Goal: Information Seeking & Learning: Learn about a topic

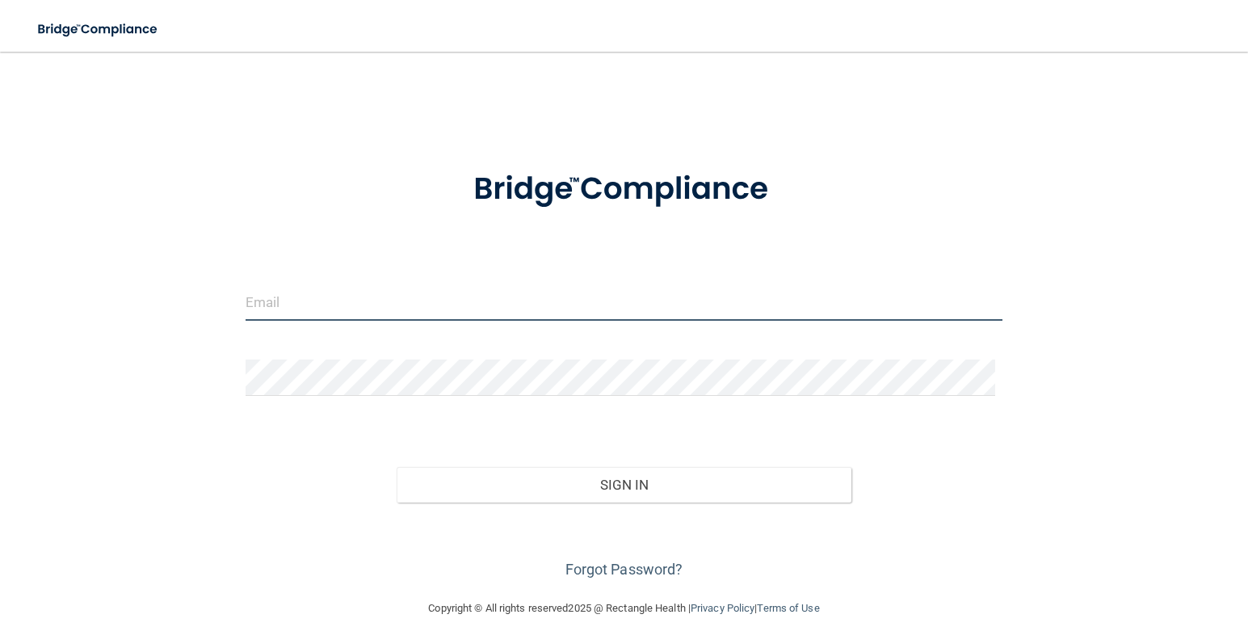
click at [562, 305] on input "email" at bounding box center [625, 302] width 758 height 36
type input "[EMAIL_ADDRESS][DOMAIN_NAME]"
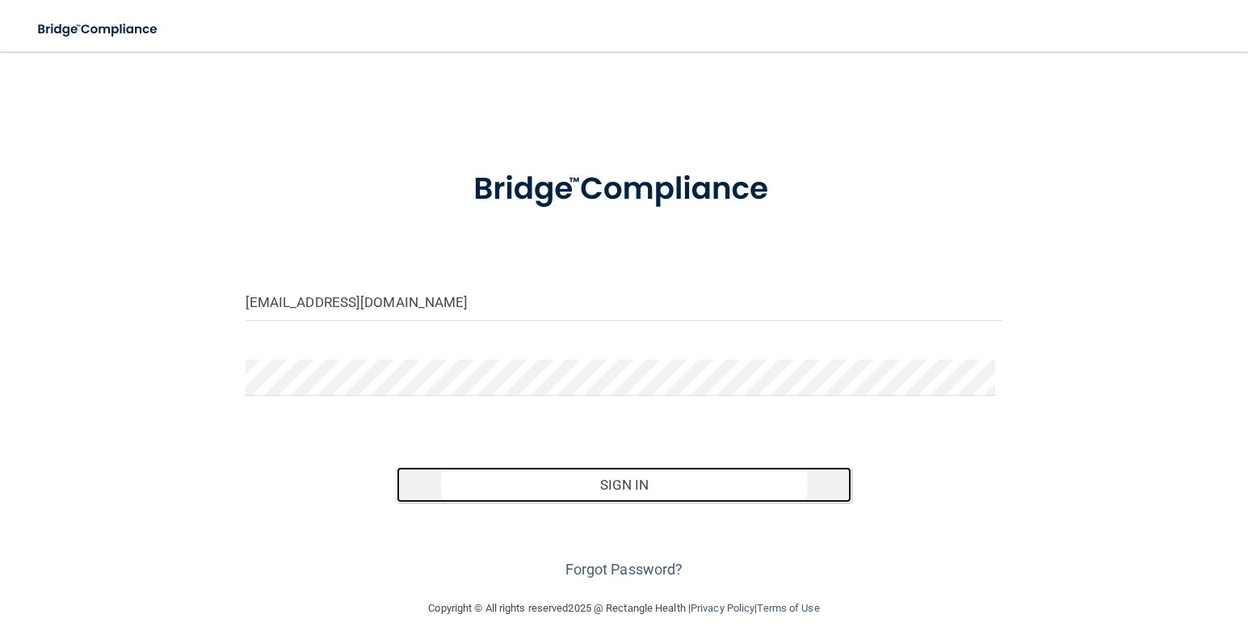
click at [644, 486] on button "Sign In" at bounding box center [624, 485] width 455 height 36
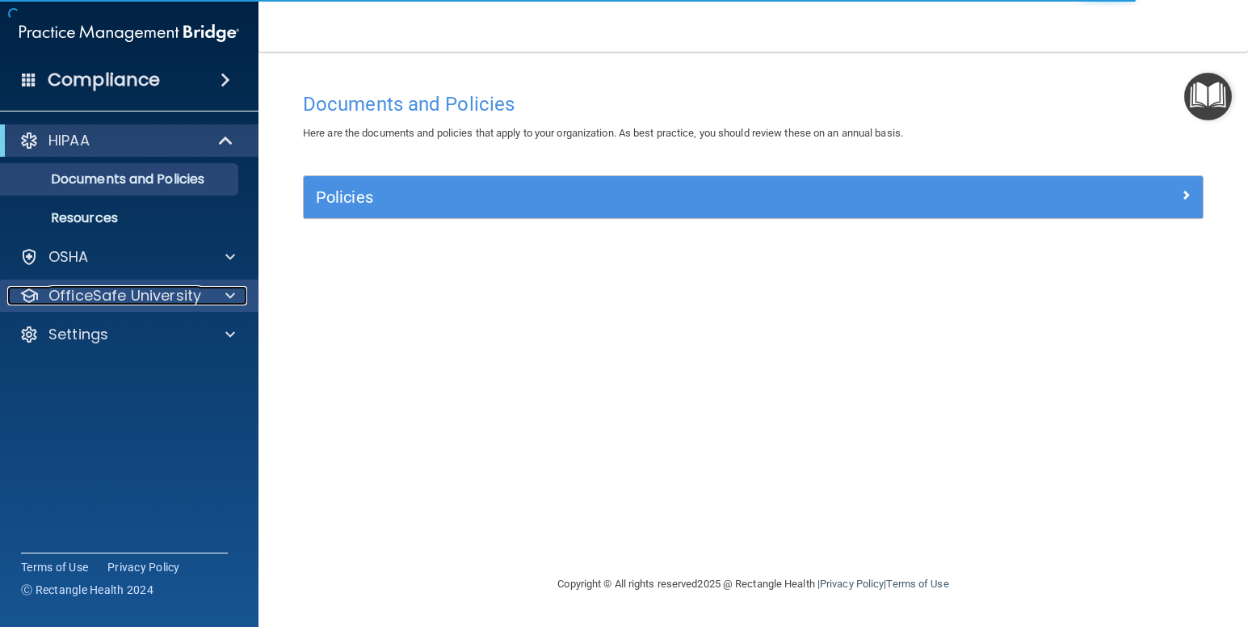
click at [241, 291] on div at bounding box center [228, 295] width 40 height 19
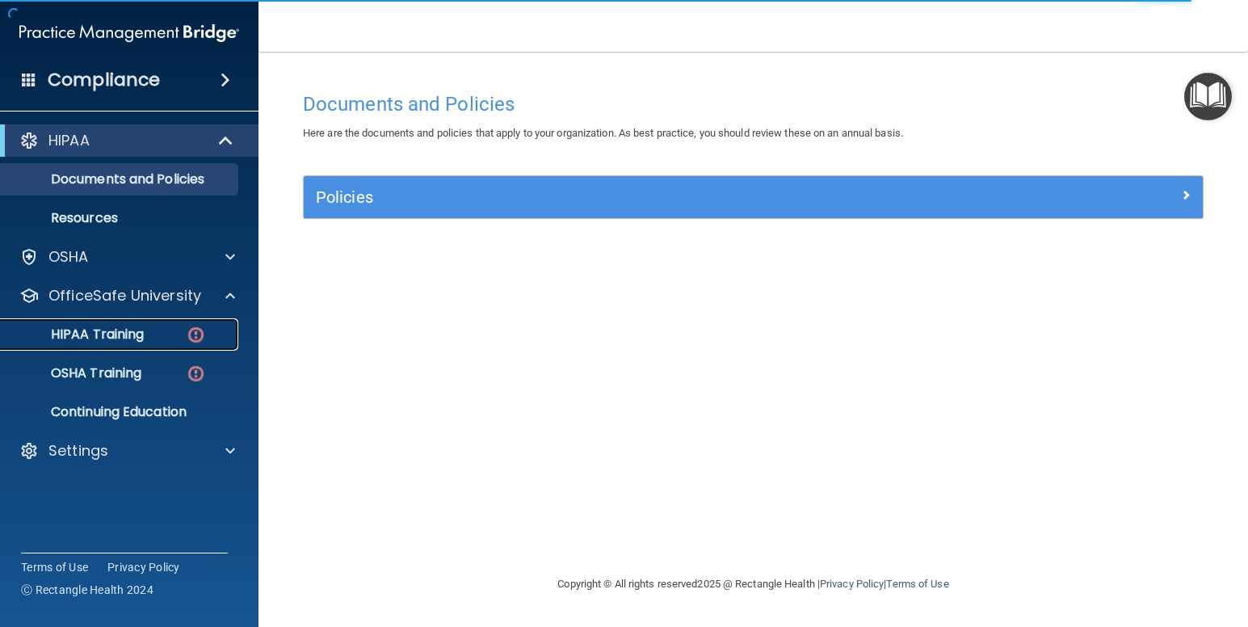
click at [216, 326] on link "HIPAA Training" at bounding box center [111, 334] width 255 height 32
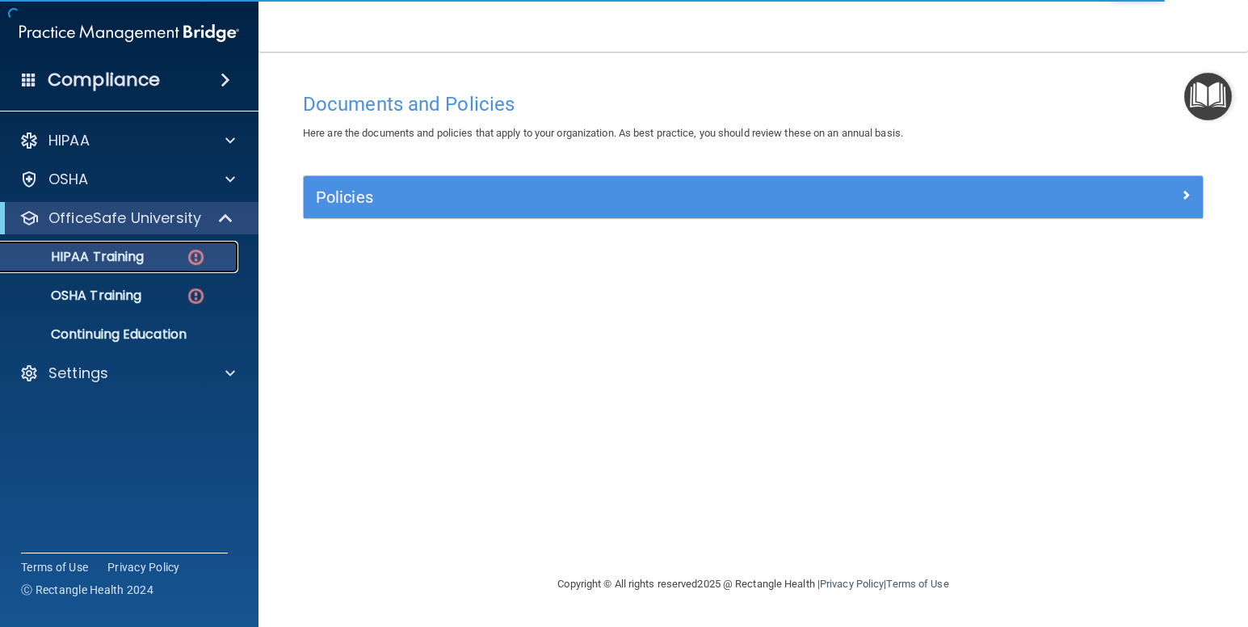
click at [196, 259] on img at bounding box center [196, 257] width 20 height 20
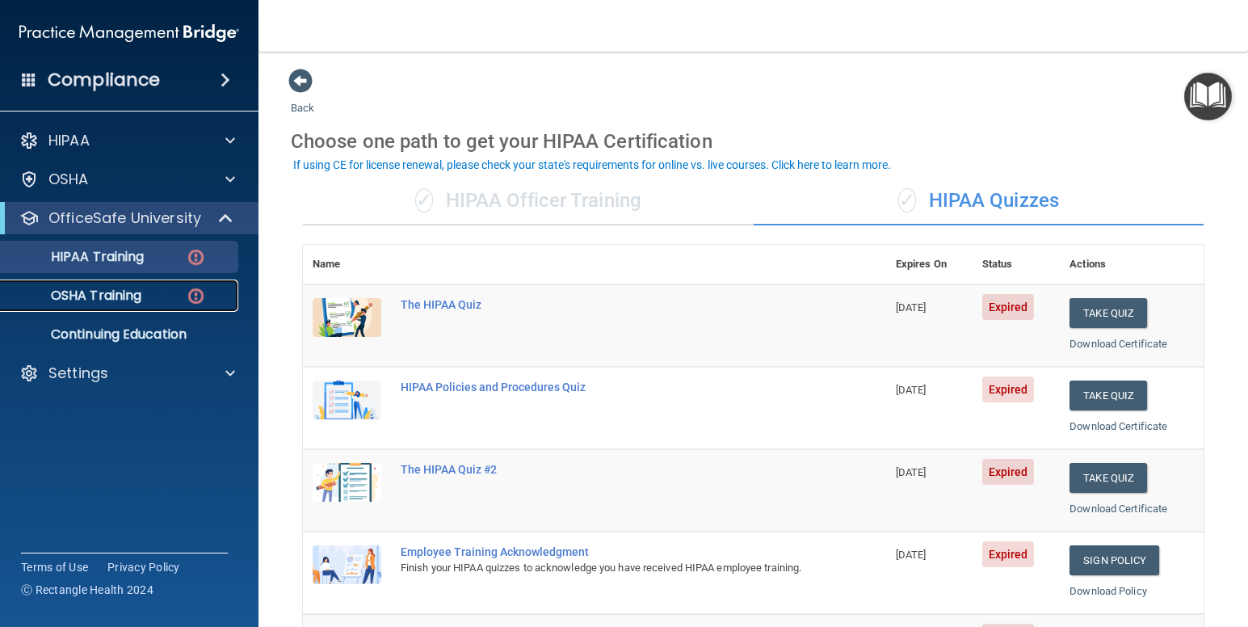
click at [124, 298] on p "OSHA Training" at bounding box center [76, 296] width 131 height 16
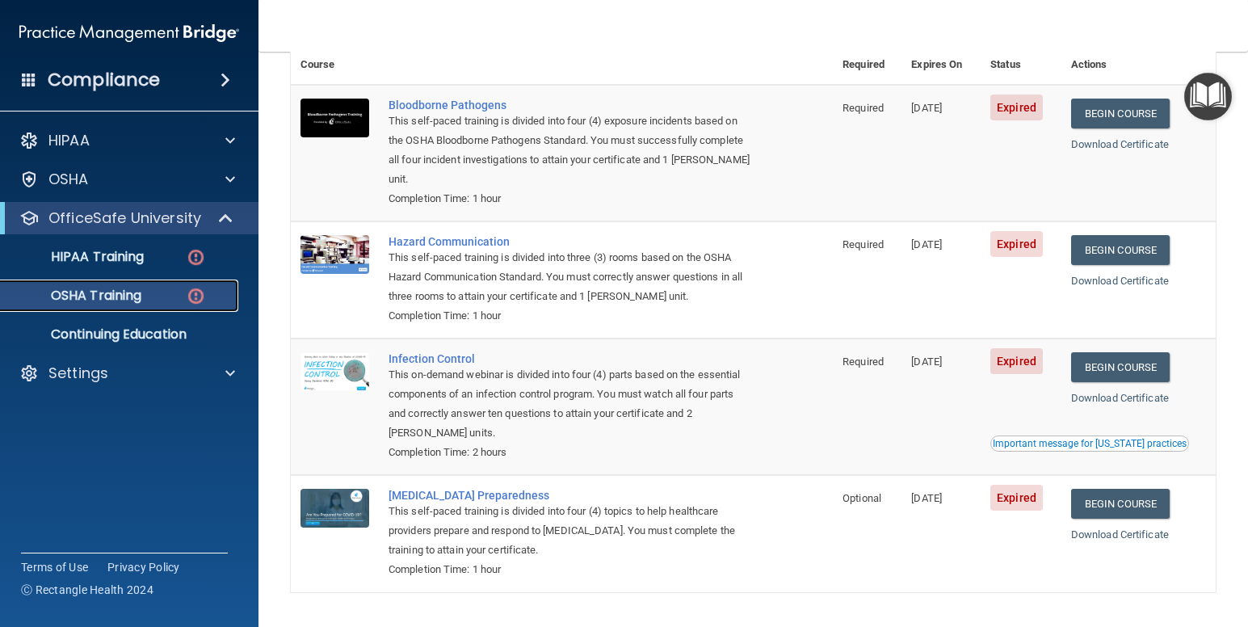
scroll to position [113, 0]
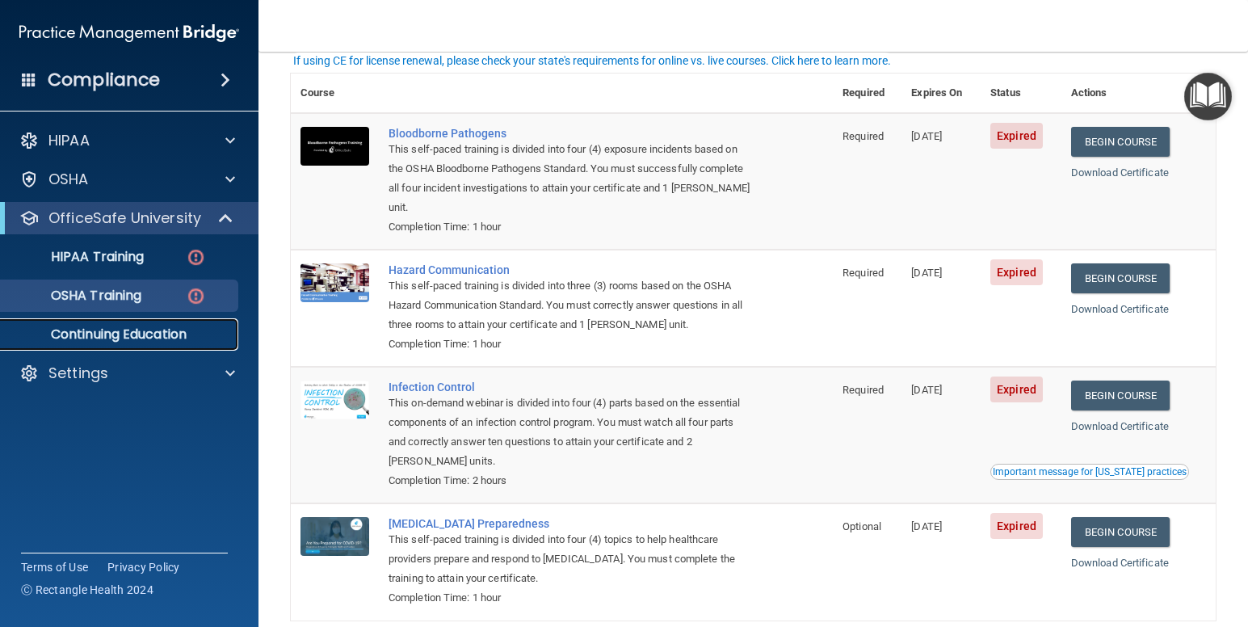
click at [164, 341] on p "Continuing Education" at bounding box center [121, 334] width 221 height 16
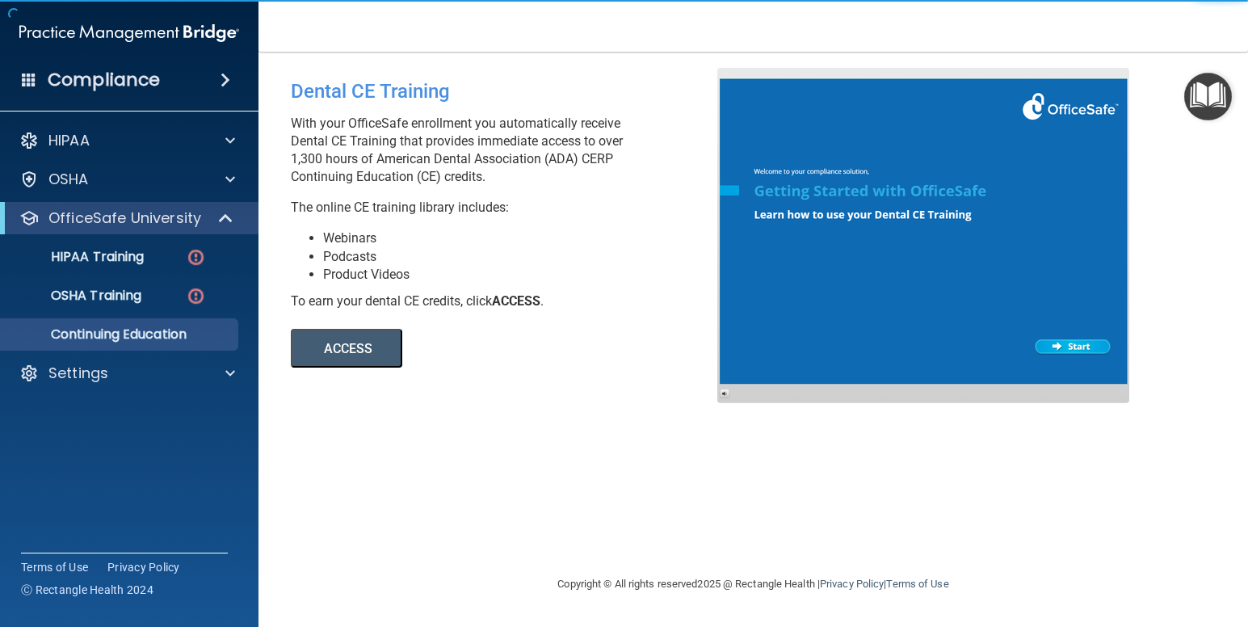
click at [356, 354] on button "ACCESS" at bounding box center [347, 348] width 112 height 39
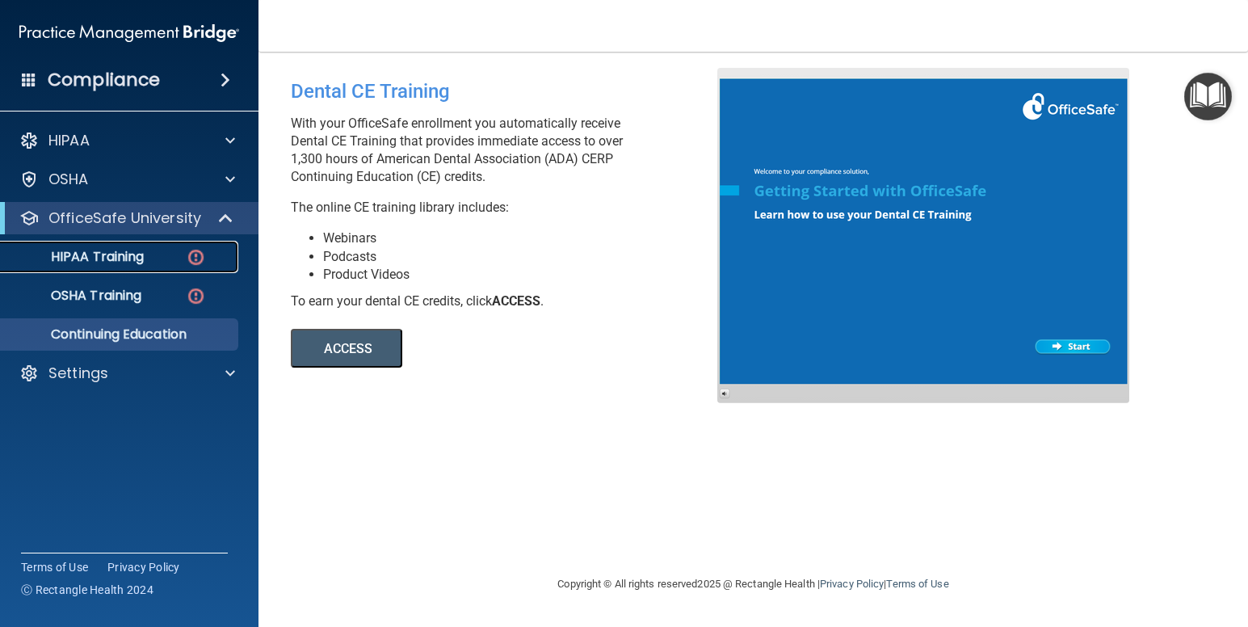
click at [117, 250] on p "HIPAA Training" at bounding box center [77, 257] width 133 height 16
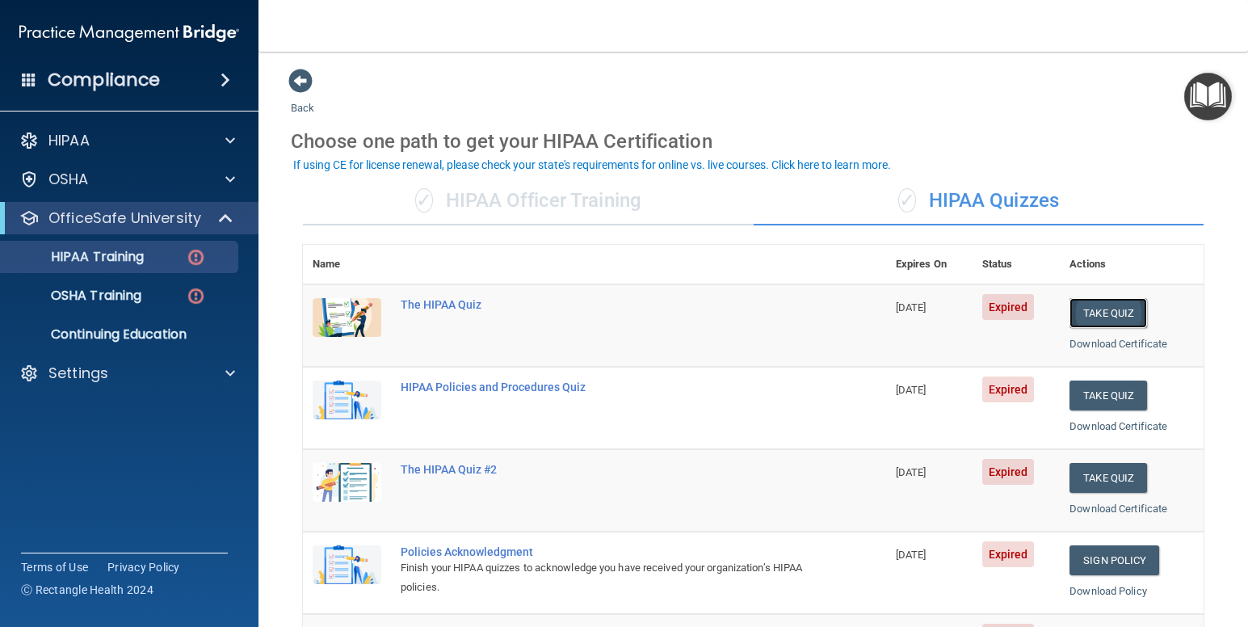
click at [1113, 314] on button "Take Quiz" at bounding box center [1109, 313] width 78 height 30
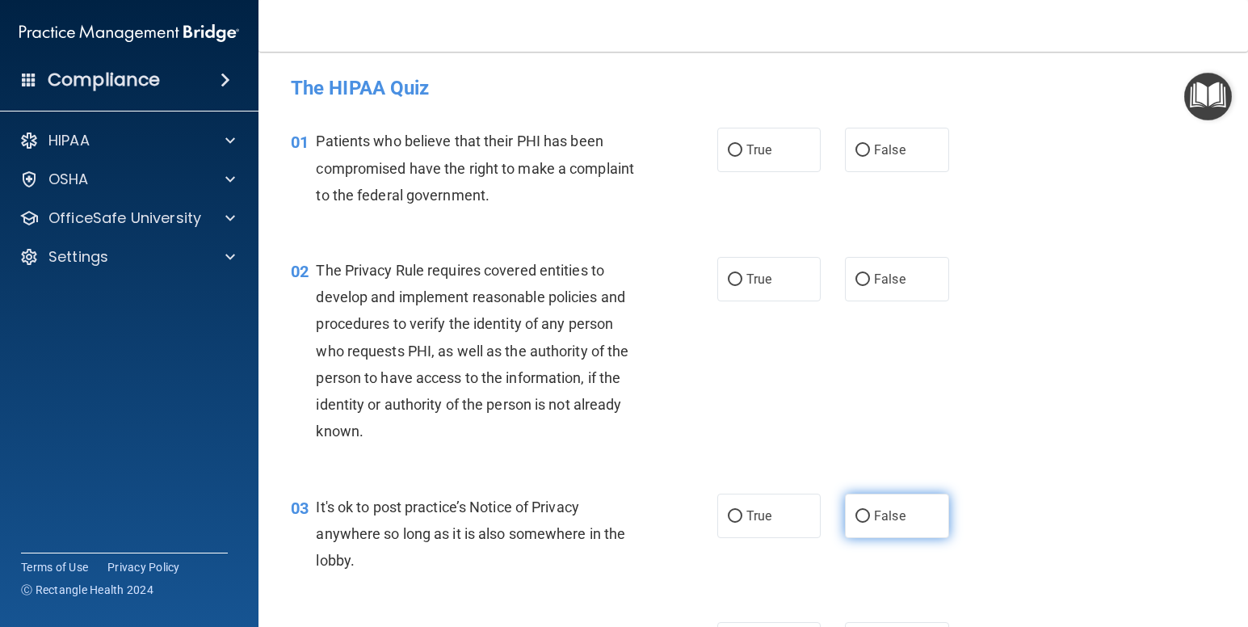
click at [866, 512] on label "False" at bounding box center [897, 516] width 104 height 44
click at [866, 512] on input "False" at bounding box center [863, 517] width 15 height 12
radio input "true"
click at [730, 289] on label "True" at bounding box center [769, 279] width 104 height 44
click at [730, 286] on input "True" at bounding box center [735, 280] width 15 height 12
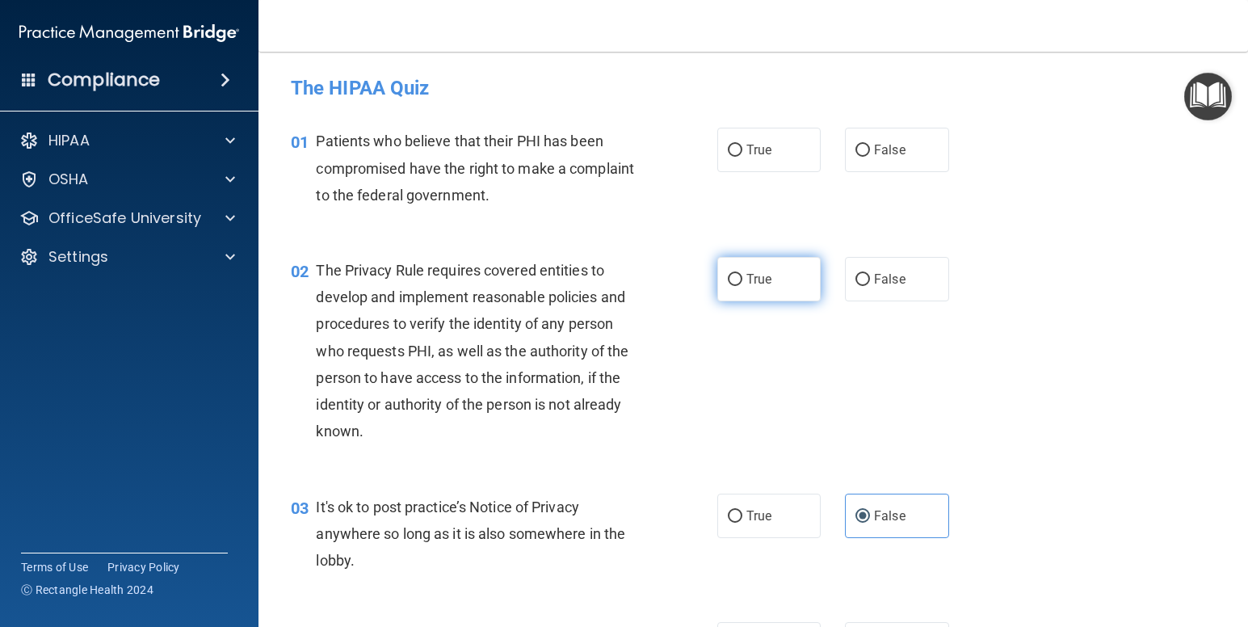
radio input "true"
click at [907, 152] on label "False" at bounding box center [897, 150] width 104 height 44
click at [870, 152] on input "False" at bounding box center [863, 151] width 15 height 12
radio input "true"
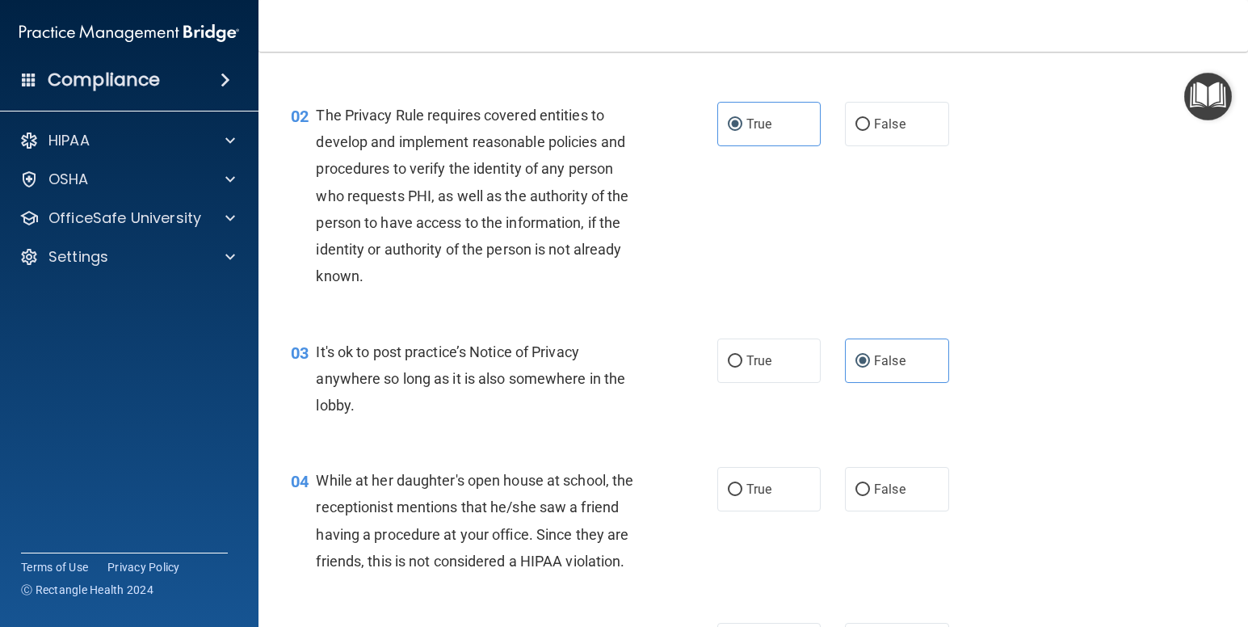
scroll to position [242, 0]
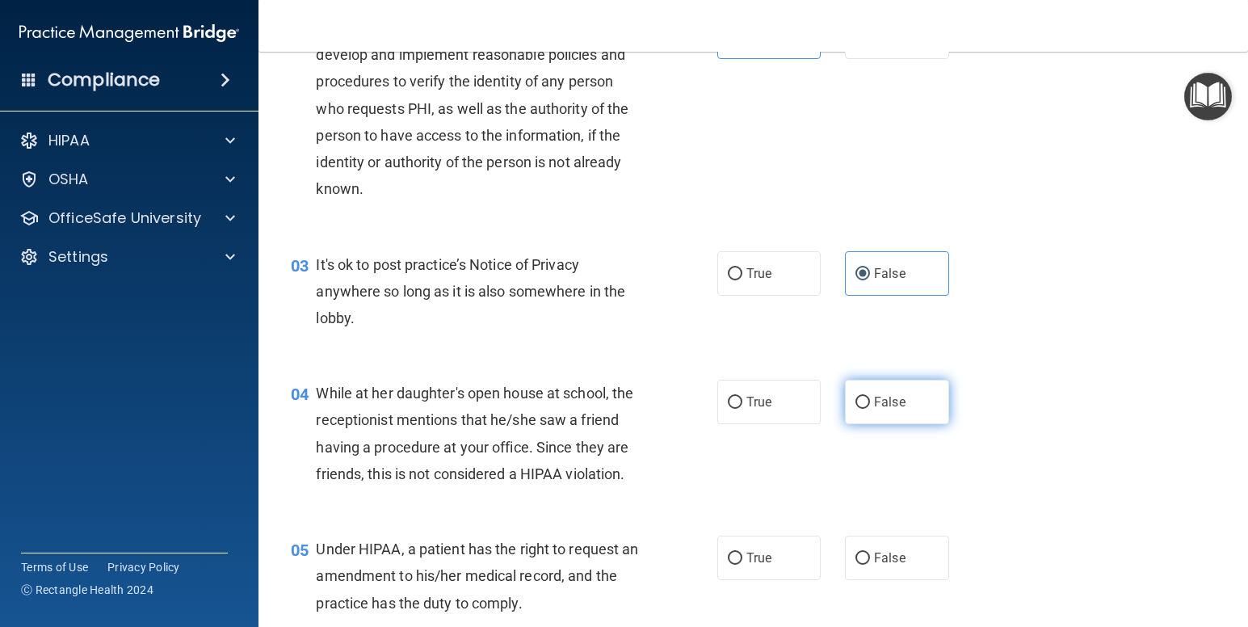
click at [885, 410] on label "False" at bounding box center [897, 402] width 104 height 44
click at [870, 409] on input "False" at bounding box center [863, 403] width 15 height 12
radio input "true"
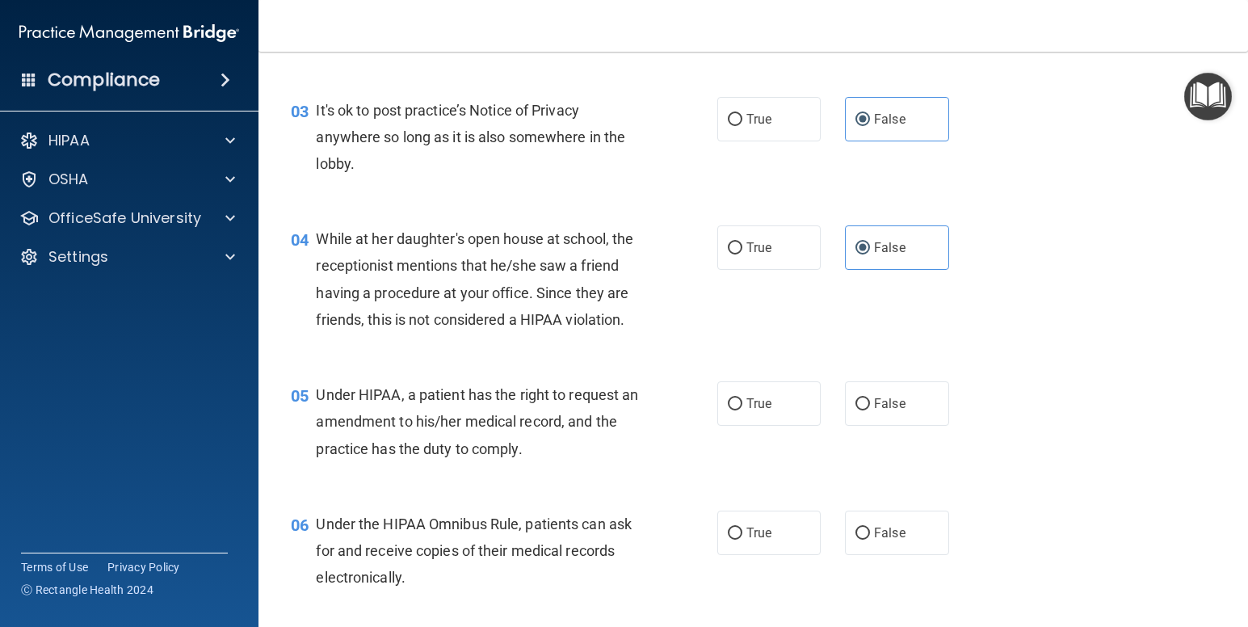
scroll to position [404, 0]
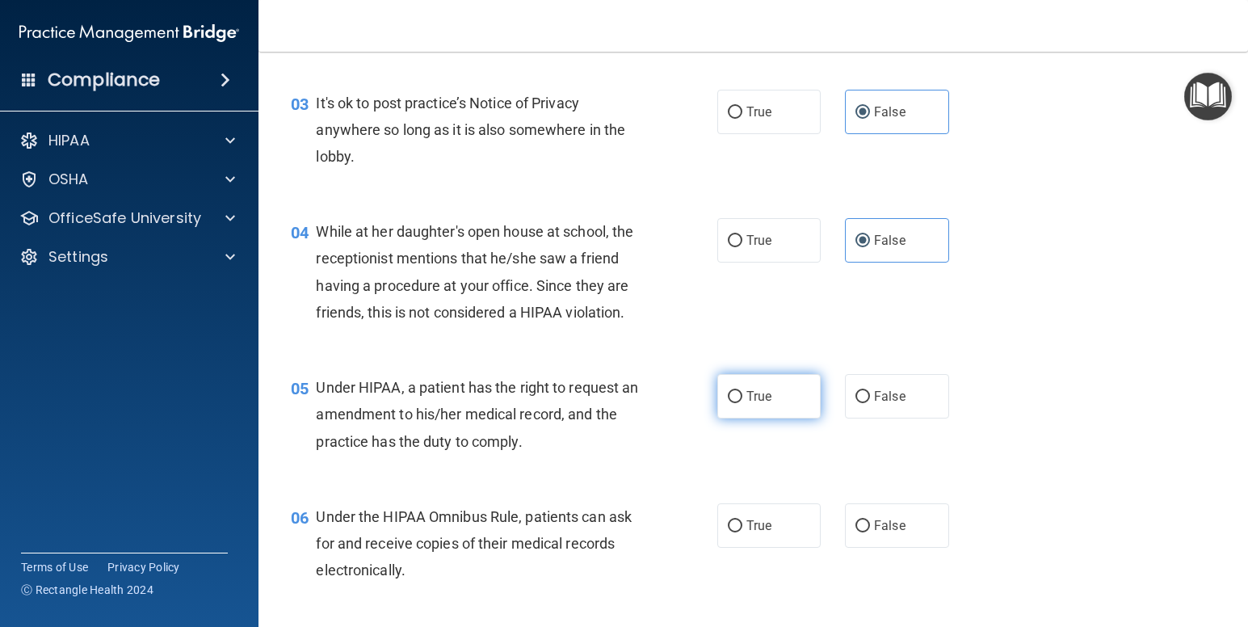
click at [781, 385] on label "True" at bounding box center [769, 396] width 104 height 44
click at [743, 391] on input "True" at bounding box center [735, 397] width 15 height 12
radio input "true"
click at [785, 520] on label "True" at bounding box center [769, 525] width 104 height 44
click at [743, 520] on input "True" at bounding box center [735, 526] width 15 height 12
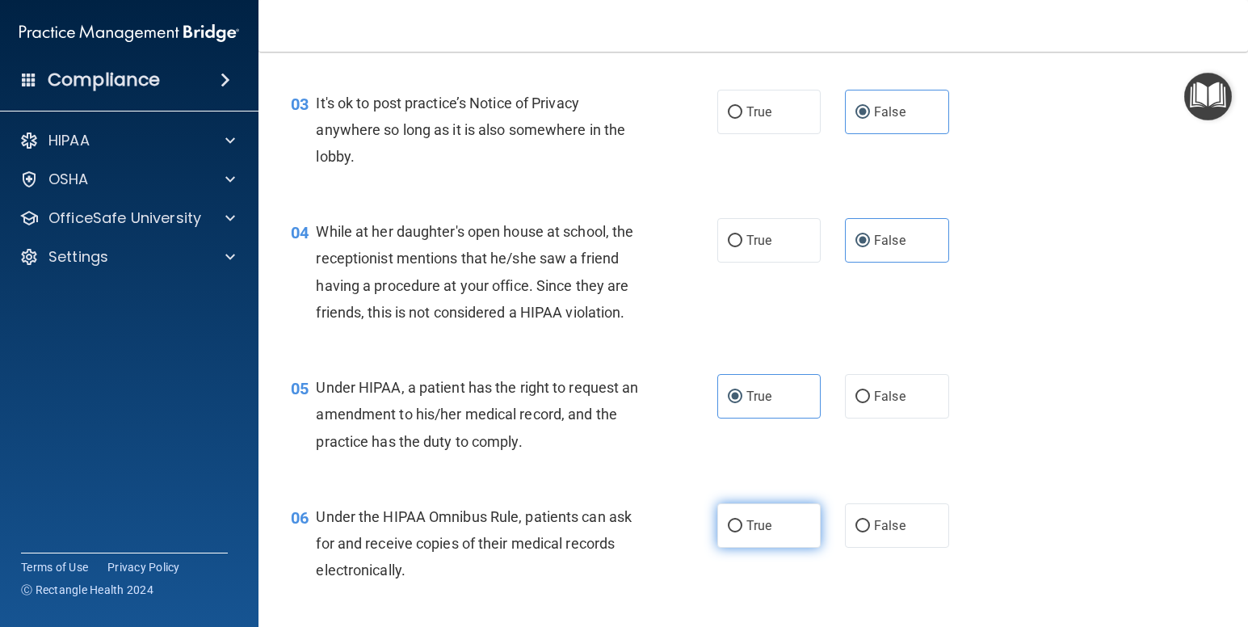
radio input "true"
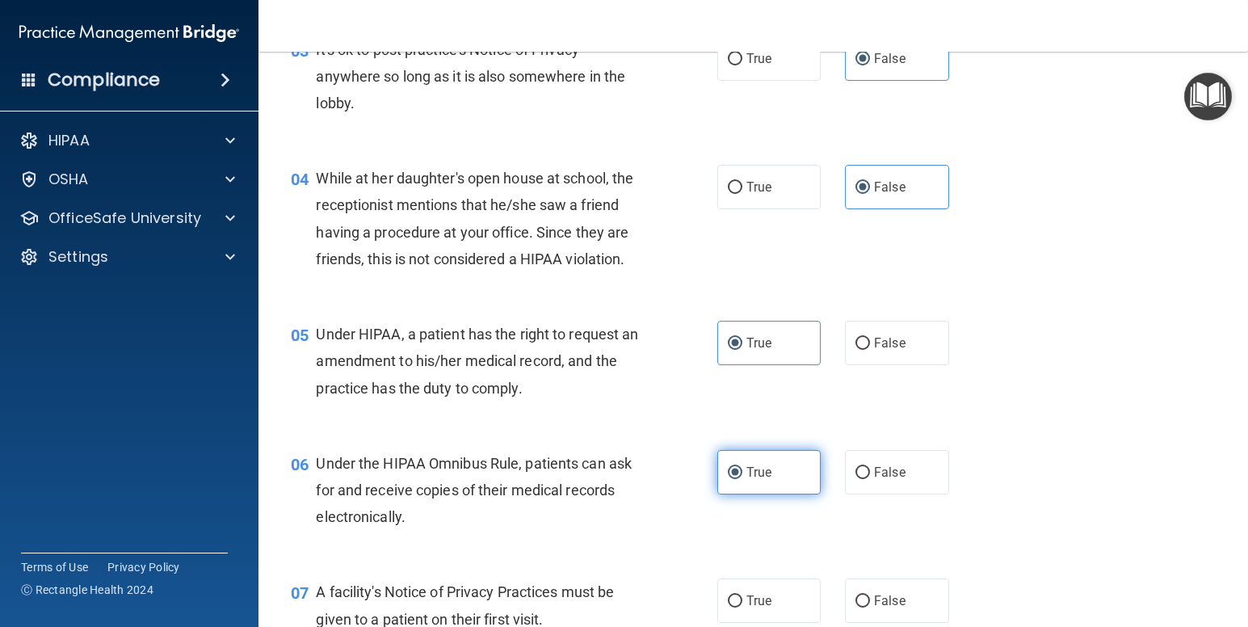
scroll to position [485, 0]
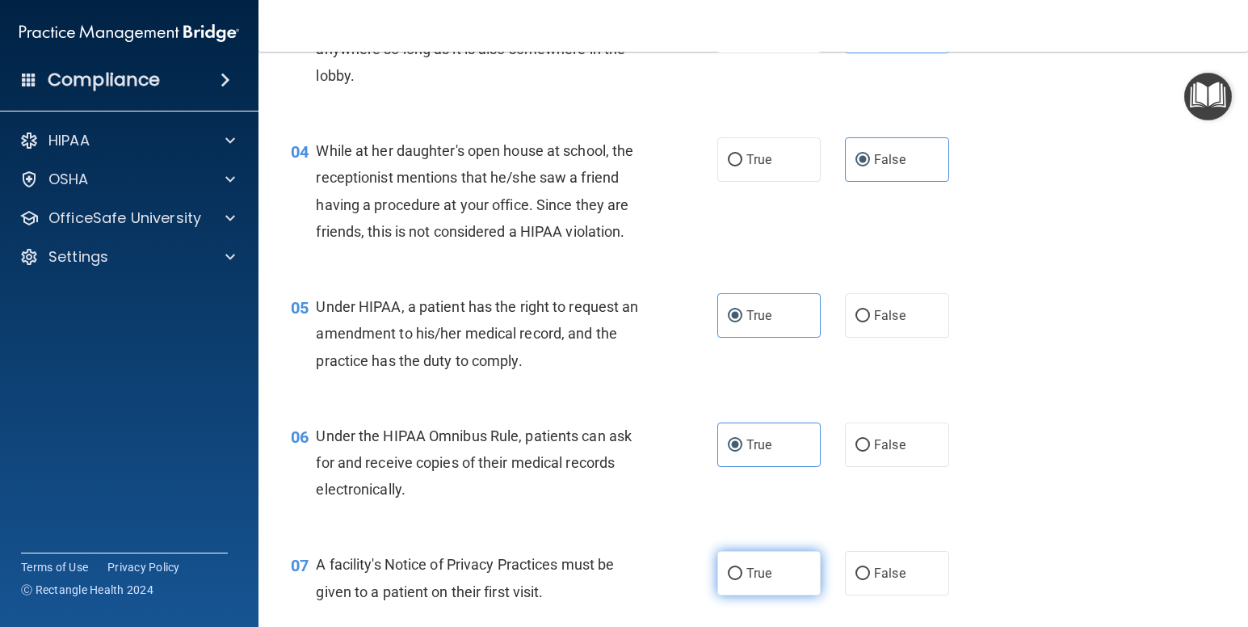
click at [775, 566] on label "True" at bounding box center [769, 573] width 104 height 44
click at [743, 568] on input "True" at bounding box center [735, 574] width 15 height 12
radio input "true"
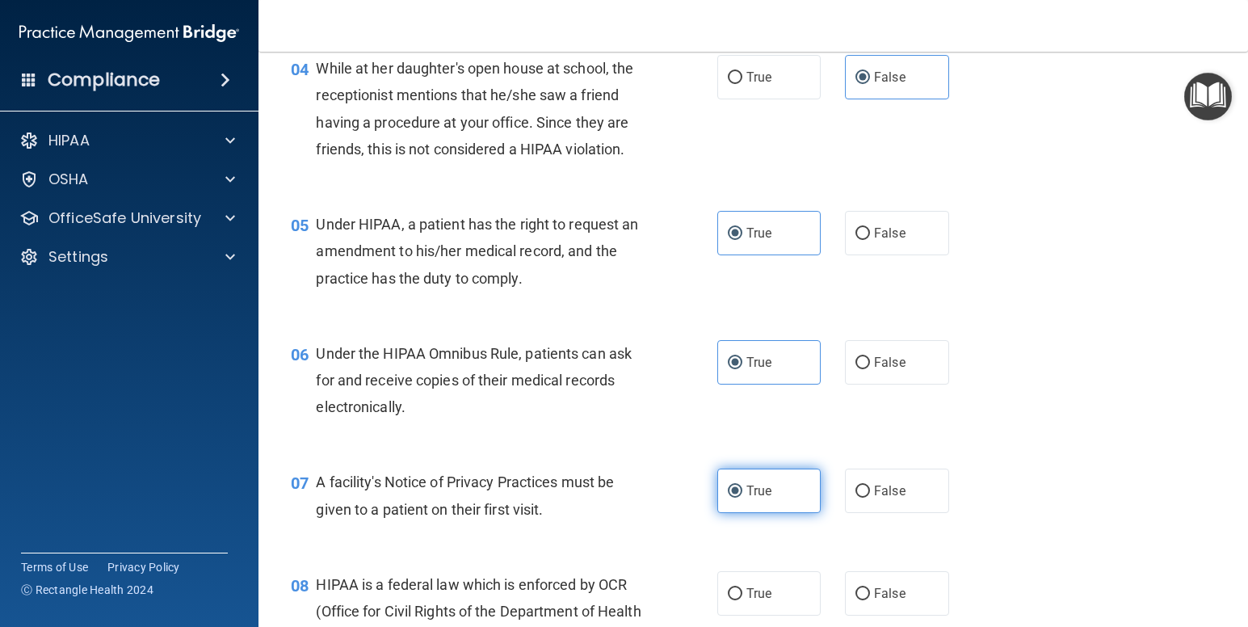
scroll to position [646, 0]
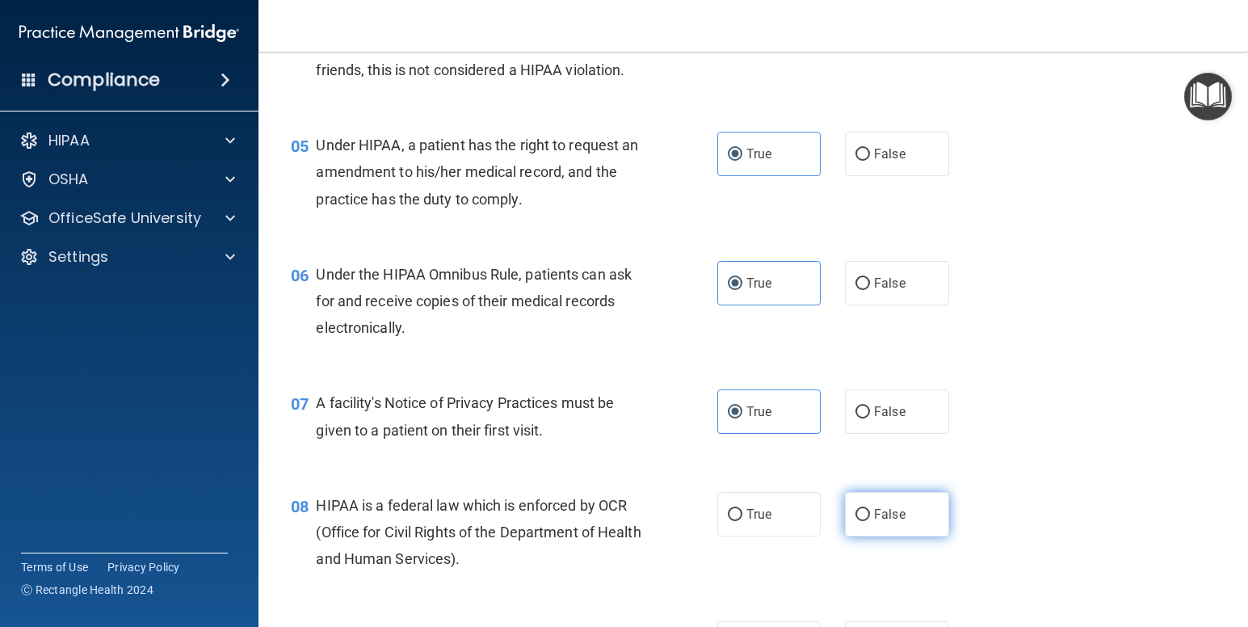
click at [870, 522] on label "False" at bounding box center [897, 514] width 104 height 44
click at [870, 521] on input "False" at bounding box center [863, 515] width 15 height 12
radio input "true"
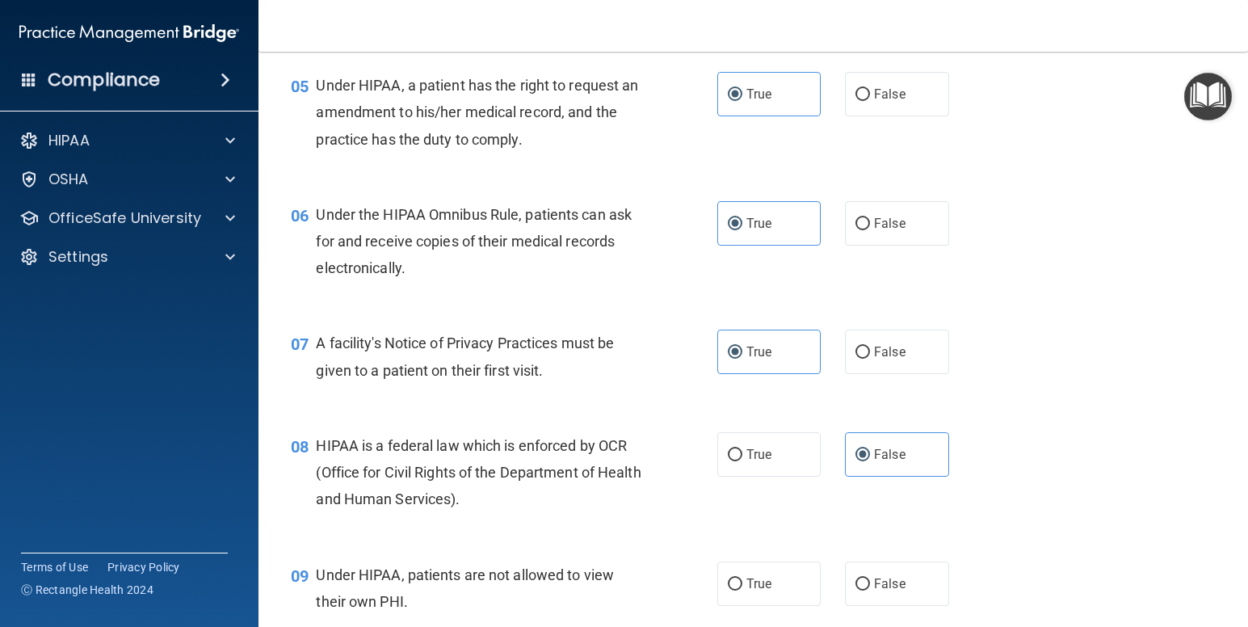
scroll to position [808, 0]
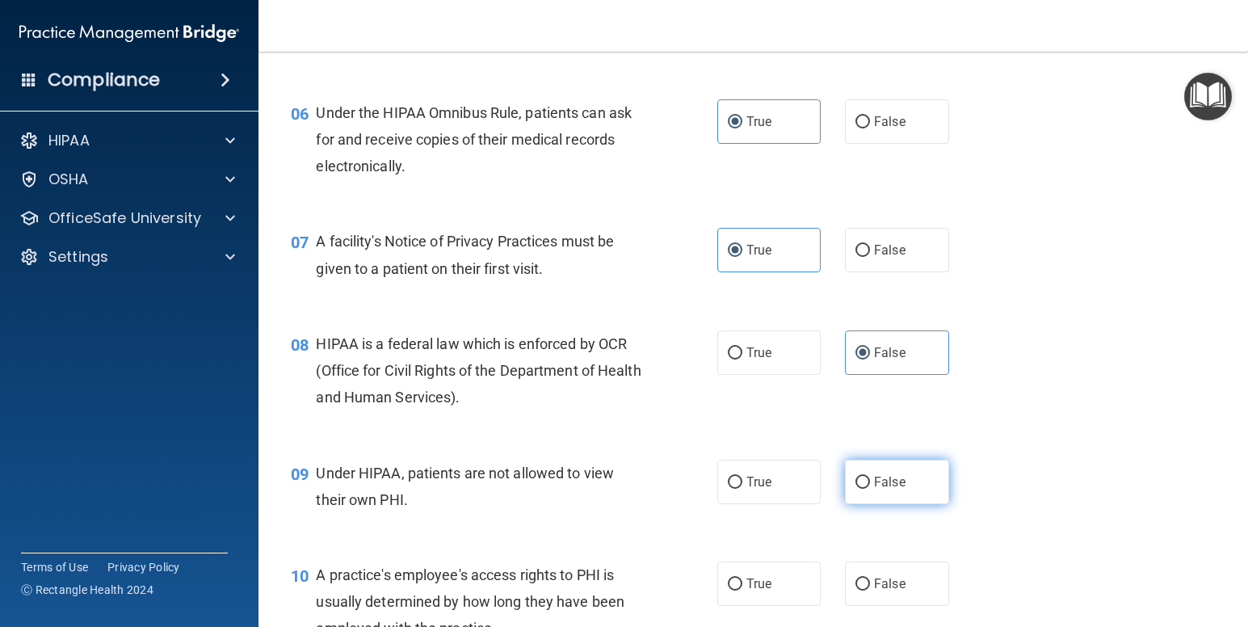
click at [890, 481] on span "False" at bounding box center [890, 481] width 32 height 15
click at [870, 481] on input "False" at bounding box center [863, 483] width 15 height 12
radio input "true"
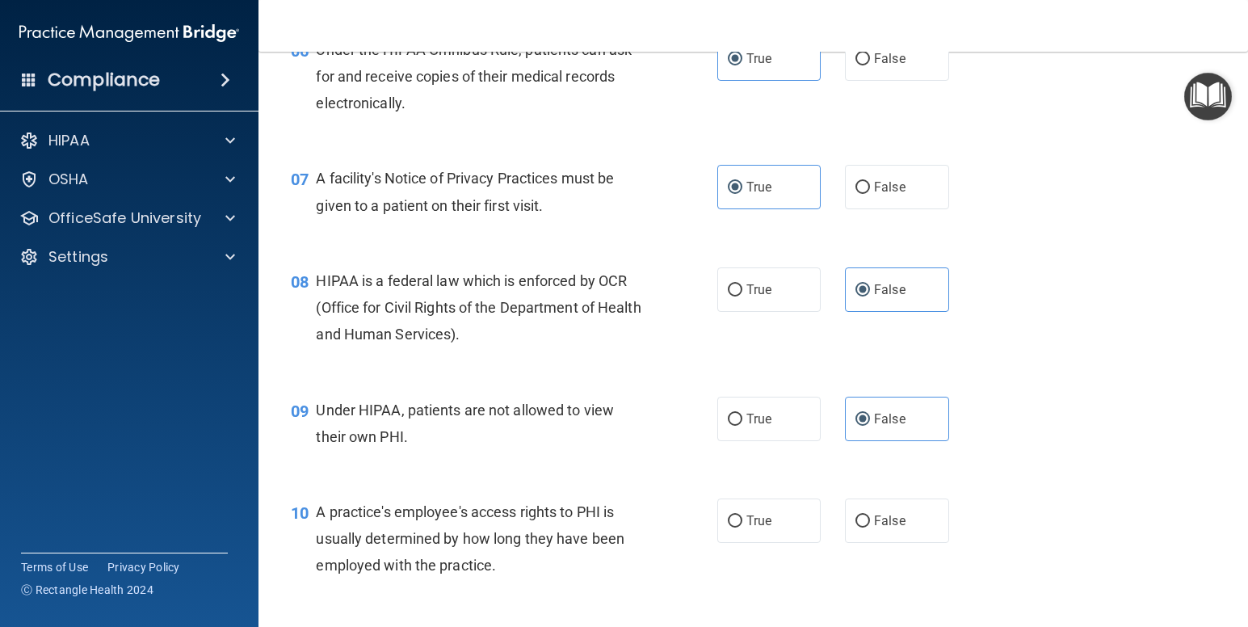
scroll to position [970, 0]
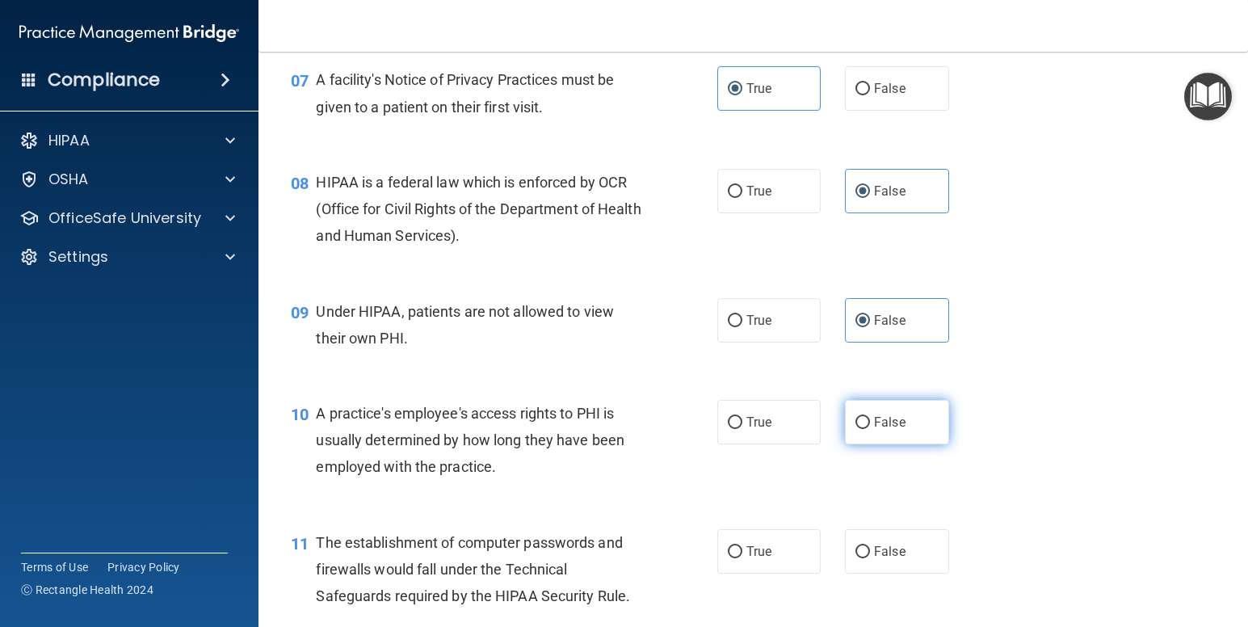
click at [856, 434] on label "False" at bounding box center [897, 422] width 104 height 44
click at [856, 429] on input "False" at bounding box center [863, 423] width 15 height 12
radio input "true"
click at [752, 555] on span "True" at bounding box center [759, 551] width 25 height 15
click at [743, 555] on input "True" at bounding box center [735, 552] width 15 height 12
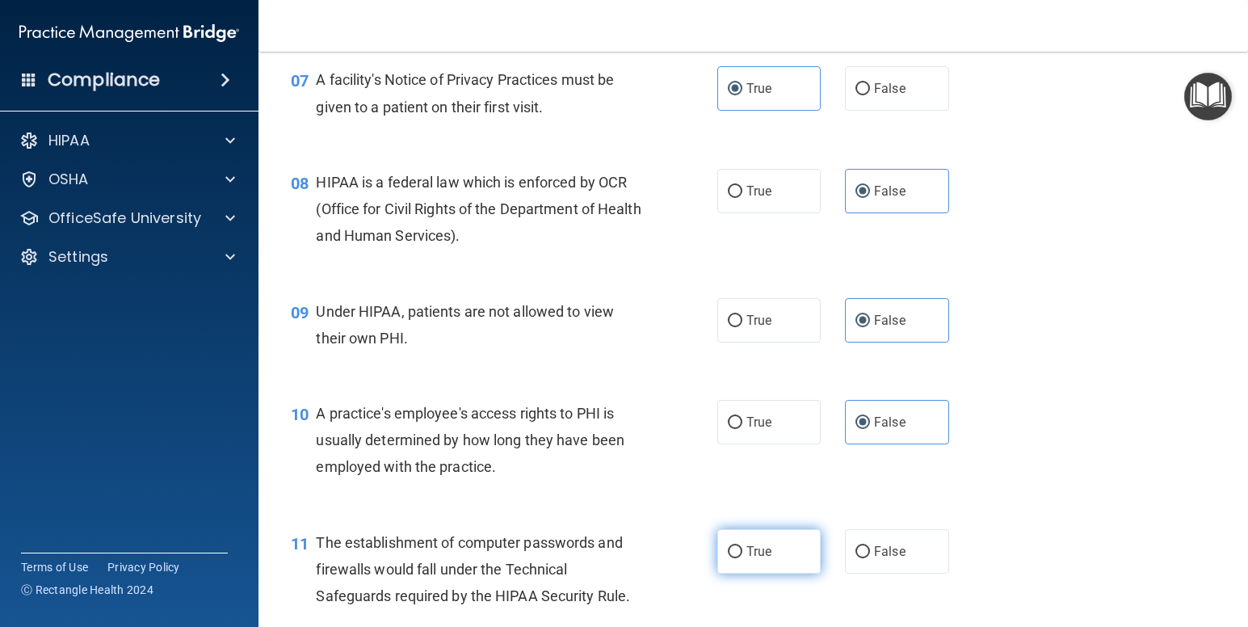
radio input "true"
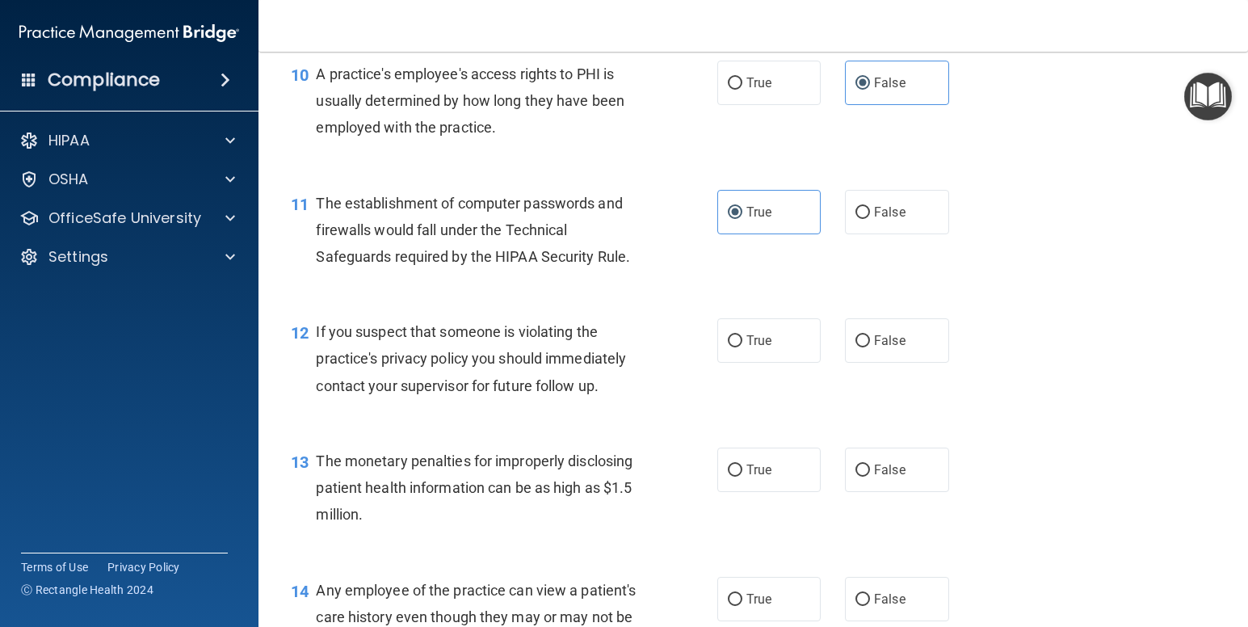
scroll to position [1387, 0]
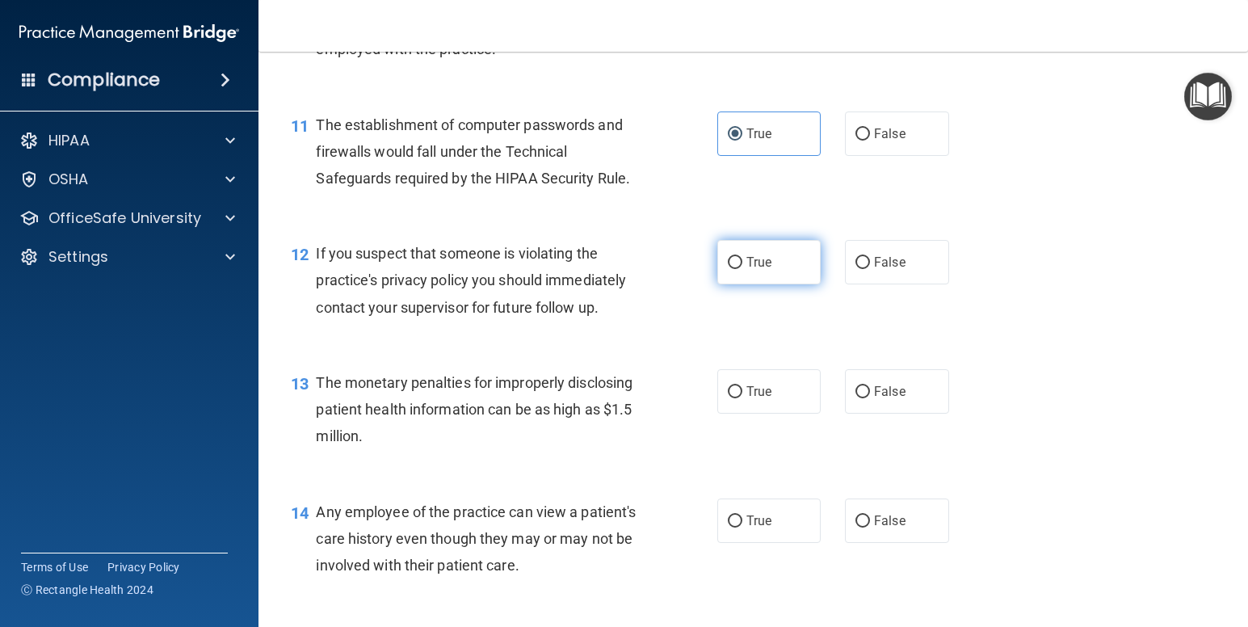
click at [791, 268] on label "True" at bounding box center [769, 262] width 104 height 44
click at [743, 268] on input "True" at bounding box center [735, 263] width 15 height 12
radio input "true"
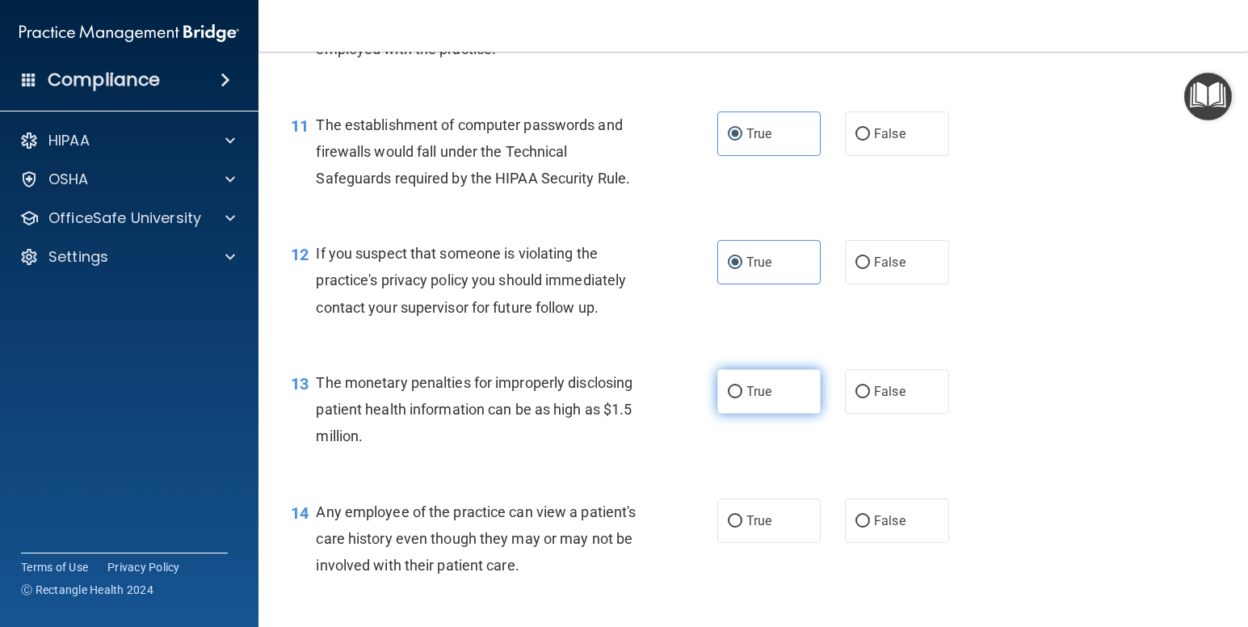
click at [773, 401] on label "True" at bounding box center [769, 391] width 104 height 44
click at [743, 398] on input "True" at bounding box center [735, 392] width 15 height 12
radio input "true"
click at [886, 528] on label "False" at bounding box center [897, 521] width 104 height 44
click at [870, 528] on input "False" at bounding box center [863, 521] width 15 height 12
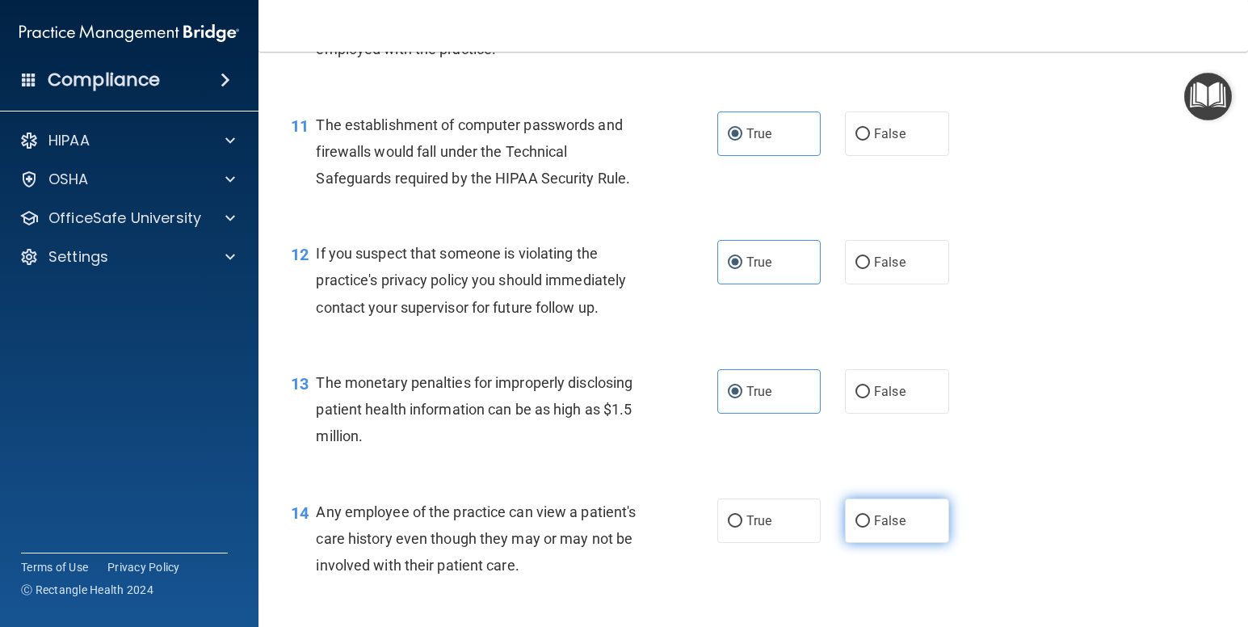
radio input "true"
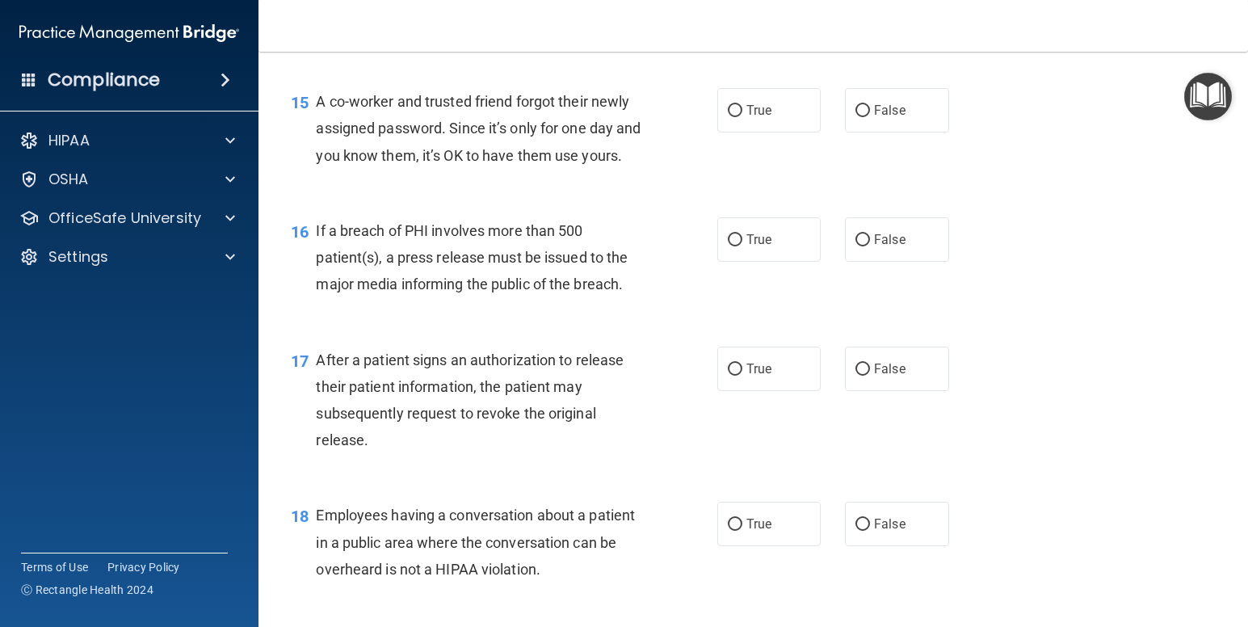
scroll to position [1808, 0]
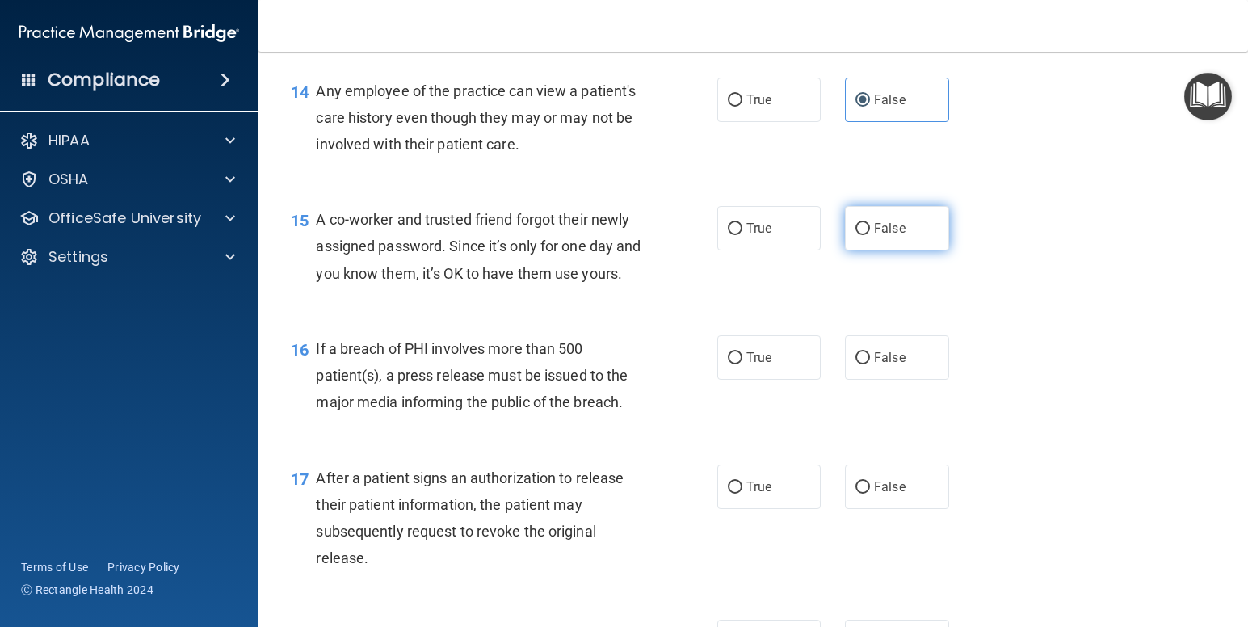
click at [895, 233] on span "False" at bounding box center [890, 228] width 32 height 15
click at [870, 233] on input "False" at bounding box center [863, 229] width 15 height 12
radio input "true"
click at [910, 380] on label "False" at bounding box center [897, 357] width 104 height 44
click at [870, 364] on input "False" at bounding box center [863, 358] width 15 height 12
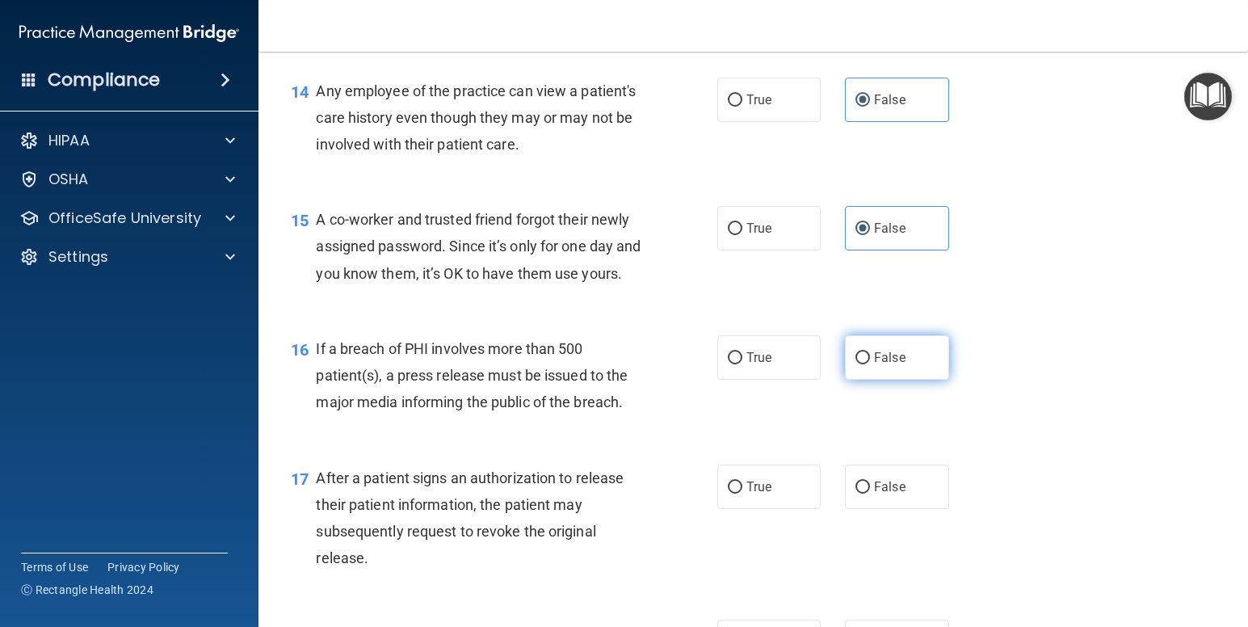
radio input "true"
click at [782, 509] on label "True" at bounding box center [769, 487] width 104 height 44
click at [743, 494] on input "True" at bounding box center [735, 488] width 15 height 12
radio input "true"
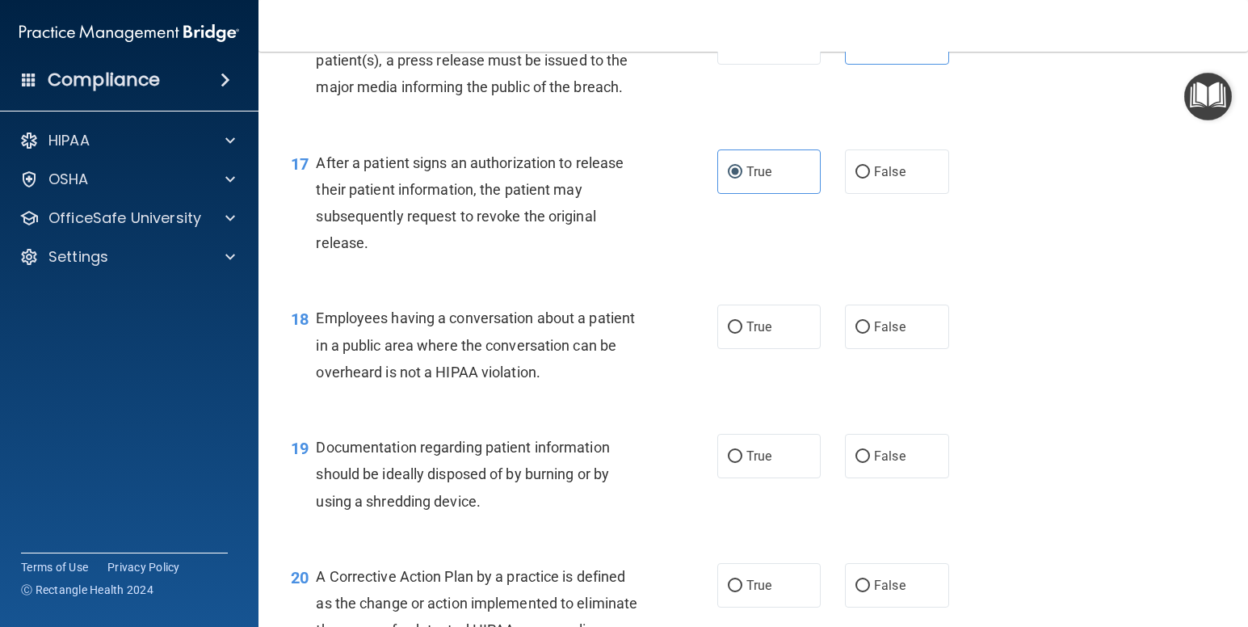
scroll to position [2182, 0]
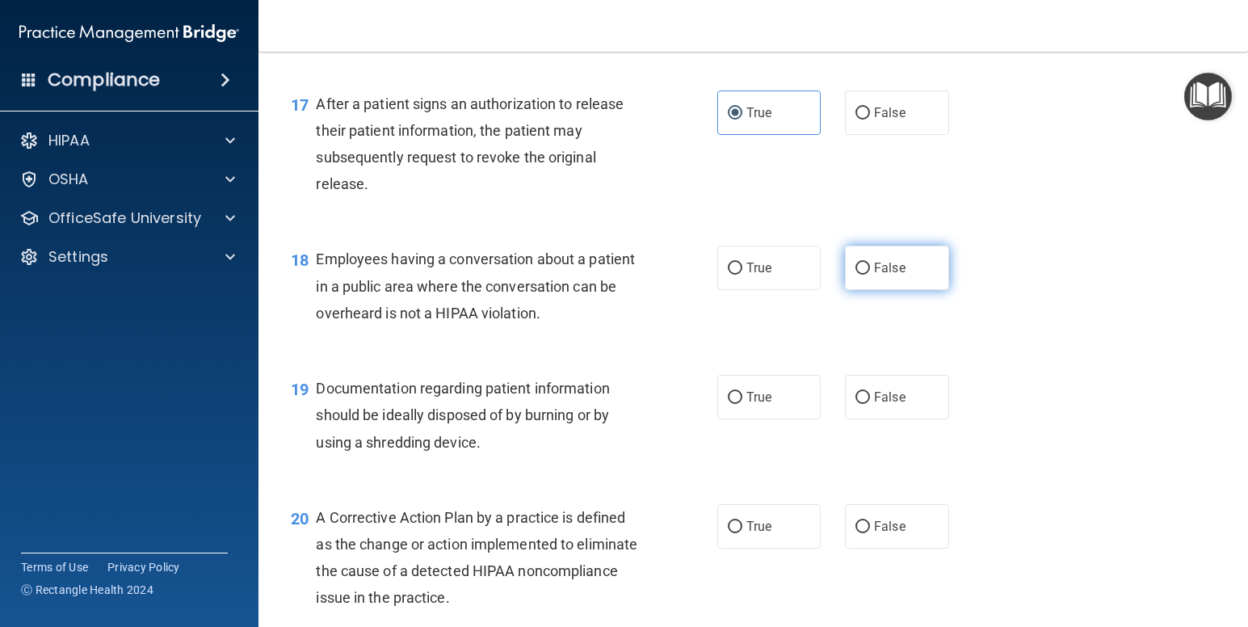
click at [912, 289] on label "False" at bounding box center [897, 268] width 104 height 44
click at [870, 275] on input "False" at bounding box center [863, 269] width 15 height 12
radio input "true"
click at [751, 405] on span "True" at bounding box center [759, 396] width 25 height 15
click at [743, 404] on input "True" at bounding box center [735, 398] width 15 height 12
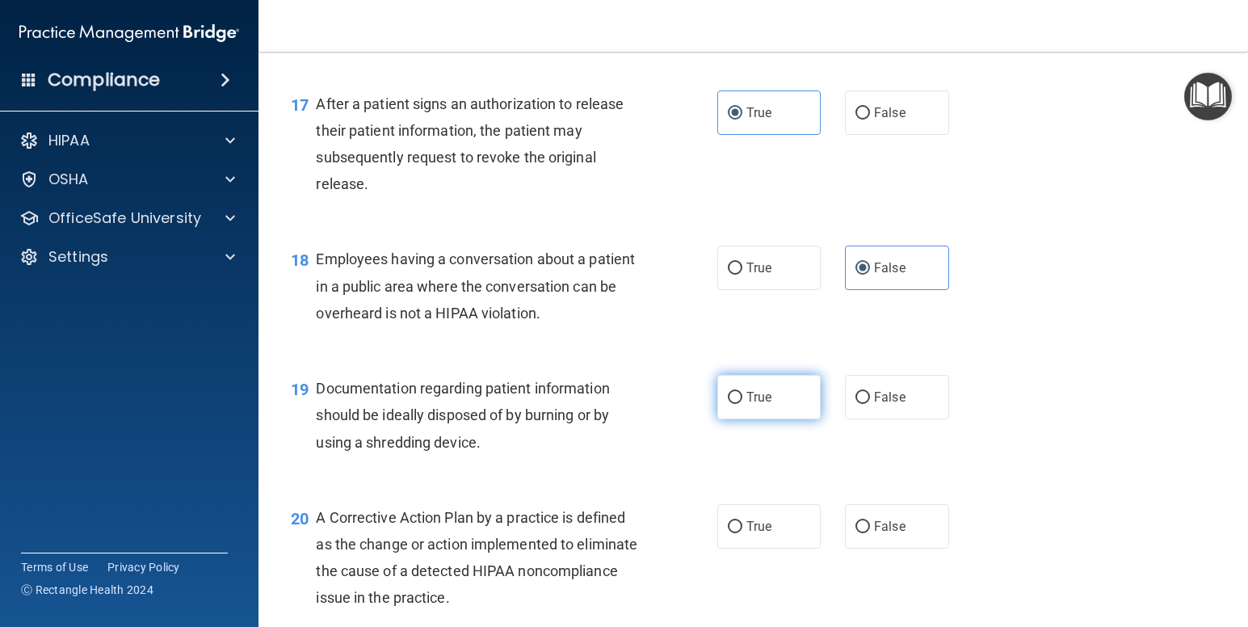
radio input "true"
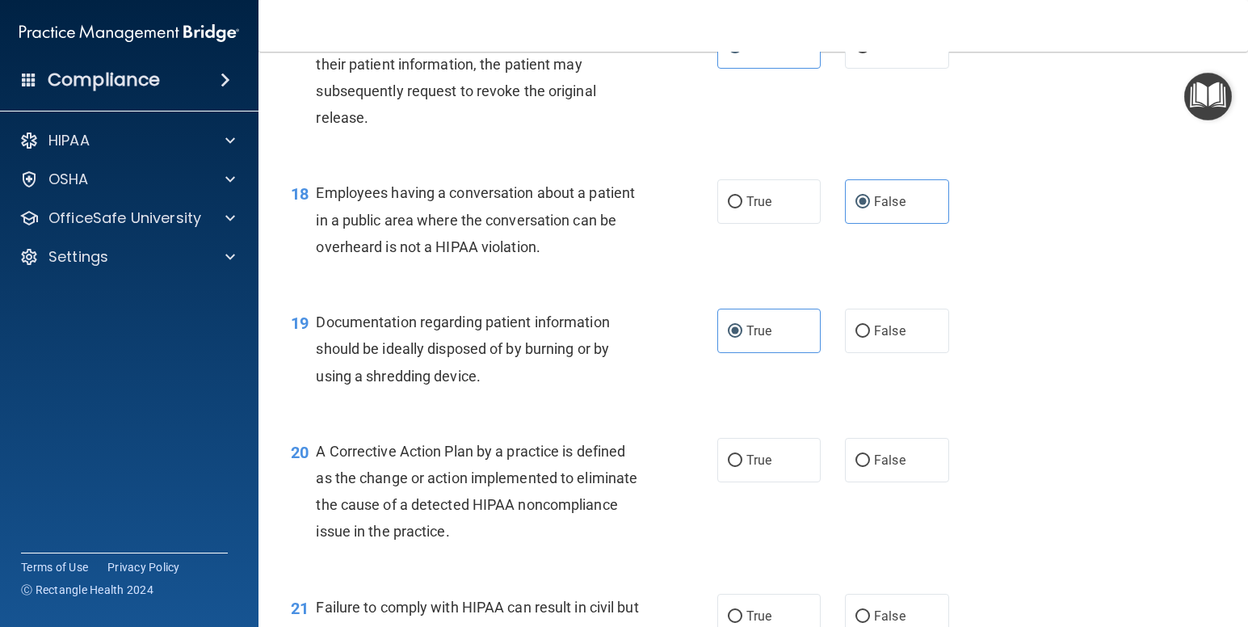
scroll to position [2268, 0]
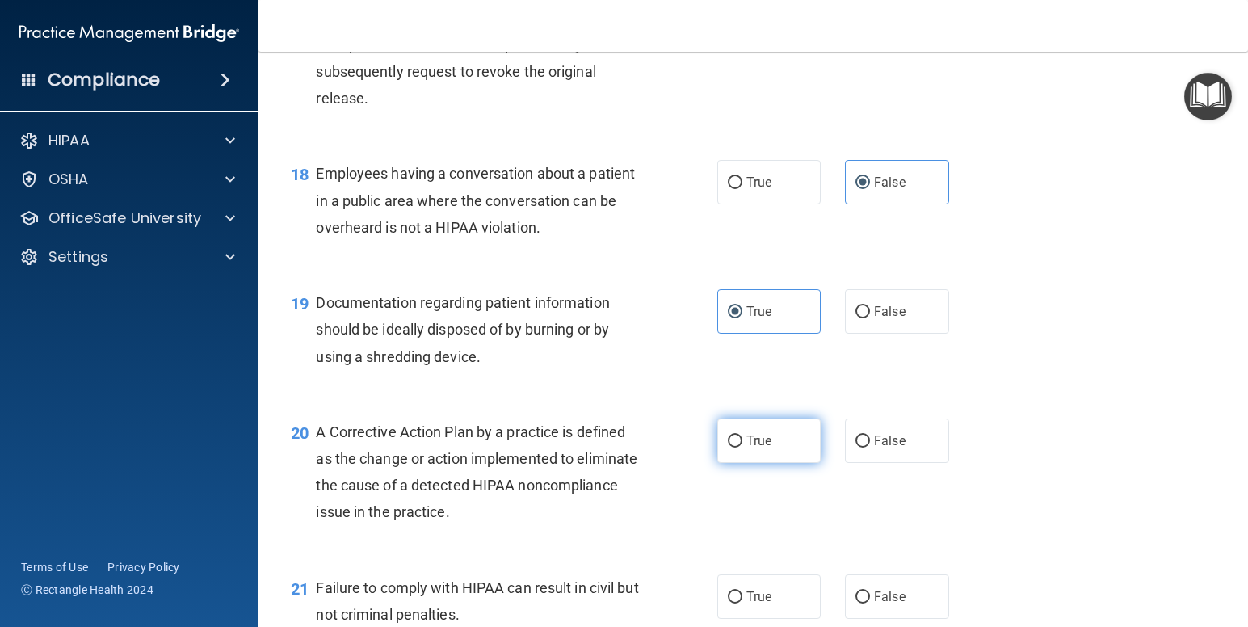
click at [790, 463] on label "True" at bounding box center [769, 441] width 104 height 44
click at [743, 448] on input "True" at bounding box center [735, 442] width 15 height 12
radio input "true"
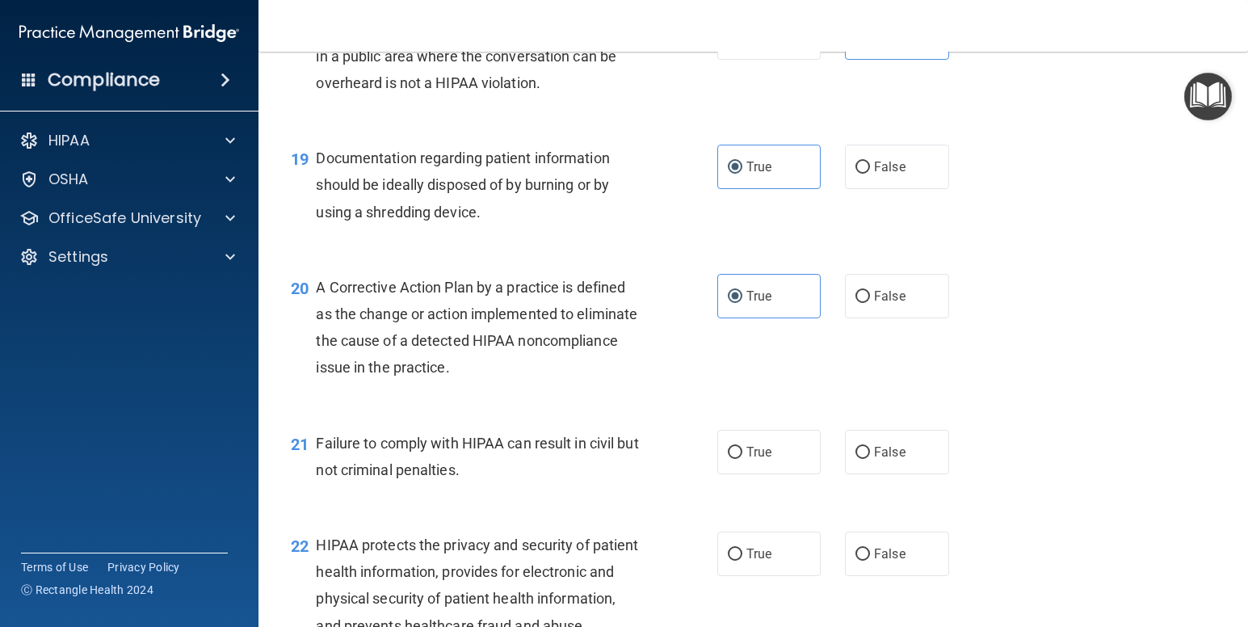
scroll to position [2419, 0]
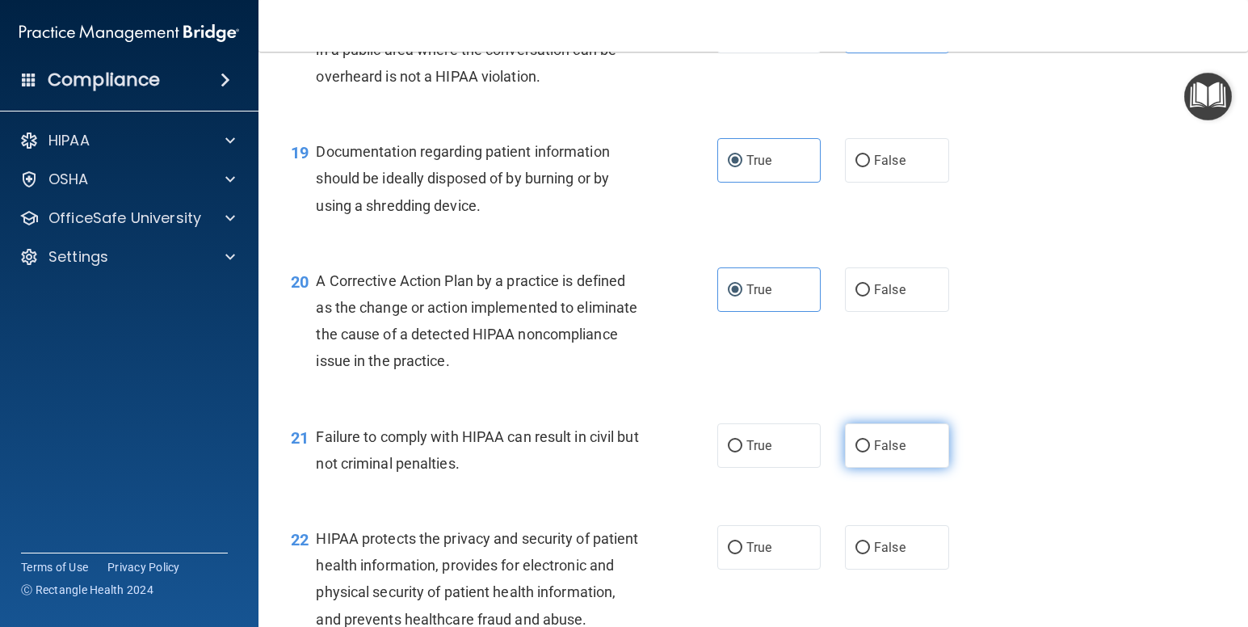
click at [903, 468] on label "False" at bounding box center [897, 445] width 104 height 44
click at [870, 452] on input "False" at bounding box center [863, 446] width 15 height 12
radio input "true"
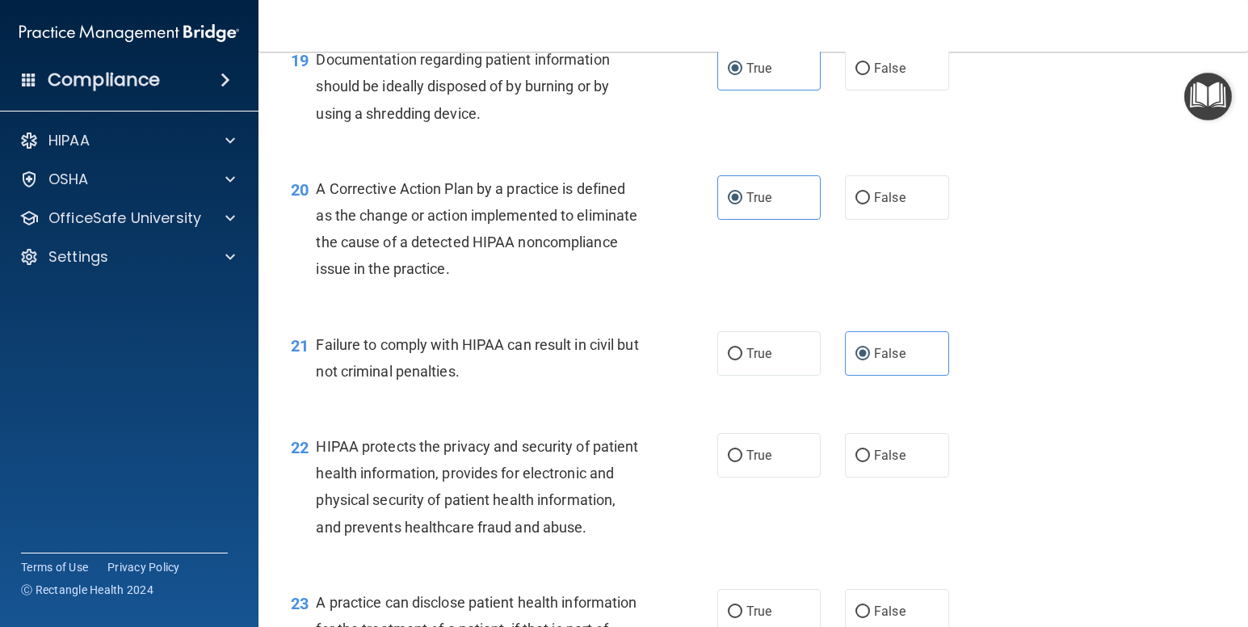
scroll to position [2531, 0]
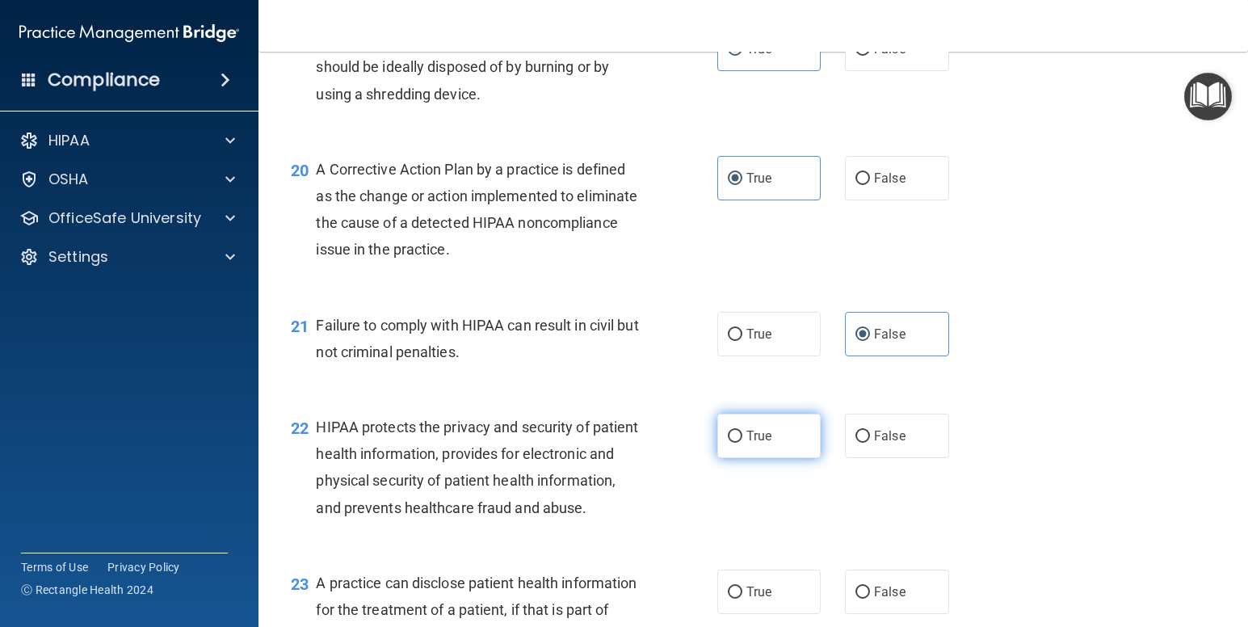
click at [798, 452] on label "True" at bounding box center [769, 436] width 104 height 44
click at [743, 443] on input "True" at bounding box center [735, 437] width 15 height 12
radio input "true"
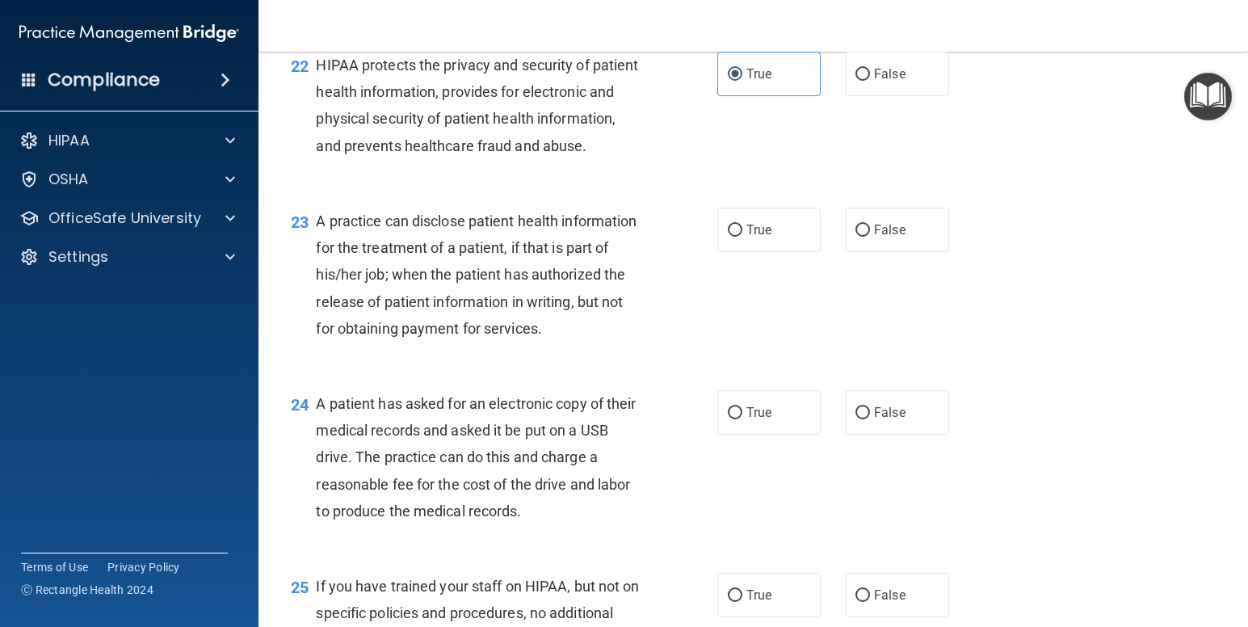
scroll to position [2899, 0]
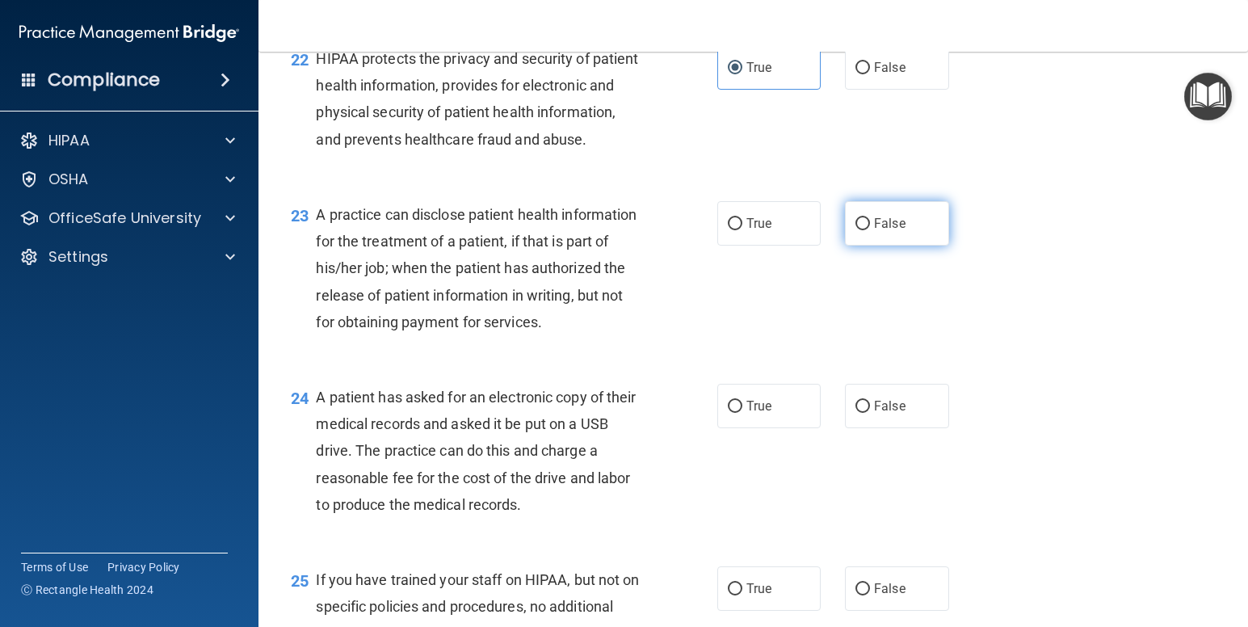
click at [930, 246] on label "False" at bounding box center [897, 223] width 104 height 44
click at [870, 230] on input "False" at bounding box center [863, 224] width 15 height 12
radio input "true"
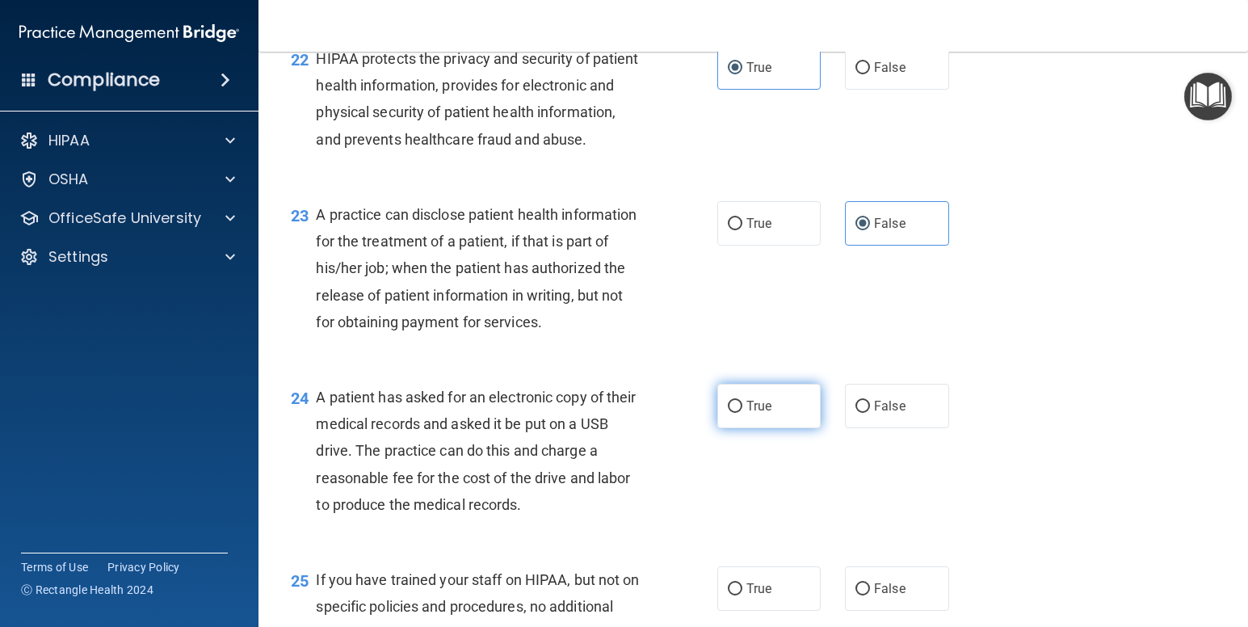
click at [772, 428] on label "True" at bounding box center [769, 406] width 104 height 44
click at [743, 413] on input "True" at bounding box center [735, 407] width 15 height 12
radio input "true"
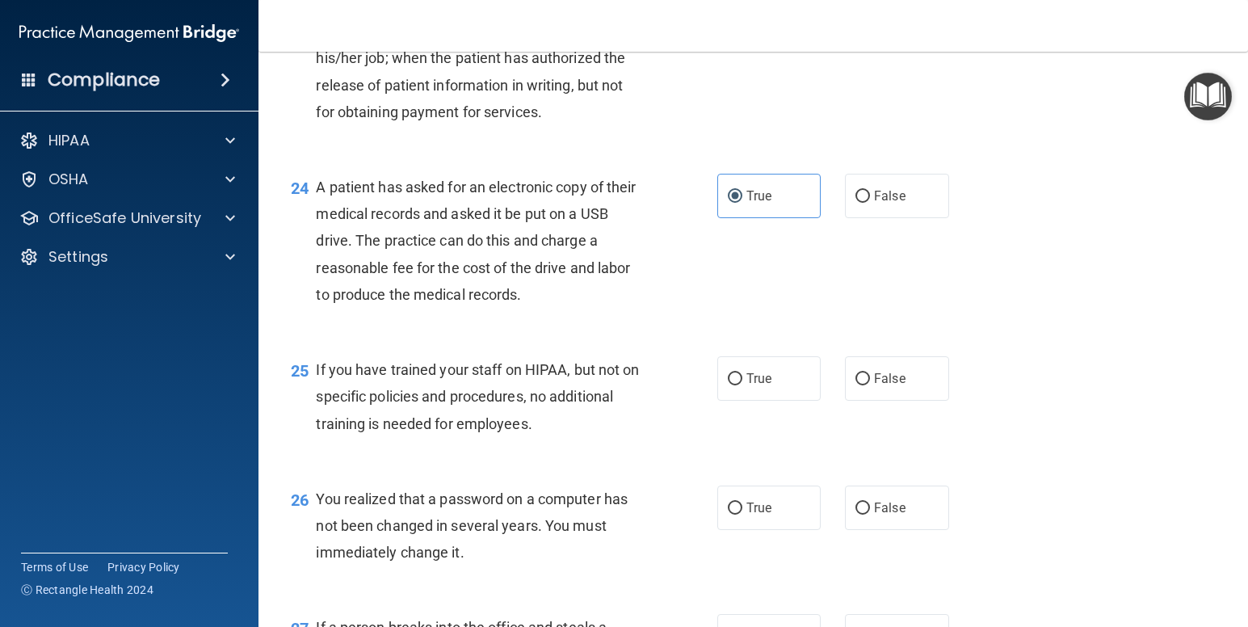
scroll to position [3181, 0]
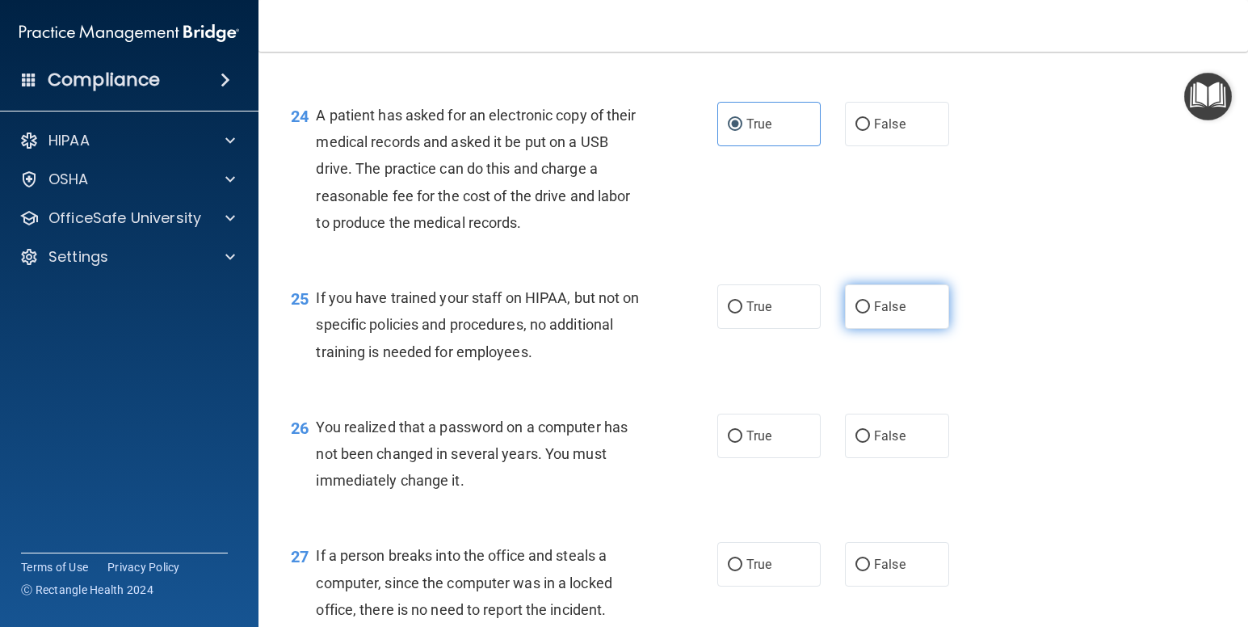
click at [887, 314] on span "False" at bounding box center [890, 306] width 32 height 15
click at [870, 314] on input "False" at bounding box center [863, 307] width 15 height 12
radio input "true"
click at [760, 458] on label "True" at bounding box center [769, 436] width 104 height 44
click at [743, 443] on input "True" at bounding box center [735, 437] width 15 height 12
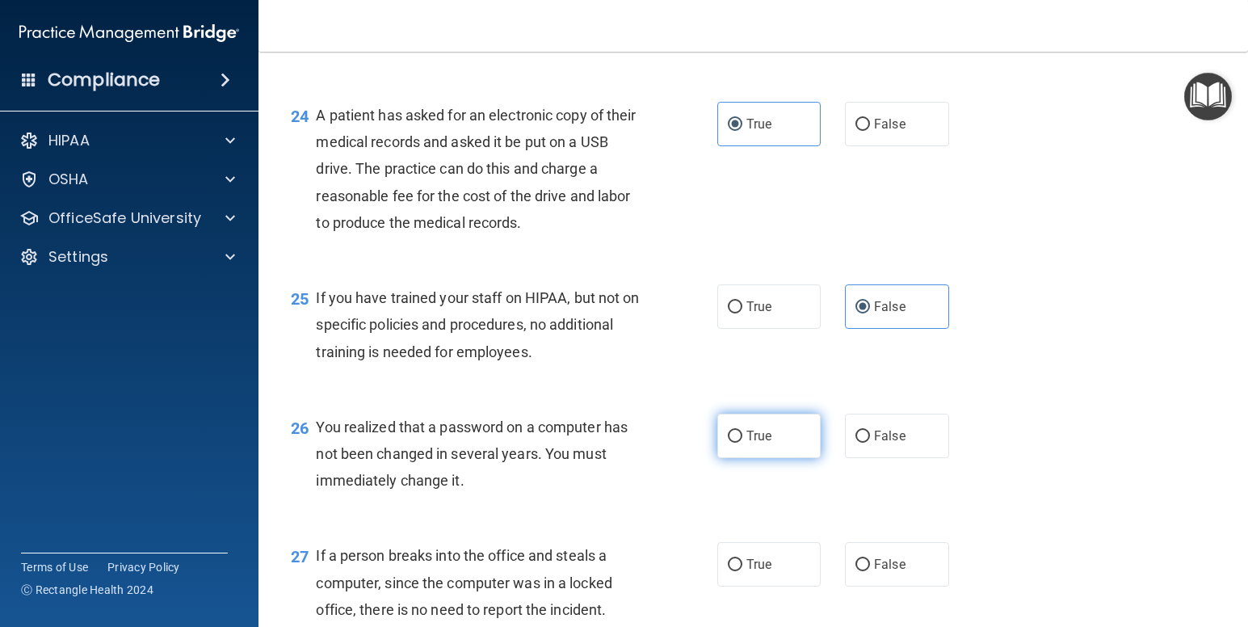
radio input "true"
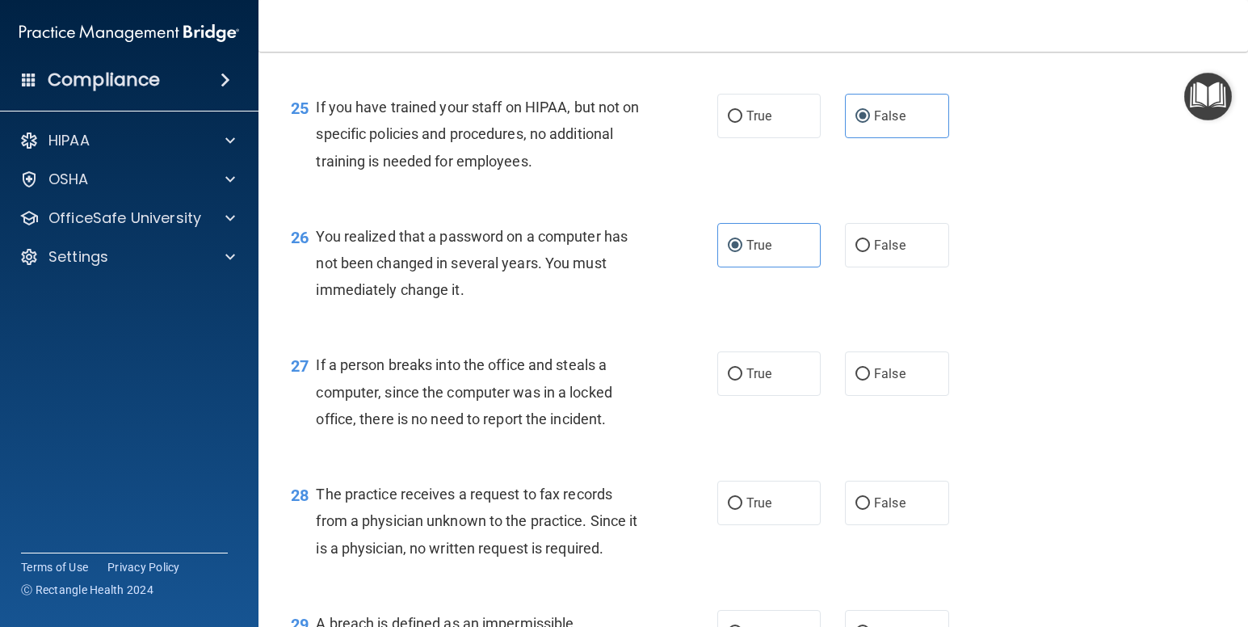
scroll to position [3398, 0]
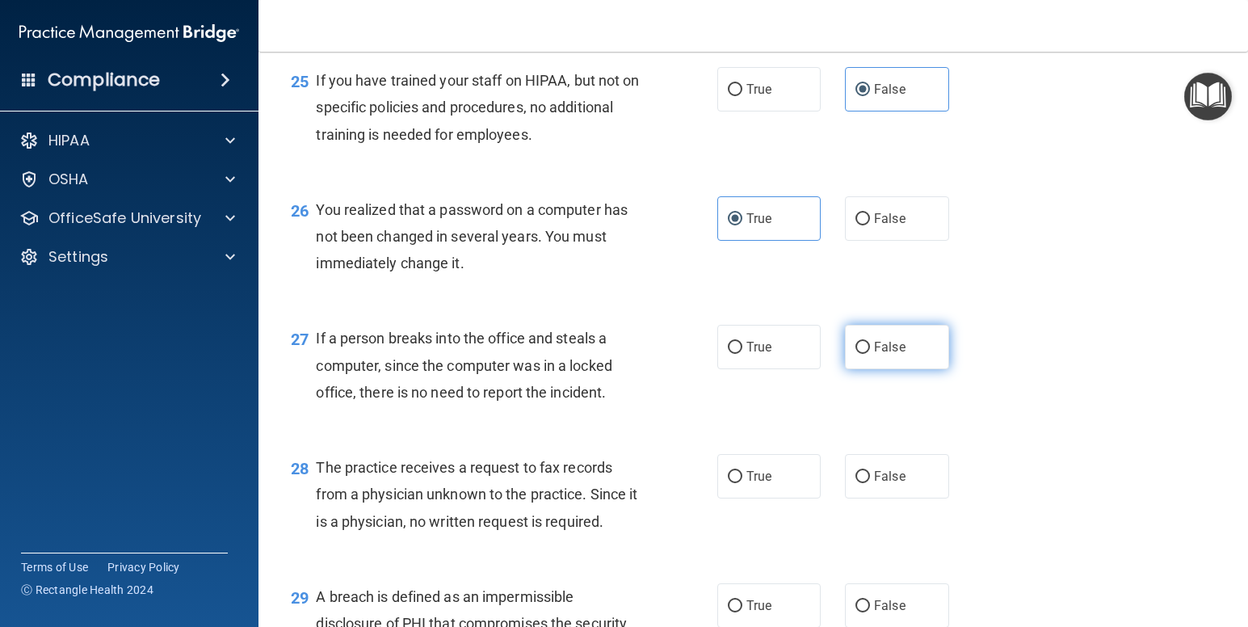
click at [903, 369] on label "False" at bounding box center [897, 347] width 104 height 44
click at [870, 354] on input "False" at bounding box center [863, 348] width 15 height 12
radio input "true"
click at [911, 499] on label "False" at bounding box center [897, 476] width 104 height 44
click at [870, 483] on input "False" at bounding box center [863, 477] width 15 height 12
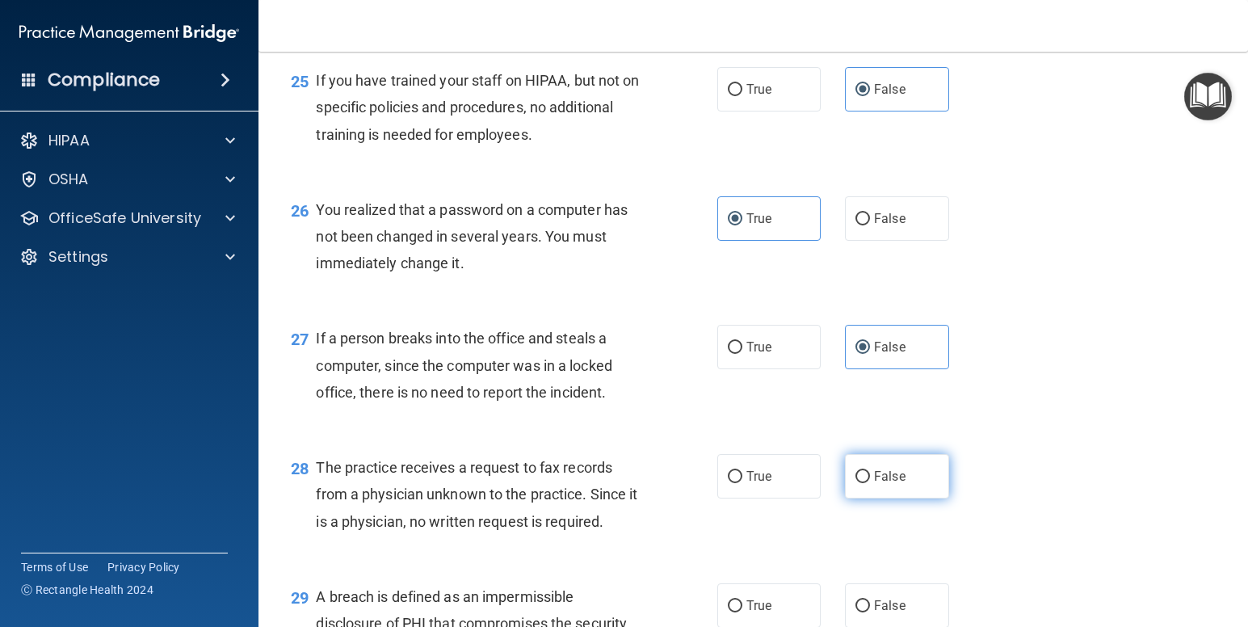
radio input "true"
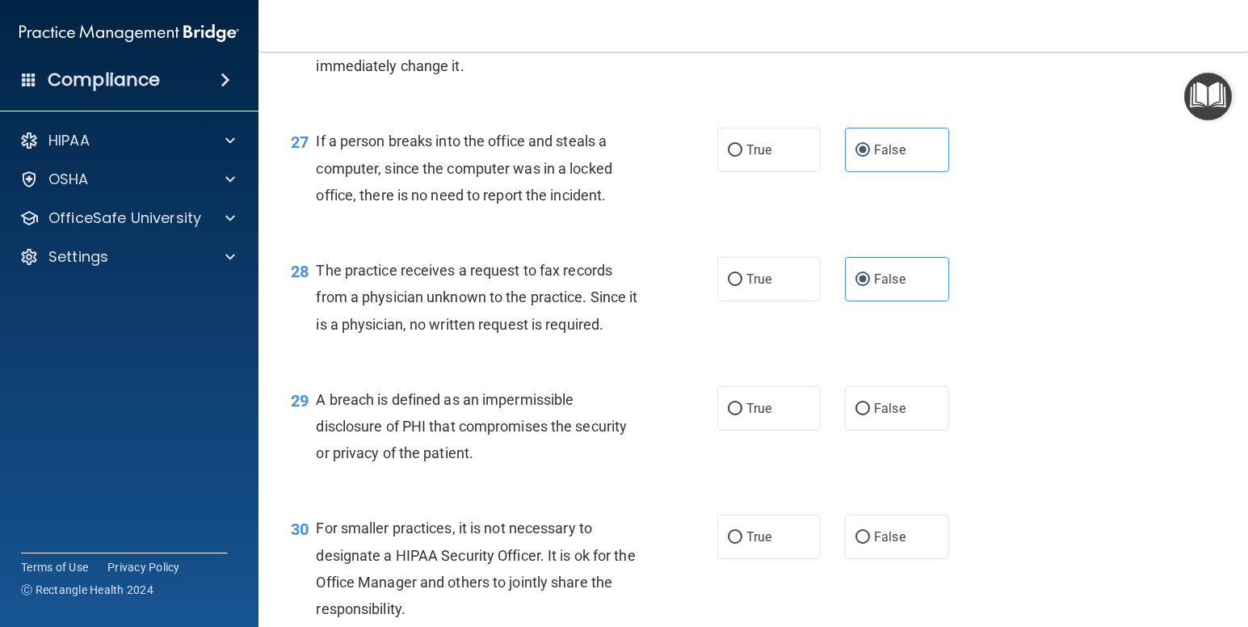
scroll to position [3629, 0]
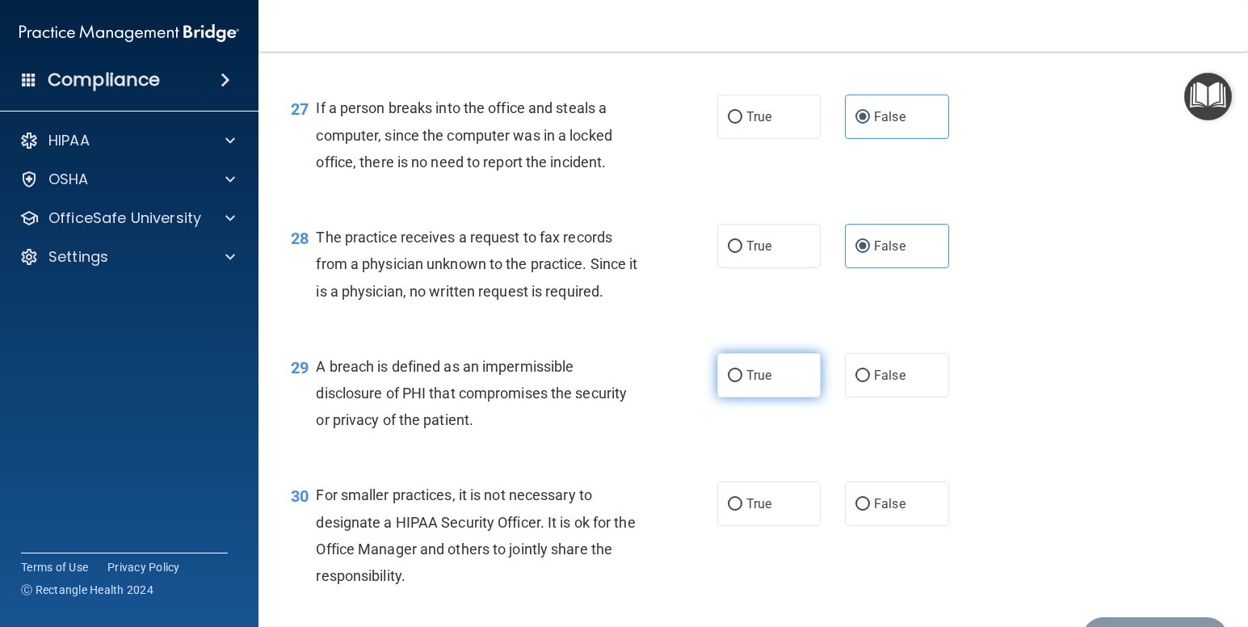
click at [763, 383] on span "True" at bounding box center [759, 375] width 25 height 15
click at [743, 382] on input "True" at bounding box center [735, 376] width 15 height 12
radio input "true"
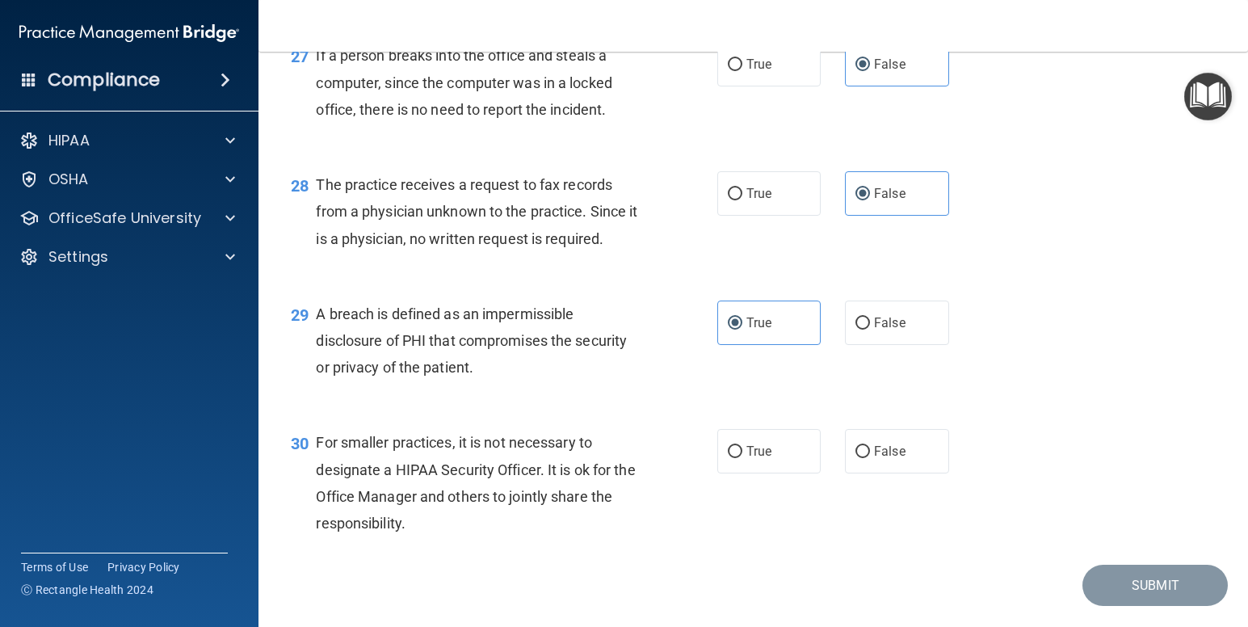
scroll to position [3727, 0]
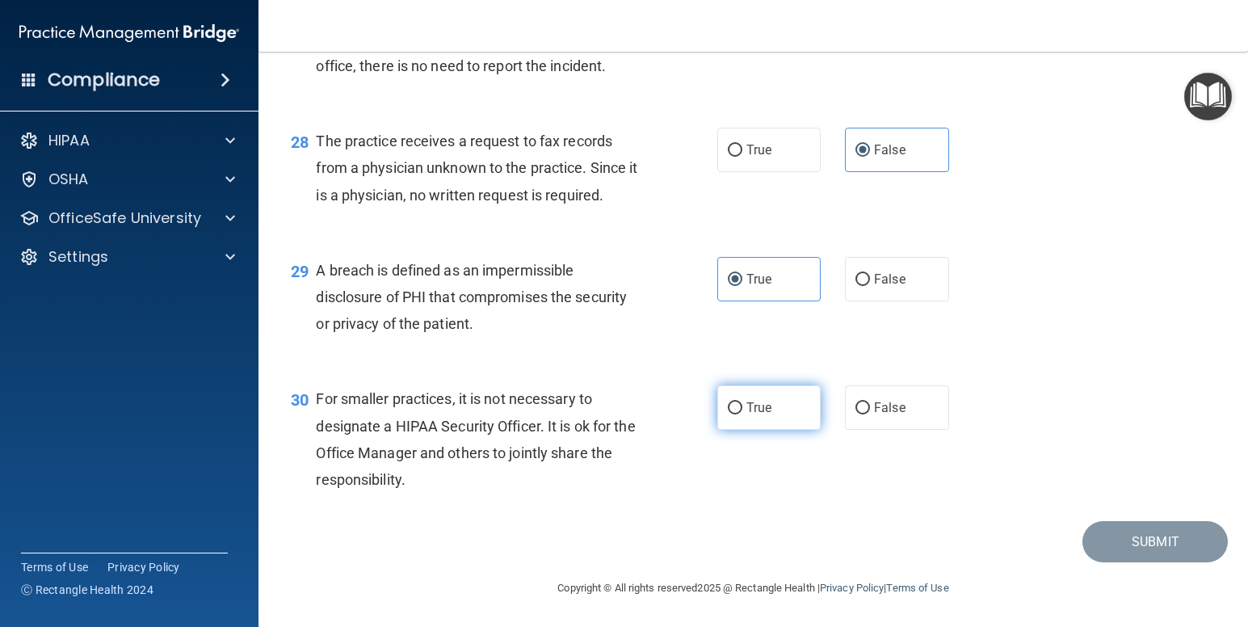
click at [767, 430] on label "True" at bounding box center [769, 407] width 104 height 44
click at [743, 414] on input "True" at bounding box center [735, 408] width 15 height 12
radio input "true"
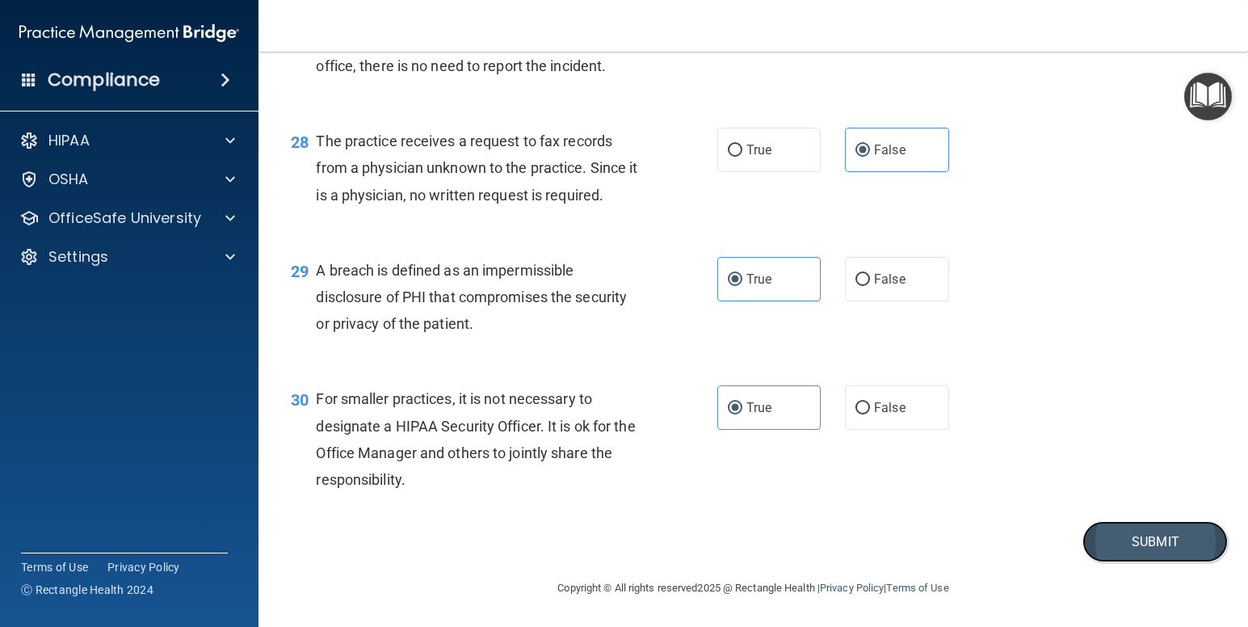
click at [1137, 562] on button "Submit" at bounding box center [1155, 541] width 145 height 41
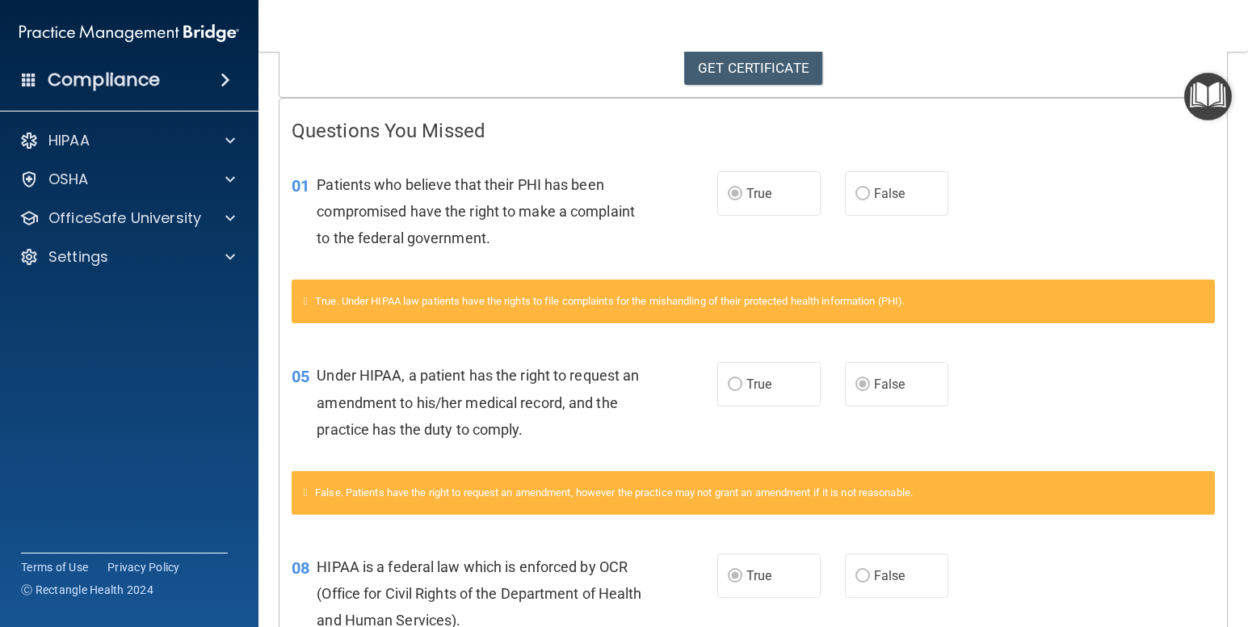
scroll to position [272, 0]
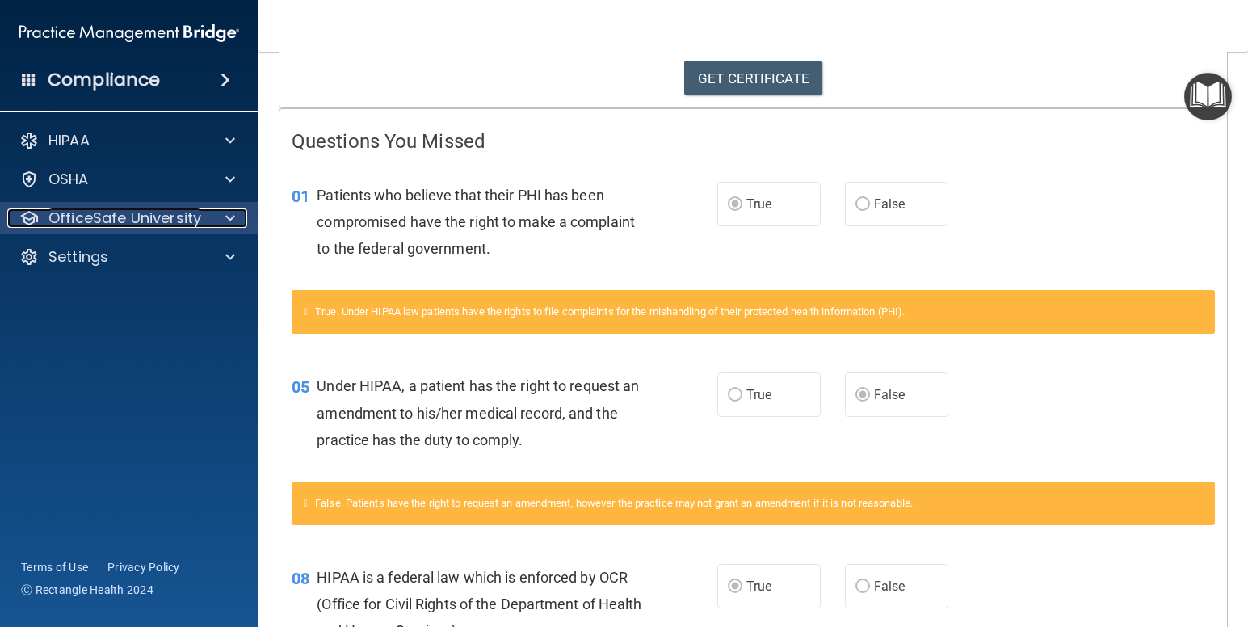
click at [139, 225] on p "OfficeSafe University" at bounding box center [124, 217] width 153 height 19
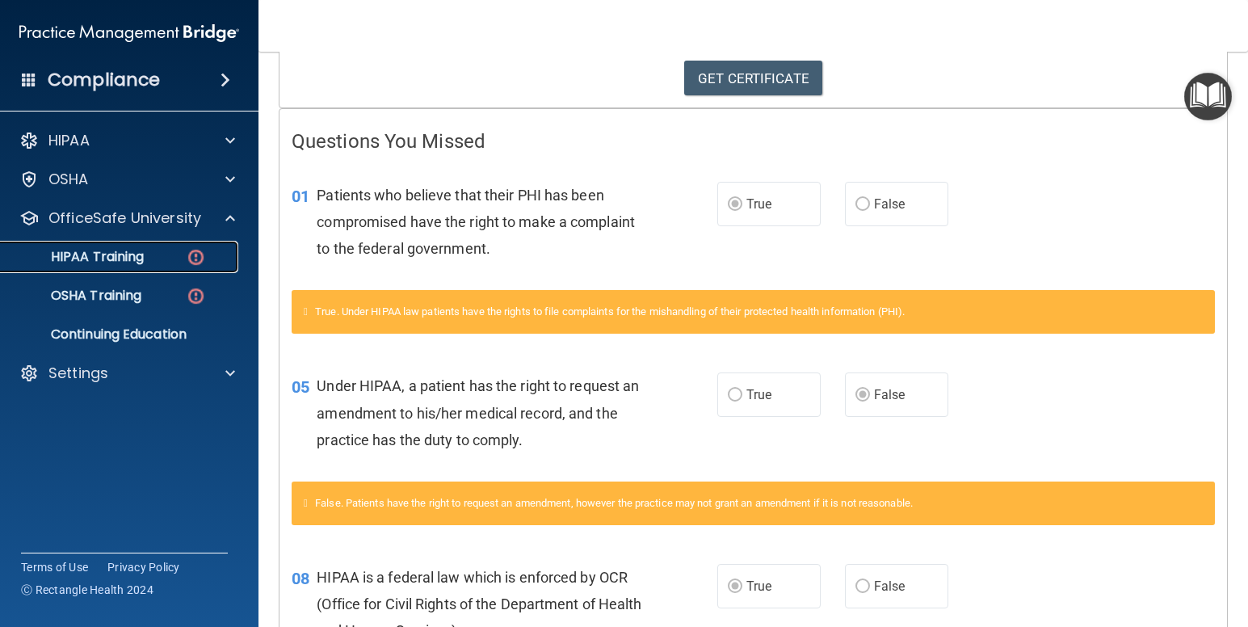
click at [140, 260] on p "HIPAA Training" at bounding box center [77, 257] width 133 height 16
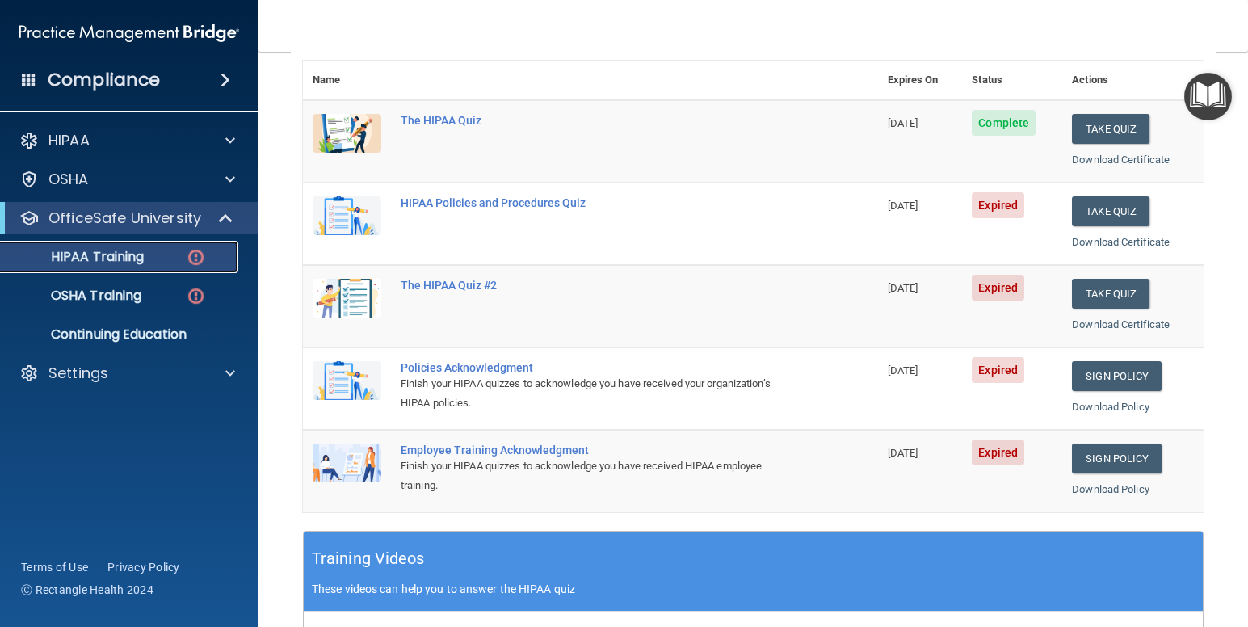
scroll to position [179, 0]
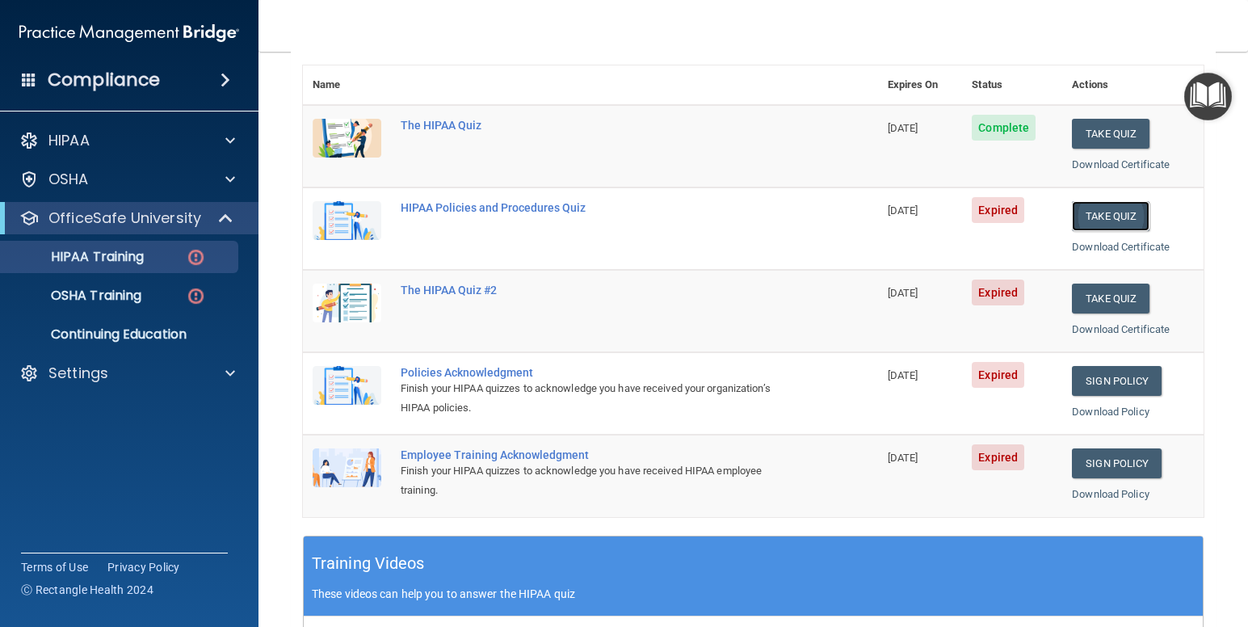
click at [1105, 220] on button "Take Quiz" at bounding box center [1111, 216] width 78 height 30
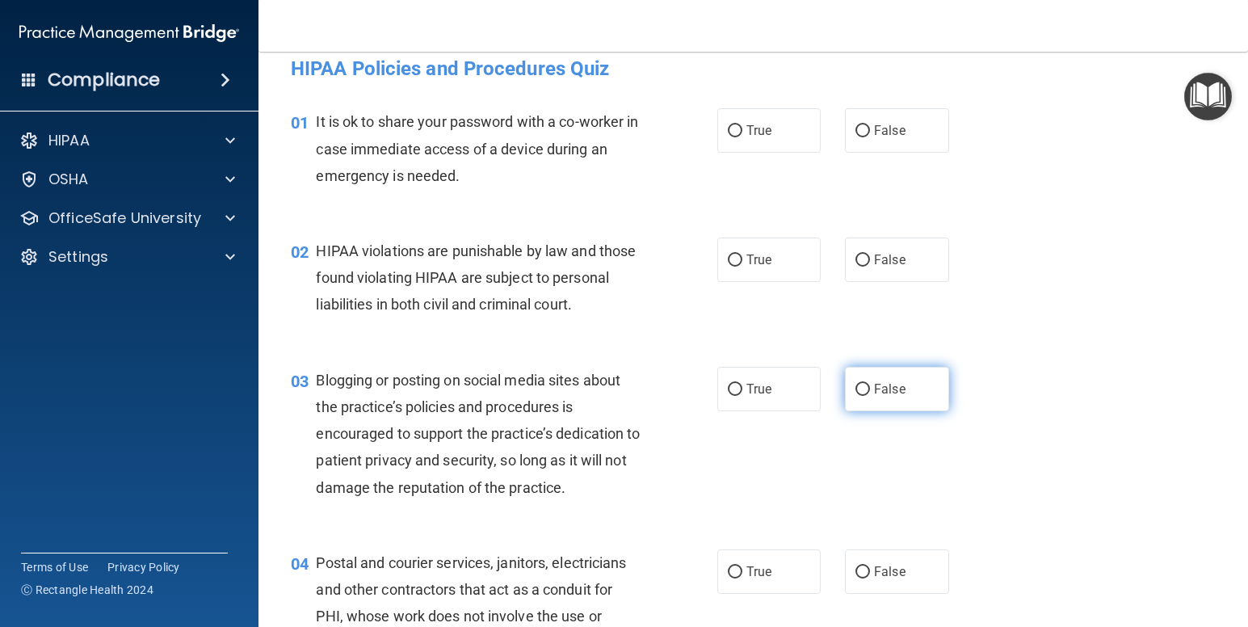
scroll to position [18, 0]
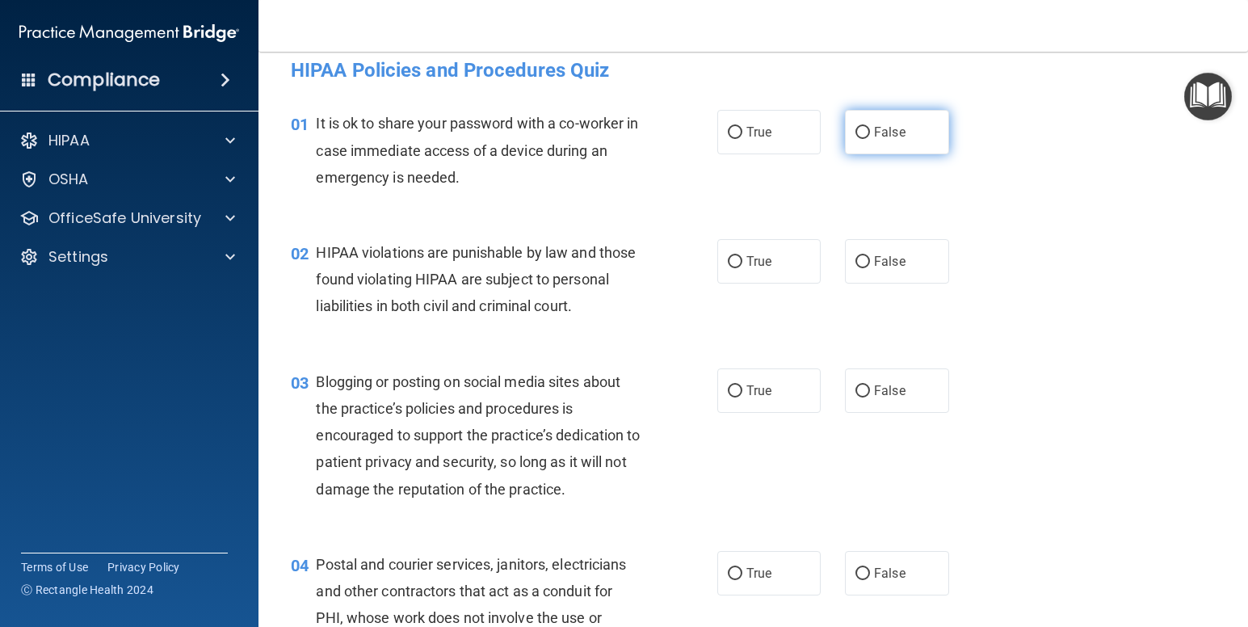
click at [907, 143] on label "False" at bounding box center [897, 132] width 104 height 44
click at [870, 139] on input "False" at bounding box center [863, 133] width 15 height 12
radio input "true"
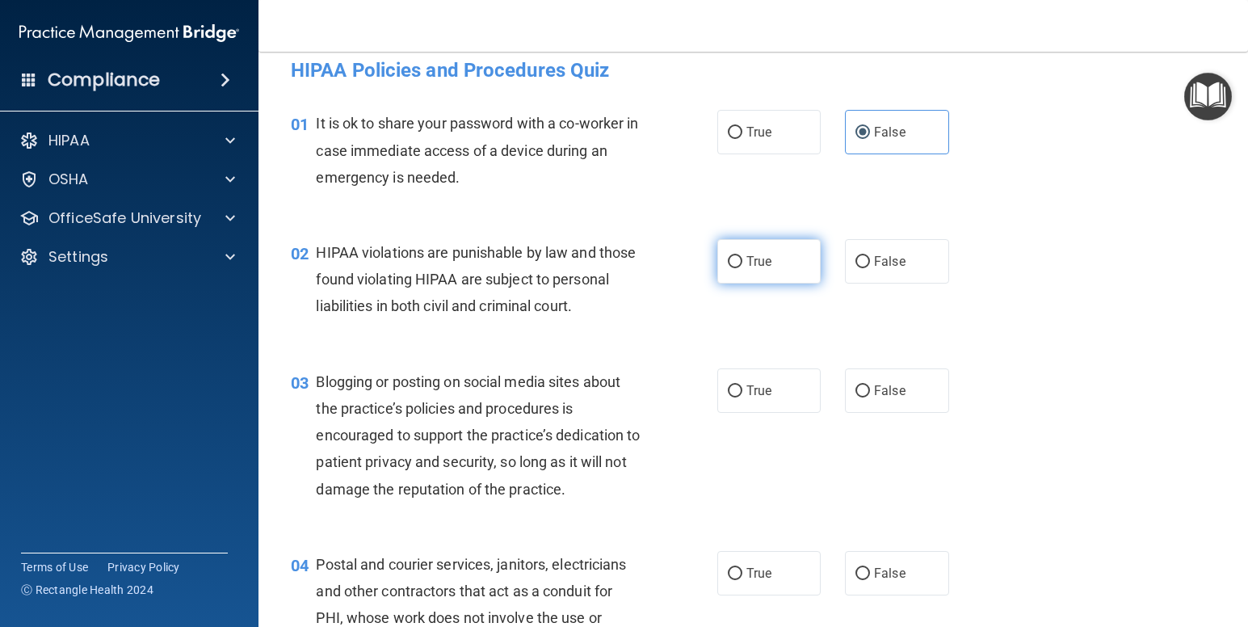
click at [760, 248] on label "True" at bounding box center [769, 261] width 104 height 44
click at [743, 256] on input "True" at bounding box center [735, 262] width 15 height 12
radio input "true"
click at [884, 394] on label "False" at bounding box center [897, 390] width 104 height 44
click at [870, 394] on input "False" at bounding box center [863, 391] width 15 height 12
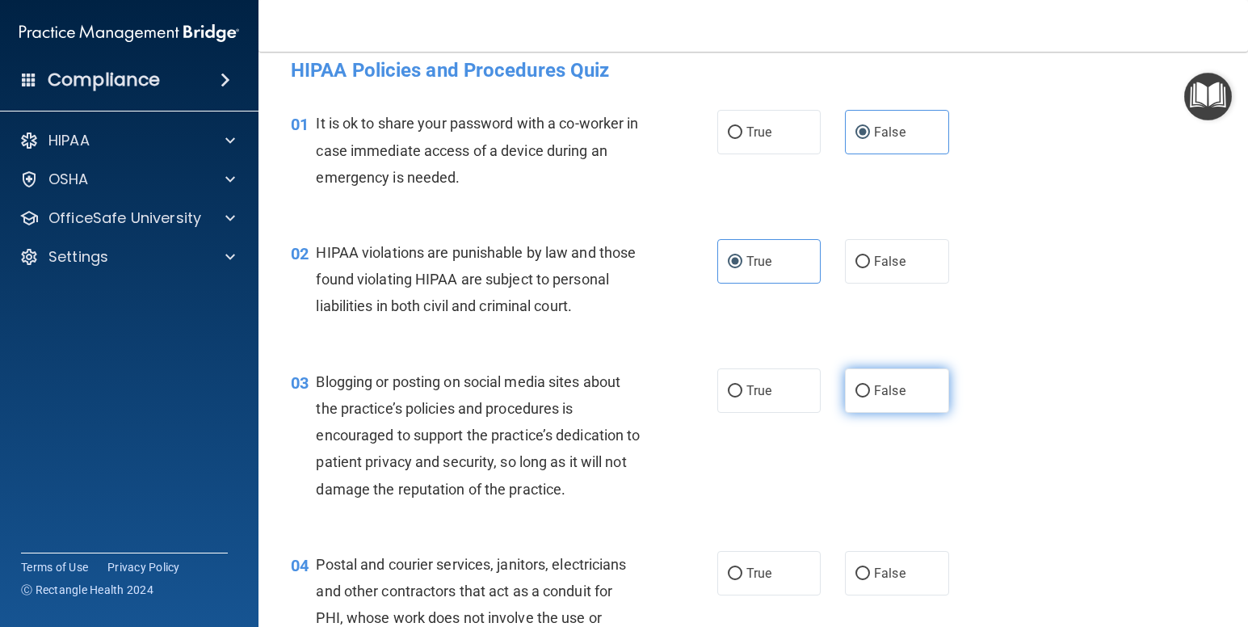
radio input "true"
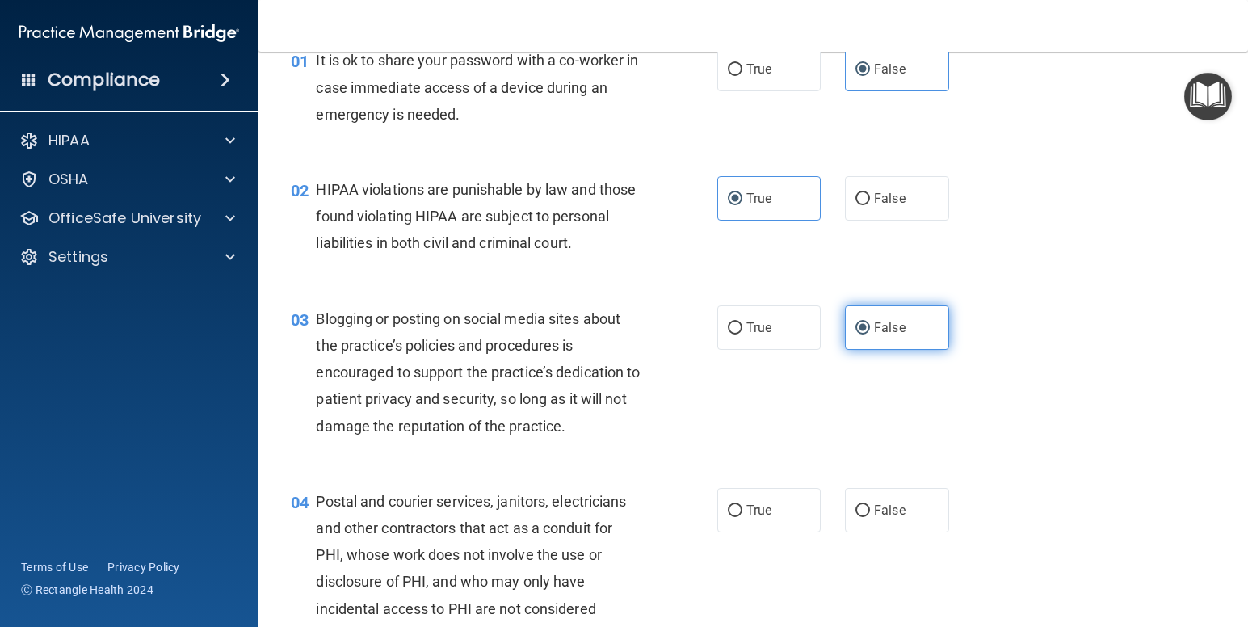
scroll to position [179, 0]
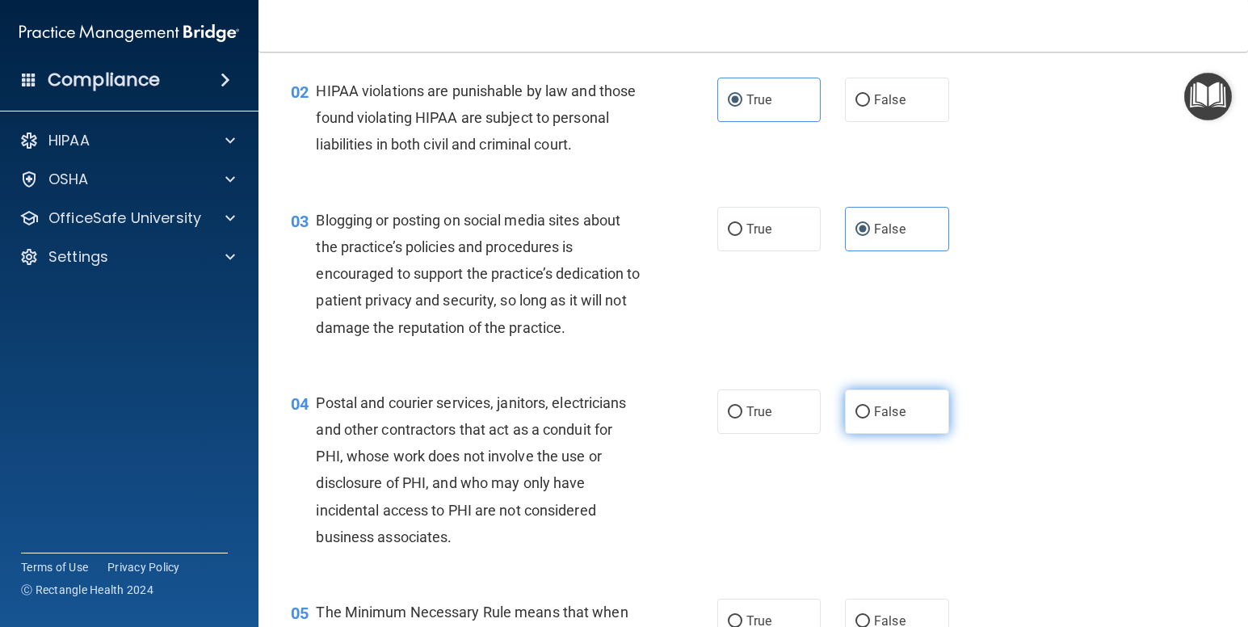
click at [919, 434] on label "False" at bounding box center [897, 411] width 104 height 44
click at [870, 419] on input "False" at bounding box center [863, 412] width 15 height 12
radio input "true"
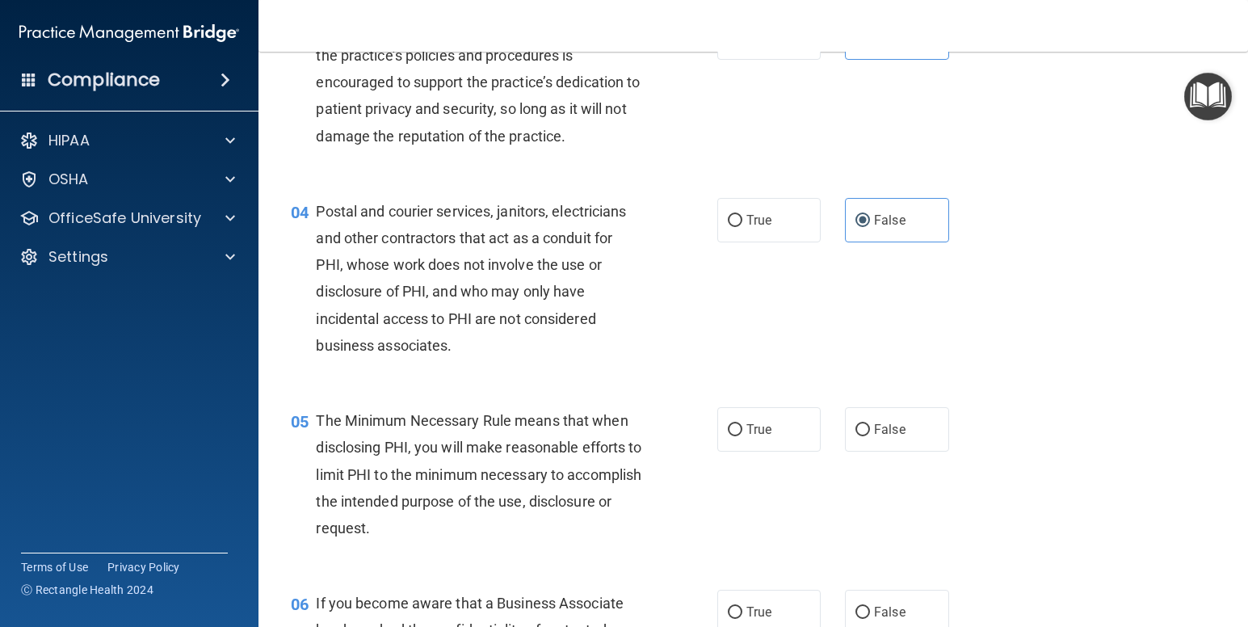
scroll to position [485, 0]
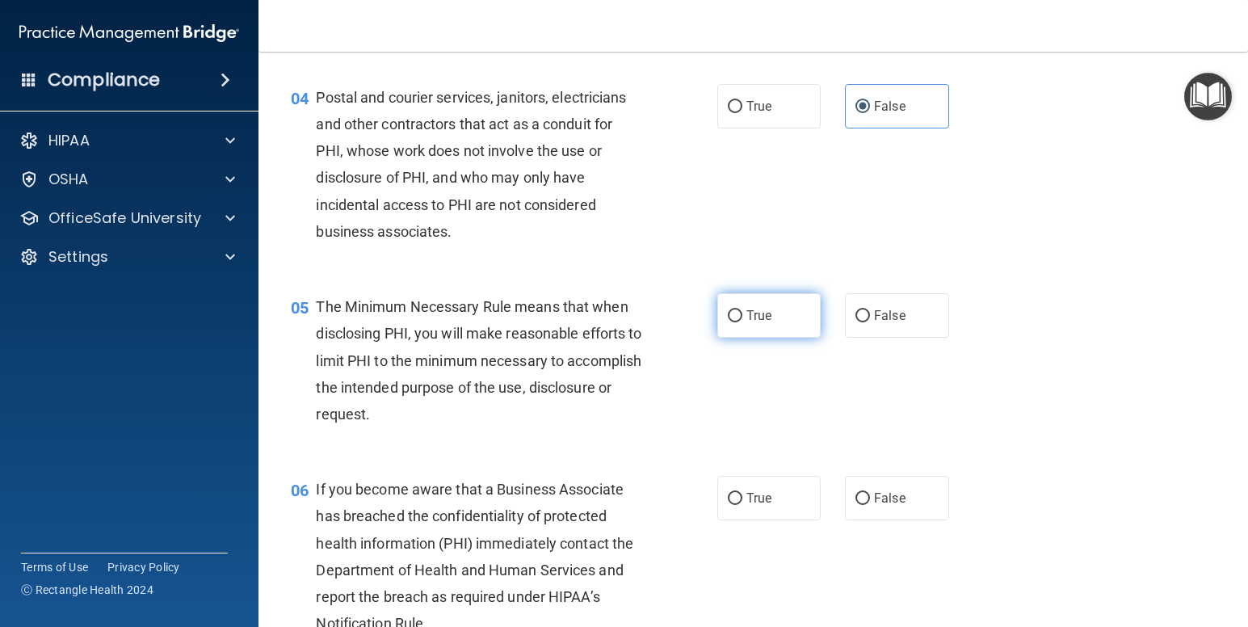
click at [768, 338] on label "True" at bounding box center [769, 315] width 104 height 44
click at [743, 322] on input "True" at bounding box center [735, 316] width 15 height 12
radio input "true"
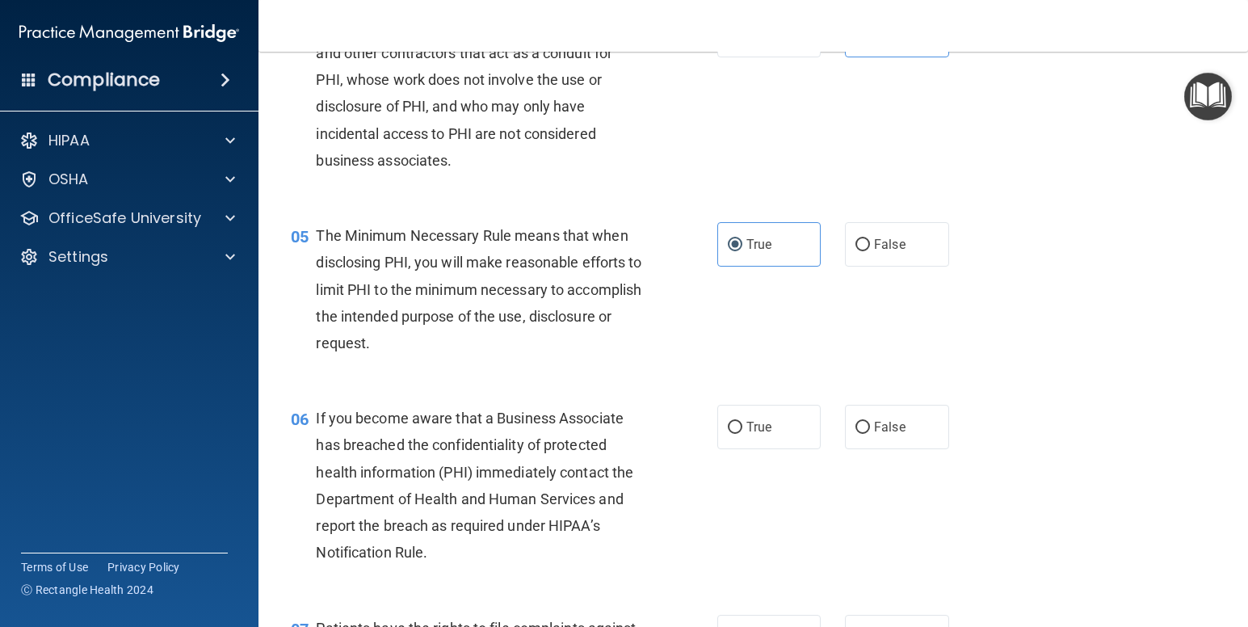
scroll to position [570, 0]
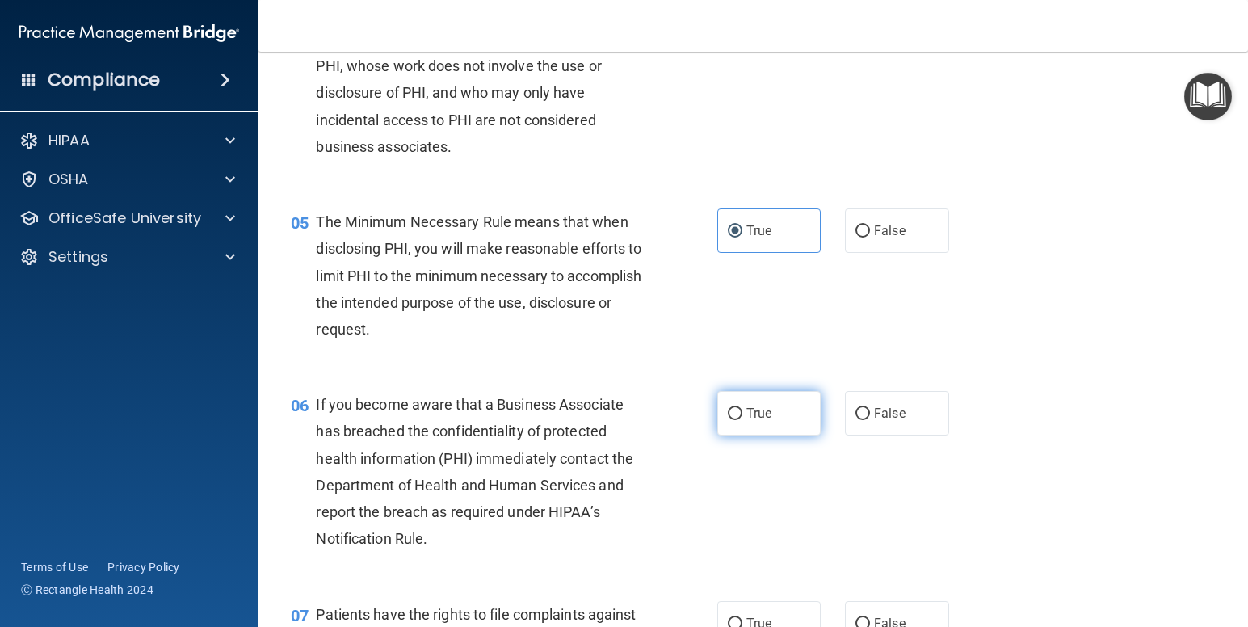
click at [760, 421] on span "True" at bounding box center [759, 413] width 25 height 15
click at [743, 420] on input "True" at bounding box center [735, 414] width 15 height 12
radio input "true"
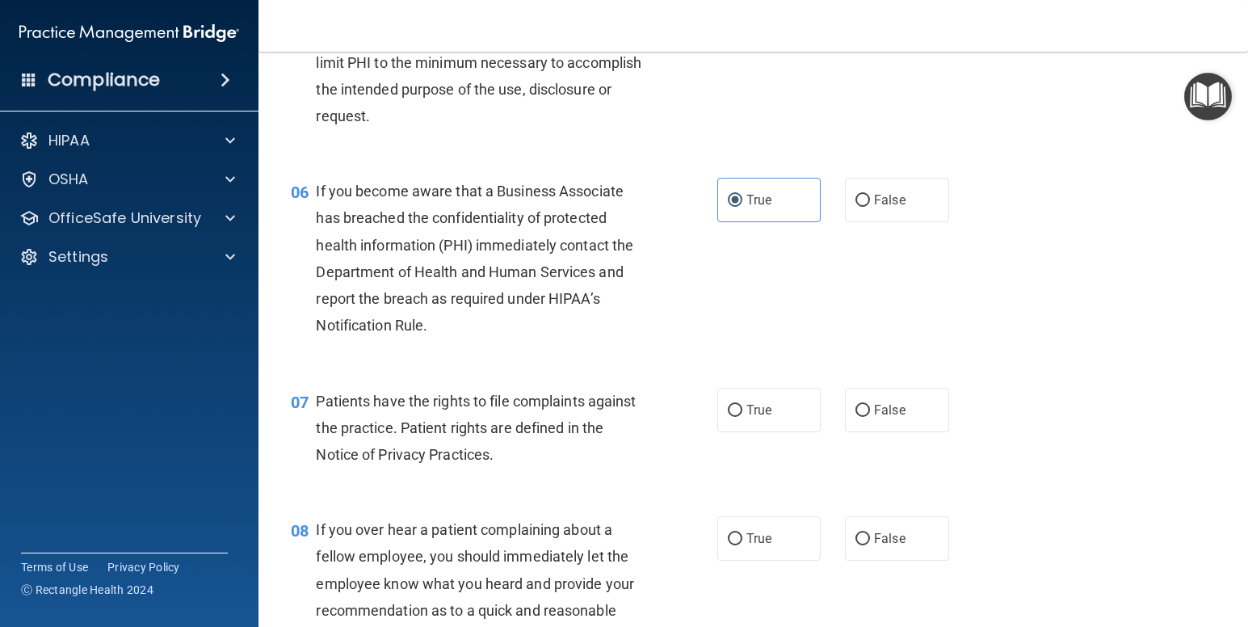
scroll to position [818, 0]
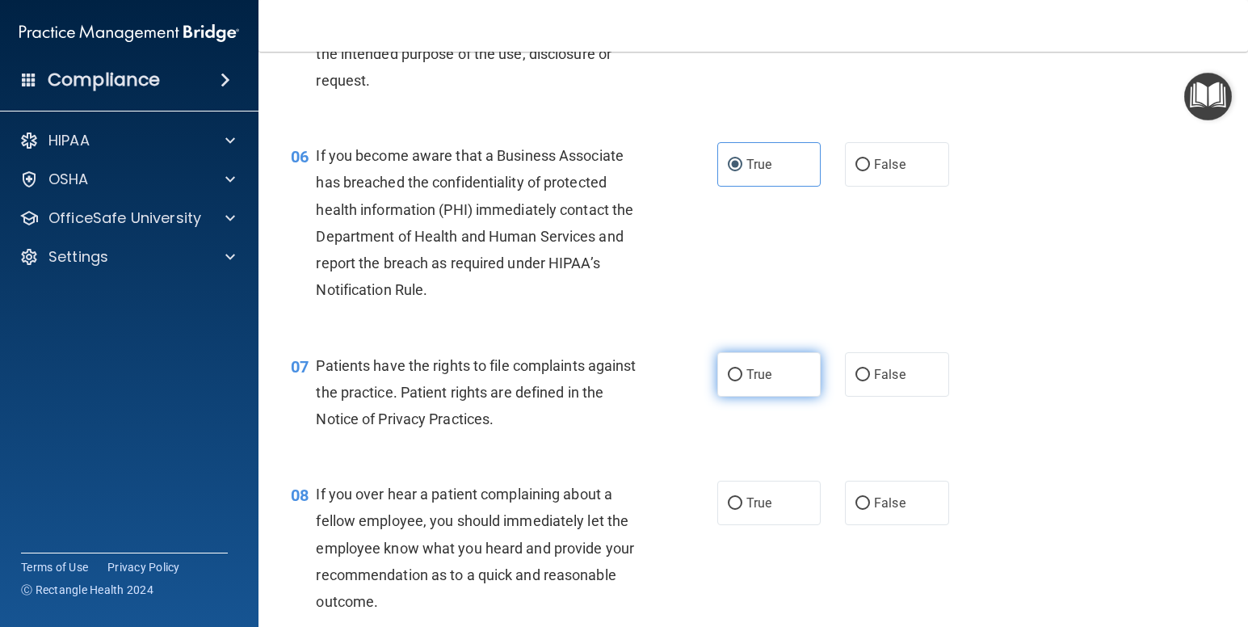
click at [753, 382] on span "True" at bounding box center [759, 374] width 25 height 15
click at [743, 381] on input "True" at bounding box center [735, 375] width 15 height 12
radio input "true"
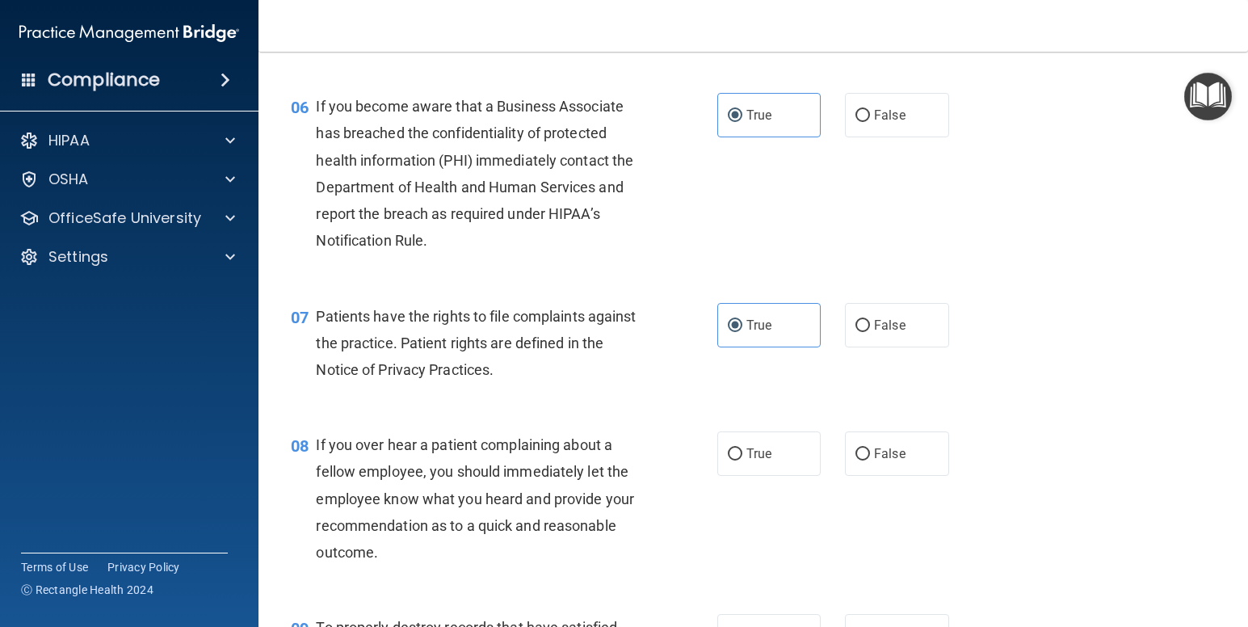
scroll to position [882, 0]
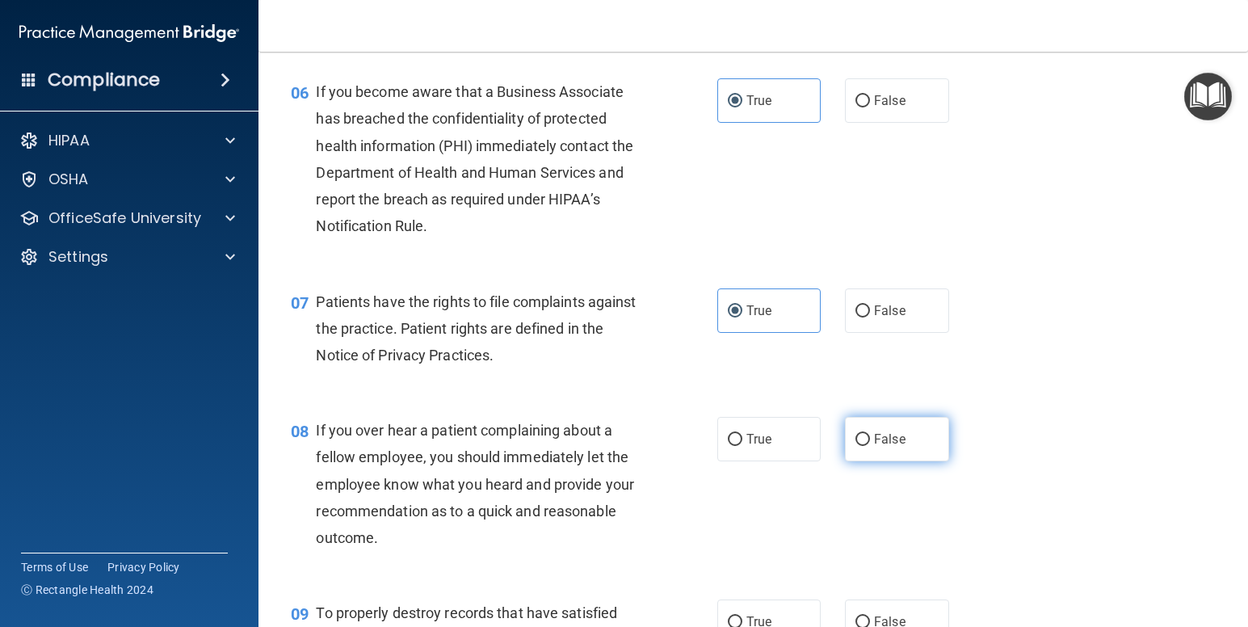
click at [911, 461] on label "False" at bounding box center [897, 439] width 104 height 44
click at [870, 446] on input "False" at bounding box center [863, 440] width 15 height 12
radio input "true"
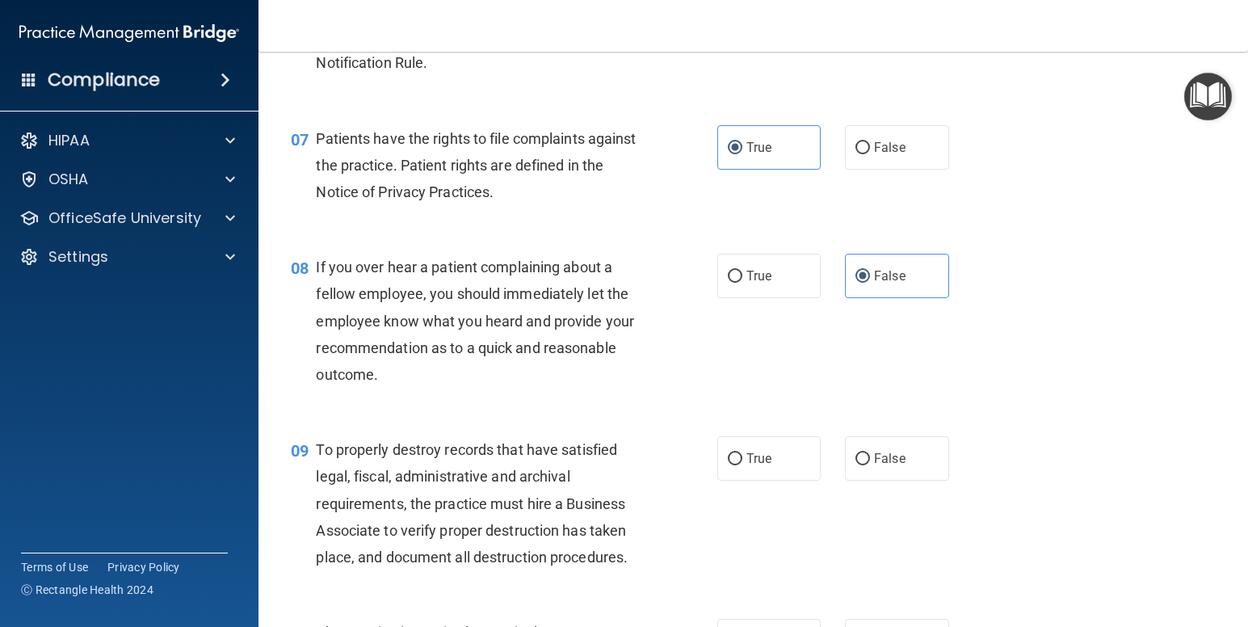
scroll to position [1124, 0]
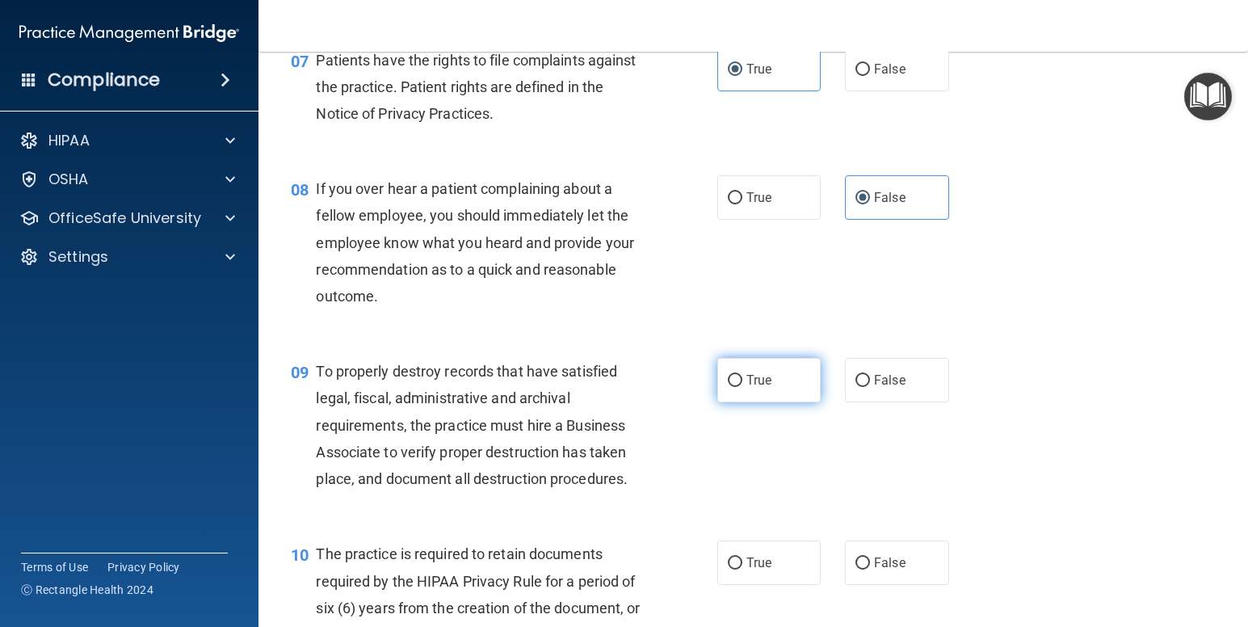
click at [734, 387] on input "True" at bounding box center [735, 381] width 15 height 12
radio input "true"
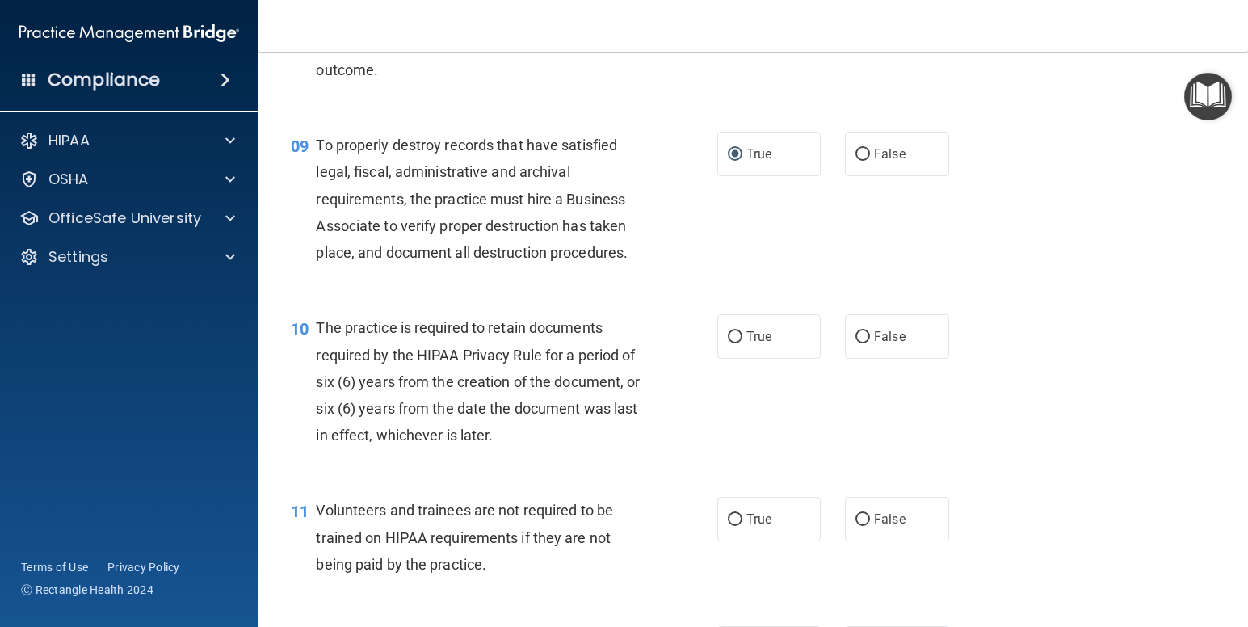
scroll to position [1343, 0]
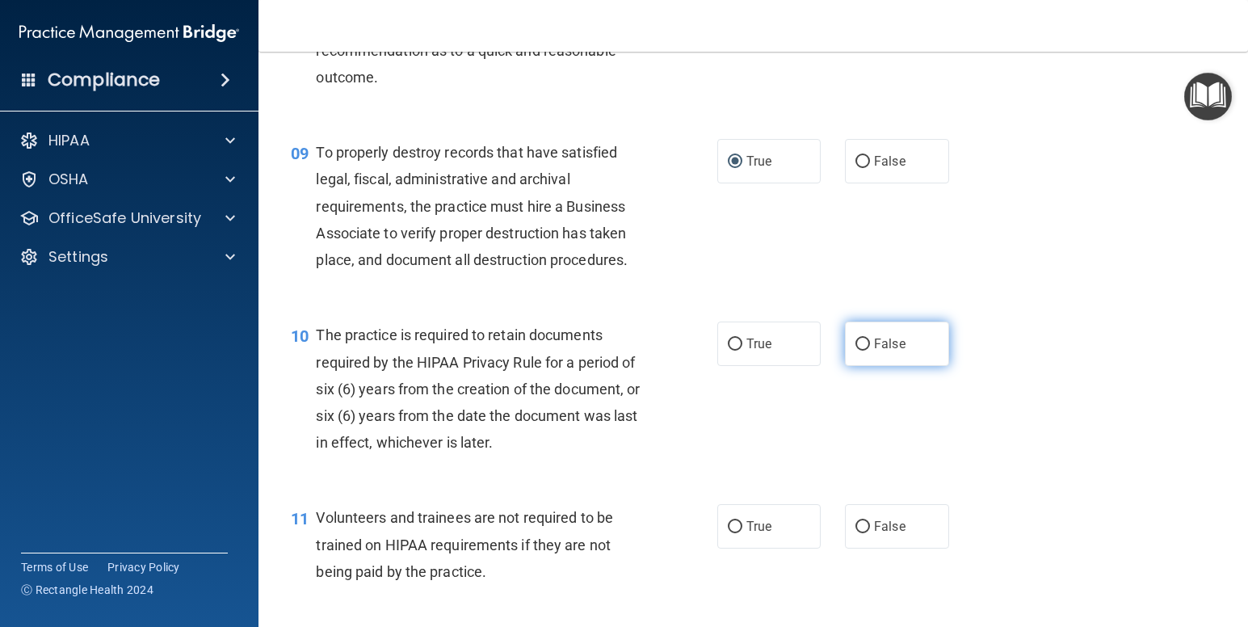
click at [910, 366] on label "False" at bounding box center [897, 344] width 104 height 44
click at [870, 351] on input "False" at bounding box center [863, 345] width 15 height 12
radio input "true"
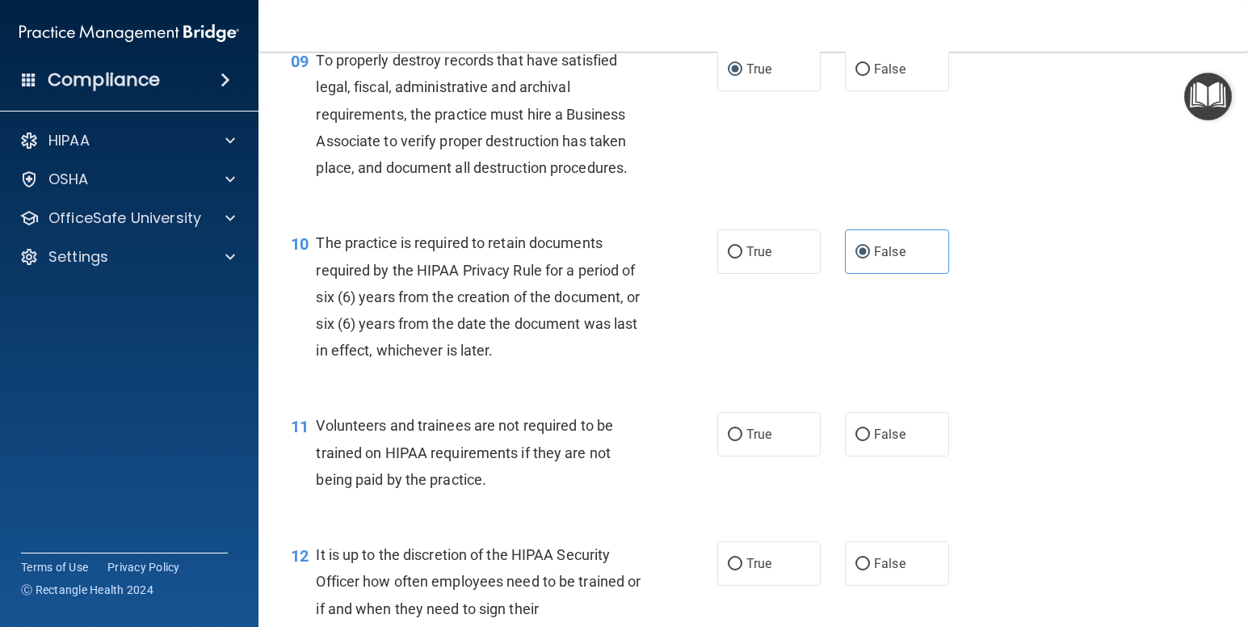
scroll to position [1442, 0]
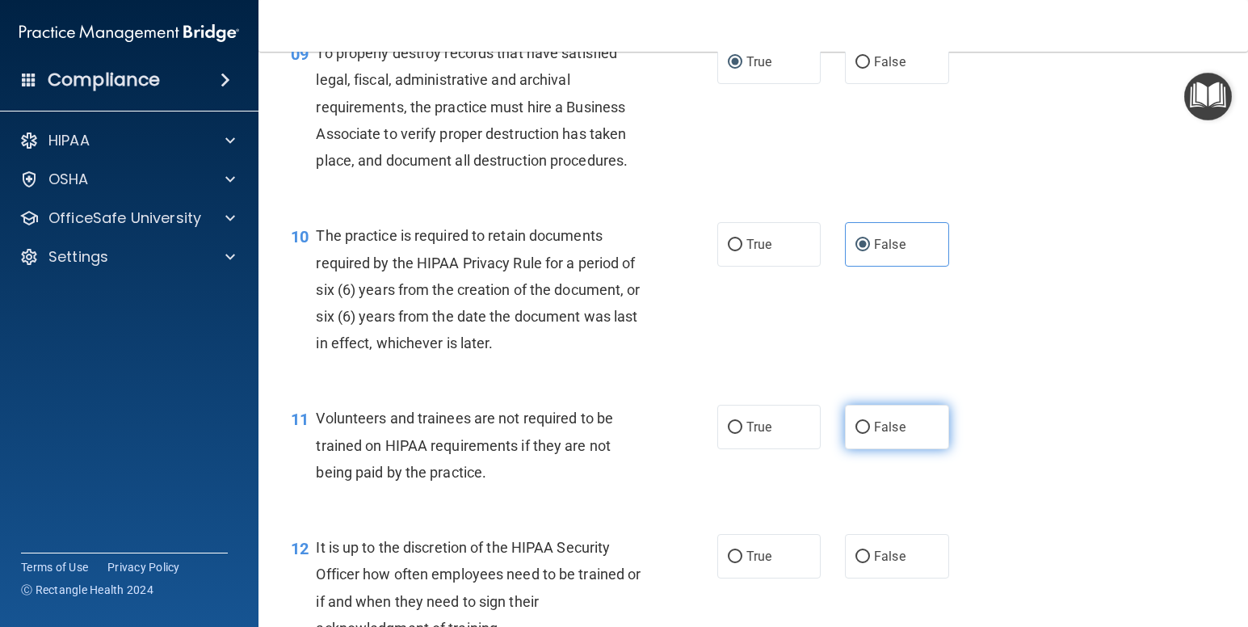
click at [857, 434] on input "False" at bounding box center [863, 428] width 15 height 12
radio input "true"
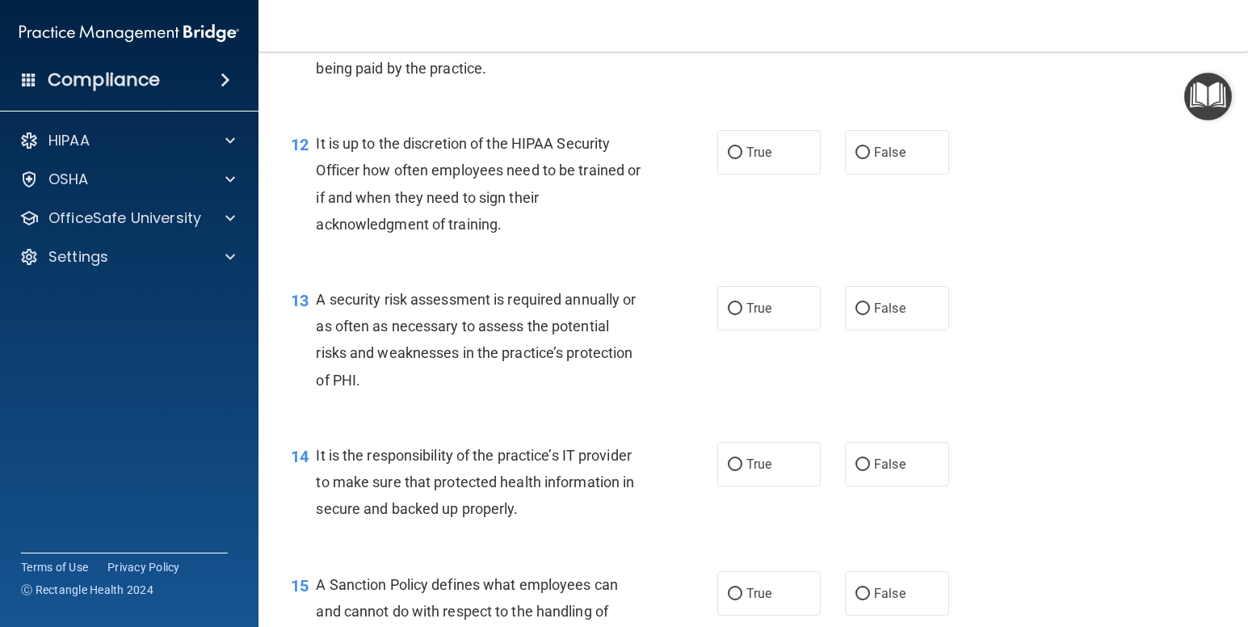
scroll to position [1761, 0]
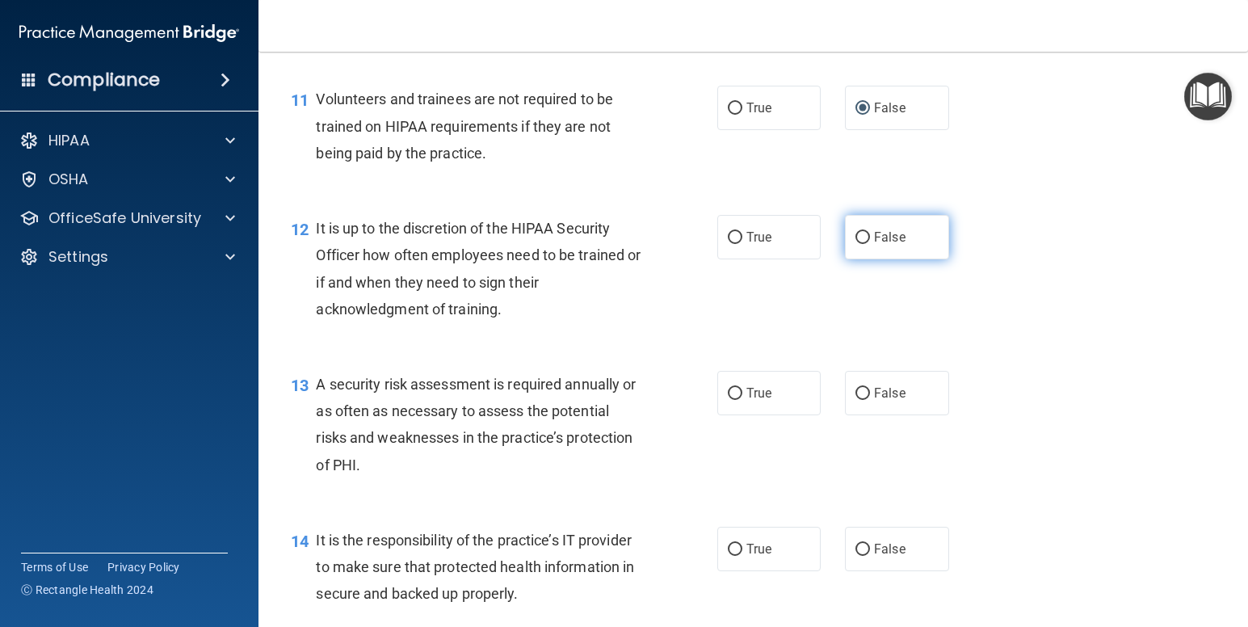
click at [904, 259] on label "False" at bounding box center [897, 237] width 104 height 44
click at [870, 244] on input "False" at bounding box center [863, 238] width 15 height 12
radio input "true"
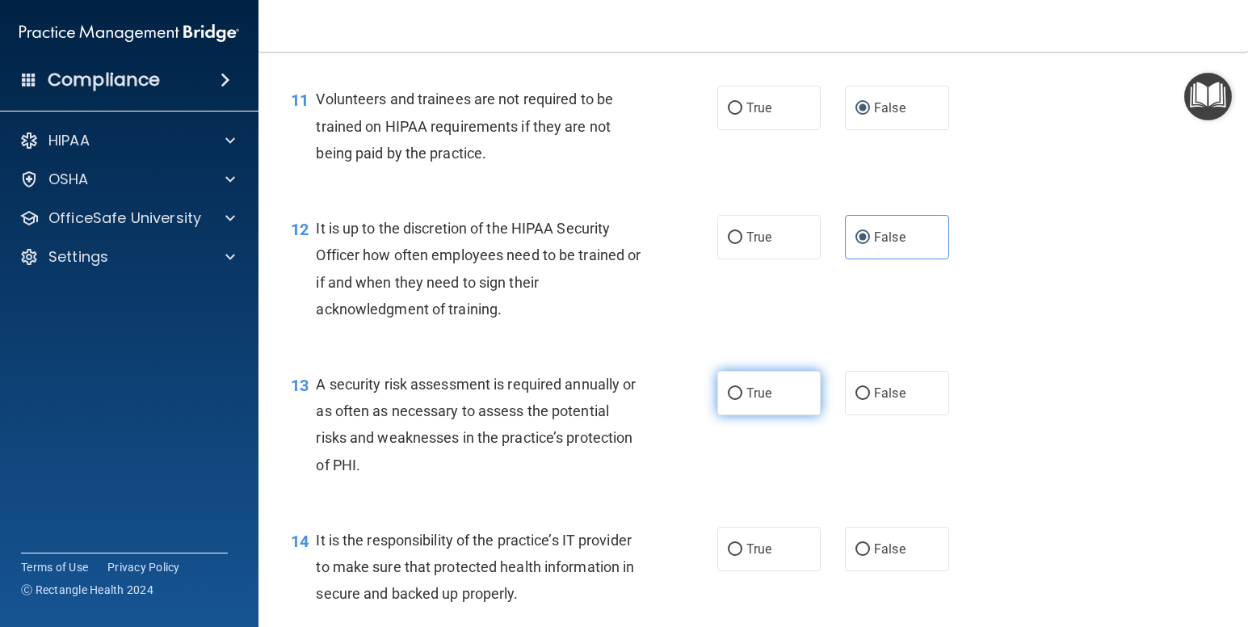
click at [760, 401] on span "True" at bounding box center [759, 392] width 25 height 15
click at [743, 400] on input "True" at bounding box center [735, 394] width 15 height 12
radio input "true"
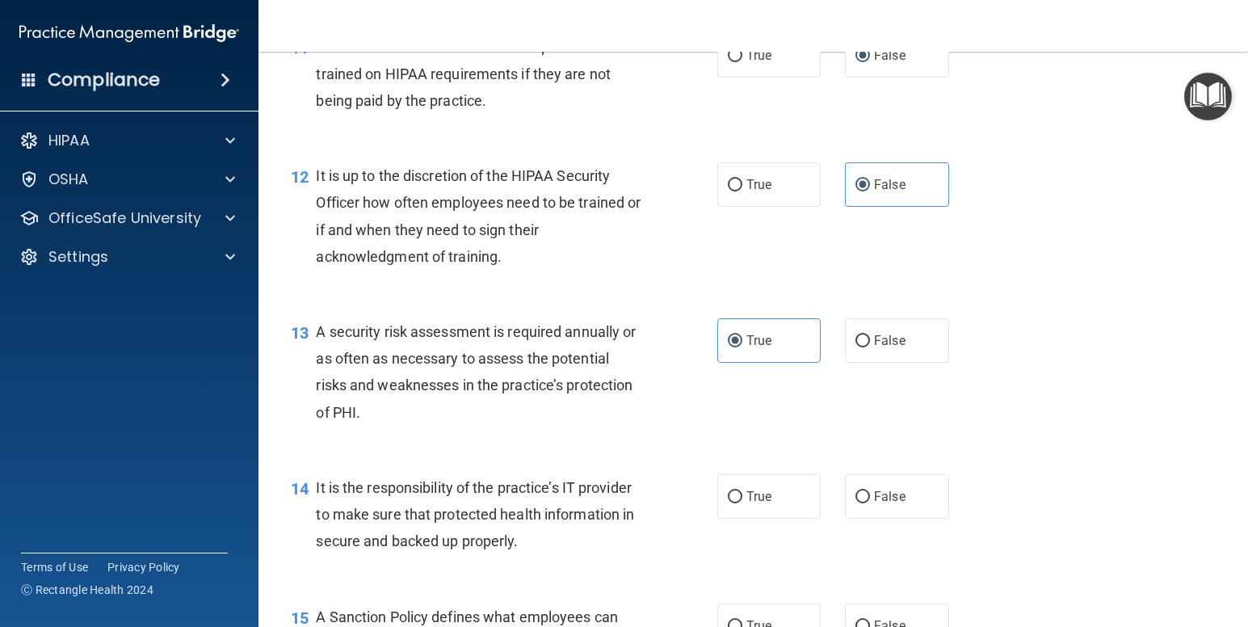
scroll to position [1842, 0]
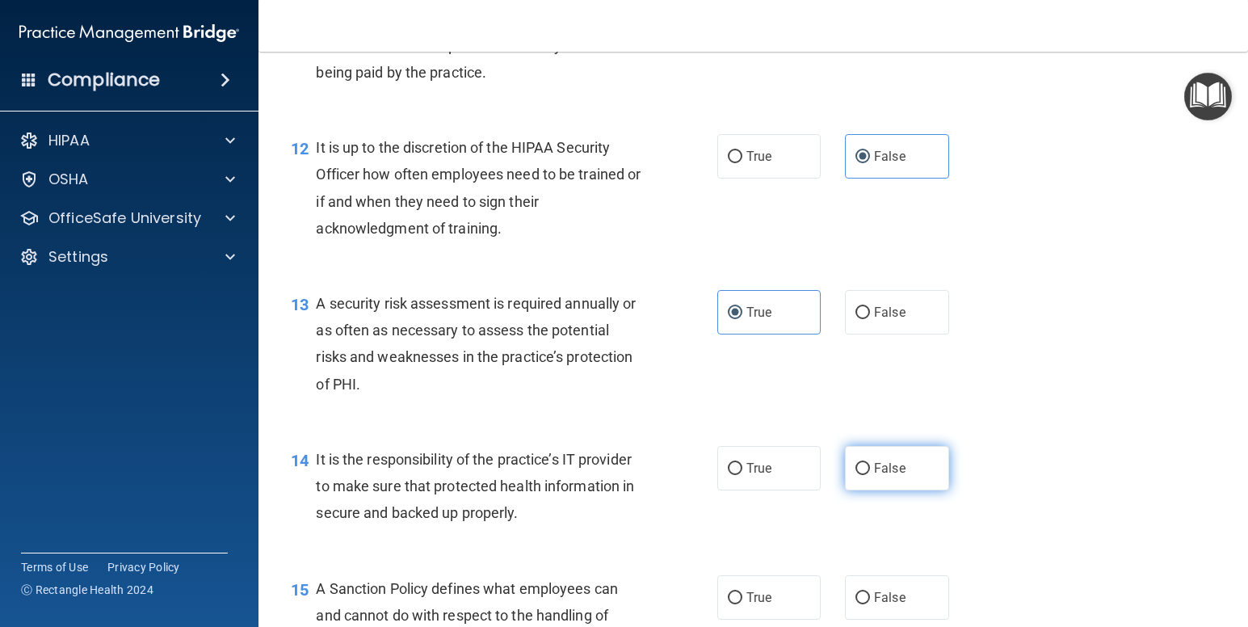
click at [919, 484] on label "False" at bounding box center [897, 468] width 104 height 44
click at [870, 475] on input "False" at bounding box center [863, 469] width 15 height 12
radio input "true"
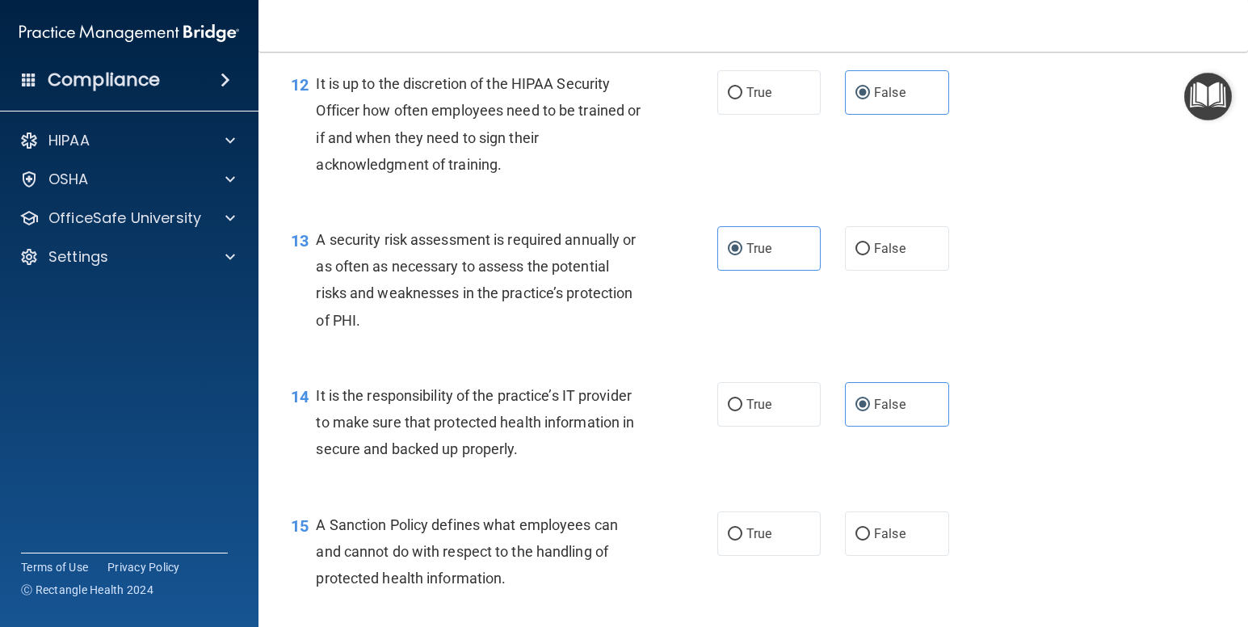
scroll to position [1942, 0]
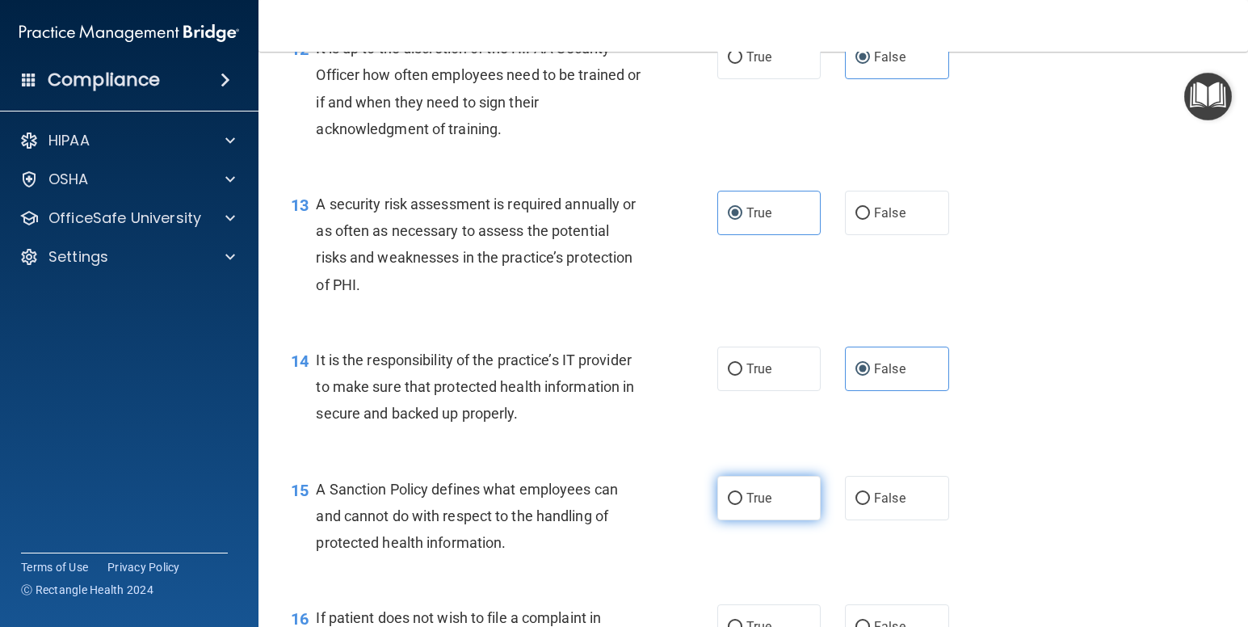
click at [727, 513] on label "True" at bounding box center [769, 498] width 104 height 44
click at [728, 505] on input "True" at bounding box center [735, 499] width 15 height 12
radio input "true"
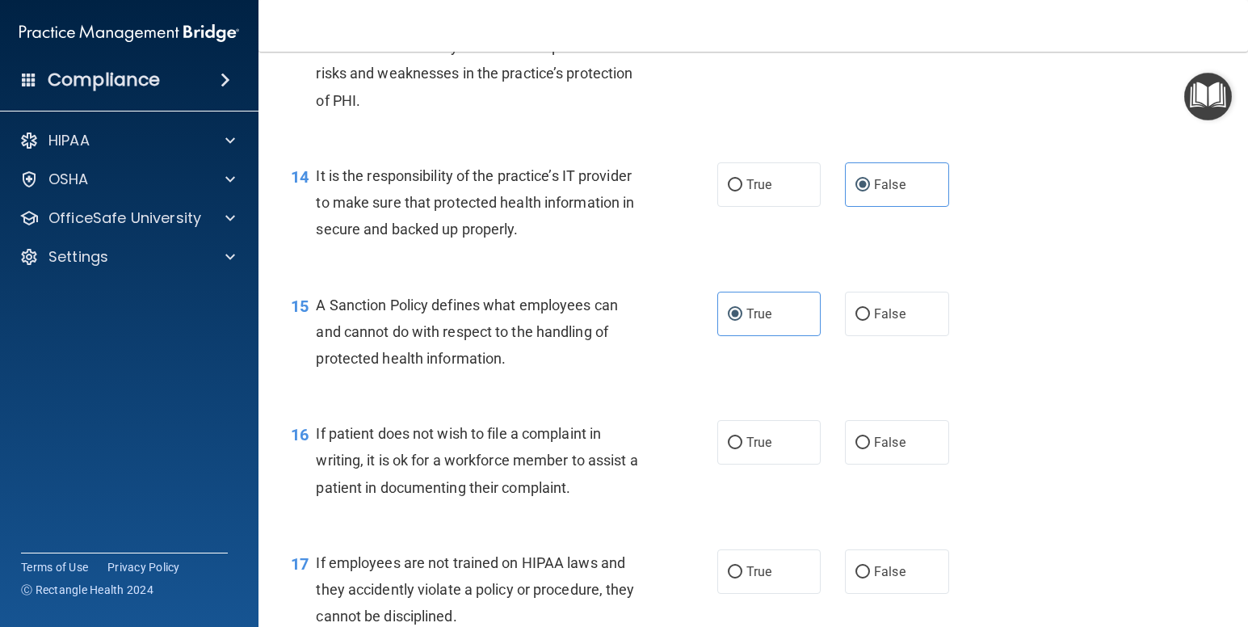
scroll to position [2218, 0]
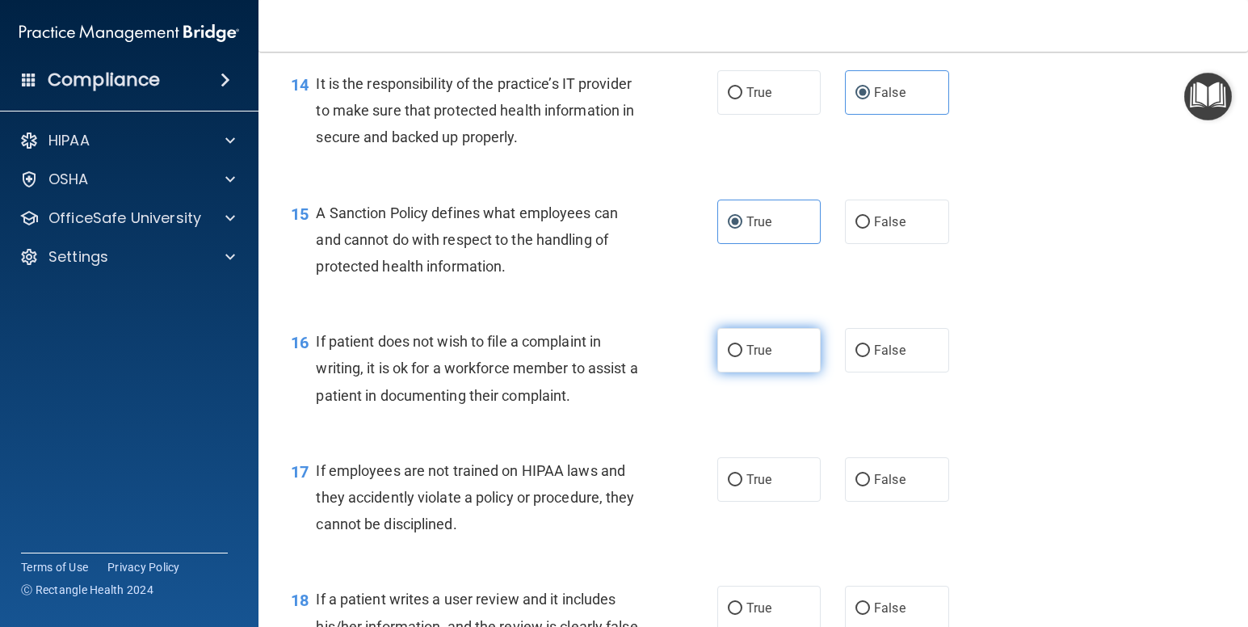
click at [756, 368] on label "True" at bounding box center [769, 350] width 104 height 44
click at [743, 357] on input "True" at bounding box center [735, 351] width 15 height 12
radio input "true"
click at [784, 502] on label "True" at bounding box center [769, 479] width 104 height 44
click at [743, 486] on input "True" at bounding box center [735, 480] width 15 height 12
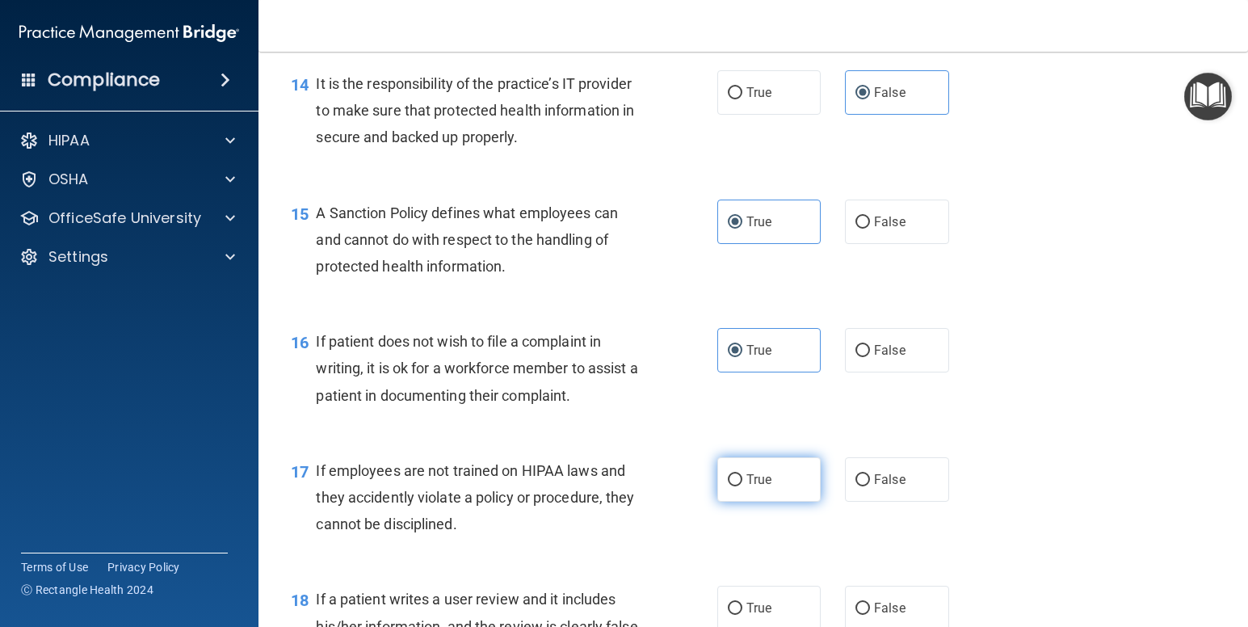
radio input "true"
click at [919, 372] on label "False" at bounding box center [897, 350] width 104 height 44
click at [870, 357] on input "False" at bounding box center [863, 351] width 15 height 12
radio input "true"
radio input "false"
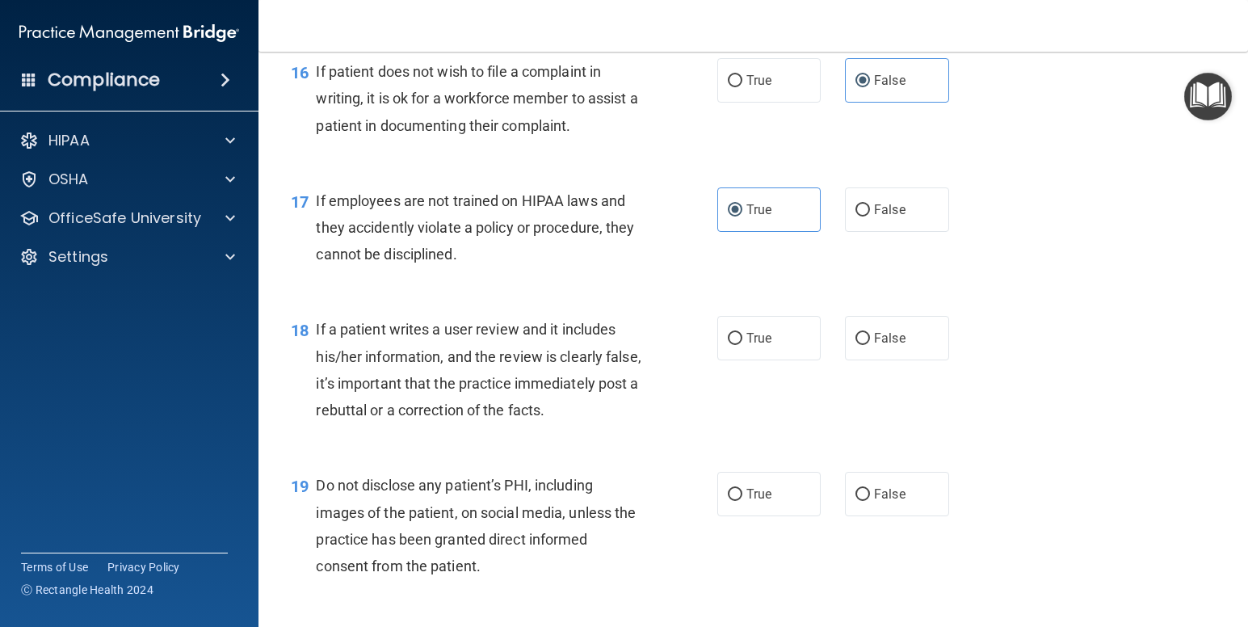
scroll to position [2531, 0]
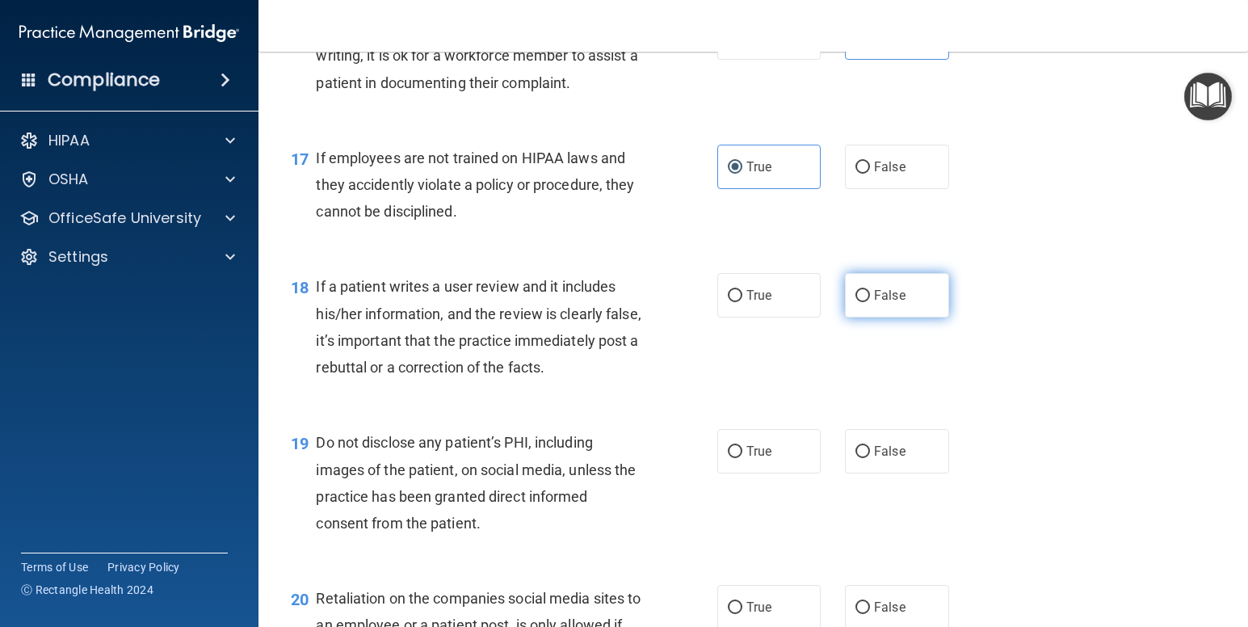
click at [897, 318] on label "False" at bounding box center [897, 295] width 104 height 44
click at [870, 302] on input "False" at bounding box center [863, 296] width 15 height 12
radio input "true"
drag, startPoint x: 735, startPoint y: 477, endPoint x: 976, endPoint y: 467, distance: 241.0
click at [736, 473] on label "True" at bounding box center [769, 451] width 104 height 44
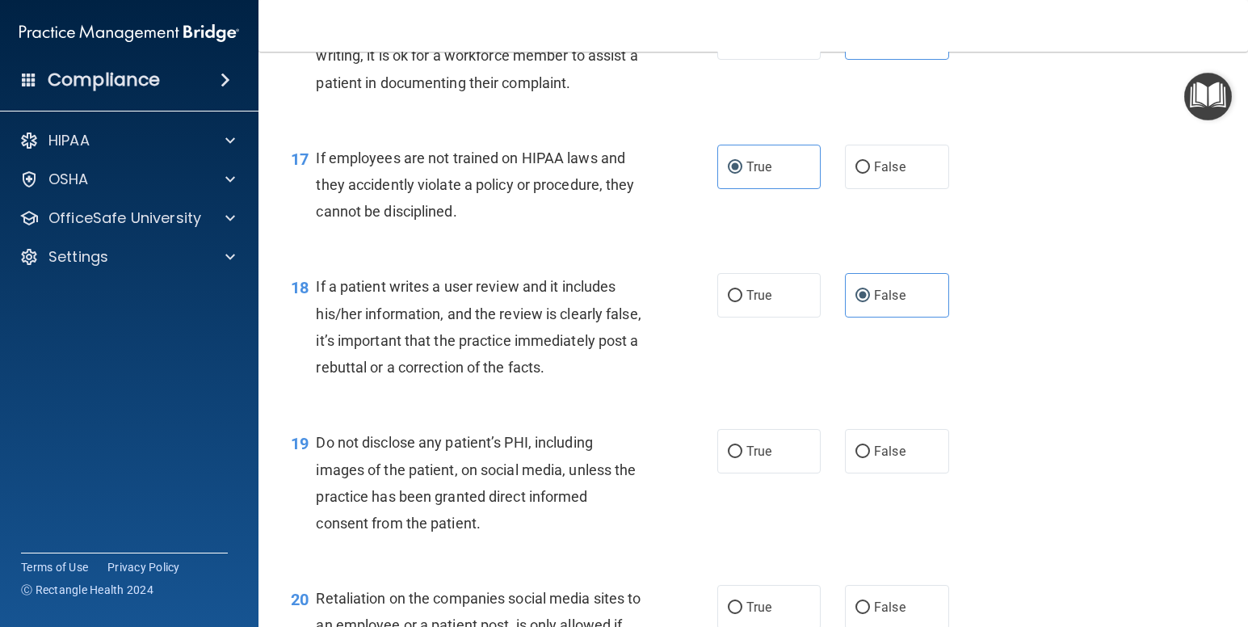
click at [736, 458] on input "True" at bounding box center [735, 452] width 15 height 12
radio input "true"
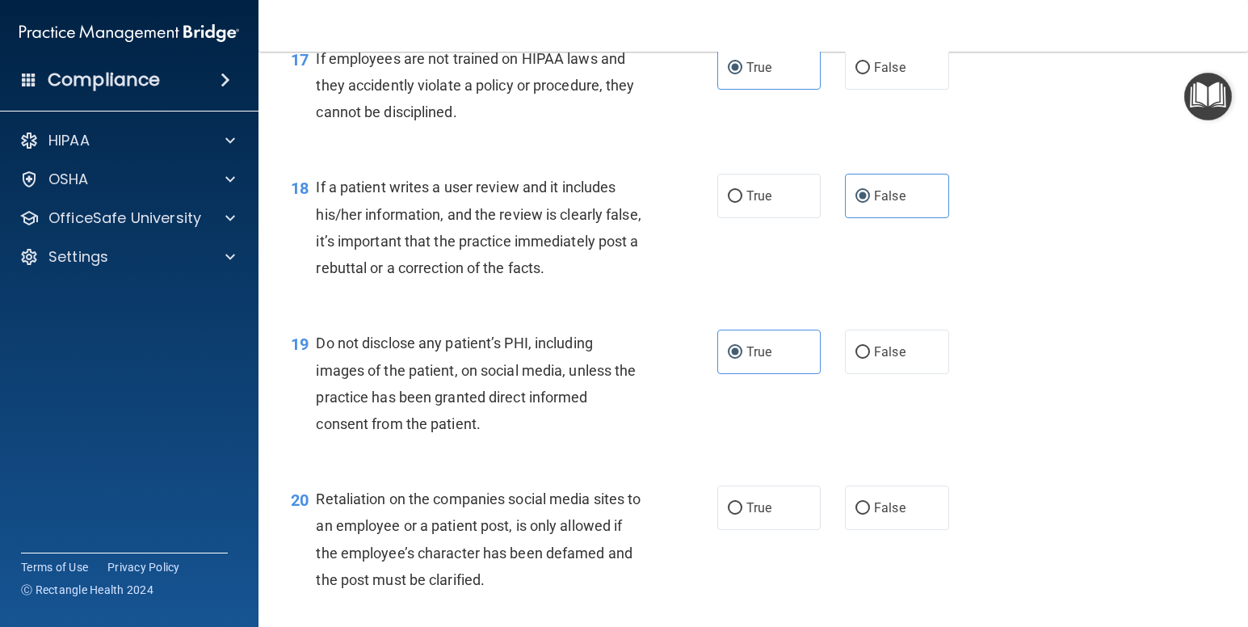
scroll to position [2658, 0]
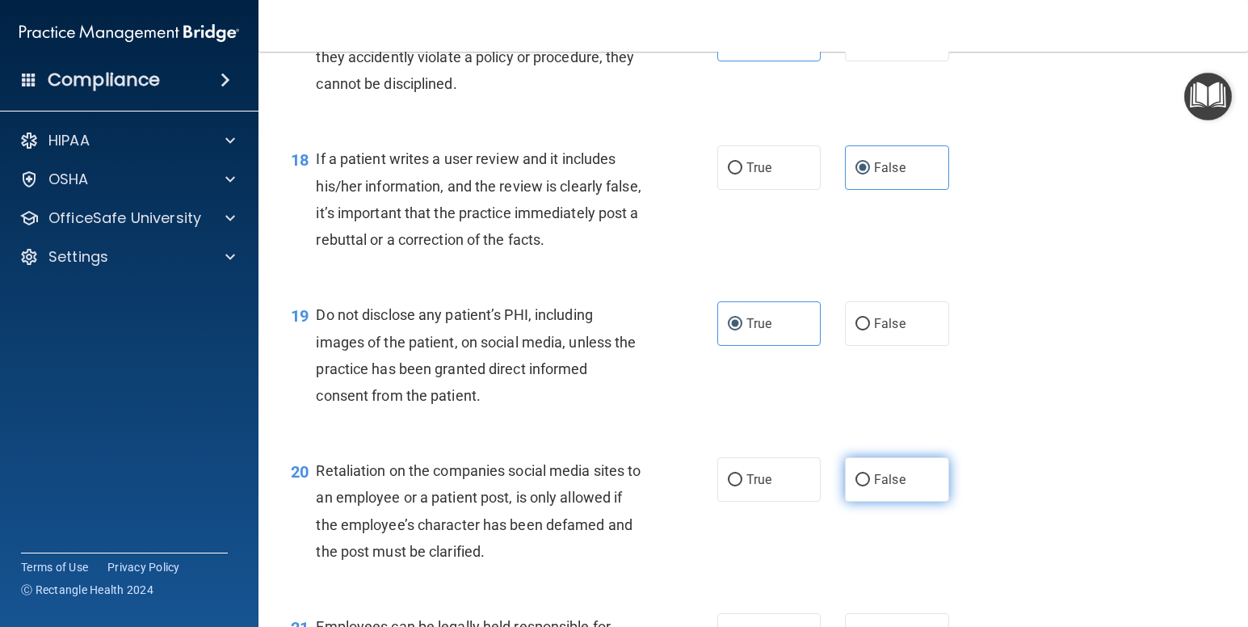
click at [903, 502] on label "False" at bounding box center [897, 479] width 104 height 44
click at [870, 486] on input "False" at bounding box center [863, 480] width 15 height 12
radio input "true"
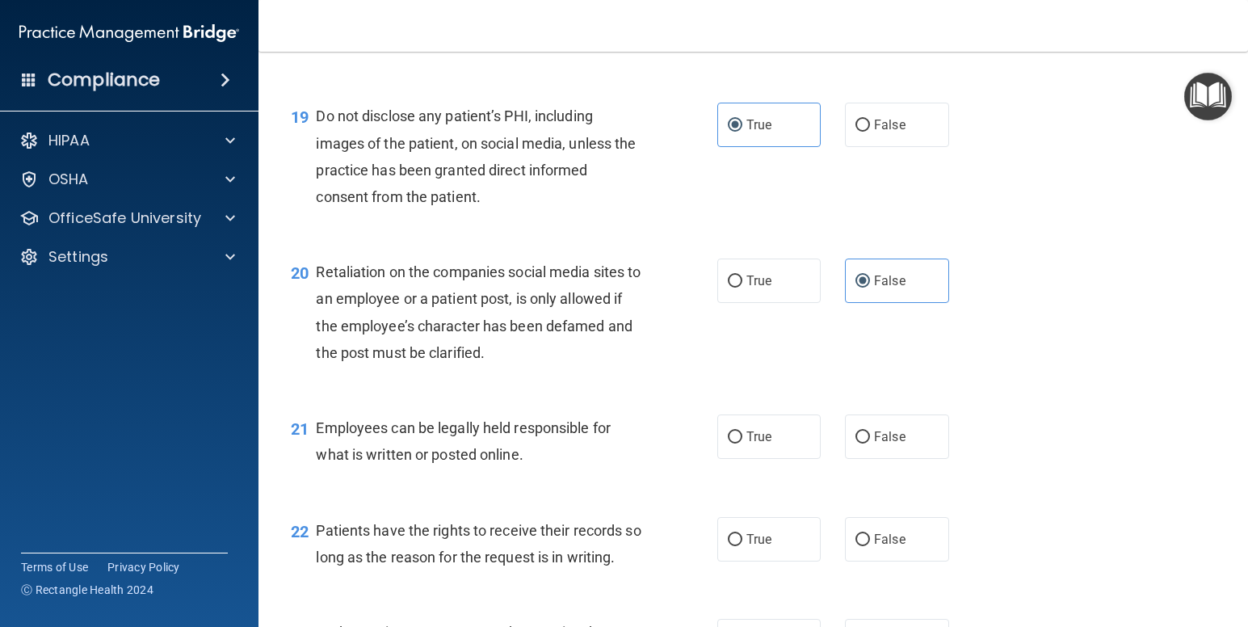
scroll to position [2922, 0]
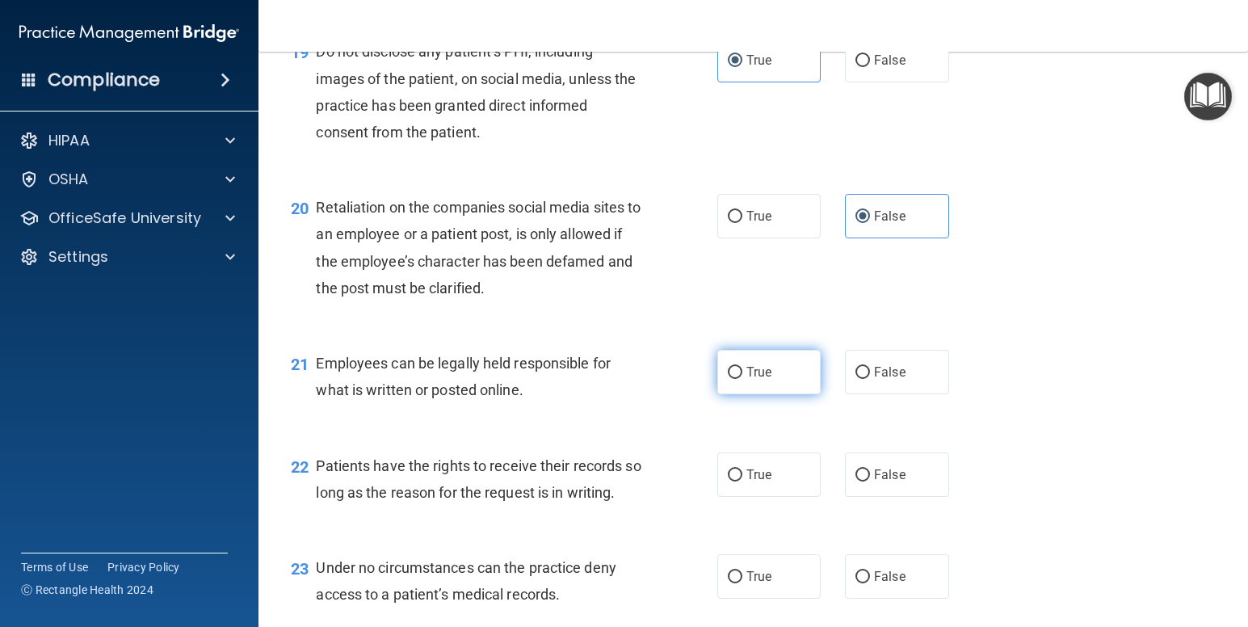
click at [753, 380] on span "True" at bounding box center [759, 371] width 25 height 15
click at [743, 379] on input "True" at bounding box center [735, 373] width 15 height 12
radio input "true"
click at [768, 497] on label "True" at bounding box center [769, 474] width 104 height 44
click at [743, 482] on input "True" at bounding box center [735, 475] width 15 height 12
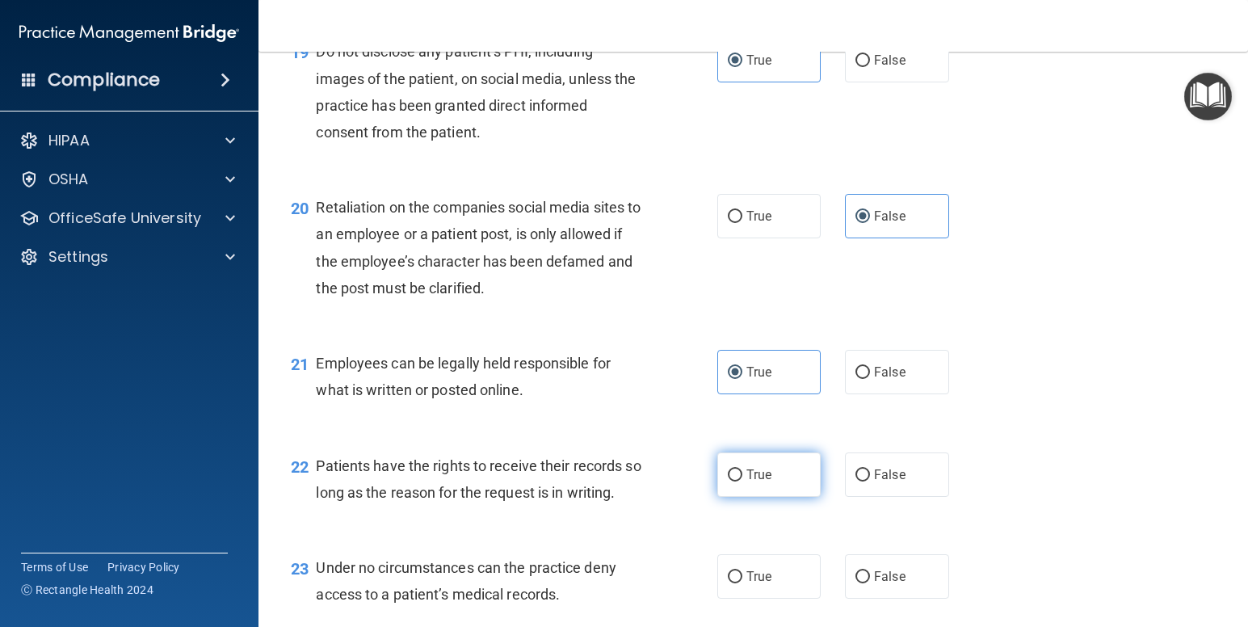
radio input "true"
click at [877, 497] on label "False" at bounding box center [897, 474] width 104 height 44
click at [870, 482] on input "False" at bounding box center [863, 475] width 15 height 12
radio input "true"
radio input "false"
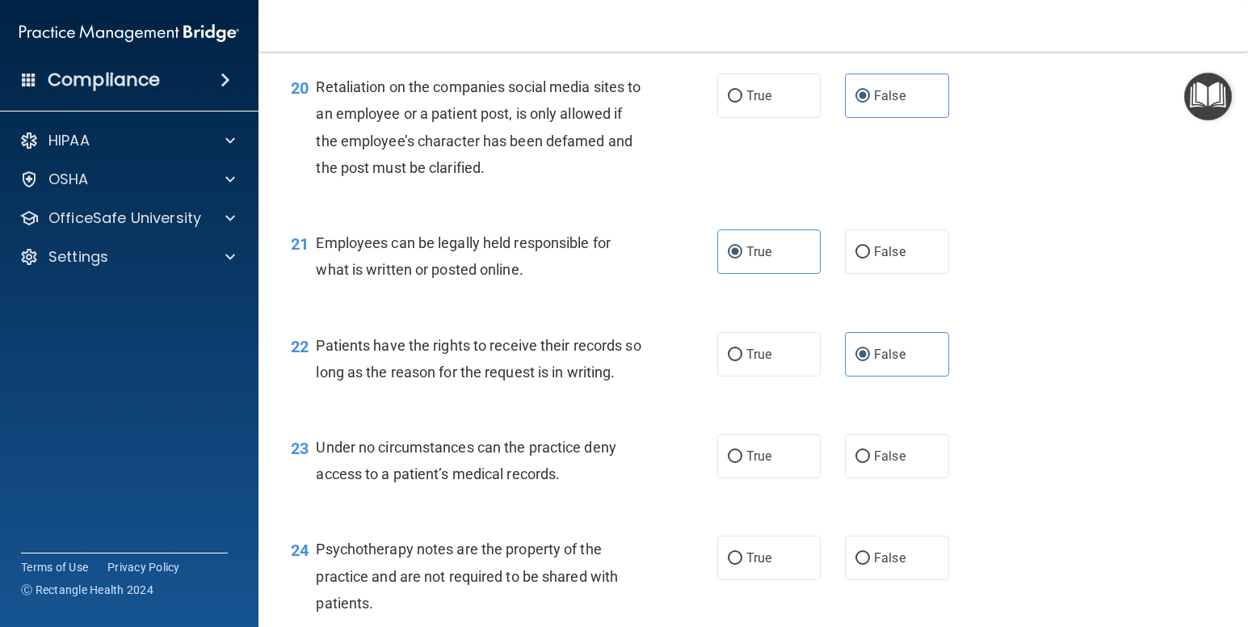
scroll to position [3056, 0]
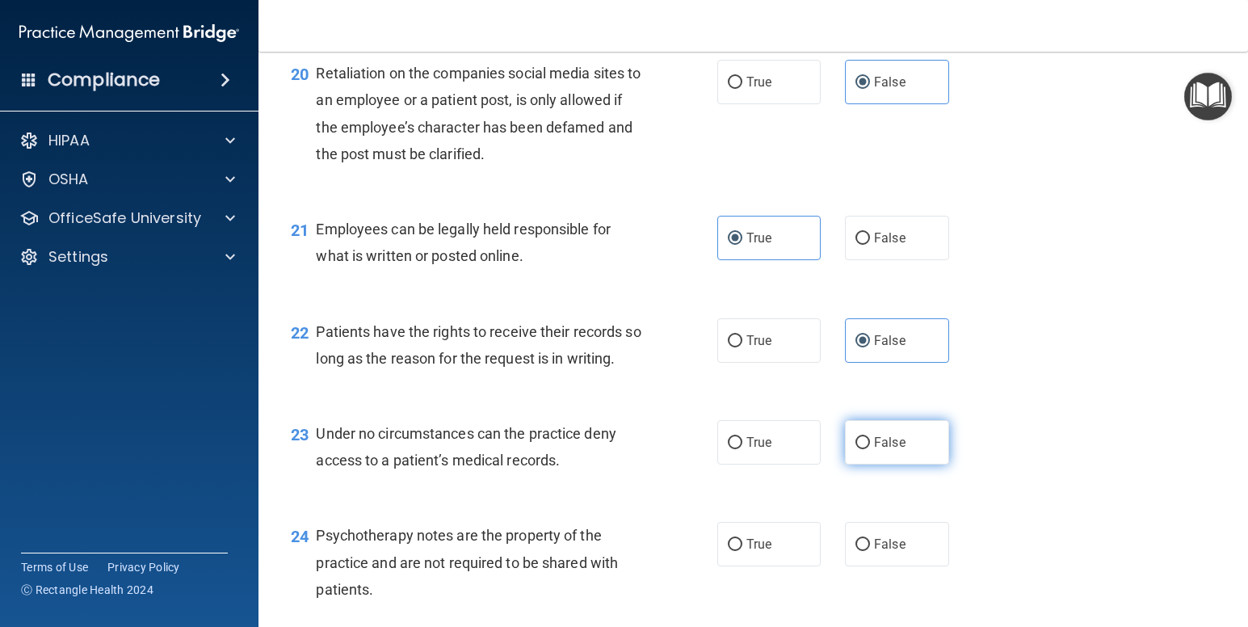
click at [911, 465] on label "False" at bounding box center [897, 442] width 104 height 44
click at [870, 449] on input "False" at bounding box center [863, 443] width 15 height 12
radio input "true"
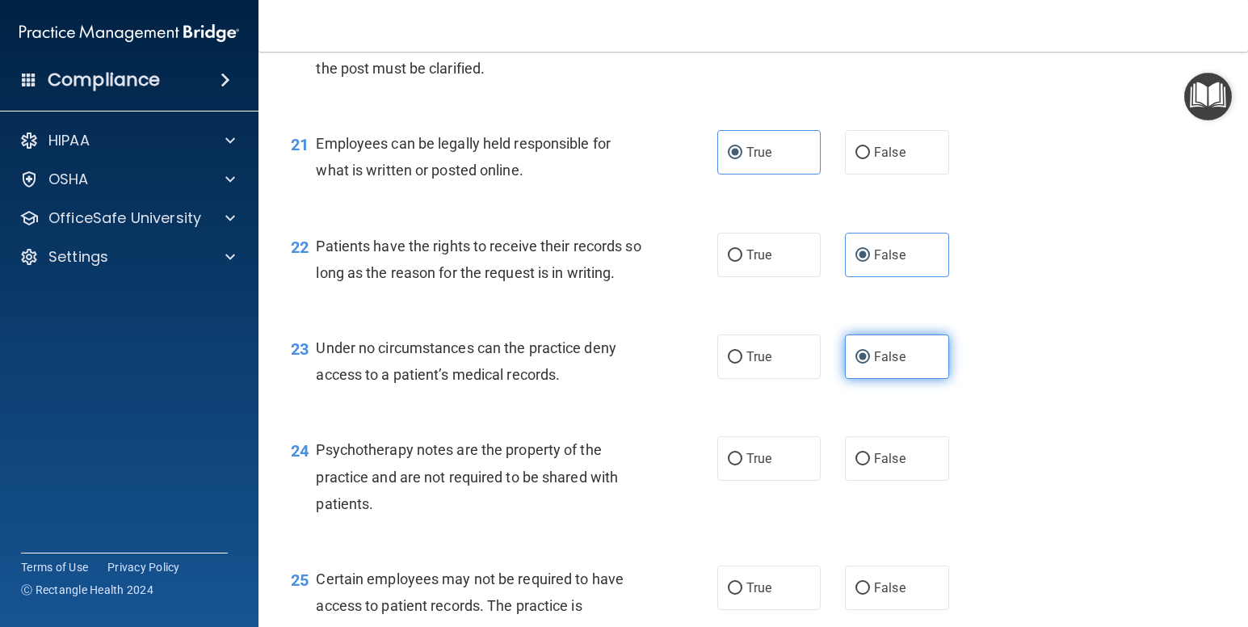
scroll to position [3217, 0]
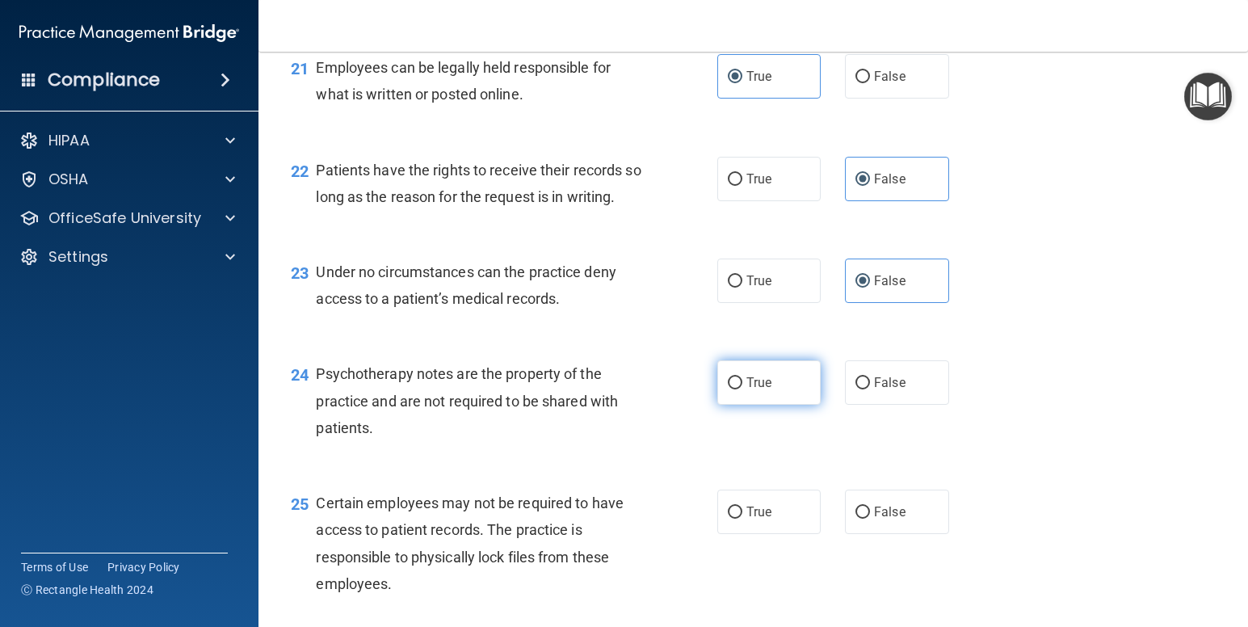
click at [752, 390] on span "True" at bounding box center [759, 382] width 25 height 15
click at [743, 389] on input "True" at bounding box center [735, 383] width 15 height 12
radio input "true"
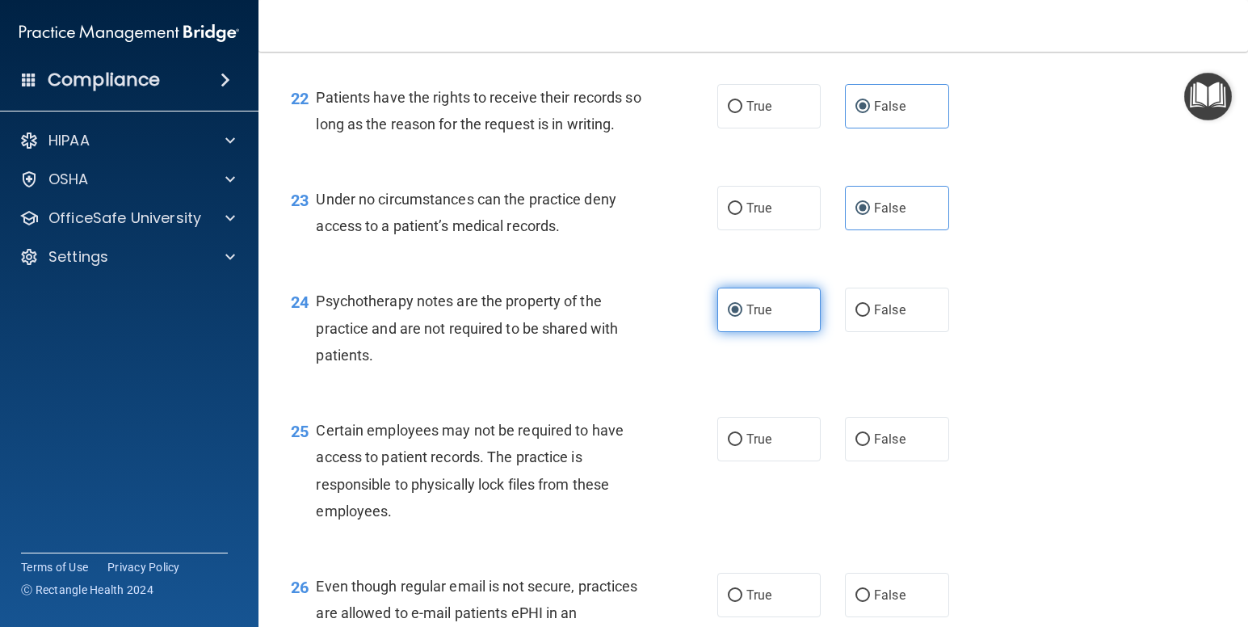
scroll to position [3379, 0]
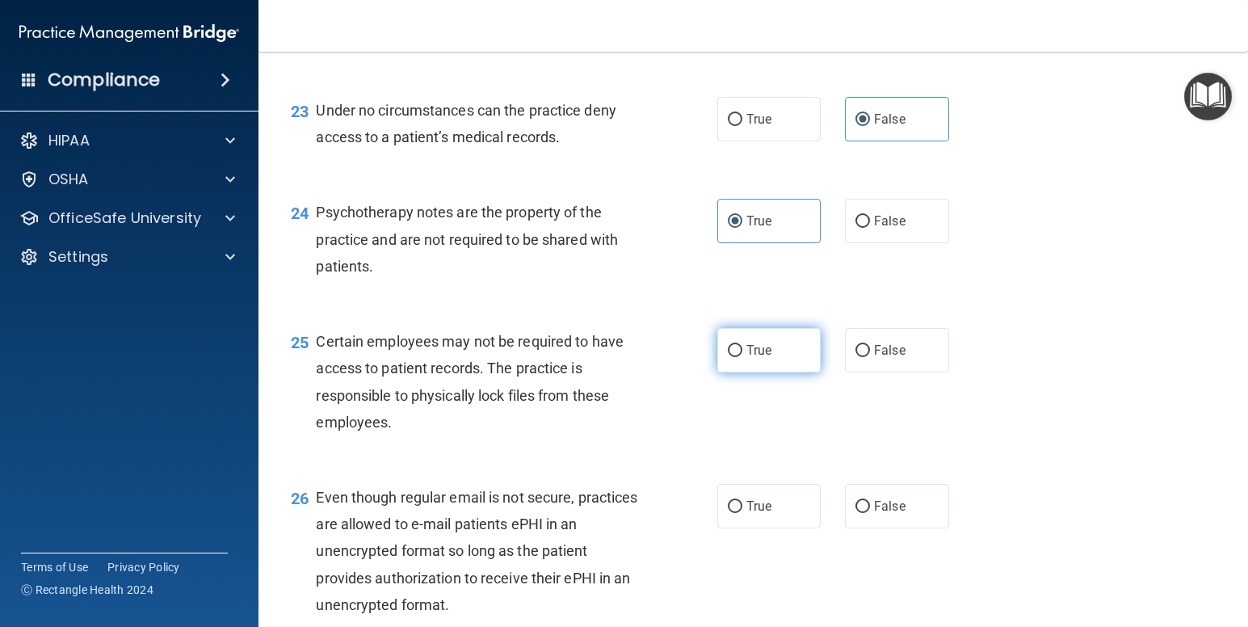
click at [785, 372] on label "True" at bounding box center [769, 350] width 104 height 44
click at [743, 357] on input "True" at bounding box center [735, 351] width 15 height 12
radio input "true"
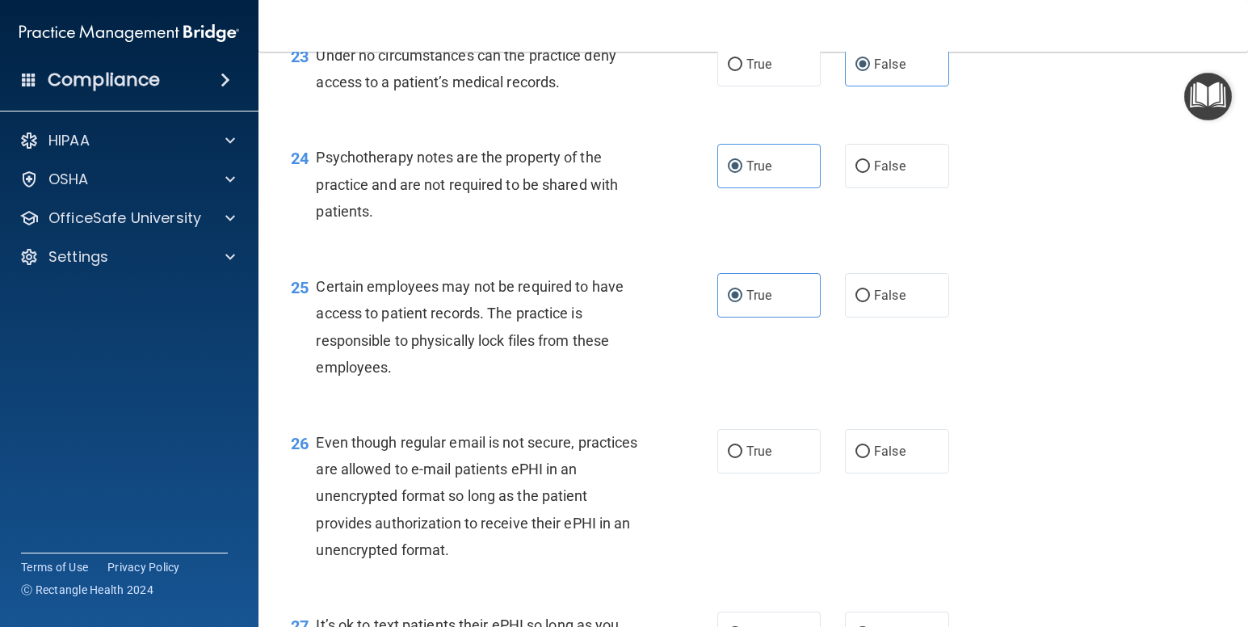
scroll to position [3460, 0]
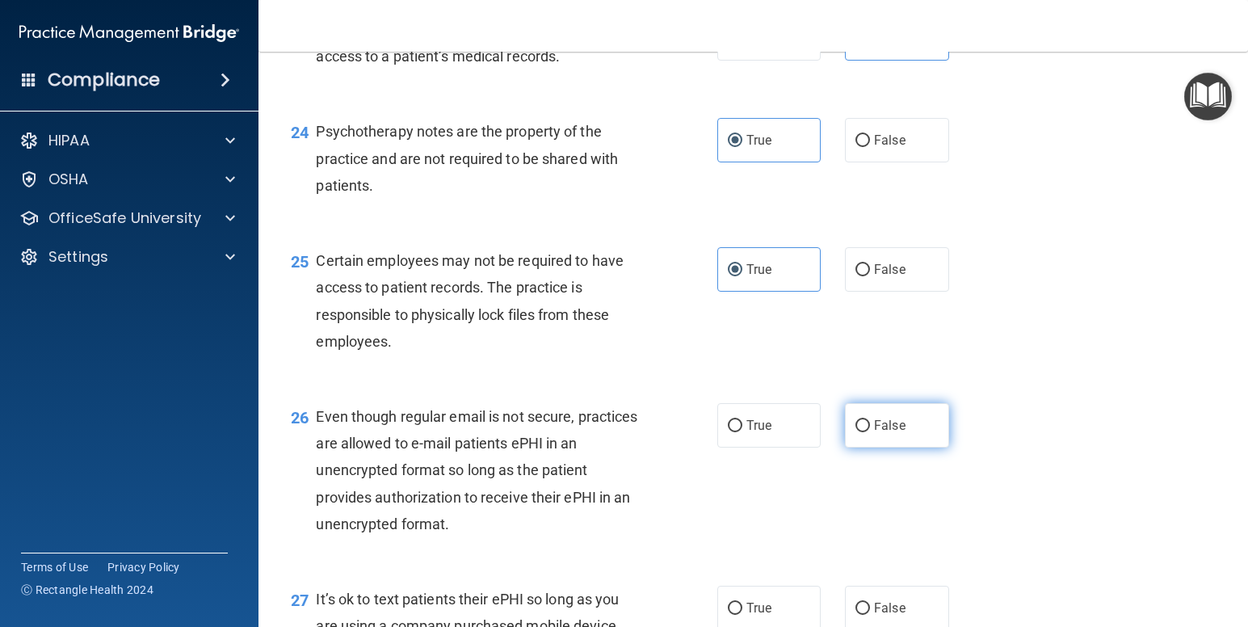
click at [876, 433] on span "False" at bounding box center [890, 425] width 32 height 15
click at [870, 432] on input "False" at bounding box center [863, 426] width 15 height 12
radio input "true"
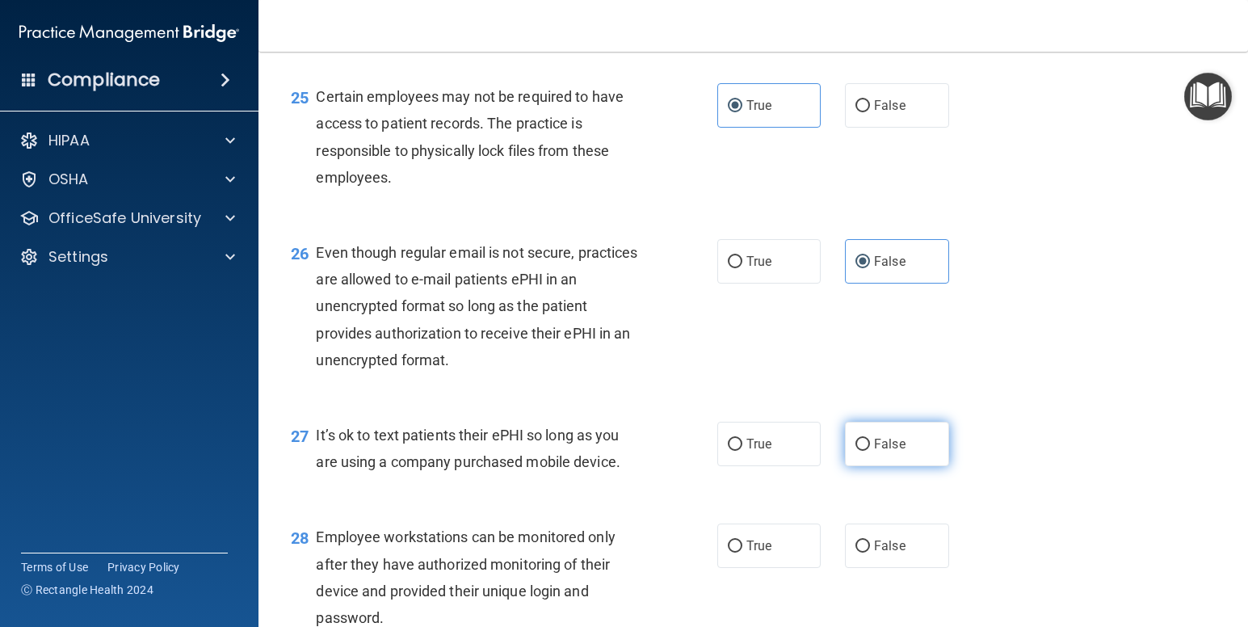
click at [865, 466] on label "False" at bounding box center [897, 444] width 104 height 44
click at [865, 451] on input "False" at bounding box center [863, 445] width 15 height 12
radio input "true"
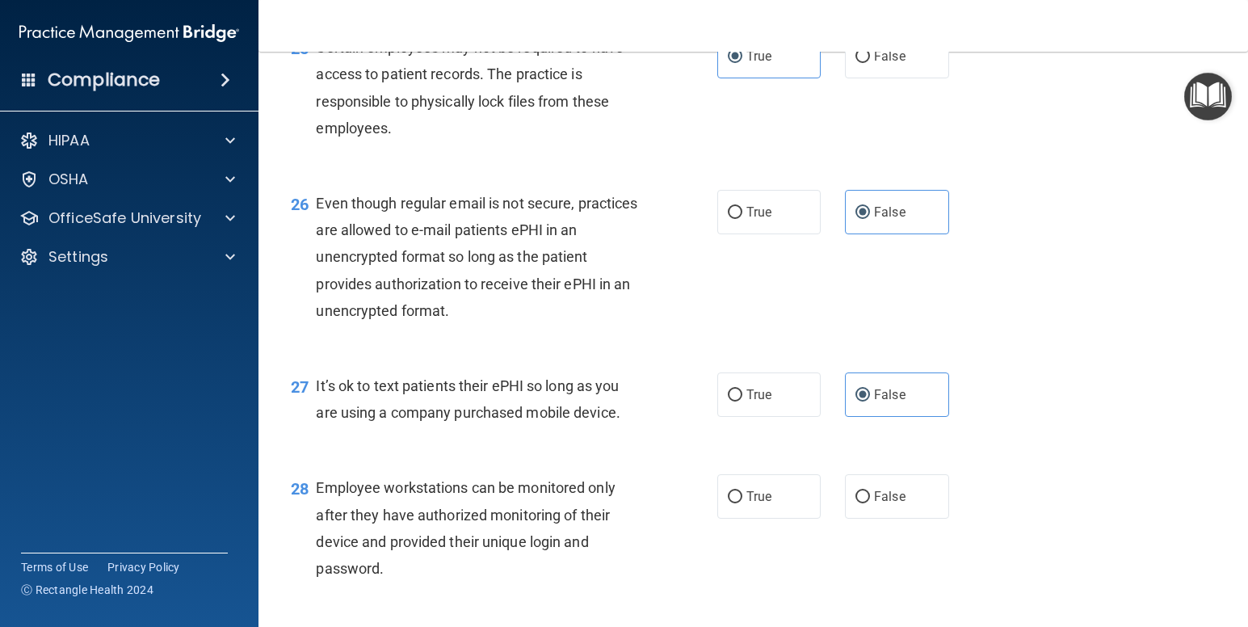
scroll to position [3701, 0]
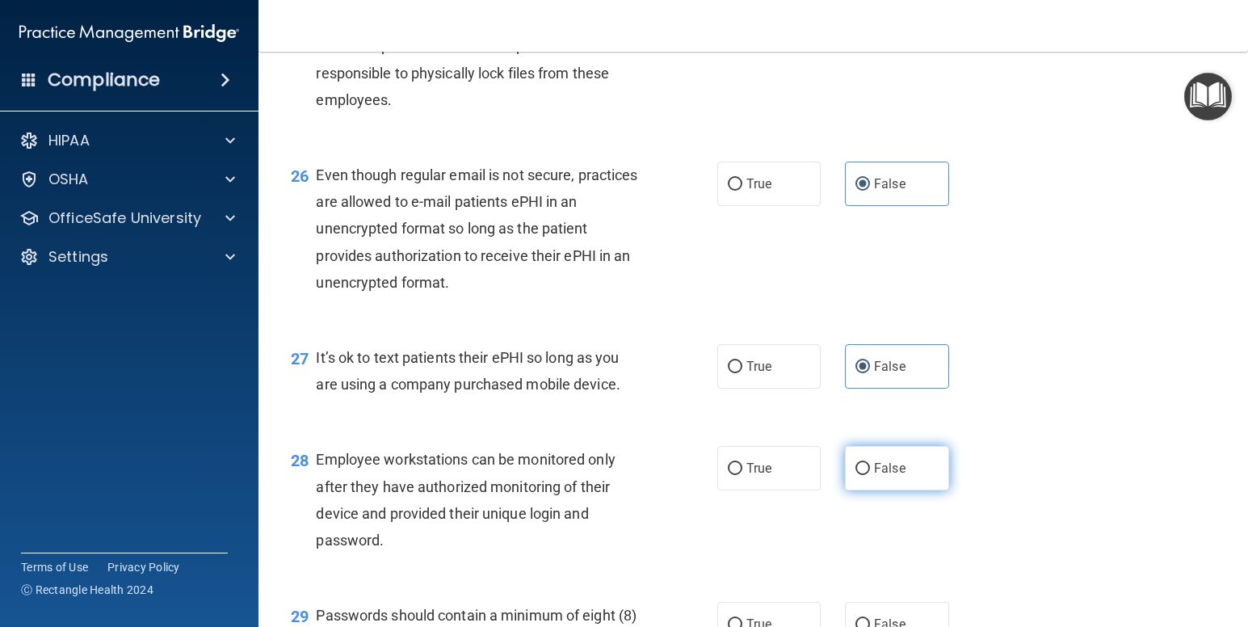
click at [895, 490] on label "False" at bounding box center [897, 468] width 104 height 44
click at [870, 475] on input "False" at bounding box center [863, 469] width 15 height 12
radio input "true"
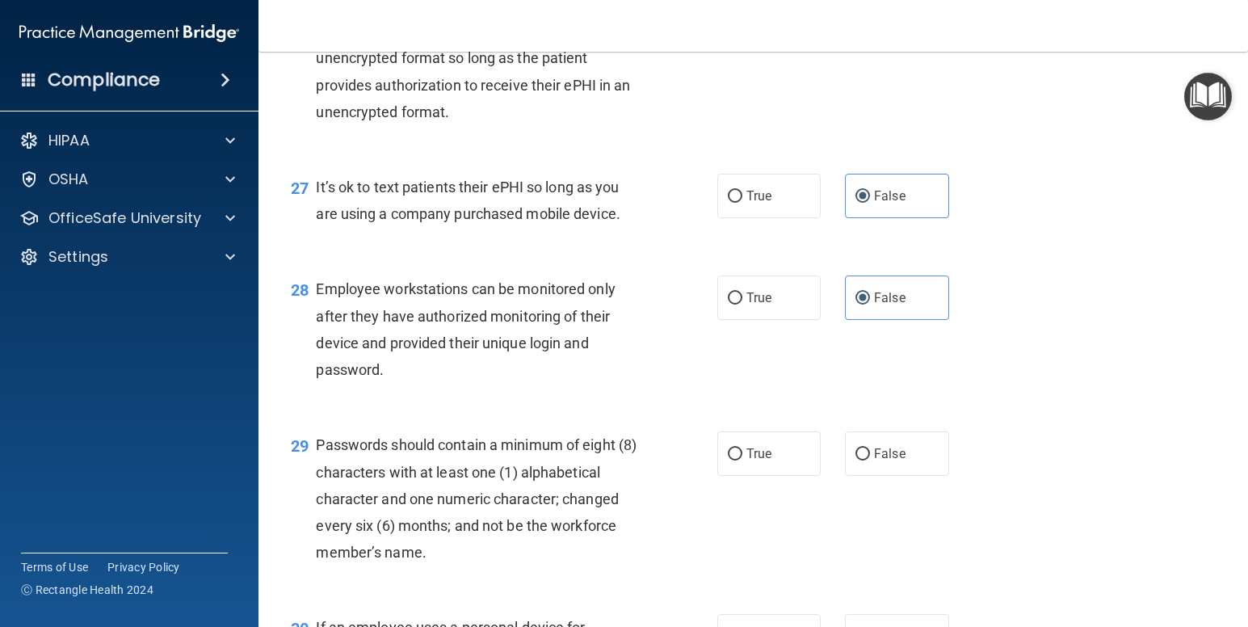
scroll to position [4050, 0]
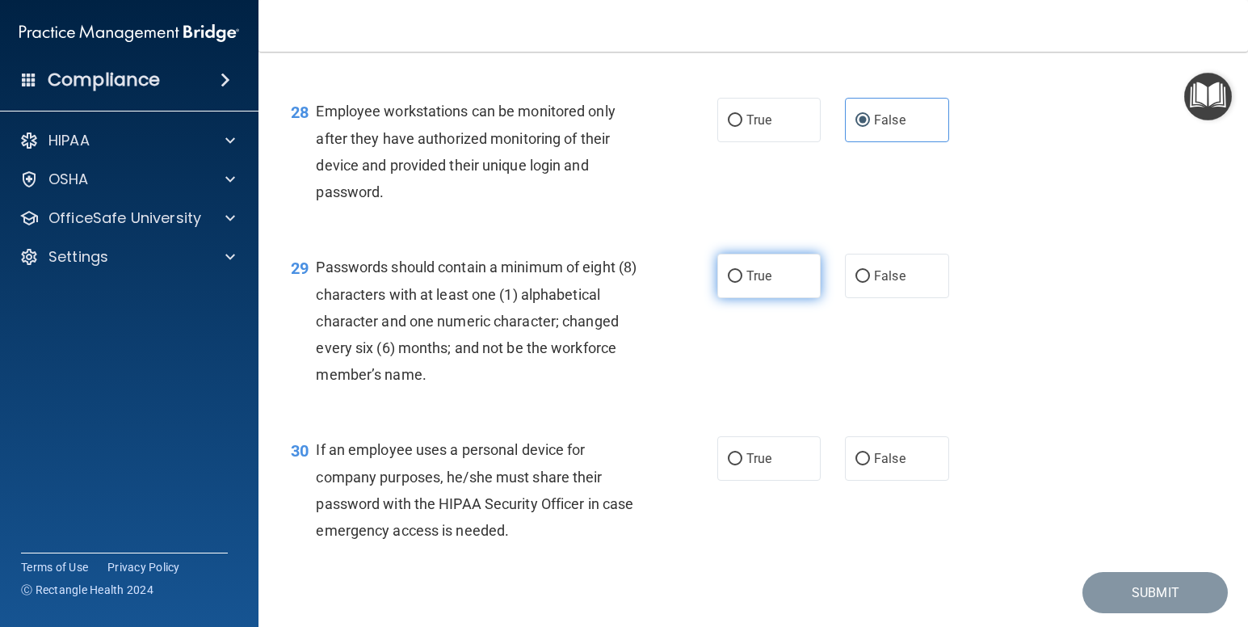
click at [729, 298] on label "True" at bounding box center [769, 276] width 104 height 44
click at [729, 283] on input "True" at bounding box center [735, 277] width 15 height 12
radio input "true"
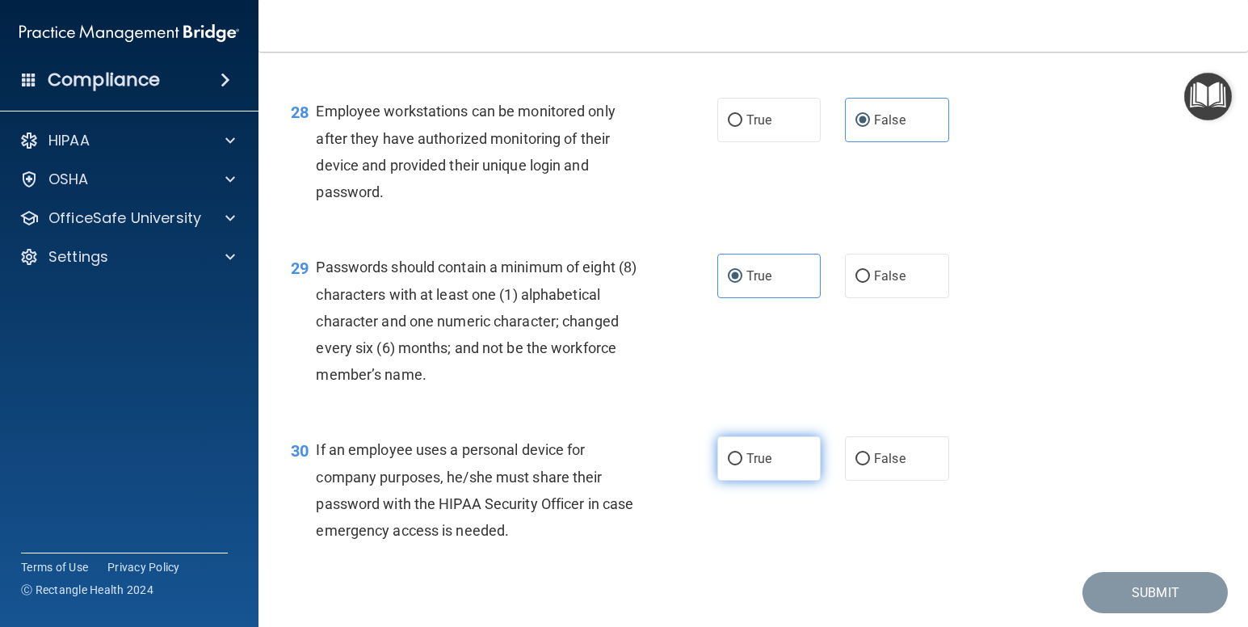
click at [781, 481] on label "True" at bounding box center [769, 458] width 104 height 44
click at [743, 465] on input "True" at bounding box center [735, 459] width 15 height 12
radio input "true"
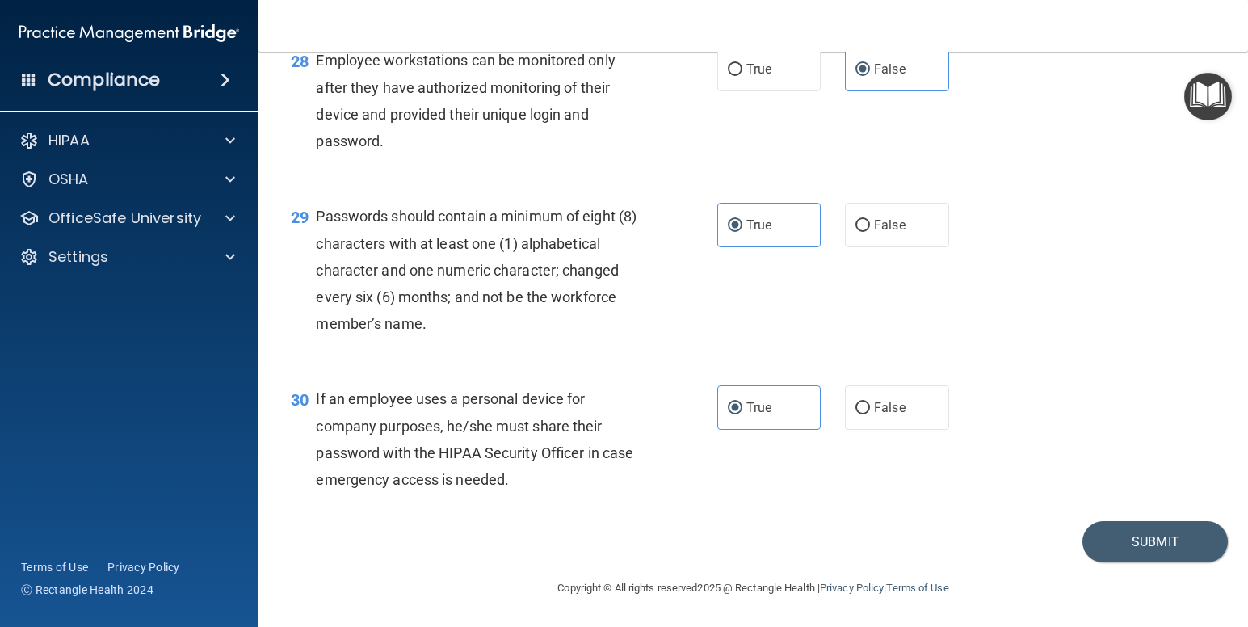
scroll to position [4154, 0]
click at [1132, 541] on button "Submit" at bounding box center [1155, 541] width 145 height 41
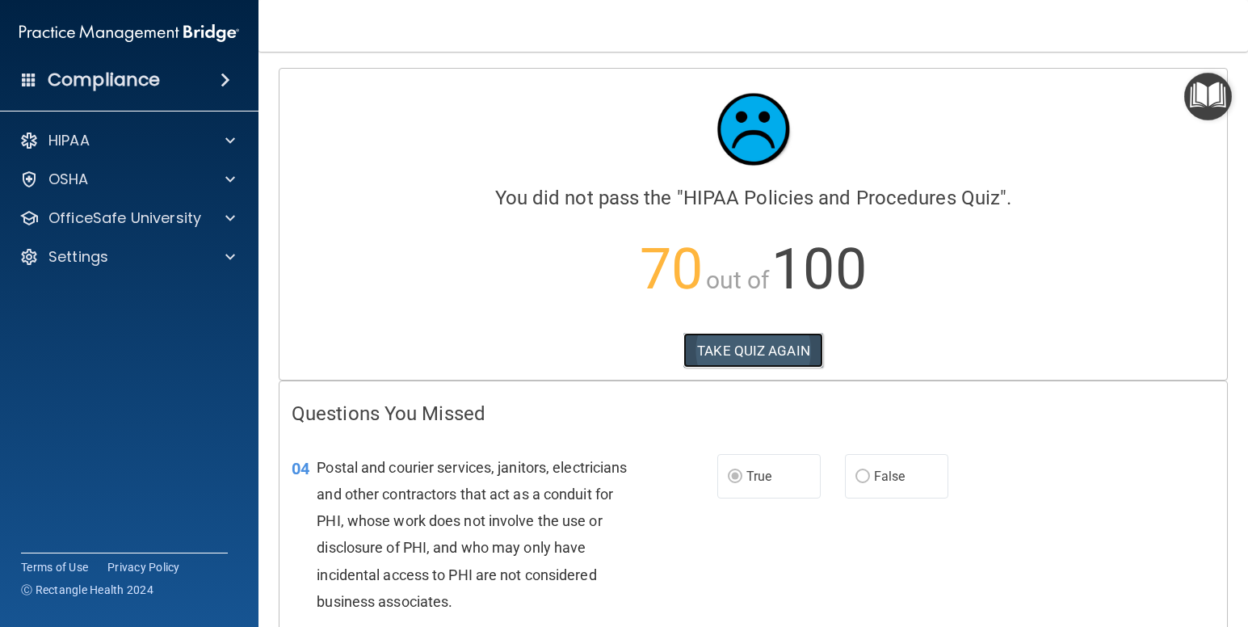
click at [721, 351] on button "TAKE QUIZ AGAIN" at bounding box center [754, 351] width 140 height 36
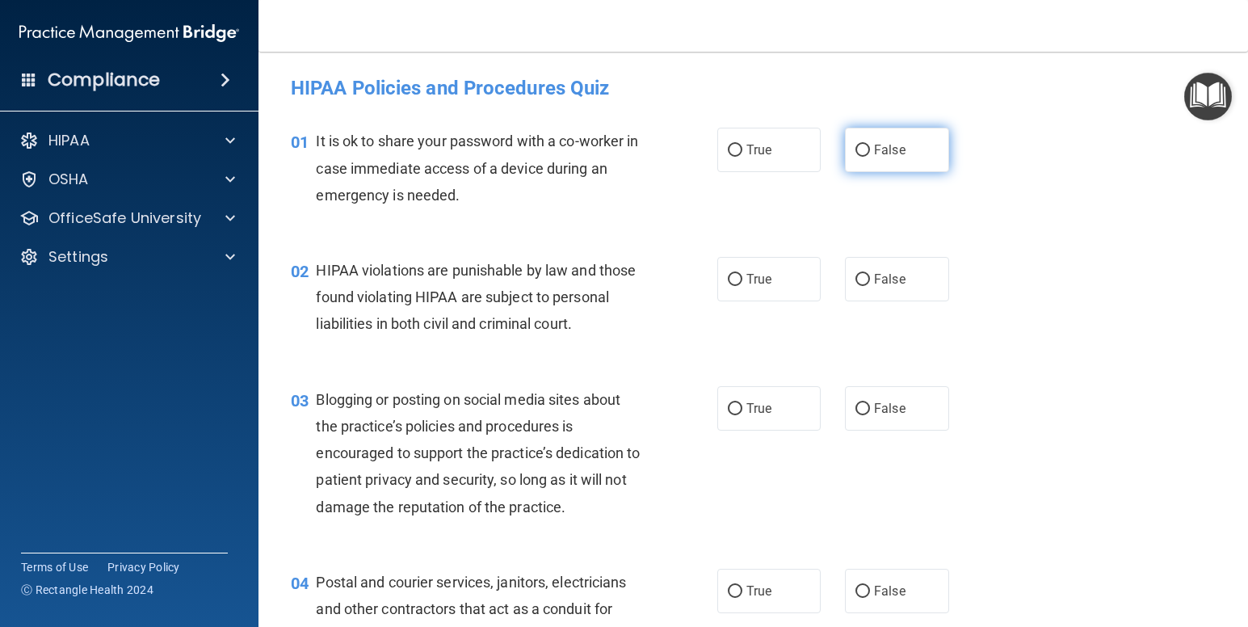
click at [889, 158] on label "False" at bounding box center [897, 150] width 104 height 44
click at [870, 157] on input "False" at bounding box center [863, 151] width 15 height 12
radio input "true"
click at [787, 270] on label "True" at bounding box center [769, 279] width 104 height 44
click at [743, 274] on input "True" at bounding box center [735, 280] width 15 height 12
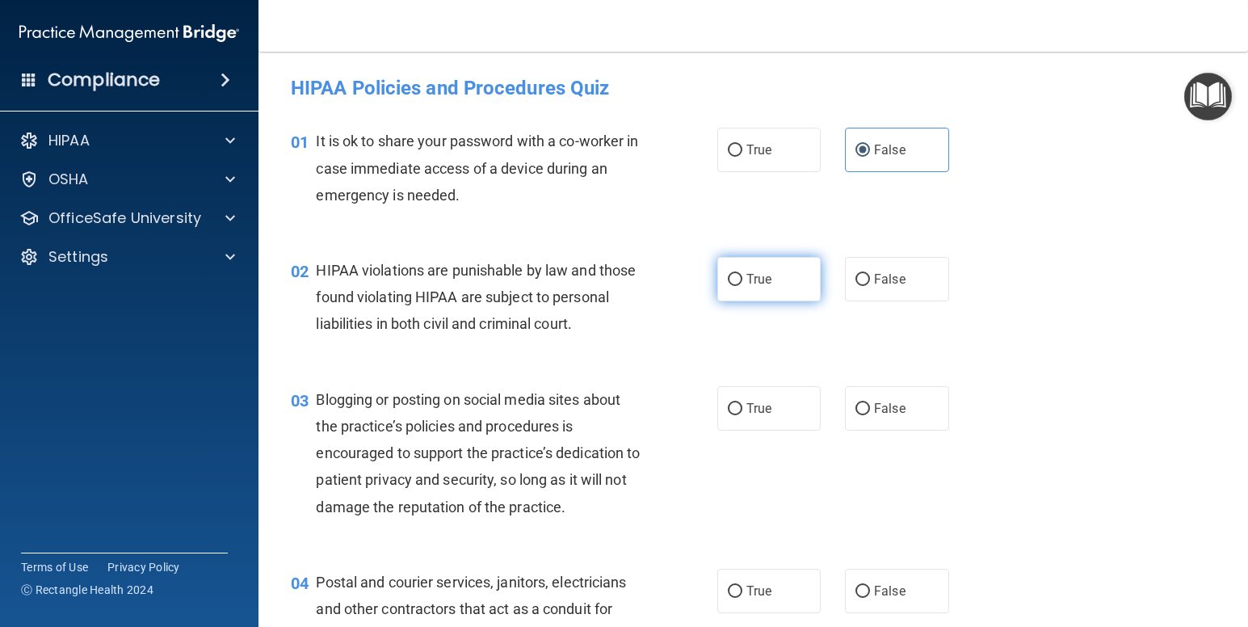
radio input "true"
click at [910, 431] on label "False" at bounding box center [897, 408] width 104 height 44
click at [870, 415] on input "False" at bounding box center [863, 409] width 15 height 12
radio input "true"
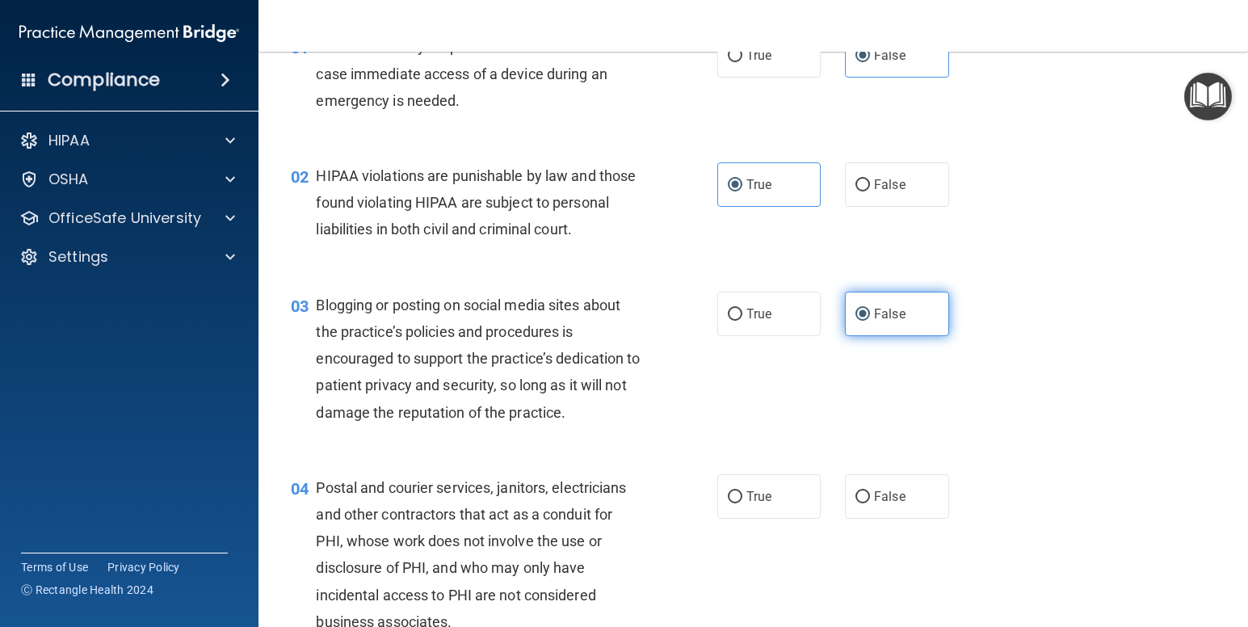
scroll to position [162, 0]
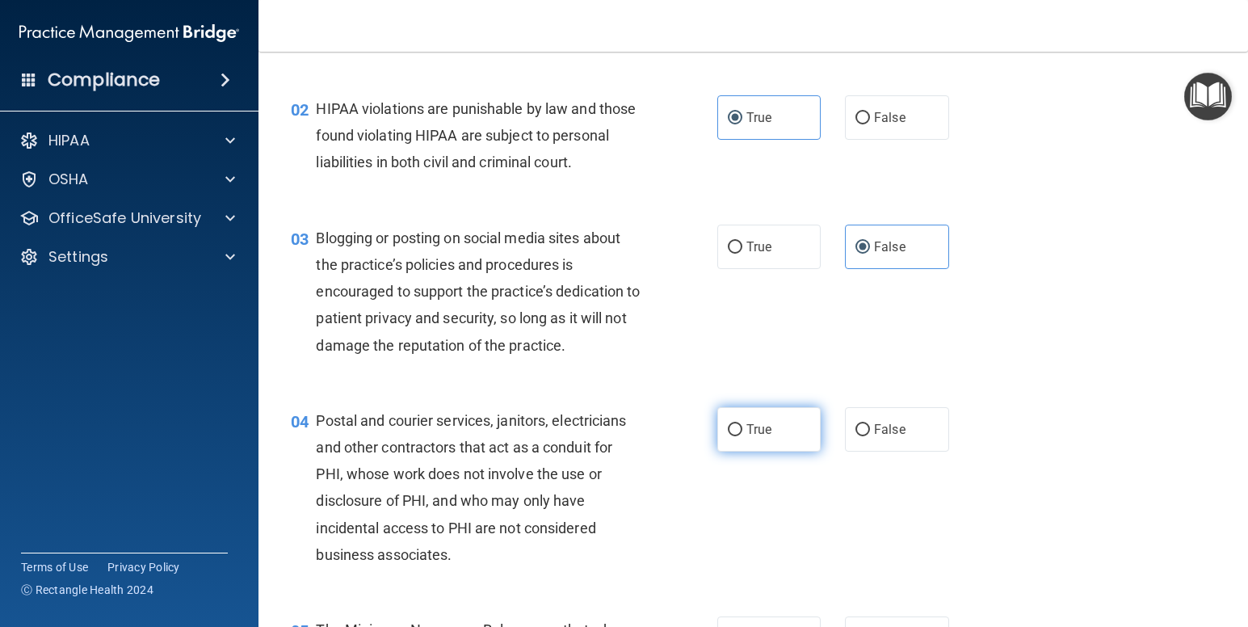
click at [775, 444] on label "True" at bounding box center [769, 429] width 104 height 44
click at [743, 436] on input "True" at bounding box center [735, 430] width 15 height 12
radio input "true"
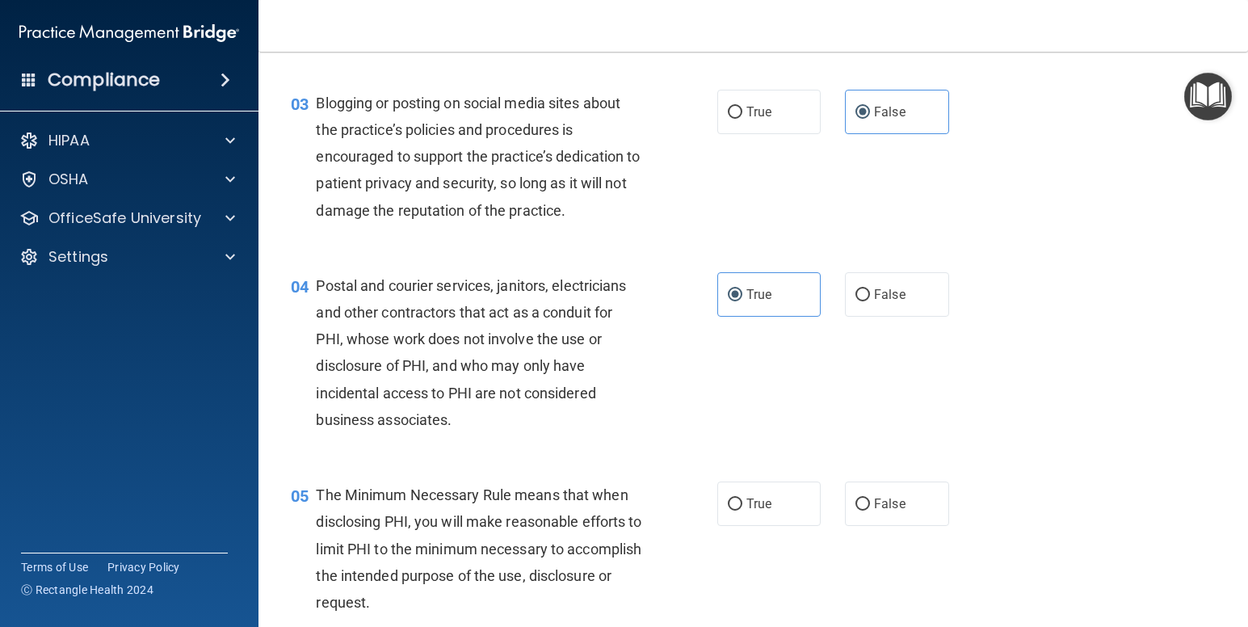
scroll to position [396, 0]
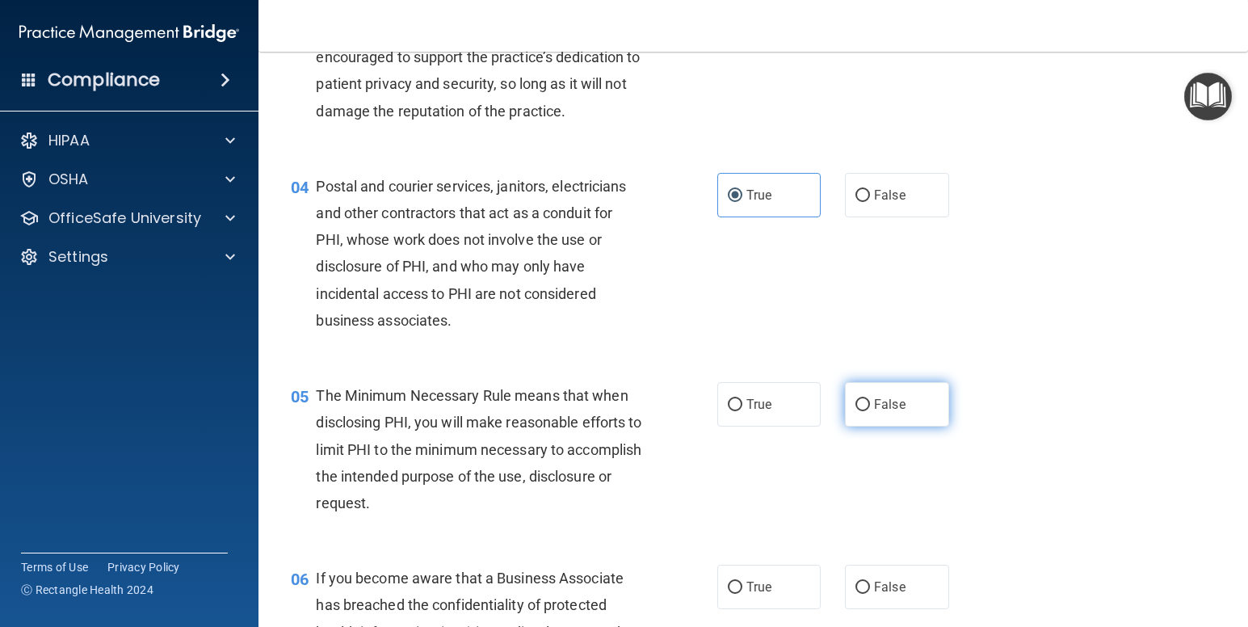
click at [847, 427] on label "False" at bounding box center [897, 404] width 104 height 44
click at [856, 411] on input "False" at bounding box center [863, 405] width 15 height 12
radio input "true"
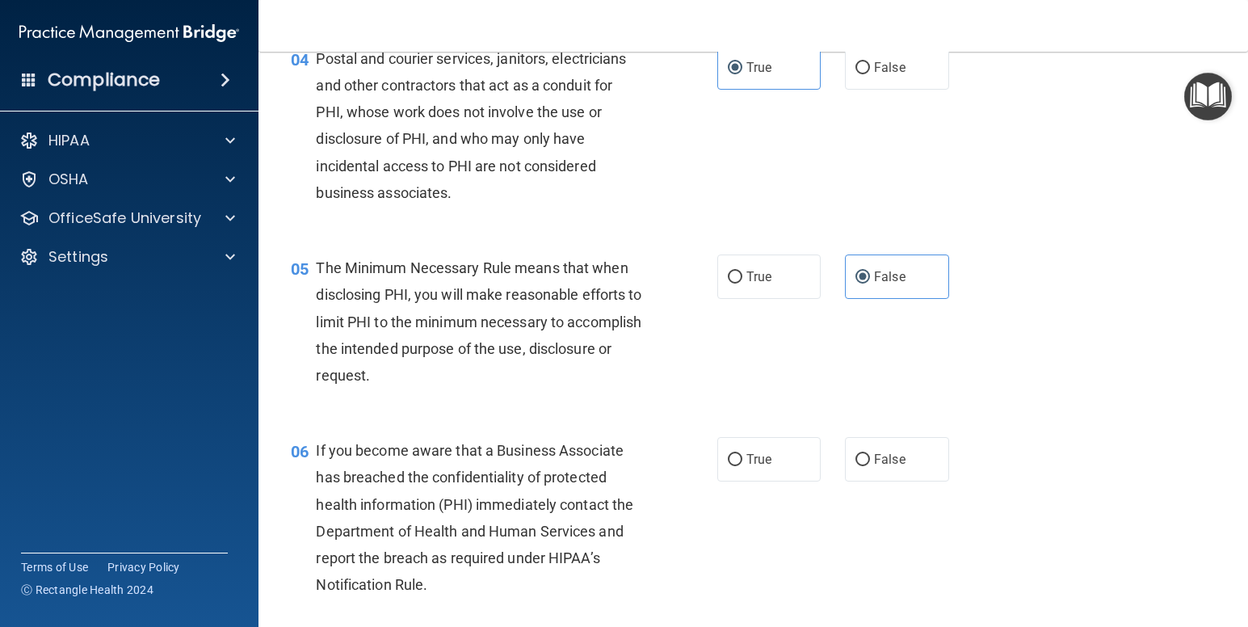
scroll to position [559, 0]
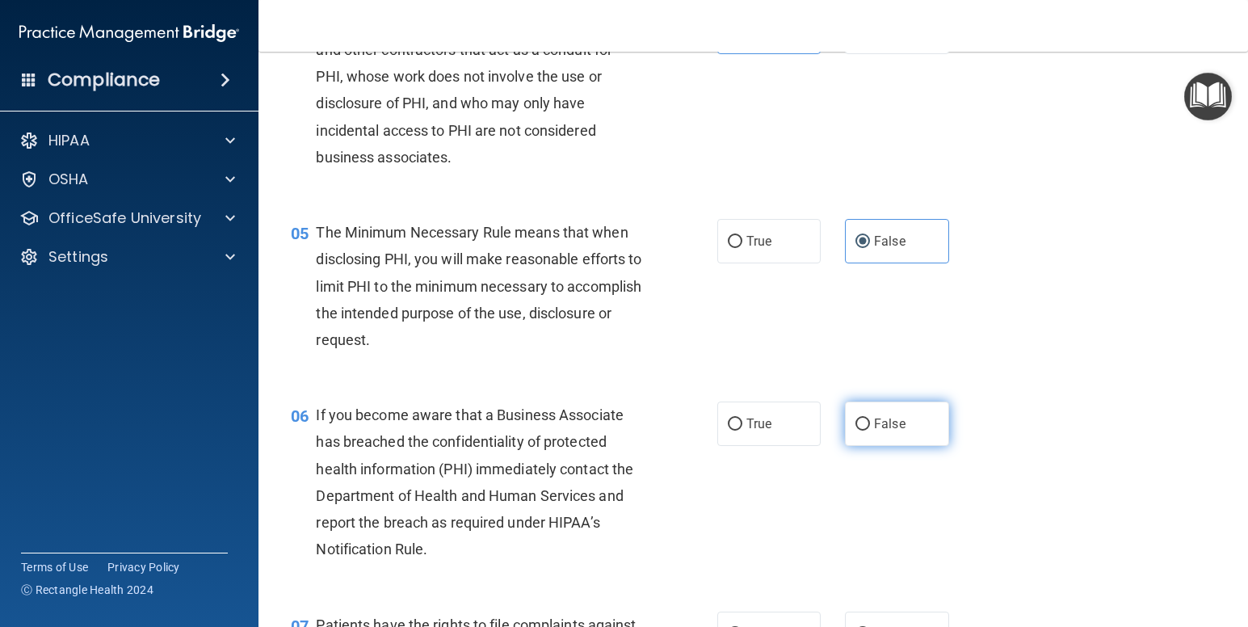
click at [932, 441] on label "False" at bounding box center [897, 424] width 104 height 44
click at [870, 431] on input "False" at bounding box center [863, 425] width 15 height 12
radio input "true"
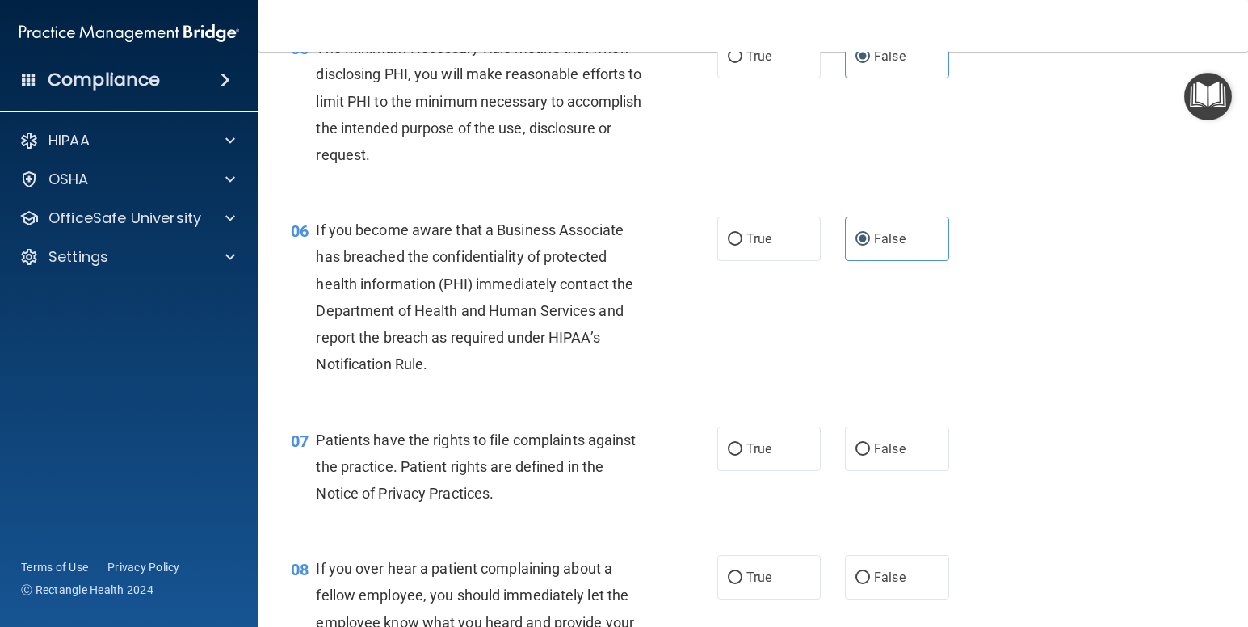
scroll to position [780, 0]
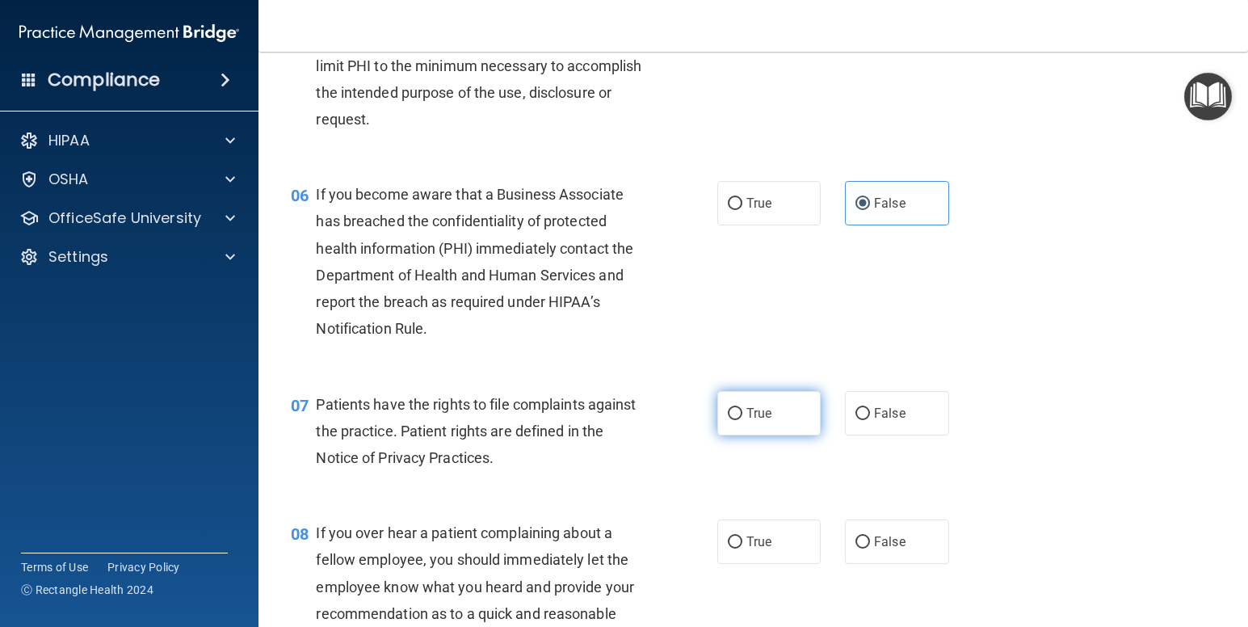
click at [789, 433] on label "True" at bounding box center [769, 413] width 104 height 44
click at [743, 420] on input "True" at bounding box center [735, 414] width 15 height 12
radio input "true"
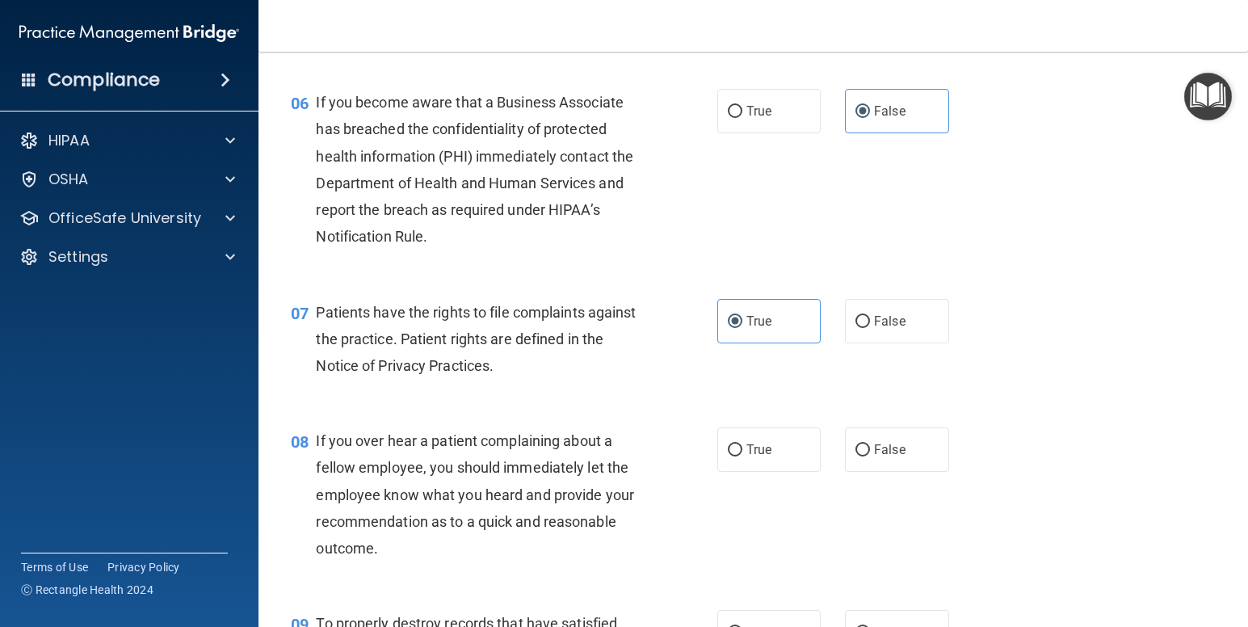
click at [702, 480] on div "08 If you over hear a patient complaining about a fellow employee, you should i…" at bounding box center [504, 498] width 475 height 142
click at [748, 457] on span "True" at bounding box center [759, 449] width 25 height 15
click at [743, 457] on input "True" at bounding box center [735, 450] width 15 height 12
radio input "true"
click at [878, 457] on span "False" at bounding box center [890, 449] width 32 height 15
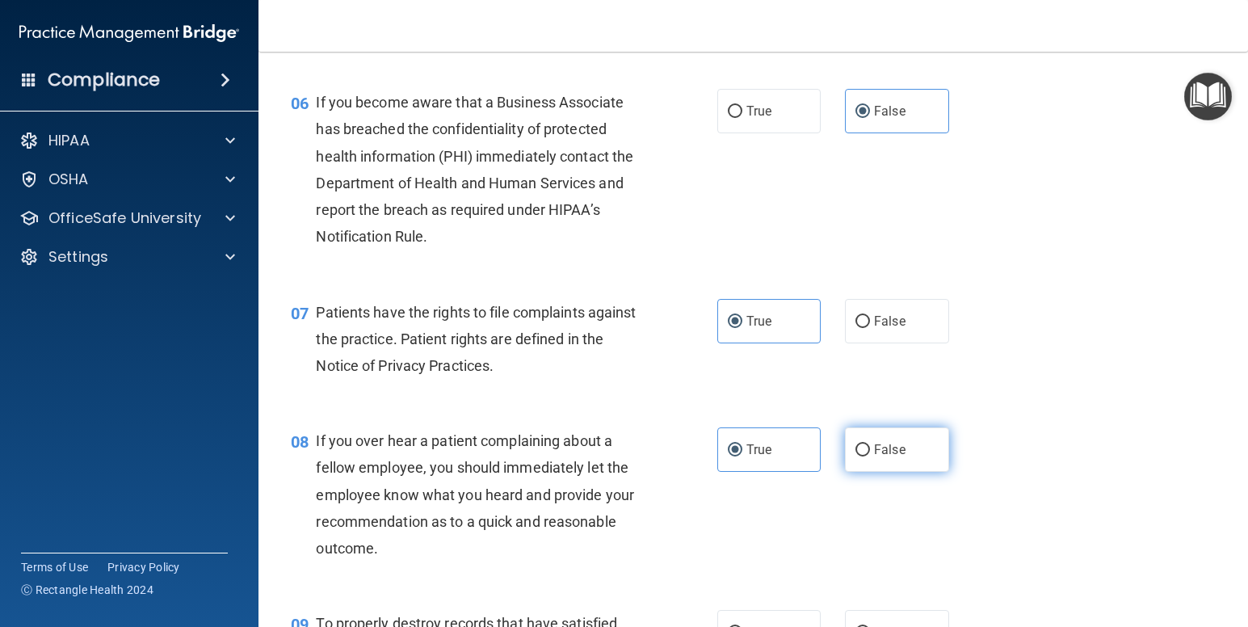
click at [870, 457] on input "False" at bounding box center [863, 450] width 15 height 12
radio input "true"
radio input "false"
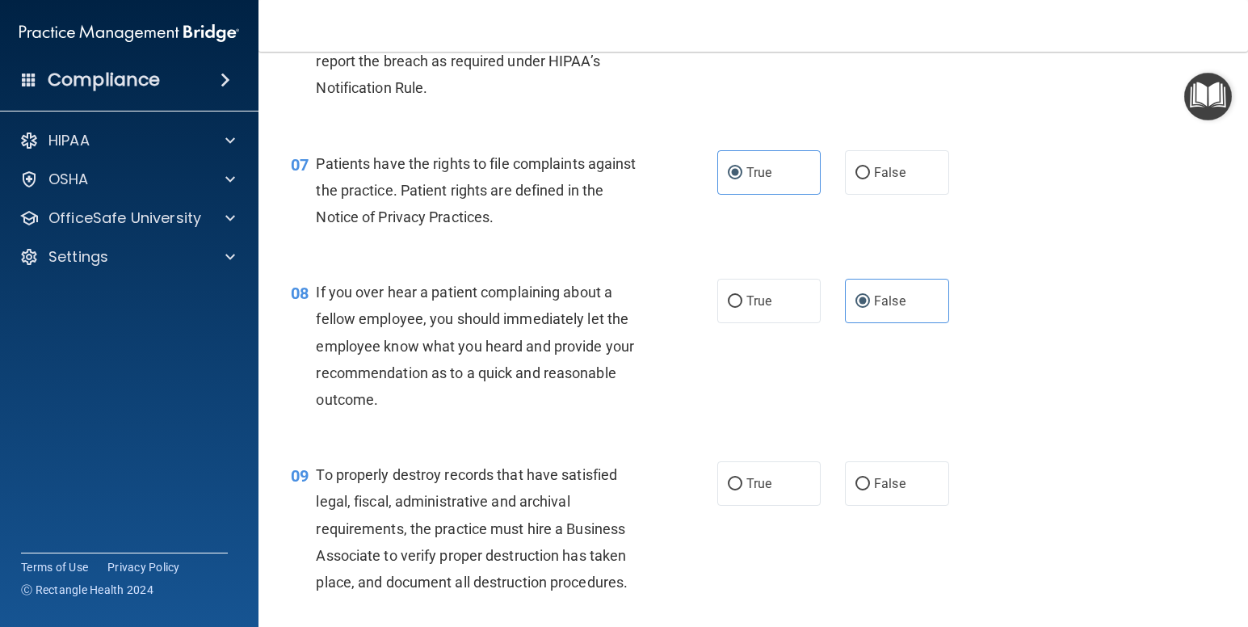
scroll to position [1035, 0]
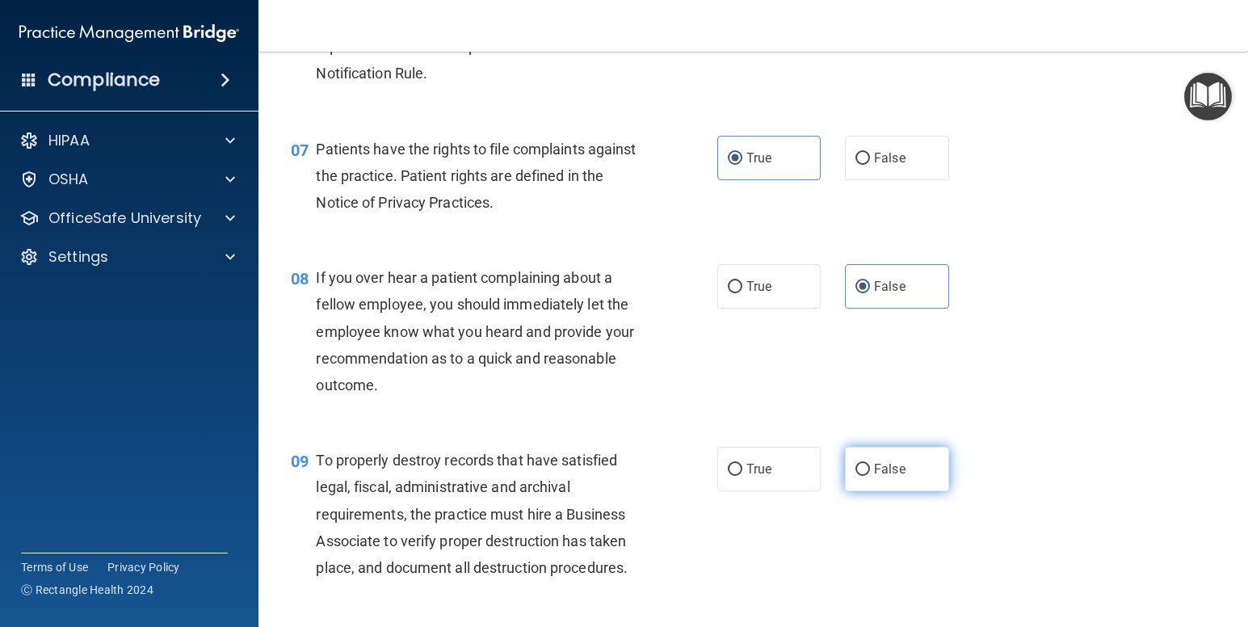
click at [915, 491] on label "False" at bounding box center [897, 469] width 104 height 44
click at [870, 476] on input "False" at bounding box center [863, 470] width 15 height 12
radio input "true"
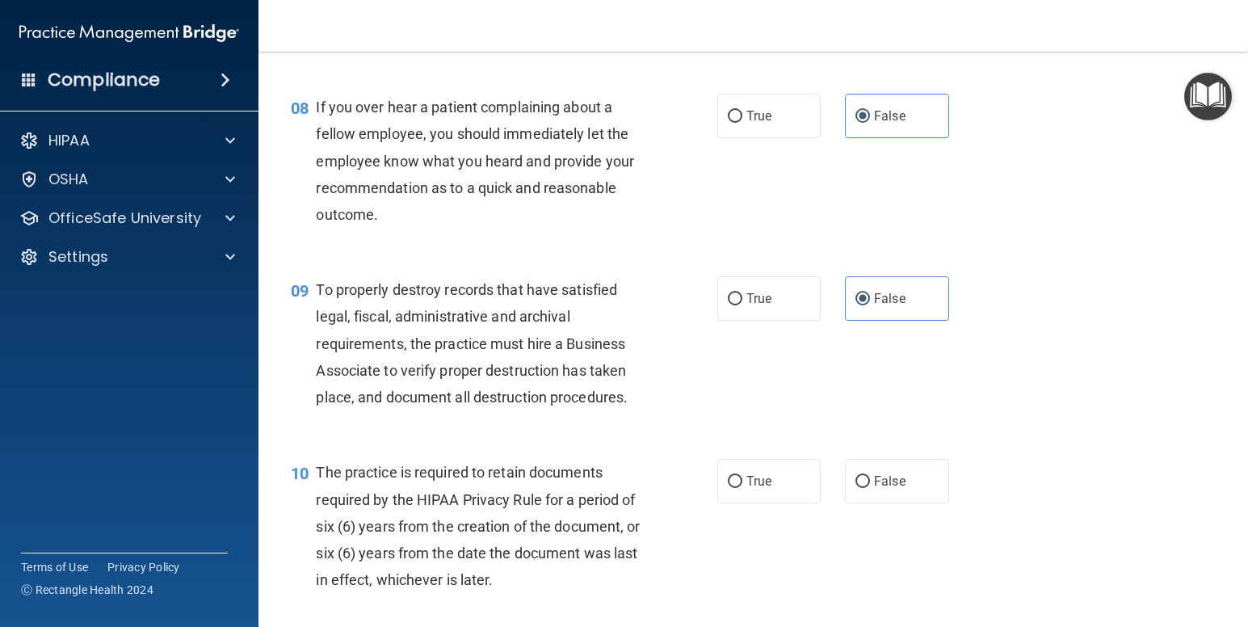
scroll to position [1234, 0]
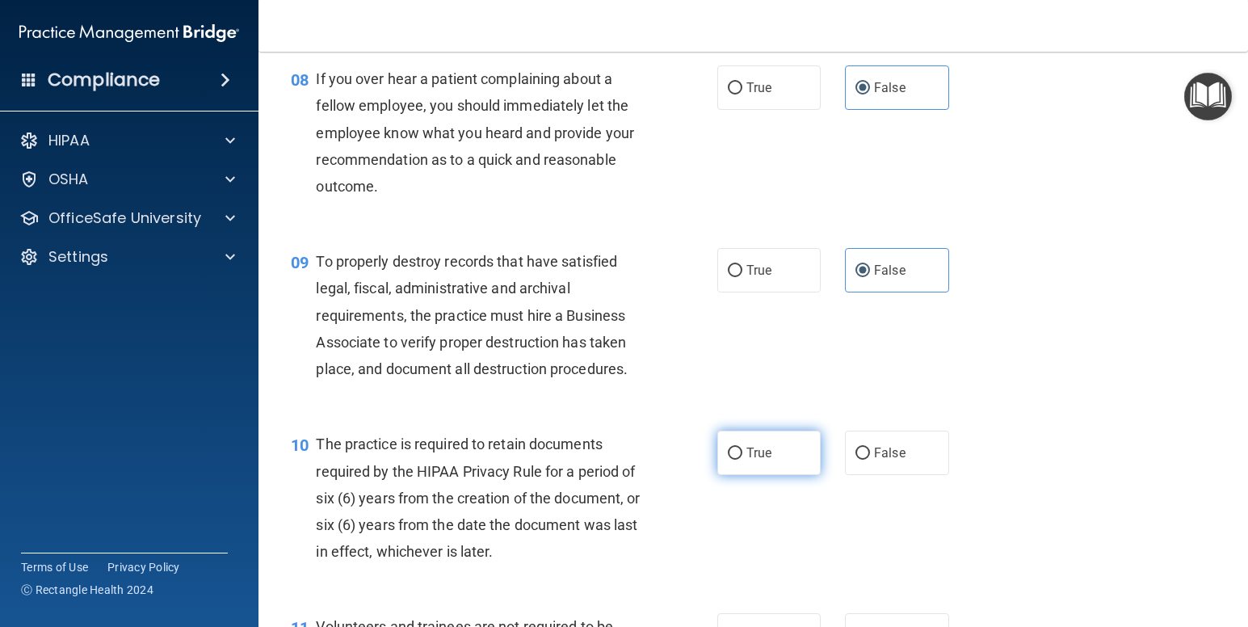
click at [782, 475] on label "True" at bounding box center [769, 453] width 104 height 44
click at [743, 460] on input "True" at bounding box center [735, 454] width 15 height 12
radio input "true"
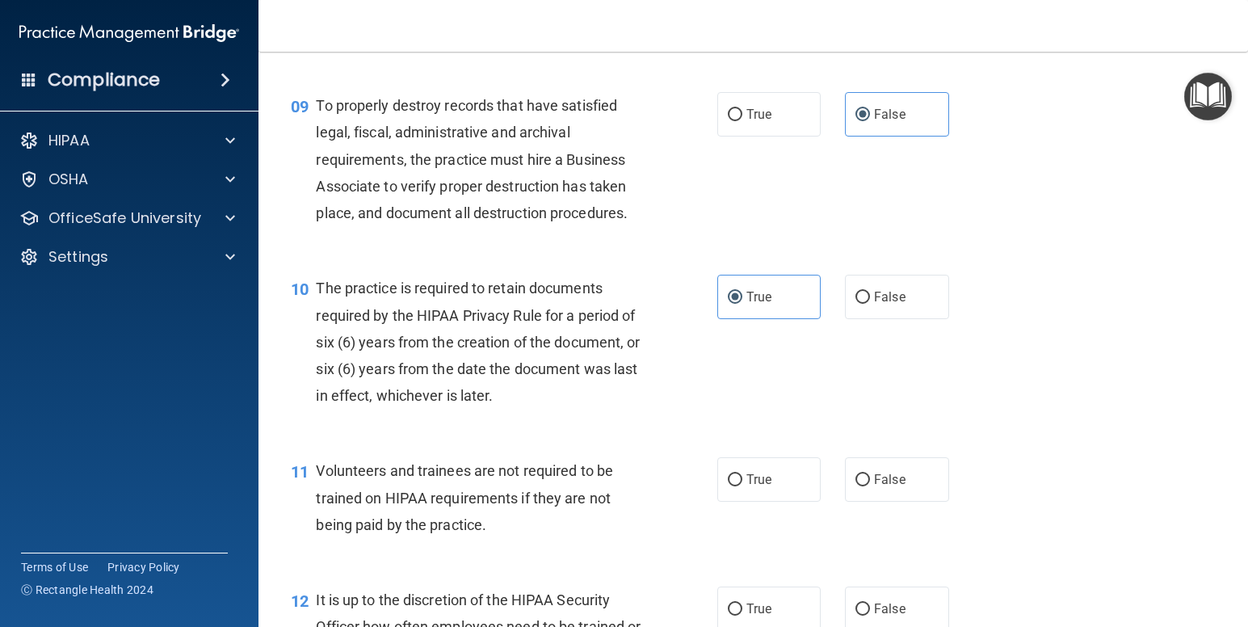
scroll to position [1397, 0]
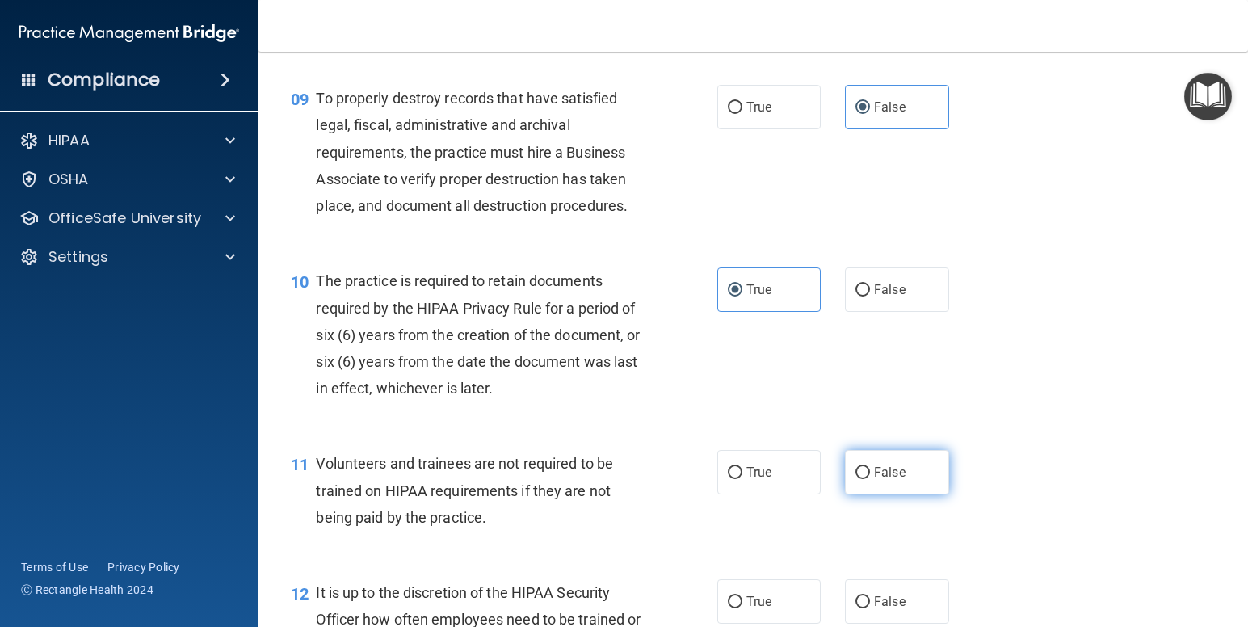
click at [892, 480] on span "False" at bounding box center [890, 472] width 32 height 15
click at [870, 479] on input "False" at bounding box center [863, 473] width 15 height 12
radio input "true"
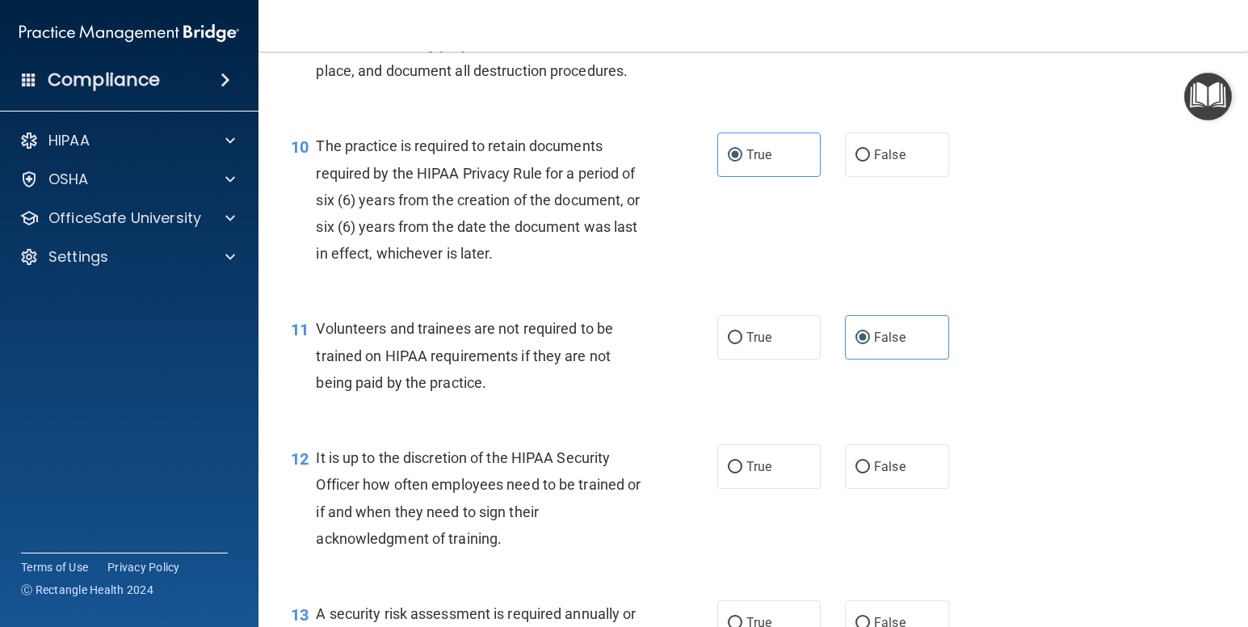
scroll to position [1539, 0]
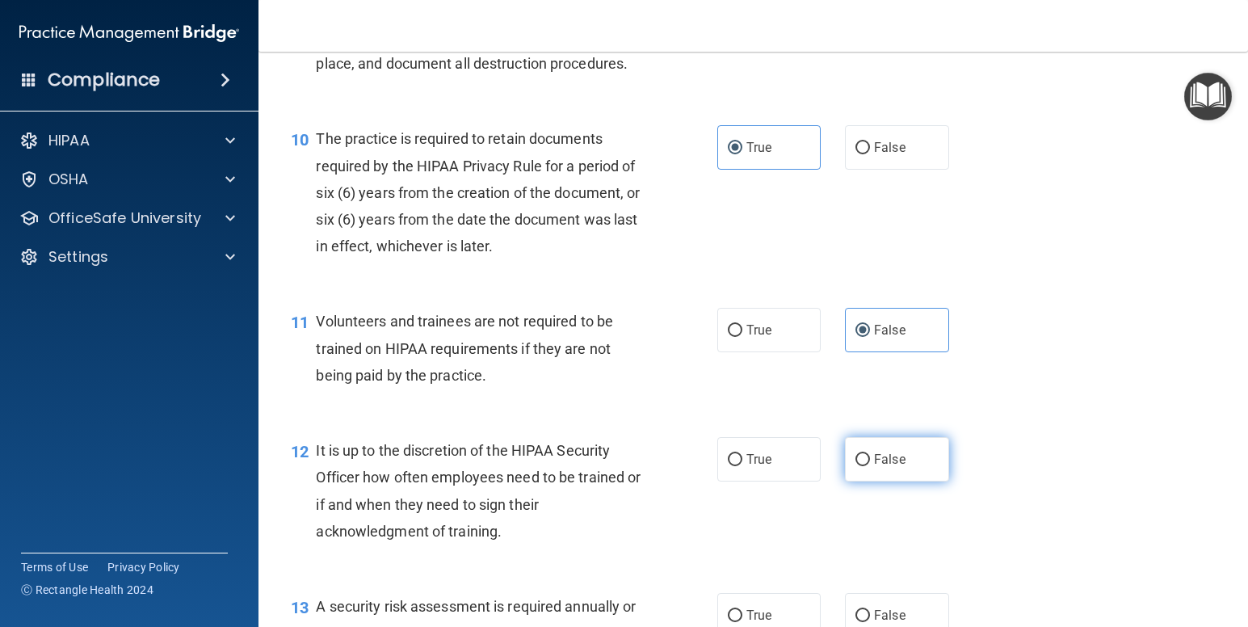
click at [910, 482] on label "False" at bounding box center [897, 459] width 104 height 44
click at [870, 466] on input "False" at bounding box center [863, 460] width 15 height 12
radio input "true"
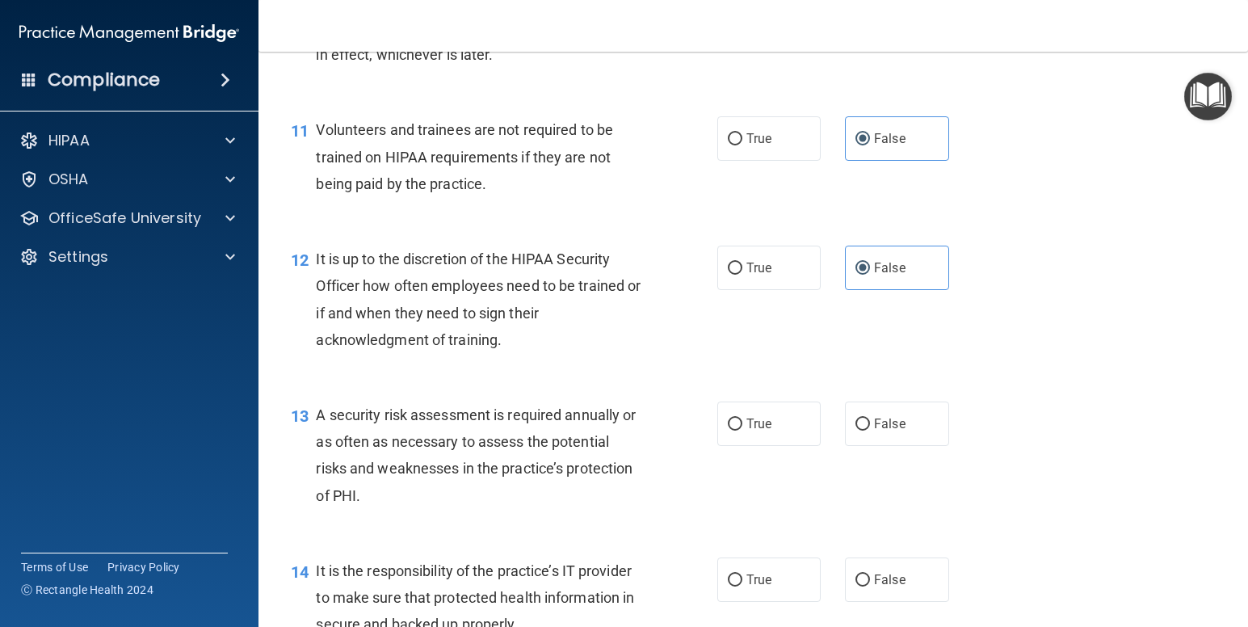
scroll to position [1766, 0]
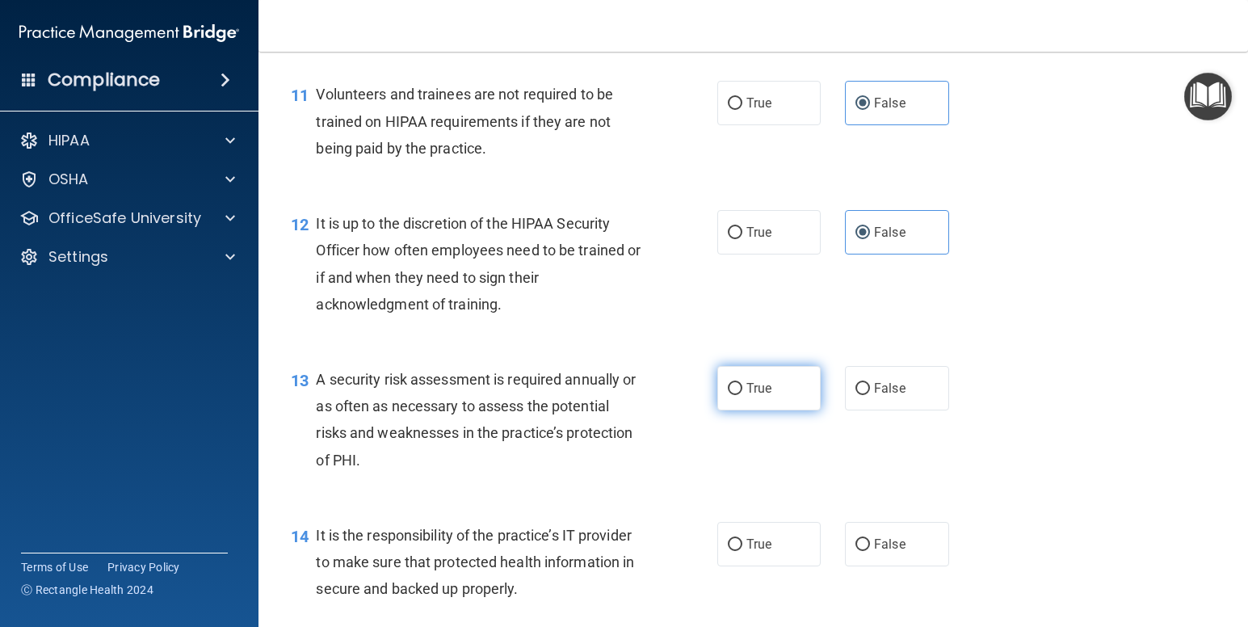
click at [776, 410] on label "True" at bounding box center [769, 388] width 104 height 44
click at [743, 395] on input "True" at bounding box center [735, 389] width 15 height 12
radio input "true"
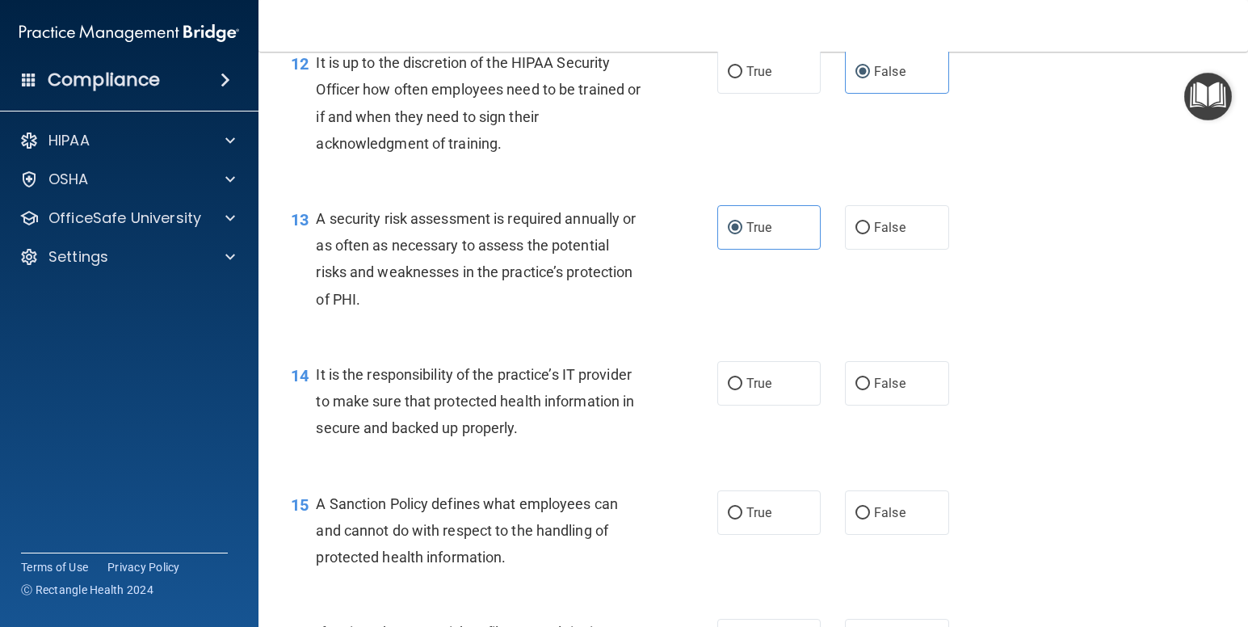
scroll to position [1928, 0]
click at [899, 405] on label "False" at bounding box center [897, 382] width 104 height 44
click at [870, 389] on input "False" at bounding box center [863, 383] width 15 height 12
radio input "true"
click at [885, 520] on span "False" at bounding box center [890, 511] width 32 height 15
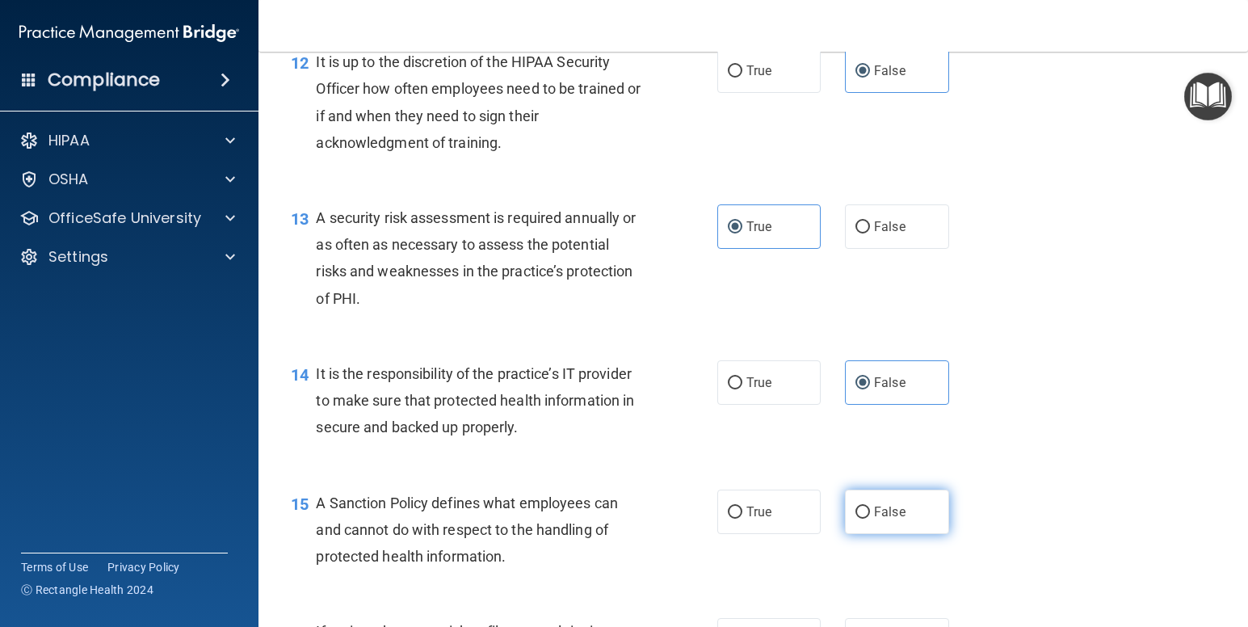
click at [870, 519] on input "False" at bounding box center [863, 513] width 15 height 12
radio input "true"
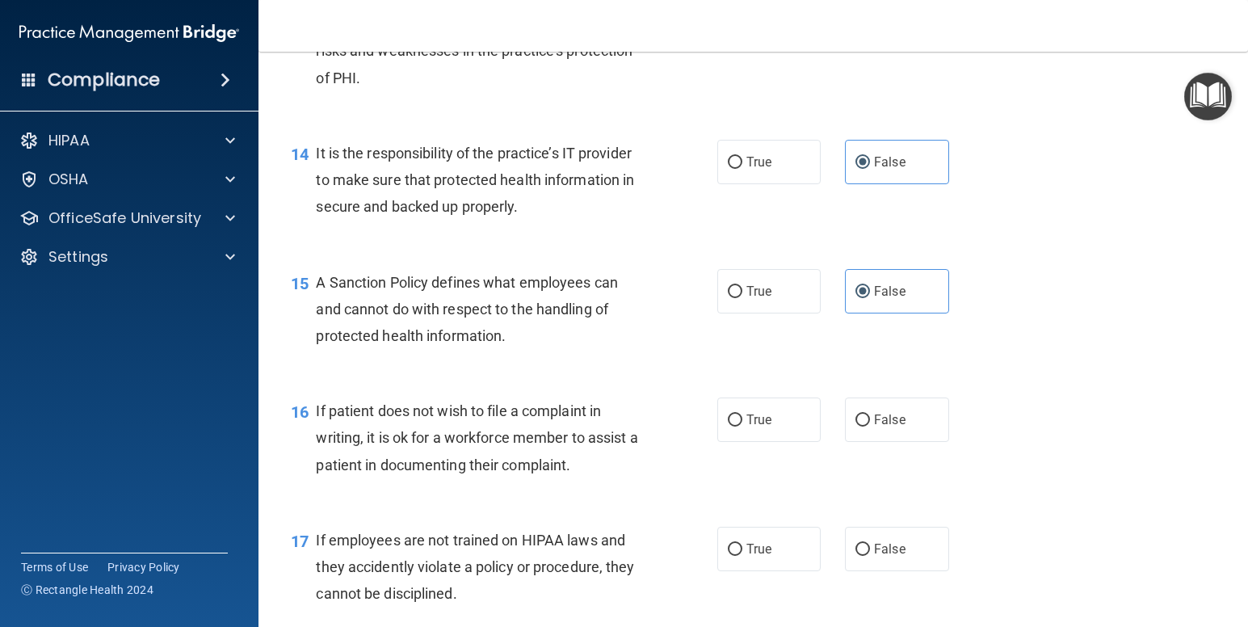
scroll to position [2155, 0]
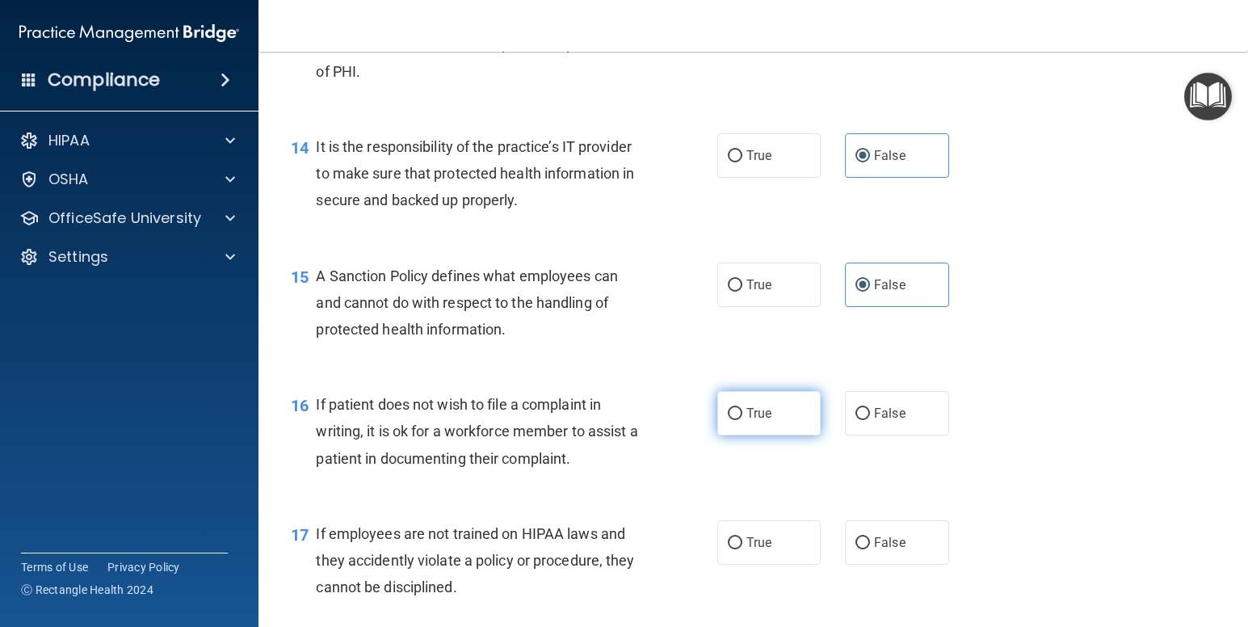
click at [761, 421] on span "True" at bounding box center [759, 413] width 25 height 15
click at [743, 420] on input "True" at bounding box center [735, 414] width 15 height 12
radio input "true"
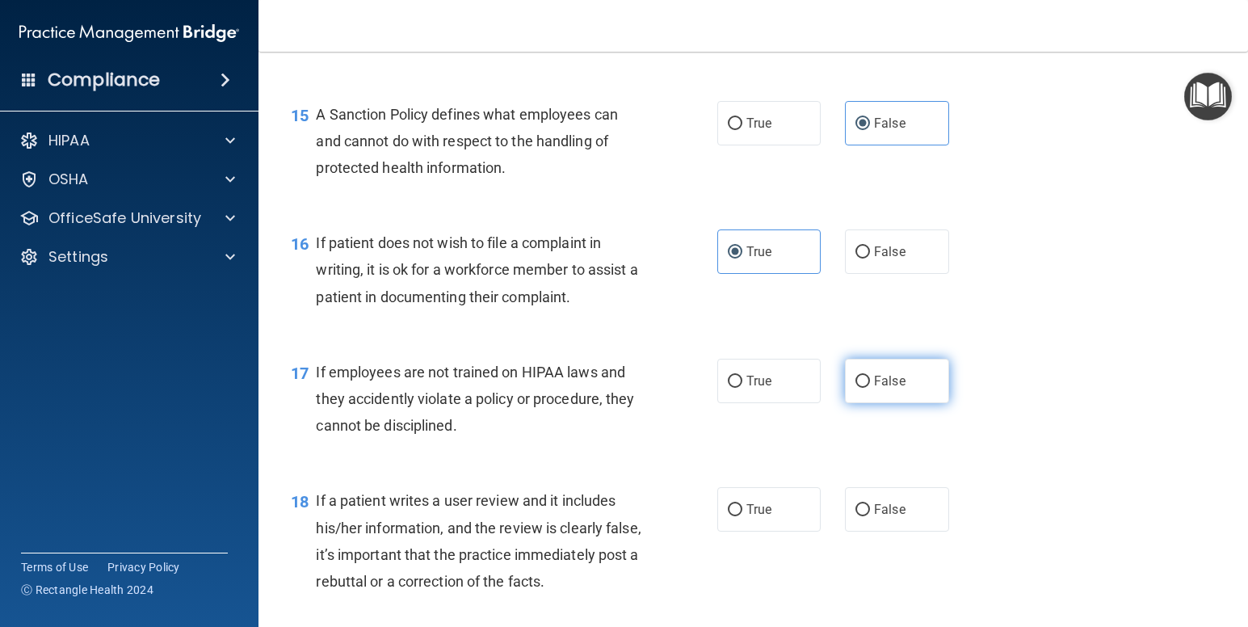
click at [874, 389] on span "False" at bounding box center [890, 380] width 32 height 15
click at [870, 388] on input "False" at bounding box center [863, 382] width 15 height 12
radio input "true"
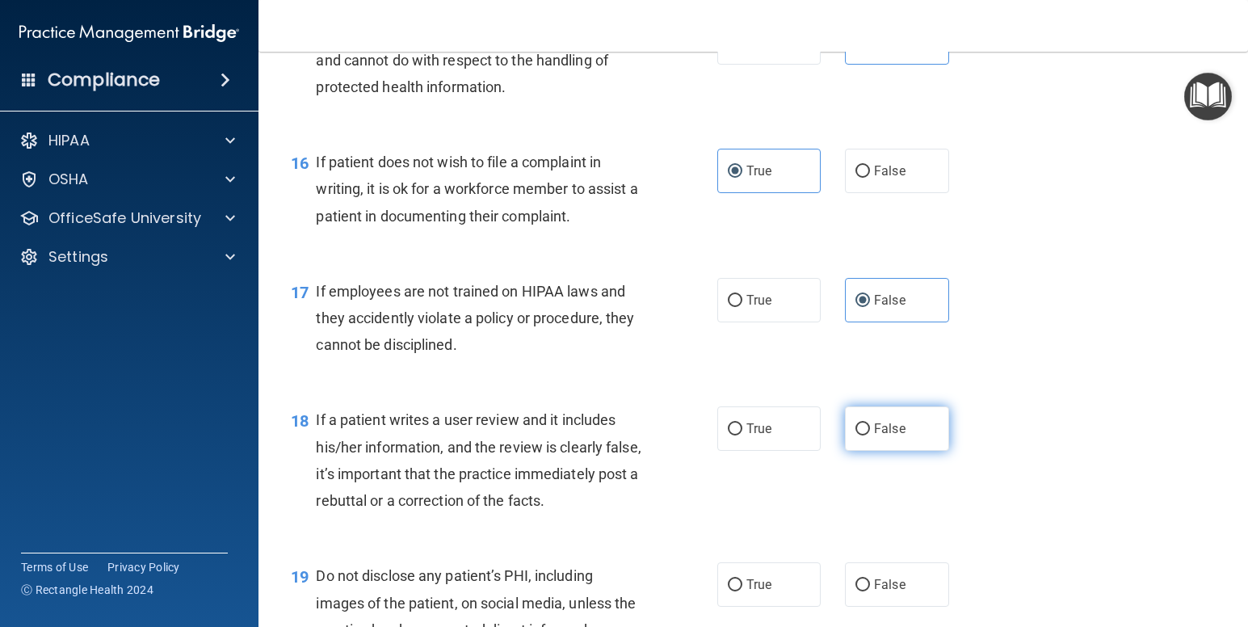
click at [901, 451] on label "False" at bounding box center [897, 428] width 104 height 44
click at [870, 436] on input "False" at bounding box center [863, 429] width 15 height 12
radio input "true"
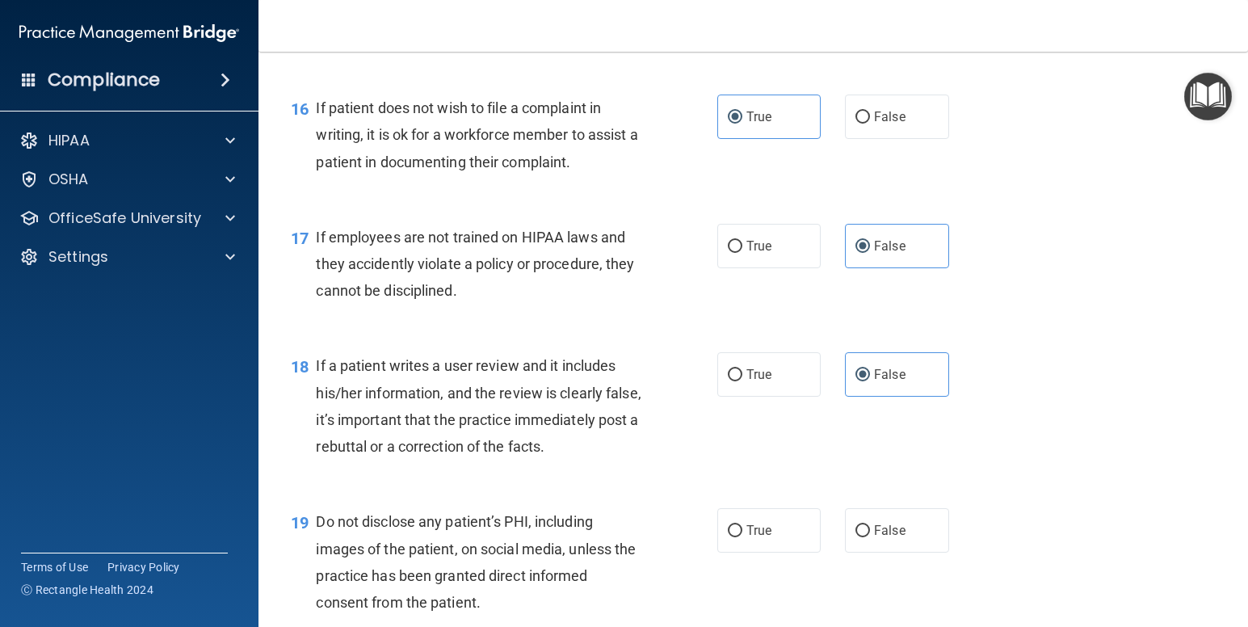
scroll to position [2559, 0]
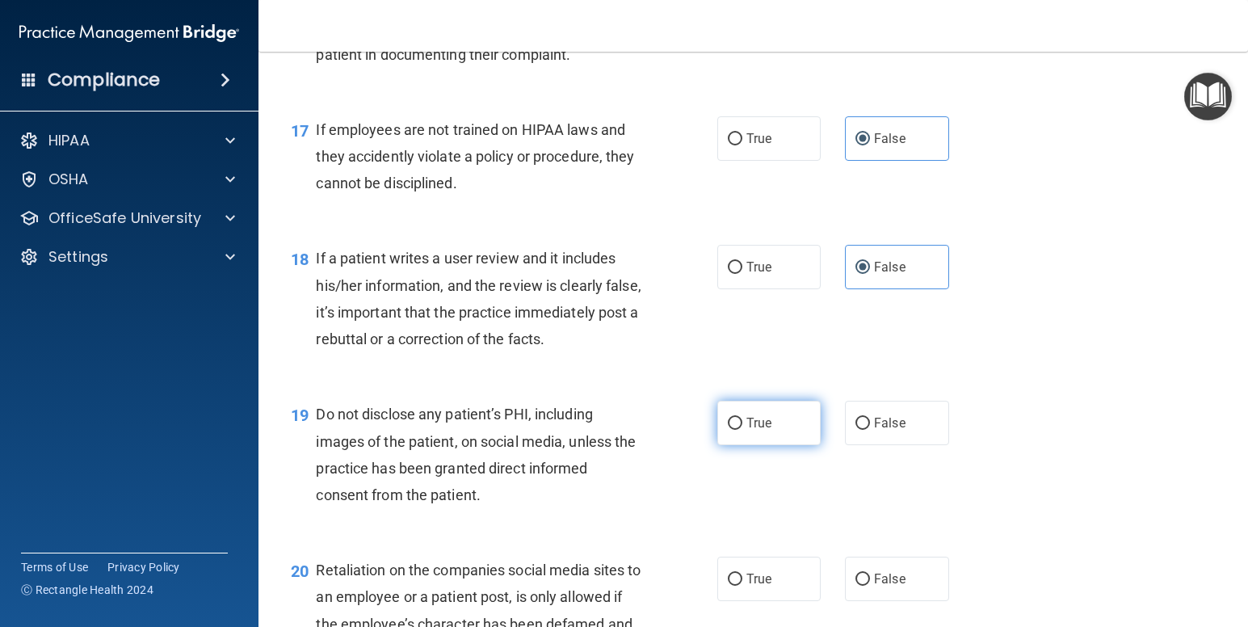
click at [766, 445] on label "True" at bounding box center [769, 423] width 104 height 44
click at [743, 430] on input "True" at bounding box center [735, 424] width 15 height 12
radio input "true"
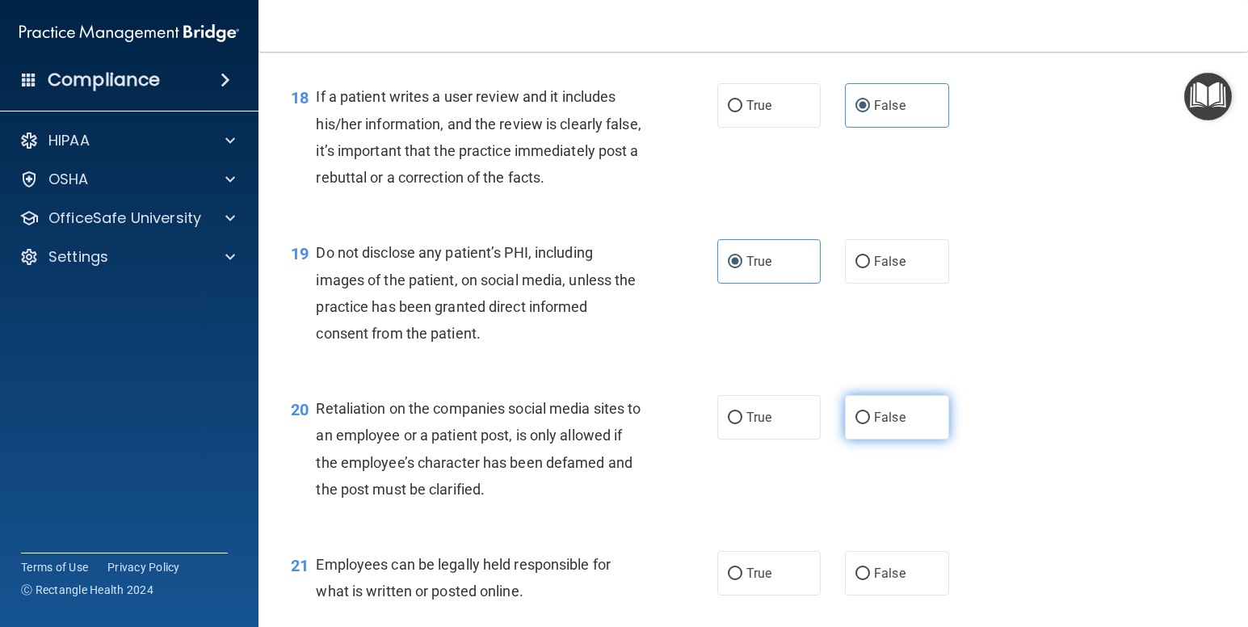
click at [881, 425] on span "False" at bounding box center [890, 417] width 32 height 15
click at [870, 424] on input "False" at bounding box center [863, 418] width 15 height 12
radio input "true"
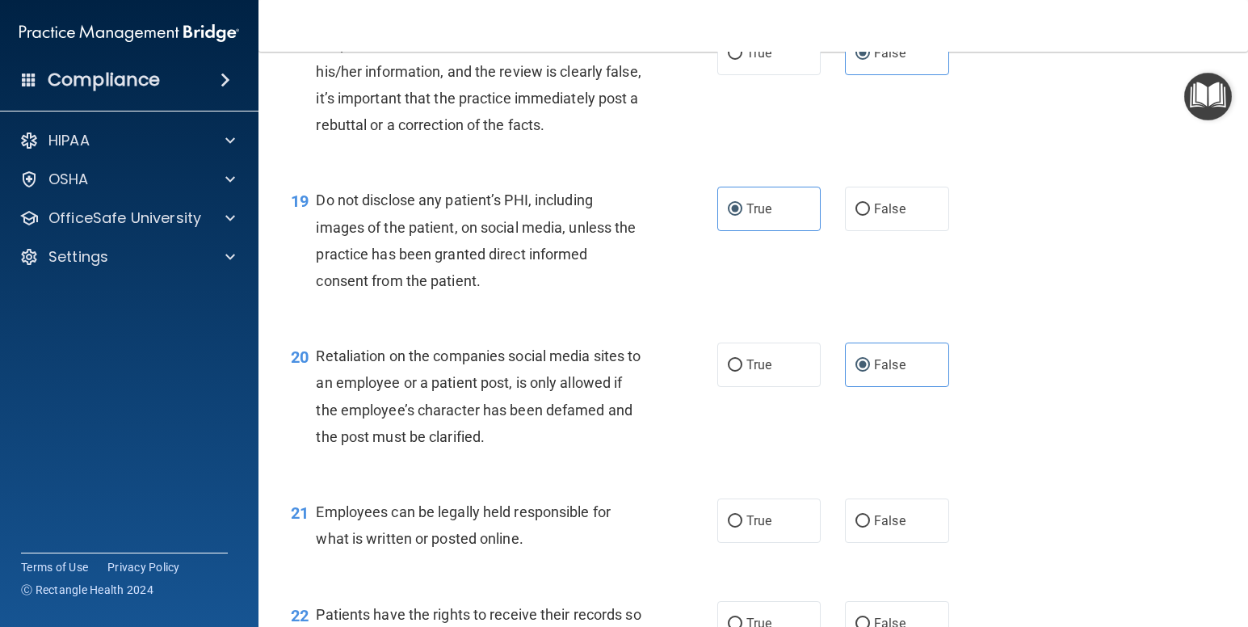
scroll to position [2801, 0]
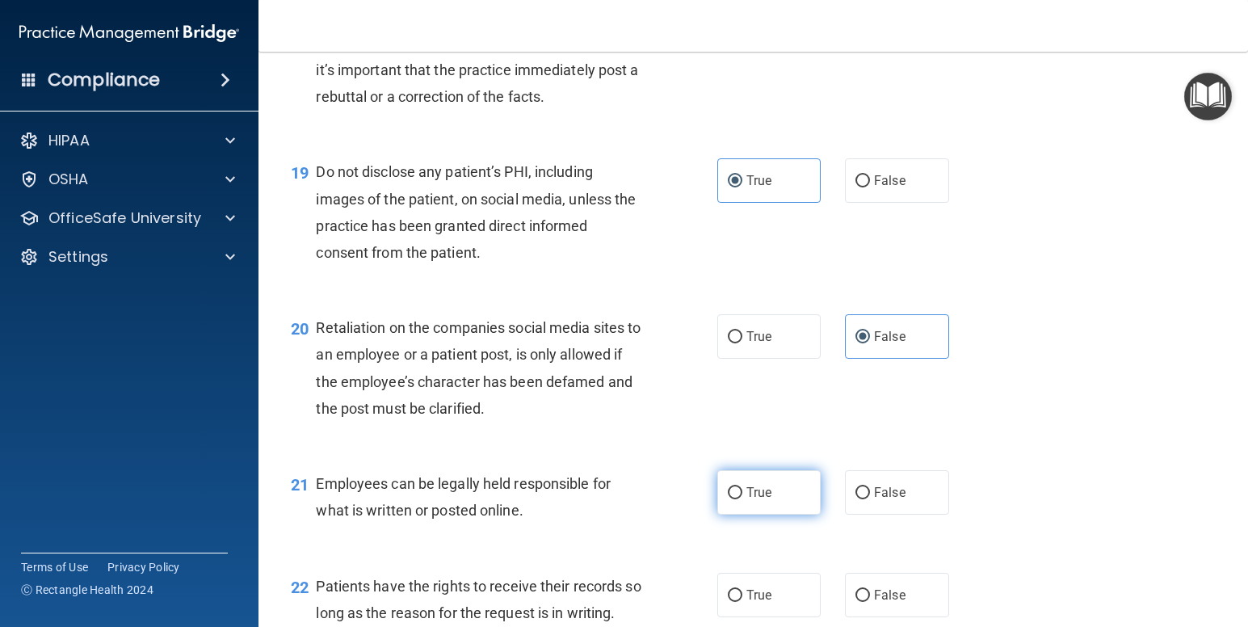
click at [749, 500] on span "True" at bounding box center [759, 492] width 25 height 15
click at [743, 499] on input "True" at bounding box center [735, 493] width 15 height 12
radio input "true"
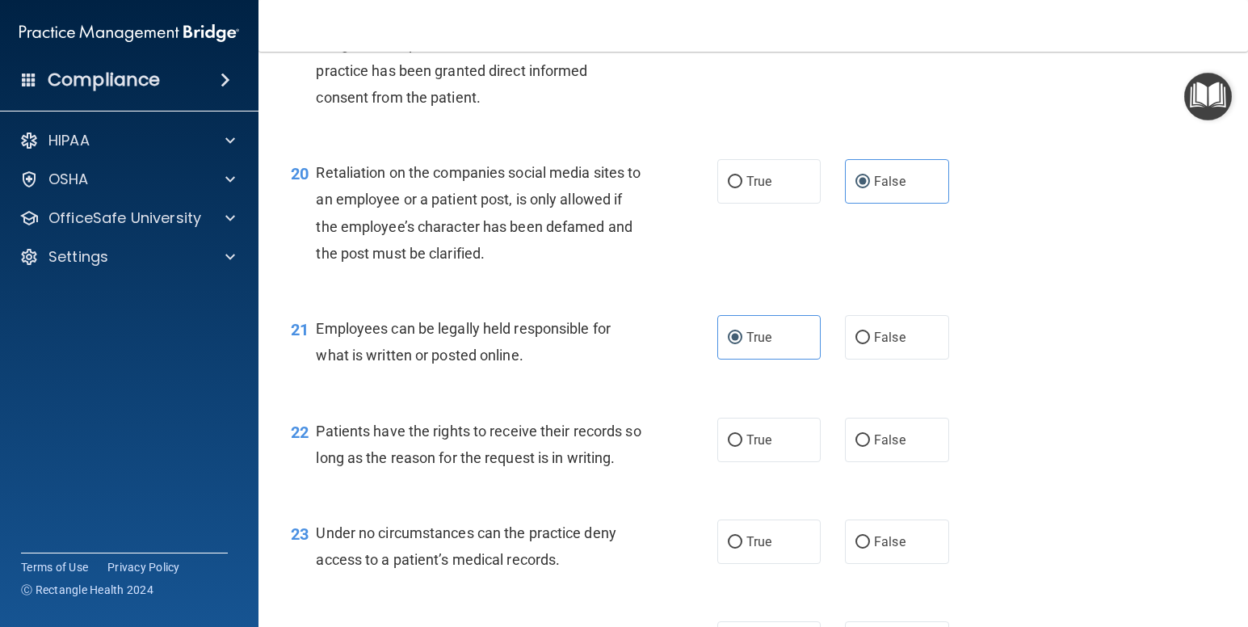
scroll to position [2963, 0]
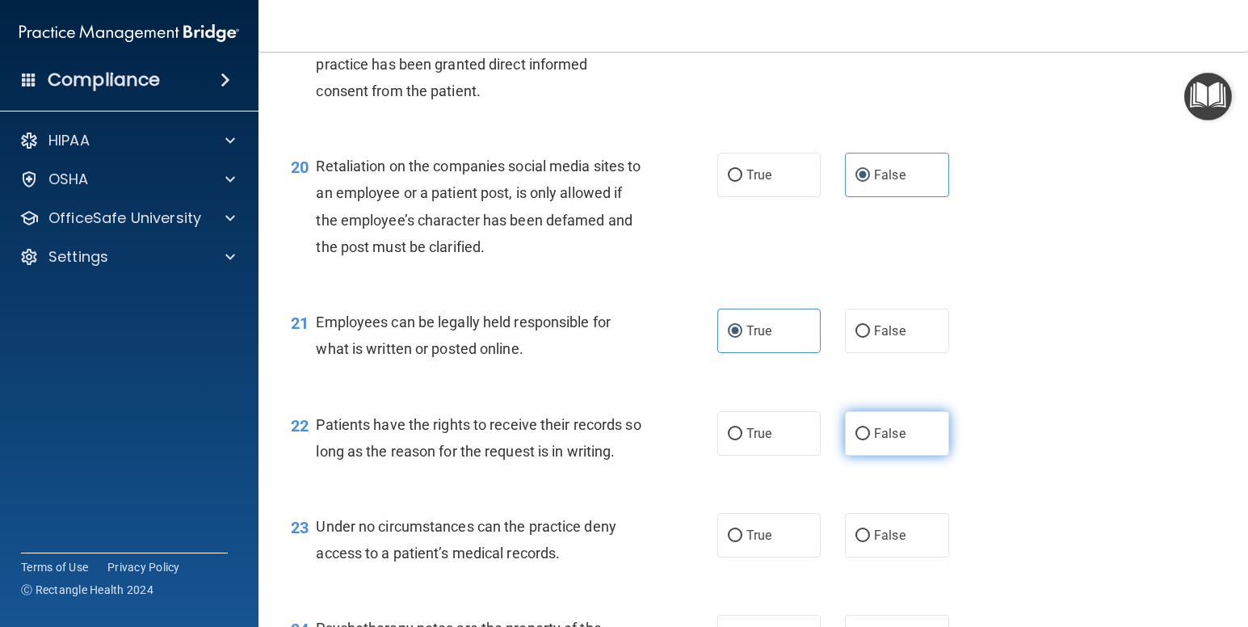
click at [850, 456] on label "False" at bounding box center [897, 433] width 104 height 44
click at [856, 440] on input "False" at bounding box center [863, 434] width 15 height 12
radio input "true"
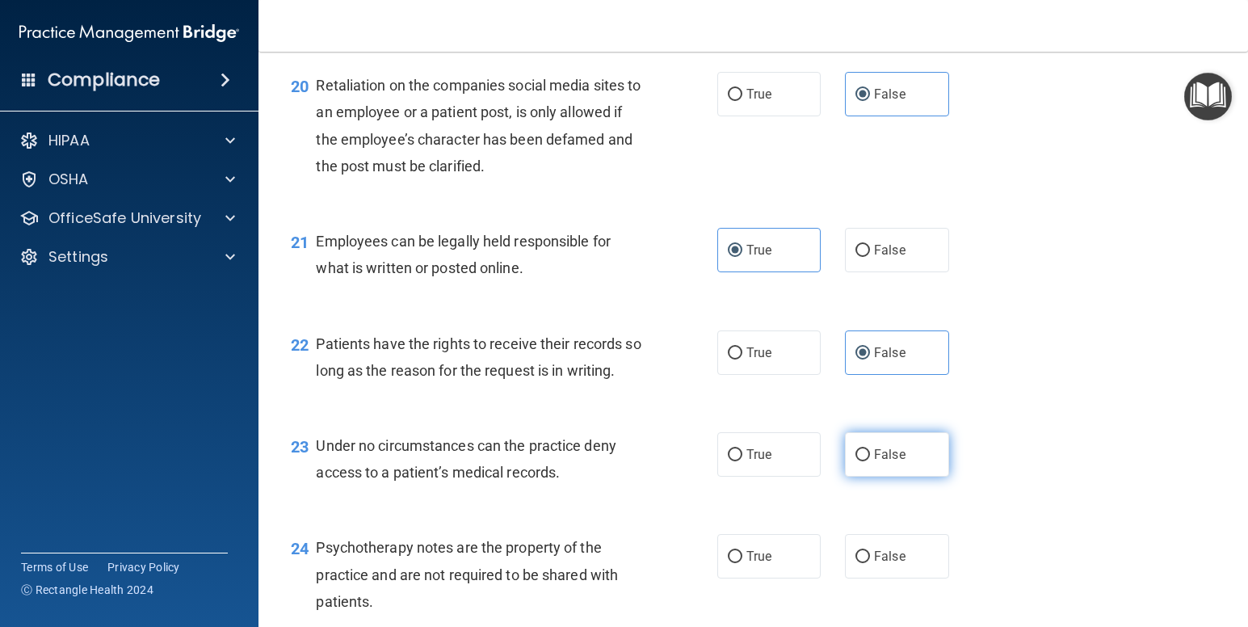
click at [898, 477] on label "False" at bounding box center [897, 454] width 104 height 44
click at [870, 461] on input "False" at bounding box center [863, 455] width 15 height 12
radio input "true"
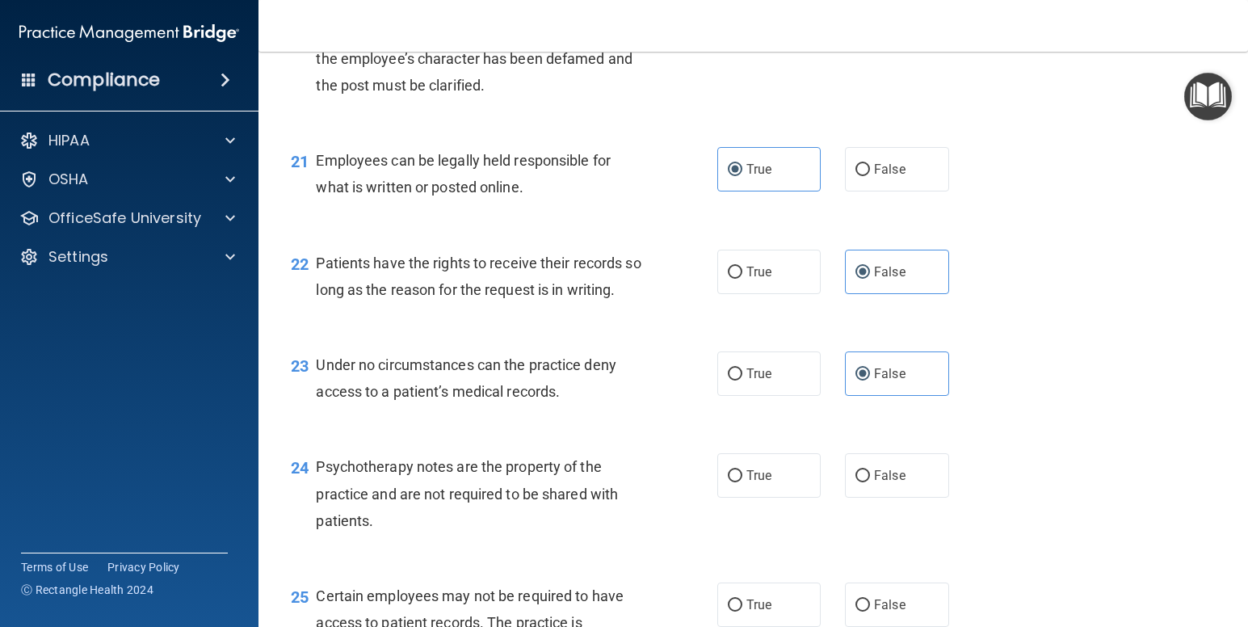
scroll to position [3286, 0]
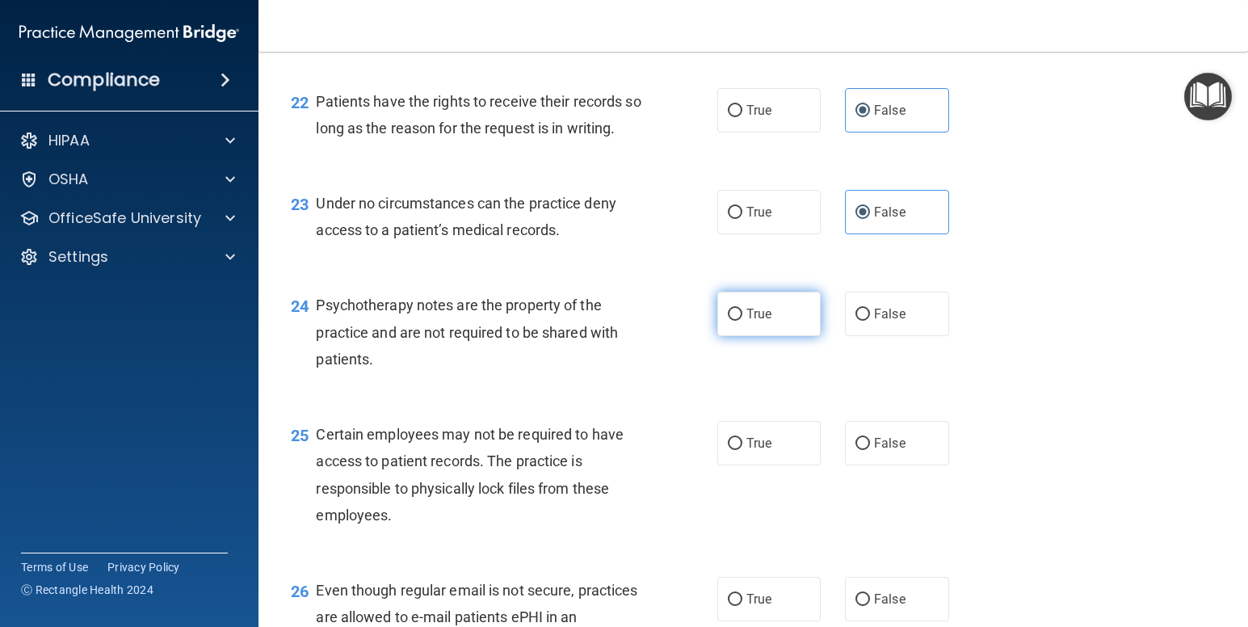
click at [756, 336] on label "True" at bounding box center [769, 314] width 104 height 44
click at [743, 321] on input "True" at bounding box center [735, 315] width 15 height 12
radio input "true"
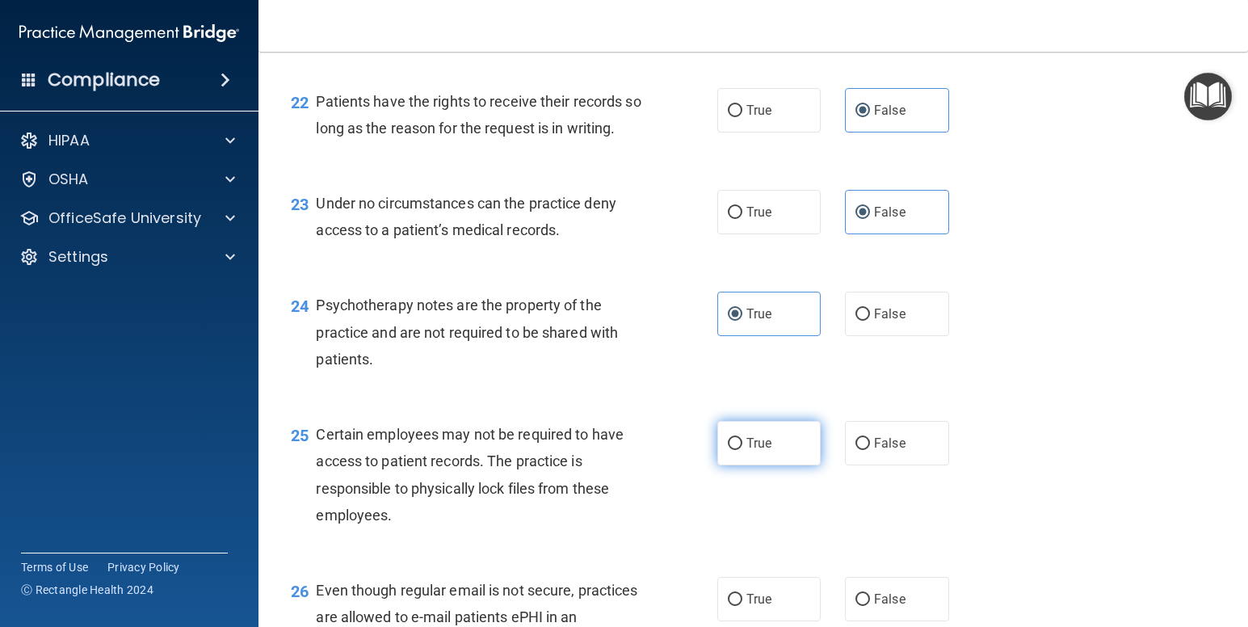
click at [794, 465] on label "True" at bounding box center [769, 443] width 104 height 44
click at [743, 450] on input "True" at bounding box center [735, 444] width 15 height 12
radio input "true"
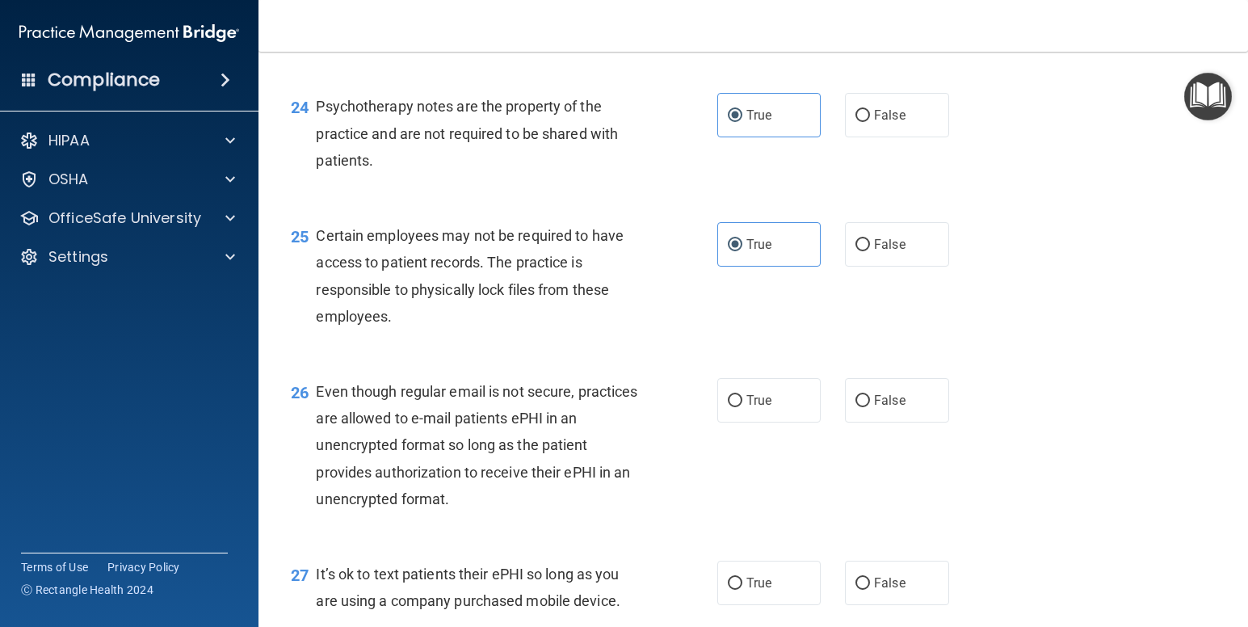
scroll to position [3535, 0]
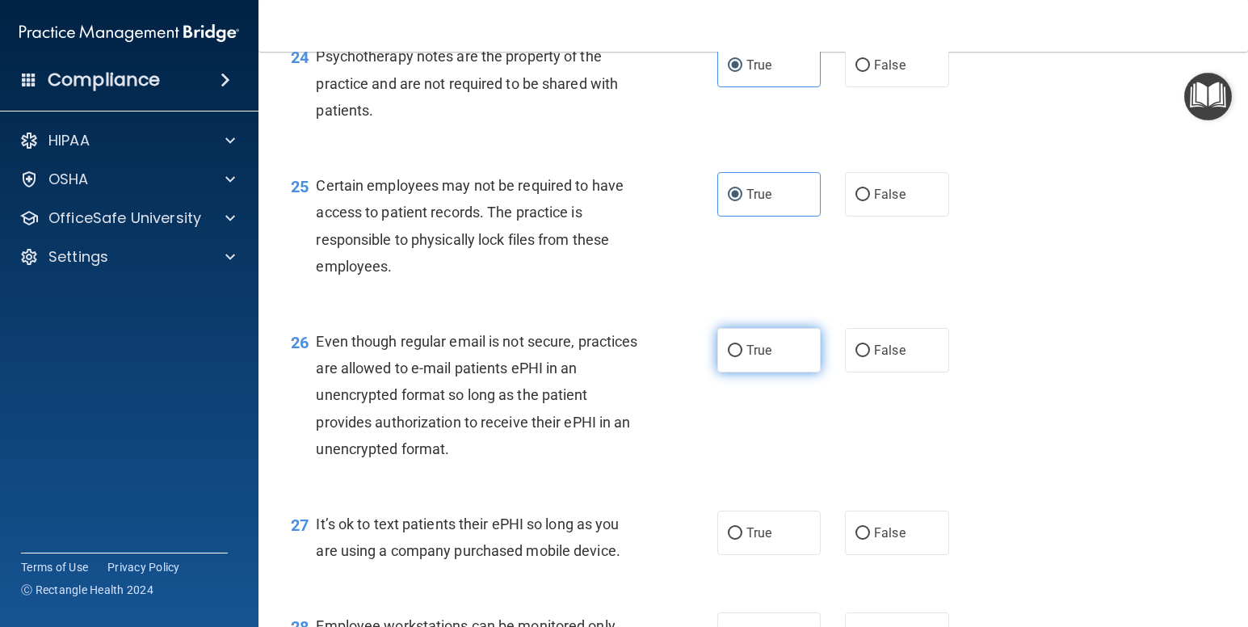
click at [728, 372] on label "True" at bounding box center [769, 350] width 104 height 44
click at [728, 357] on input "True" at bounding box center [735, 351] width 15 height 12
radio input "true"
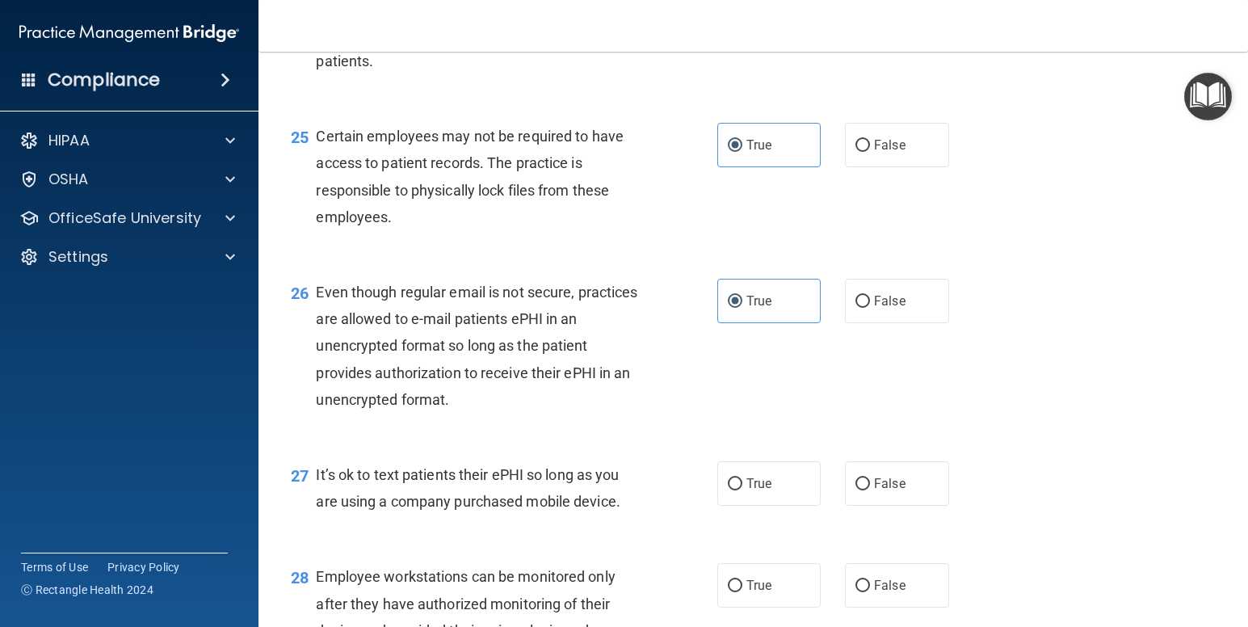
scroll to position [3719, 0]
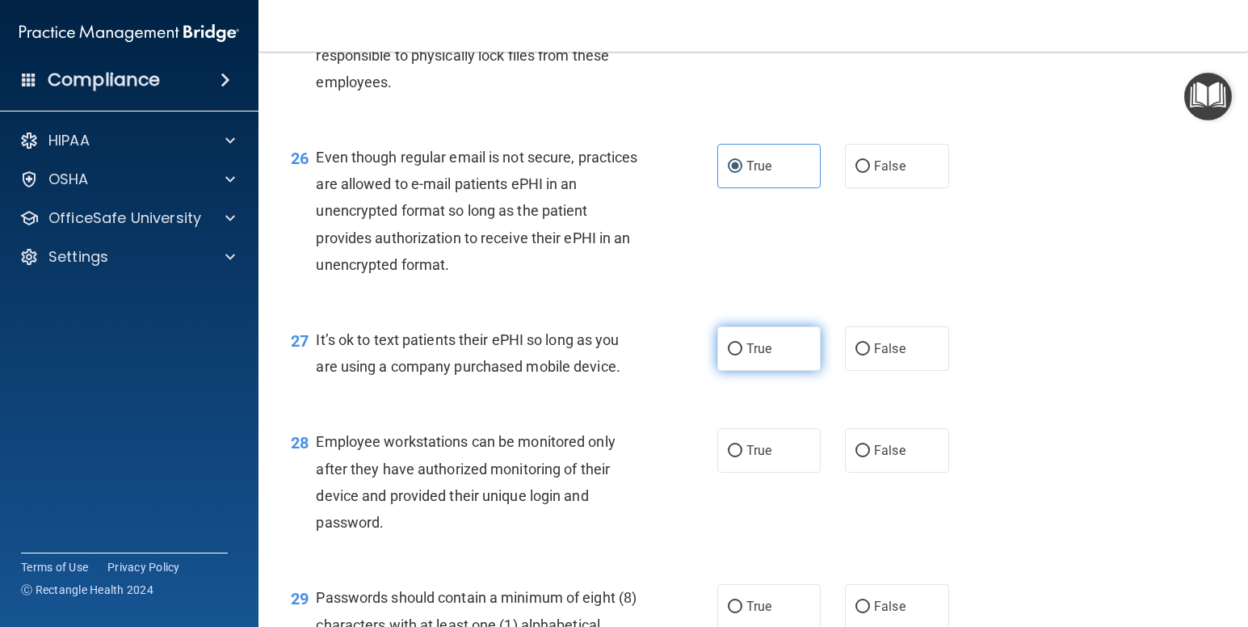
click at [769, 371] on label "True" at bounding box center [769, 348] width 104 height 44
click at [743, 356] on input "True" at bounding box center [735, 349] width 15 height 12
radio input "true"
click at [903, 473] on label "False" at bounding box center [897, 450] width 104 height 44
click at [870, 457] on input "False" at bounding box center [863, 451] width 15 height 12
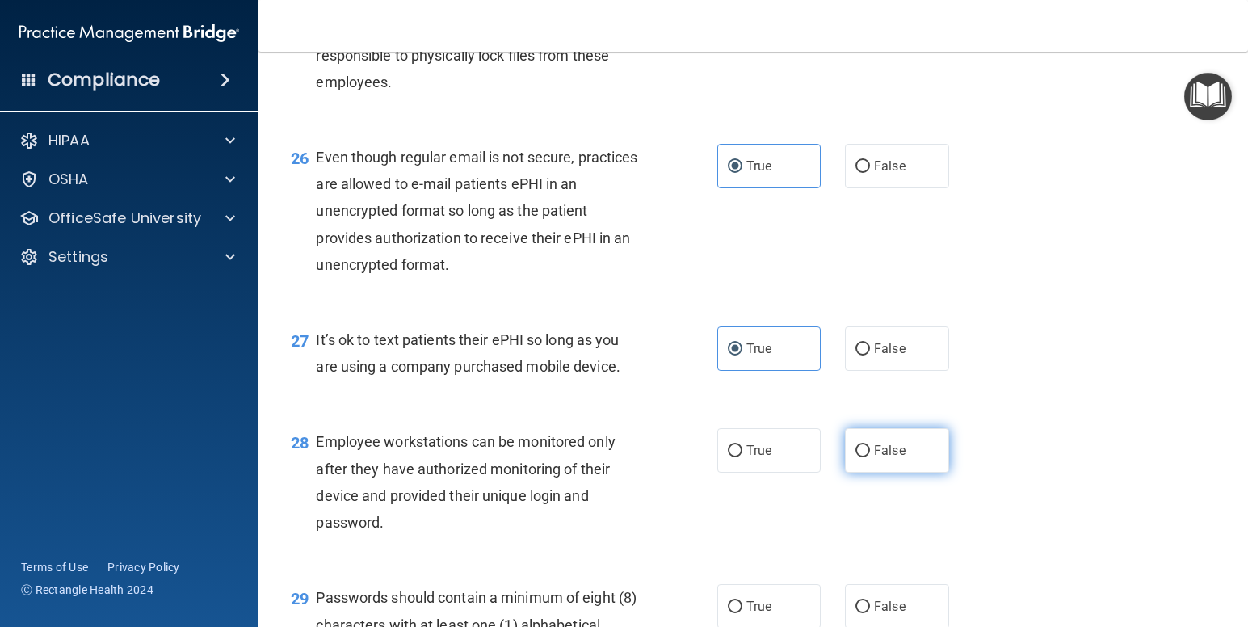
radio input "true"
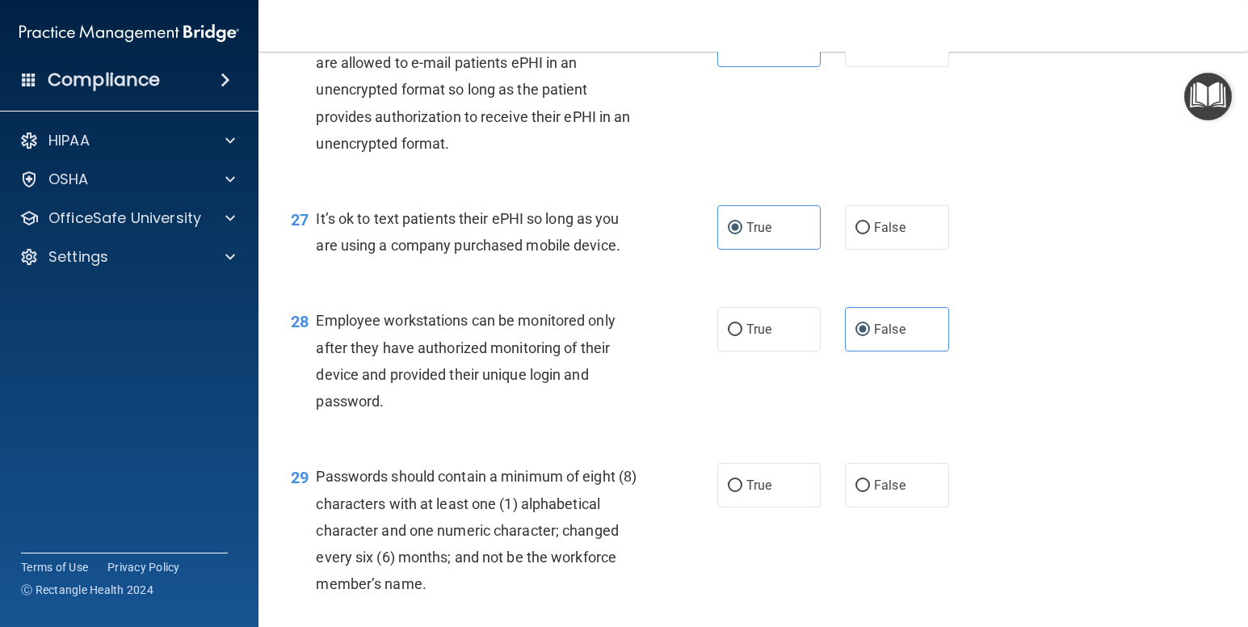
scroll to position [3918, 0]
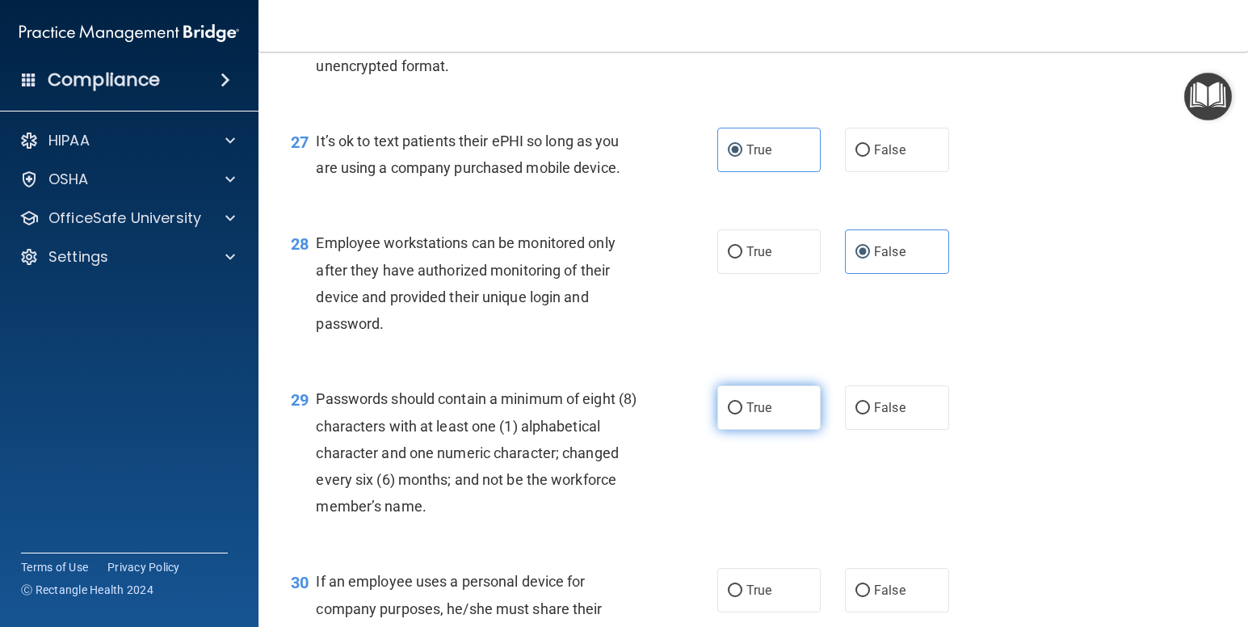
click at [760, 430] on label "True" at bounding box center [769, 407] width 104 height 44
click at [743, 414] on input "True" at bounding box center [735, 408] width 15 height 12
radio input "true"
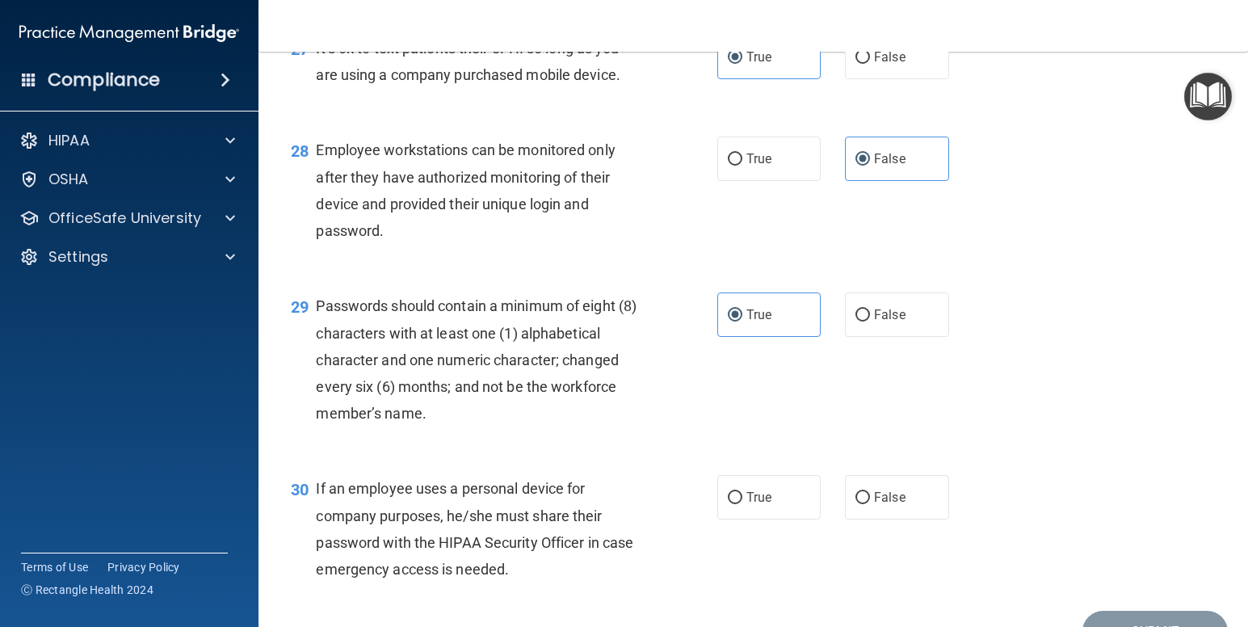
scroll to position [4110, 0]
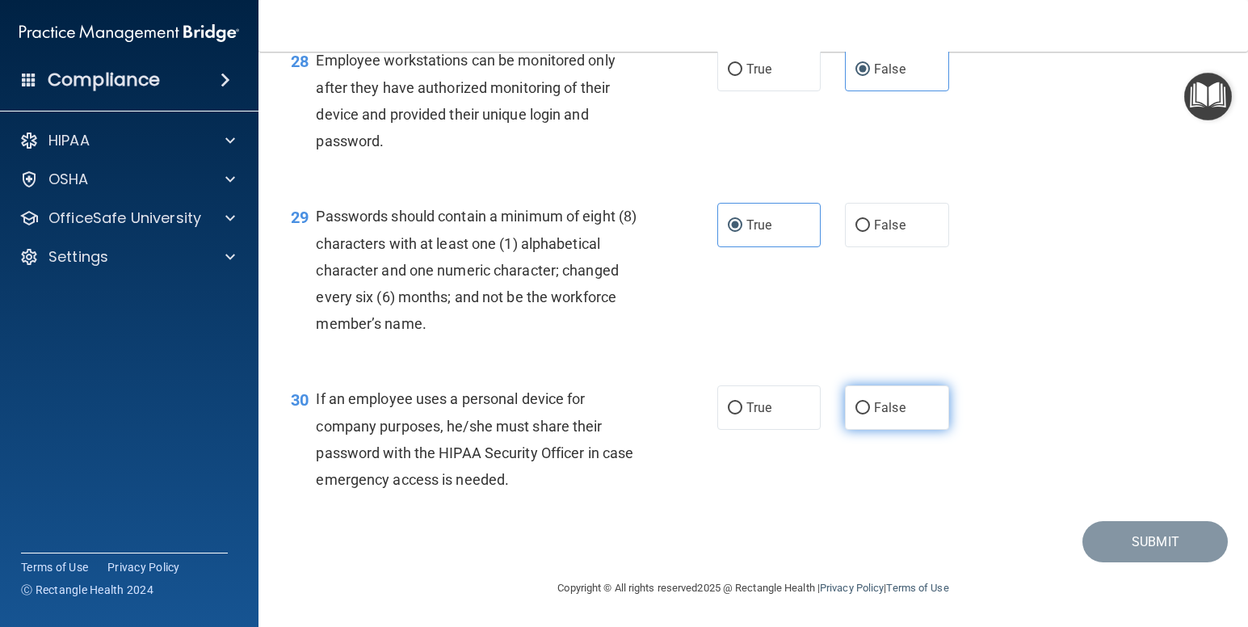
click at [890, 415] on span "False" at bounding box center [890, 407] width 32 height 15
click at [870, 414] on input "False" at bounding box center [863, 408] width 15 height 12
radio input "true"
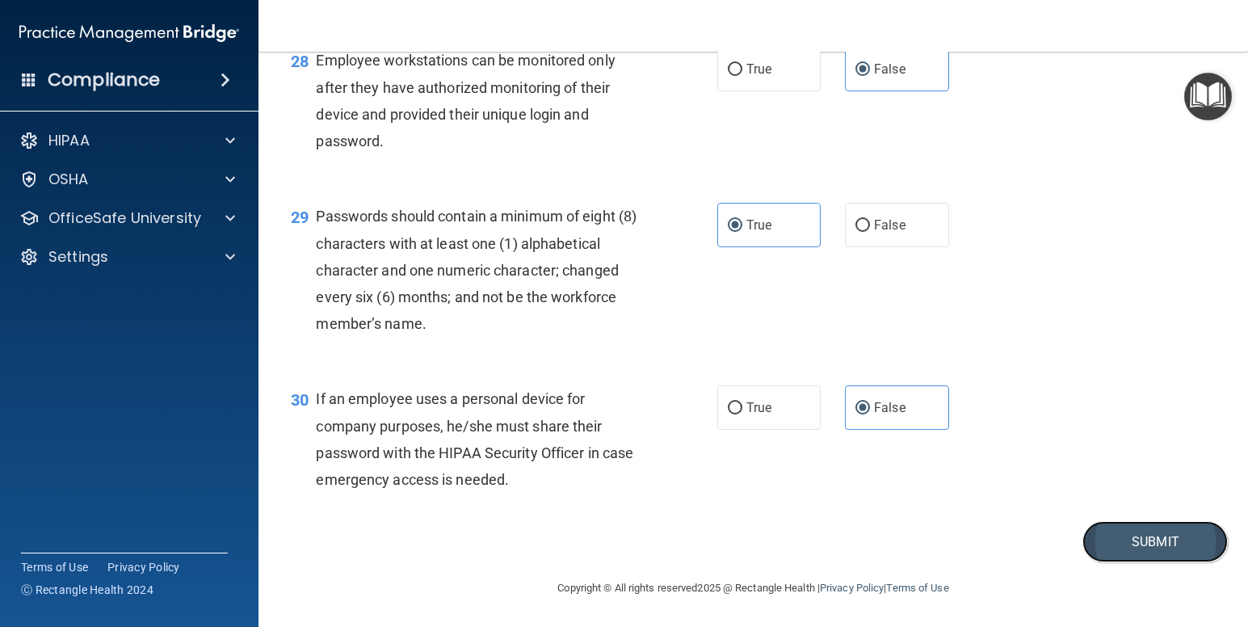
click at [1130, 562] on button "Submit" at bounding box center [1155, 541] width 145 height 41
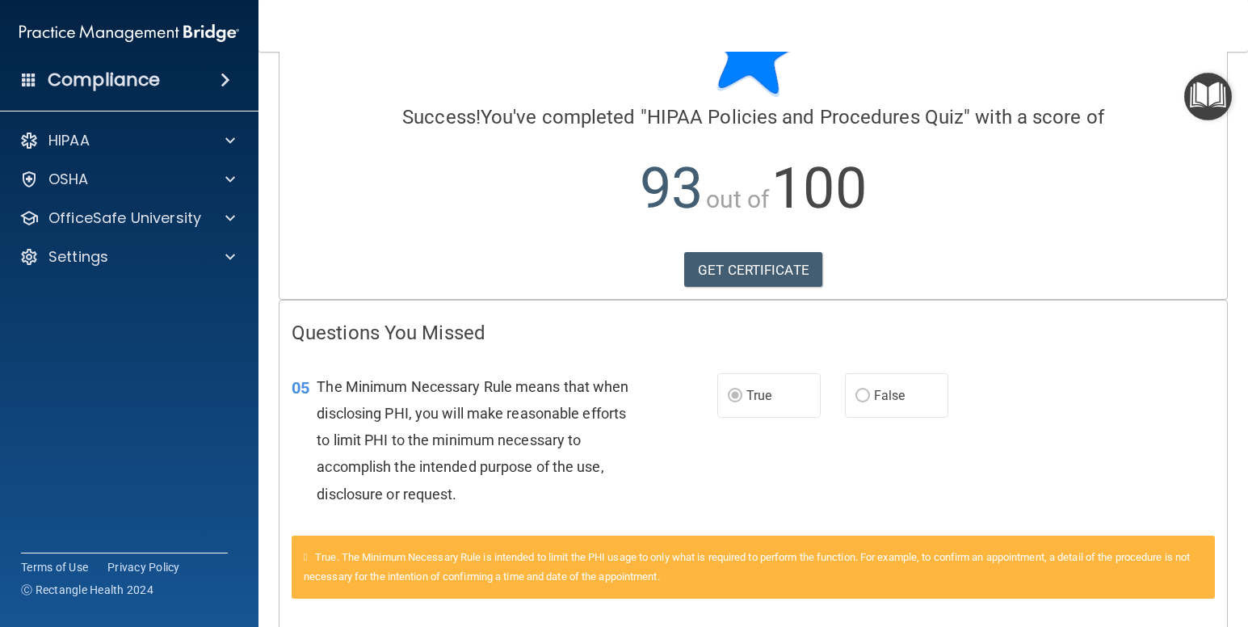
scroll to position [313, 0]
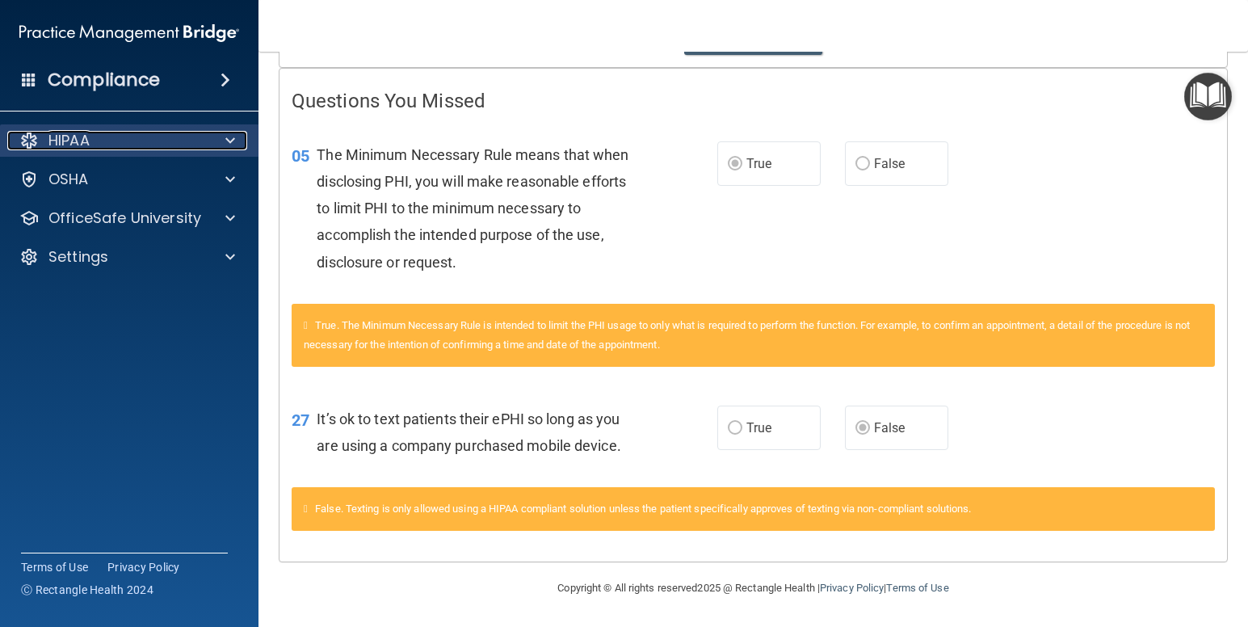
click at [110, 140] on div "HIPAA" at bounding box center [107, 140] width 200 height 19
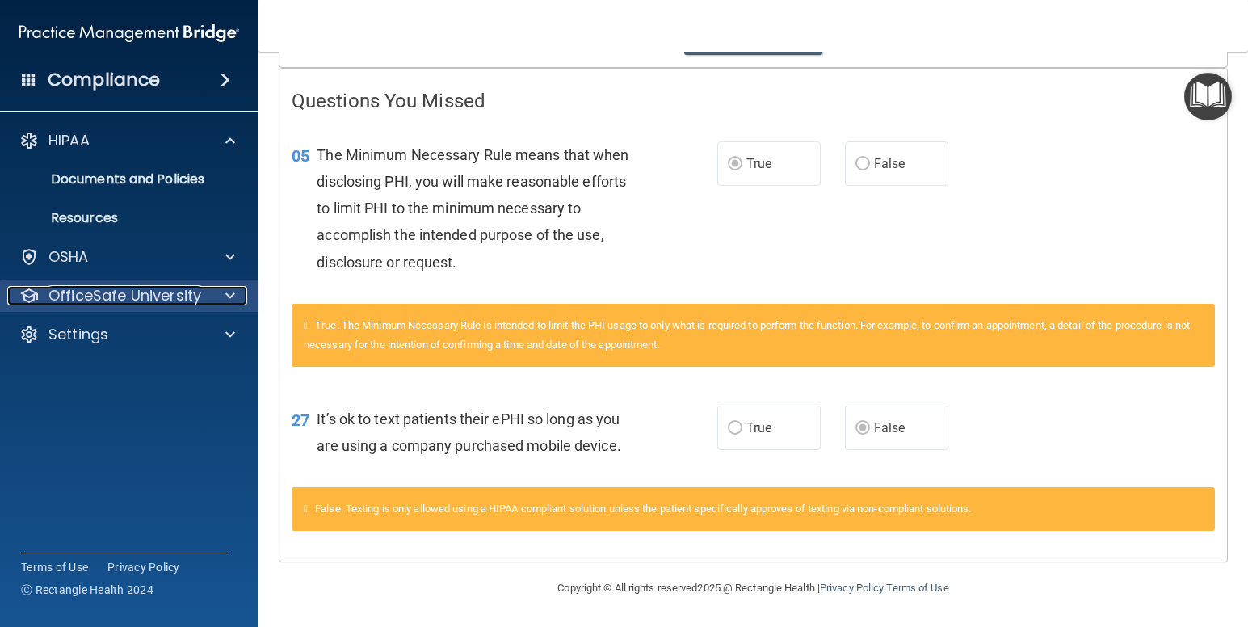
click at [133, 297] on p "OfficeSafe University" at bounding box center [124, 295] width 153 height 19
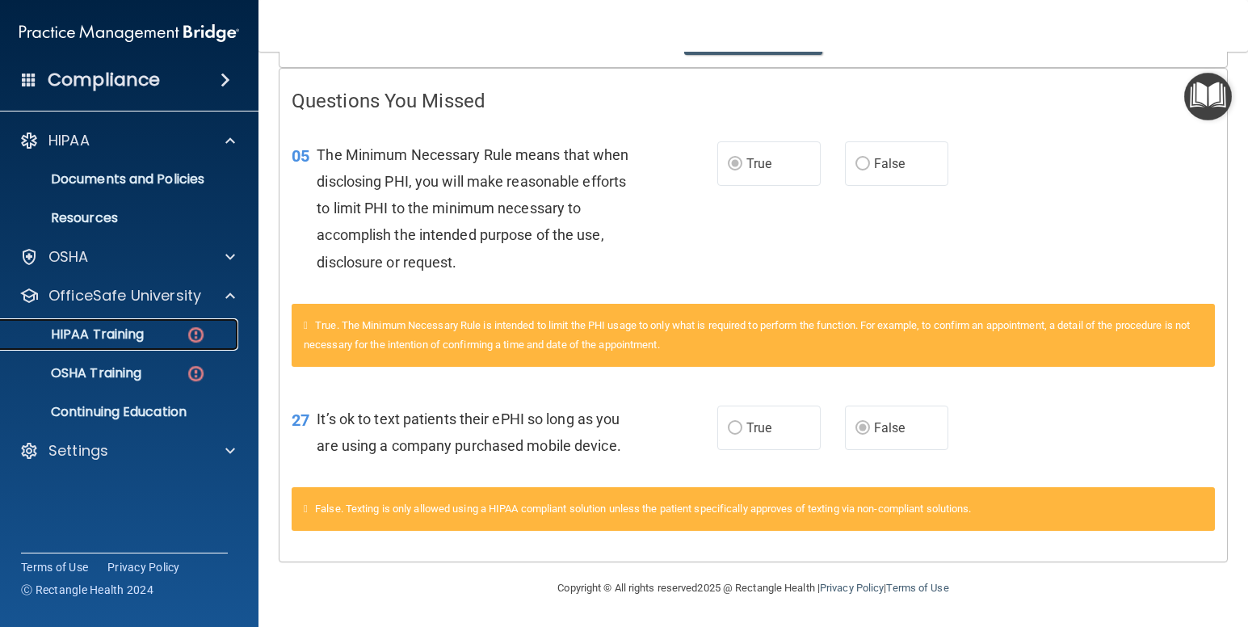
click at [135, 334] on p "HIPAA Training" at bounding box center [77, 334] width 133 height 16
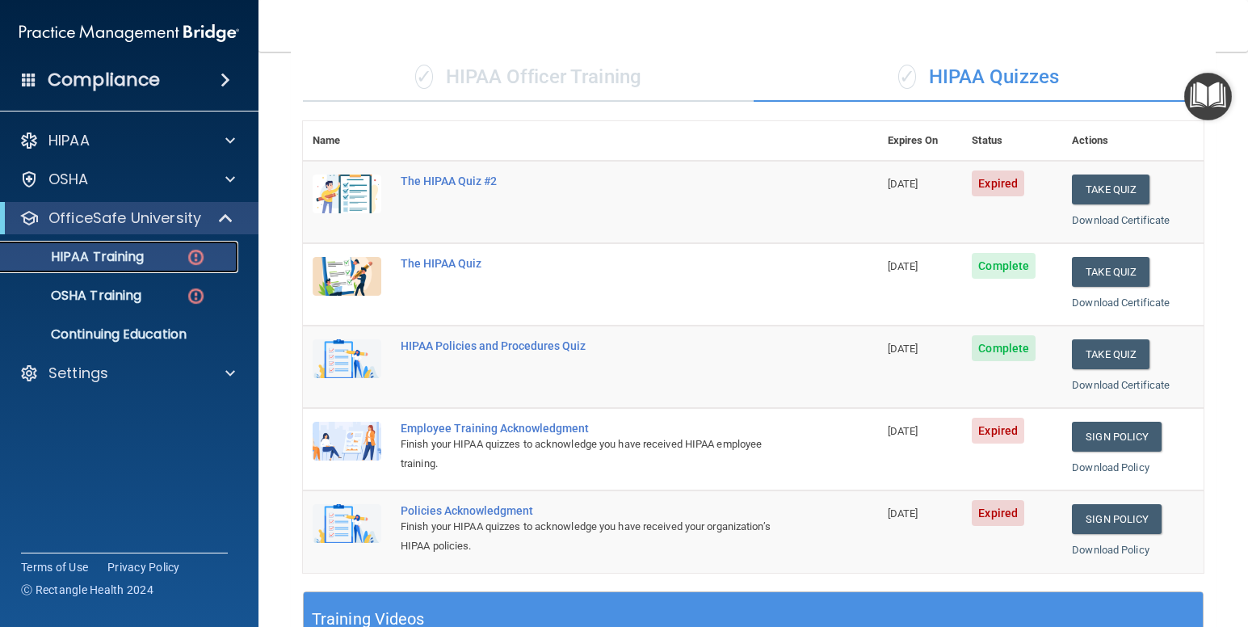
scroll to position [24, 0]
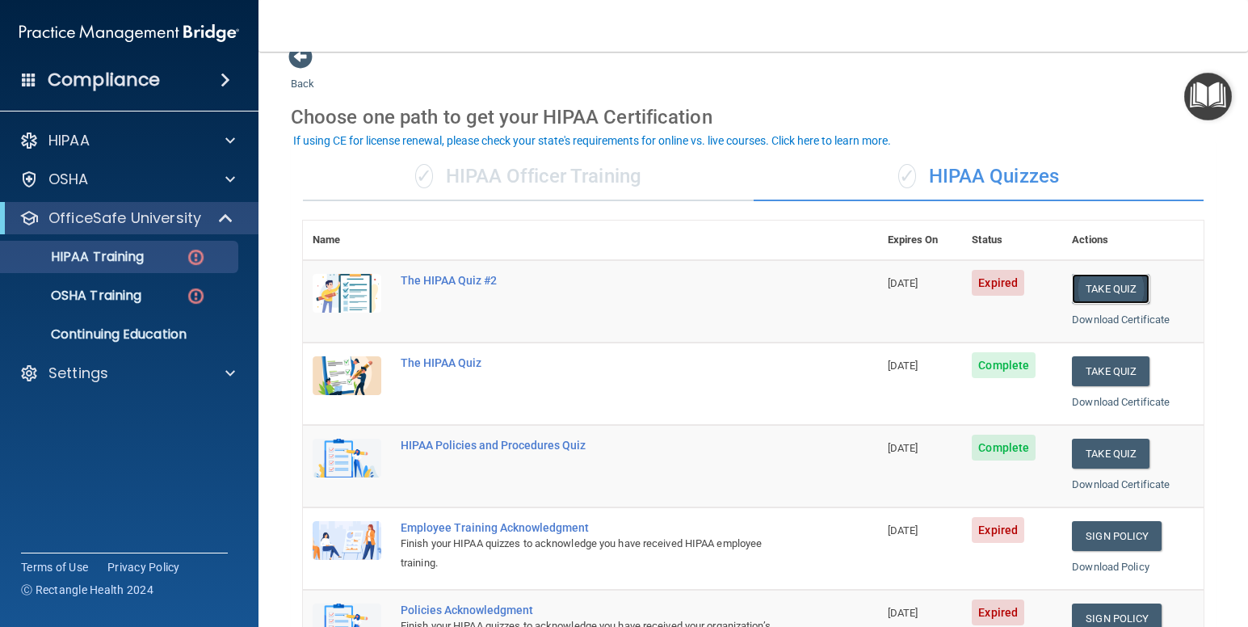
click at [1095, 283] on button "Take Quiz" at bounding box center [1111, 289] width 78 height 30
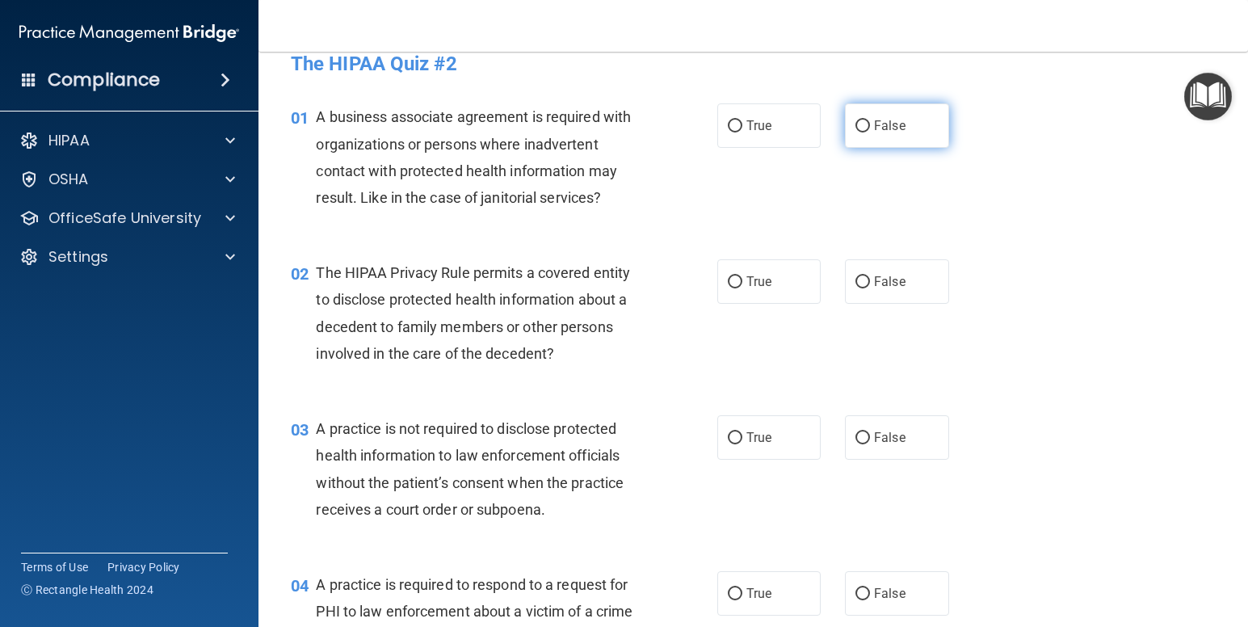
click at [882, 133] on span "False" at bounding box center [890, 125] width 32 height 15
click at [870, 133] on input "False" at bounding box center [863, 126] width 15 height 12
radio input "true"
click at [768, 279] on label "True" at bounding box center [769, 281] width 104 height 44
click at [743, 279] on input "True" at bounding box center [735, 282] width 15 height 12
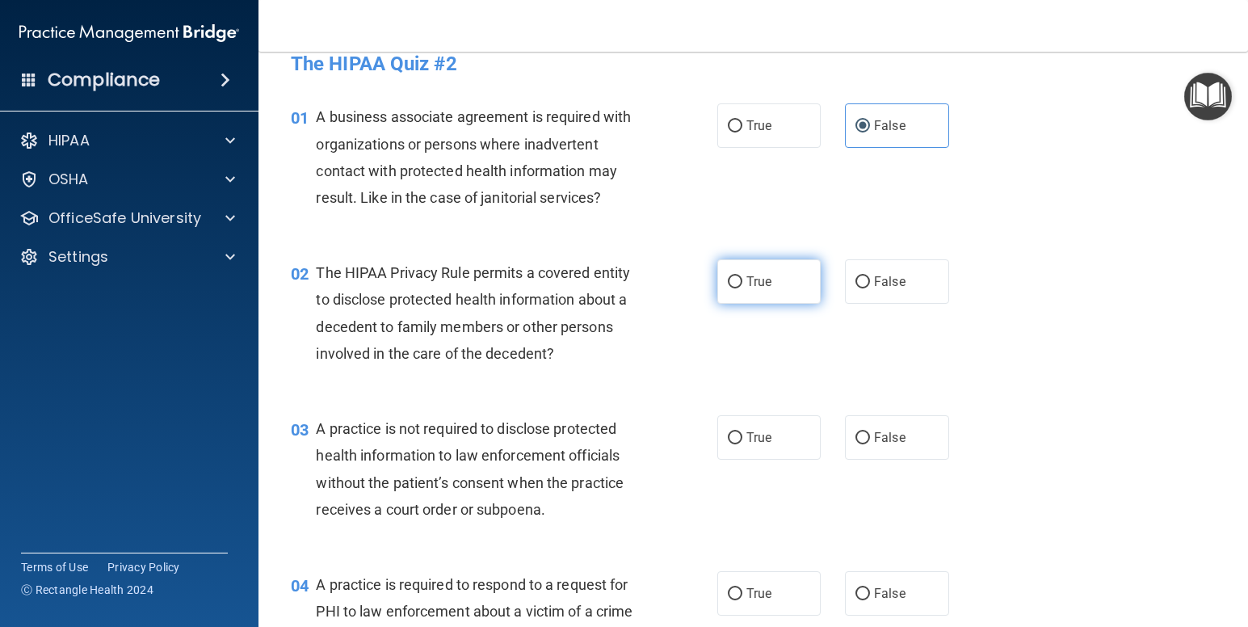
radio input "true"
click at [905, 447] on label "False" at bounding box center [897, 437] width 104 height 44
click at [870, 444] on input "False" at bounding box center [863, 438] width 15 height 12
radio input "true"
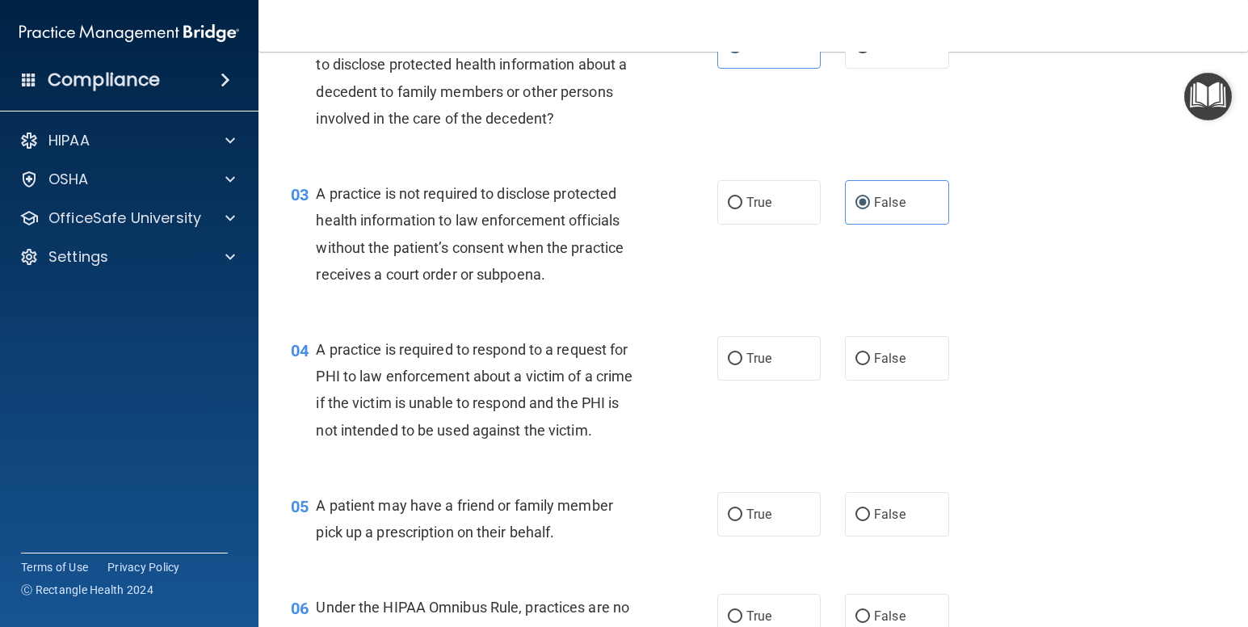
scroll to position [272, 0]
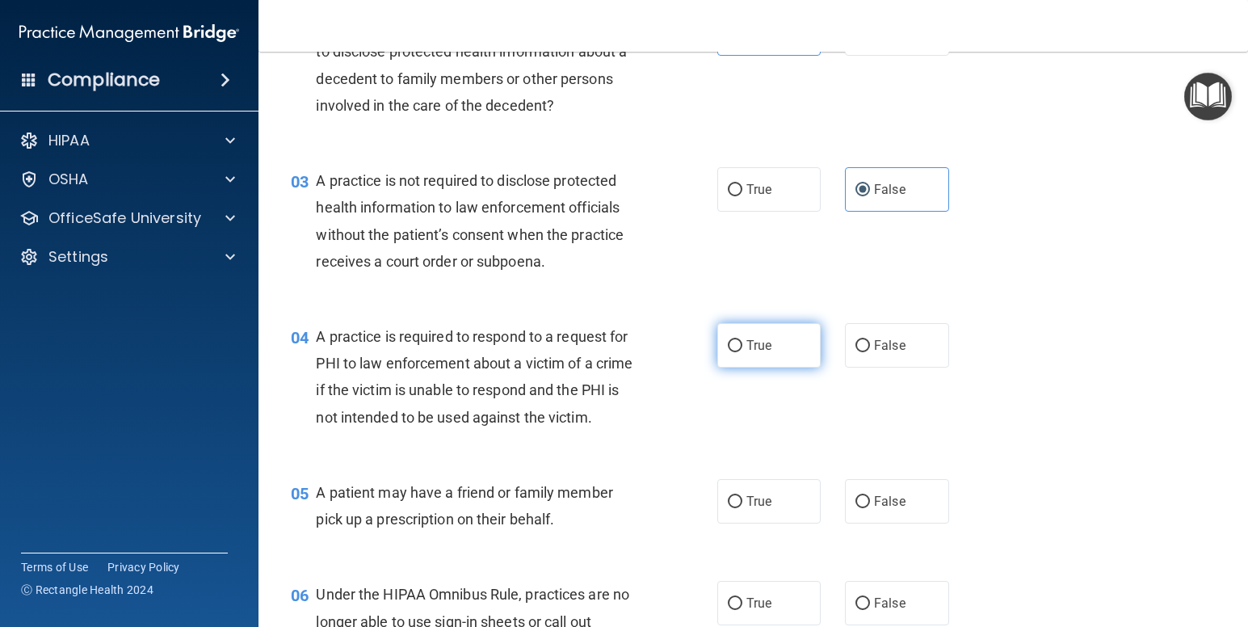
click at [757, 356] on label "True" at bounding box center [769, 345] width 104 height 44
click at [743, 352] on input "True" at bounding box center [735, 346] width 15 height 12
radio input "true"
click at [782, 516] on label "True" at bounding box center [769, 501] width 104 height 44
click at [743, 508] on input "True" at bounding box center [735, 502] width 15 height 12
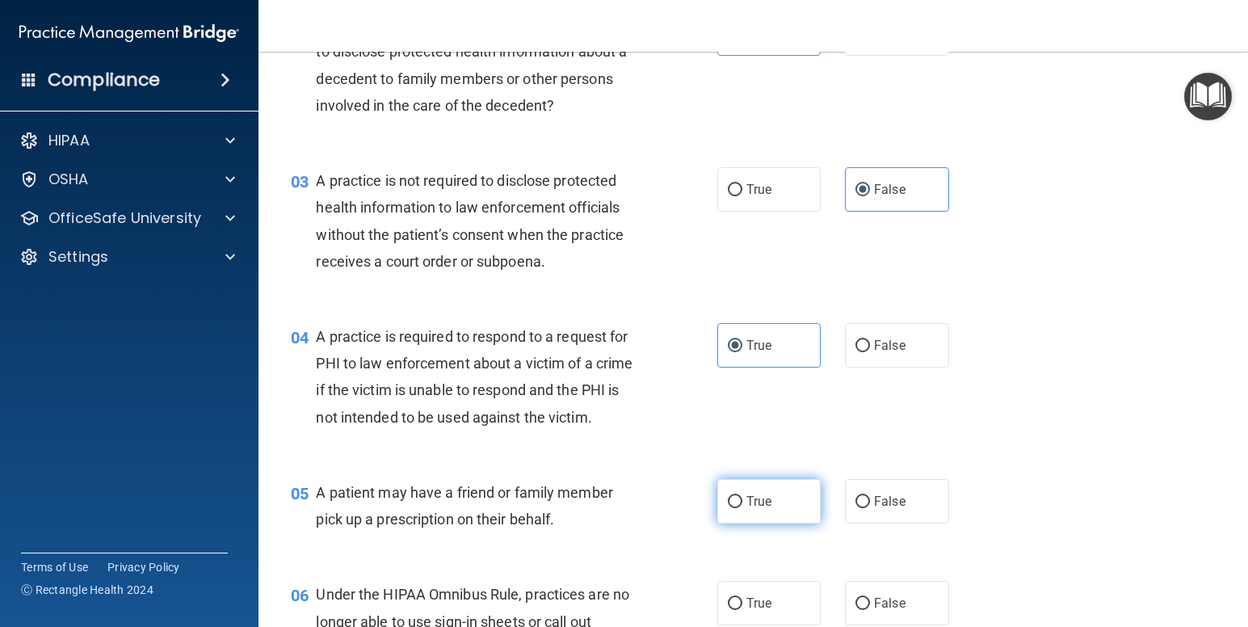
radio input "true"
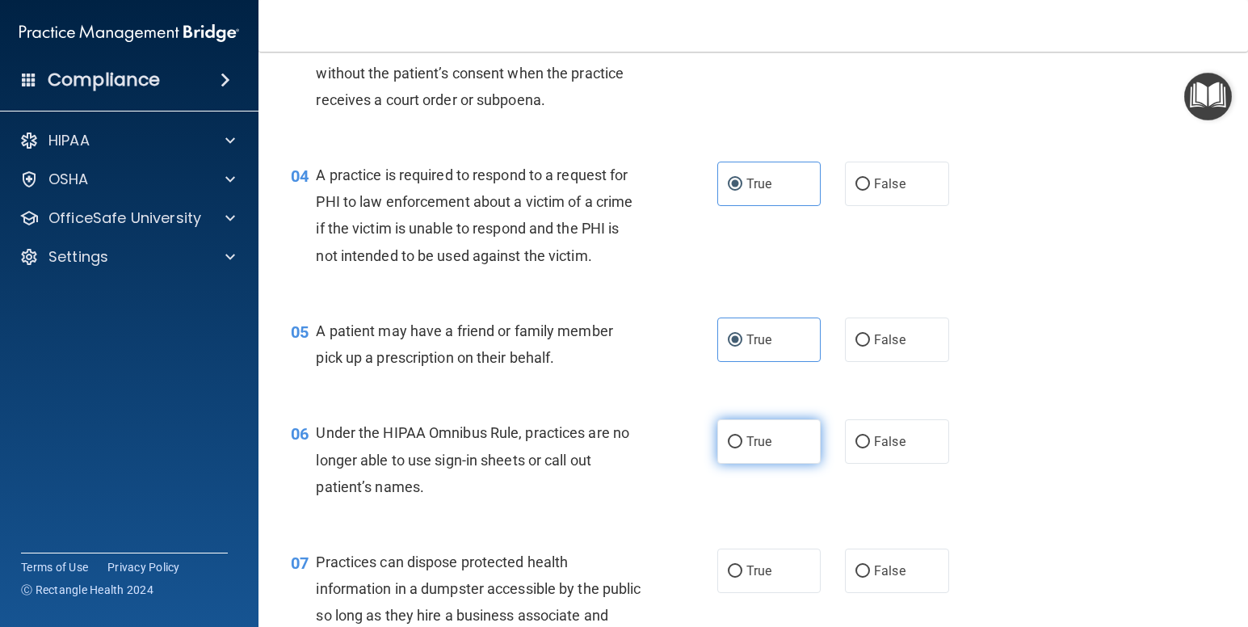
click at [764, 446] on span "True" at bounding box center [759, 441] width 25 height 15
click at [743, 446] on input "True" at bounding box center [735, 442] width 15 height 12
radio input "true"
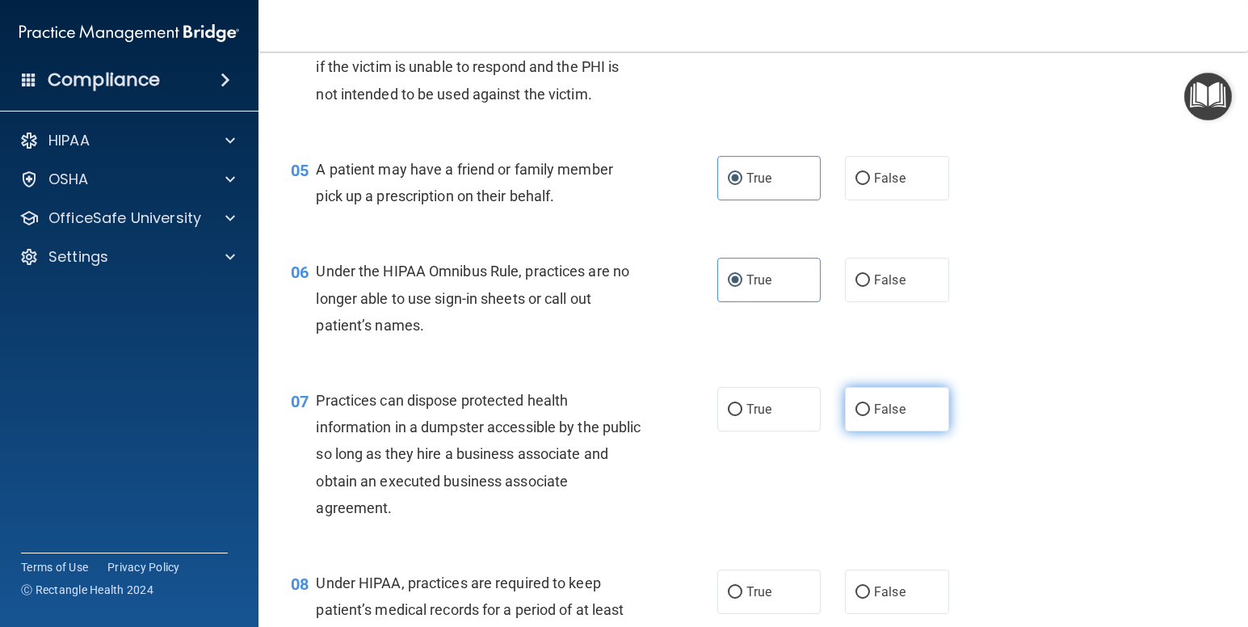
click at [910, 407] on label "False" at bounding box center [897, 409] width 104 height 44
click at [870, 407] on input "False" at bounding box center [863, 410] width 15 height 12
radio input "true"
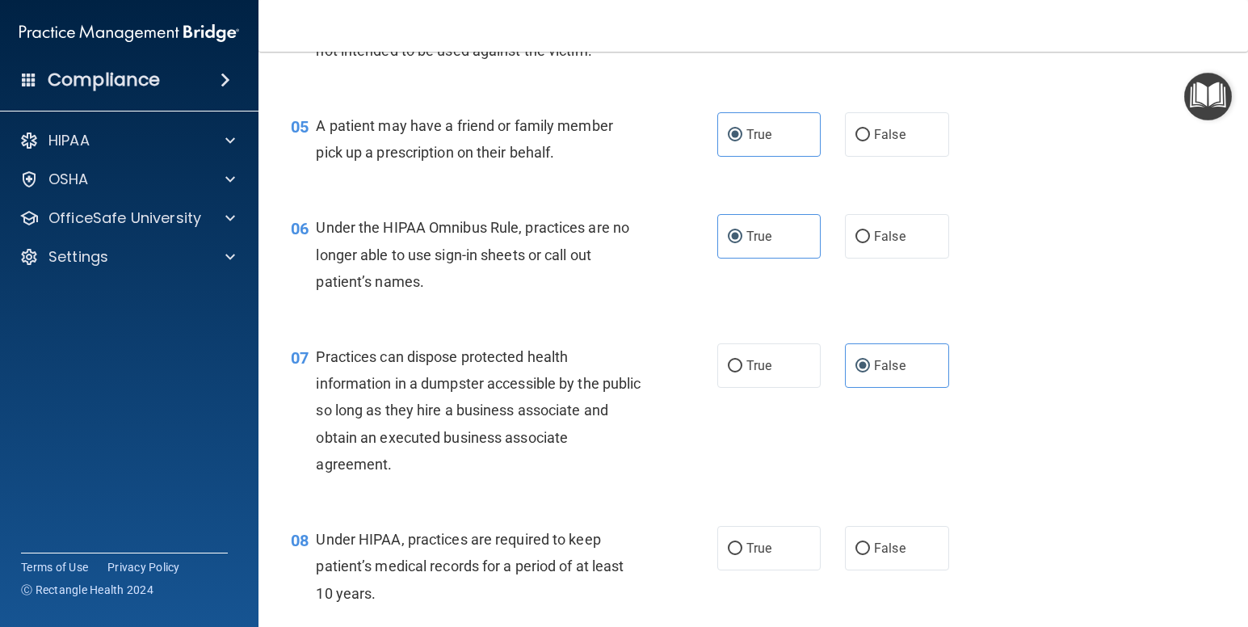
scroll to position [676, 0]
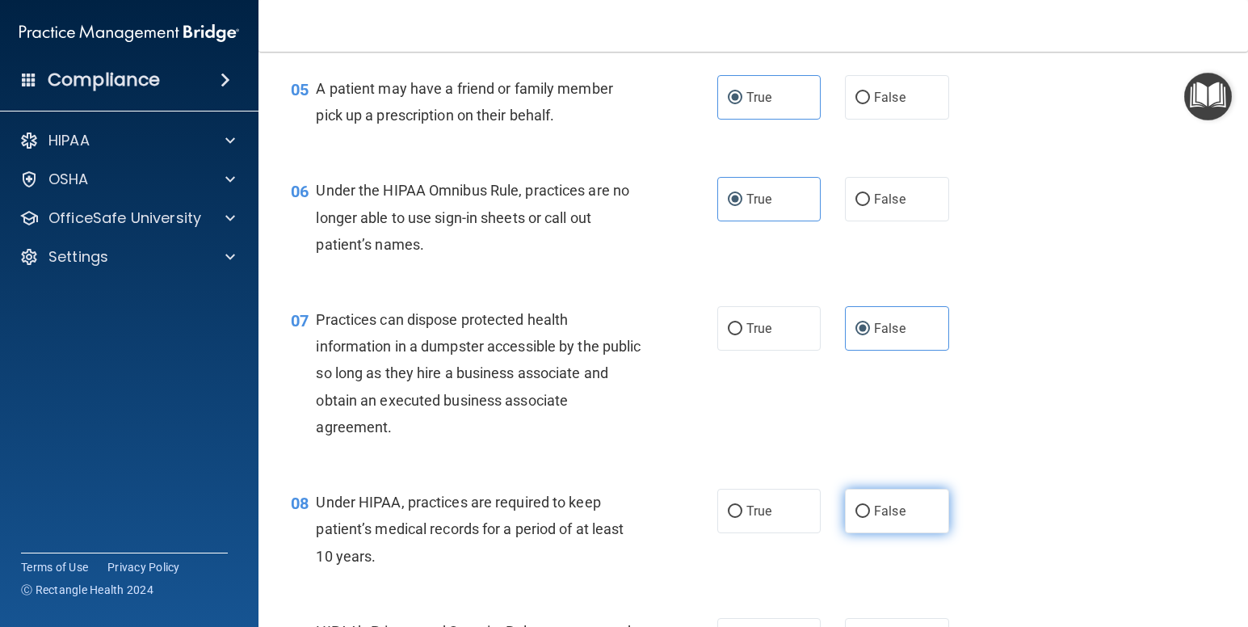
click at [883, 498] on label "False" at bounding box center [897, 511] width 104 height 44
click at [870, 506] on input "False" at bounding box center [863, 512] width 15 height 12
radio input "true"
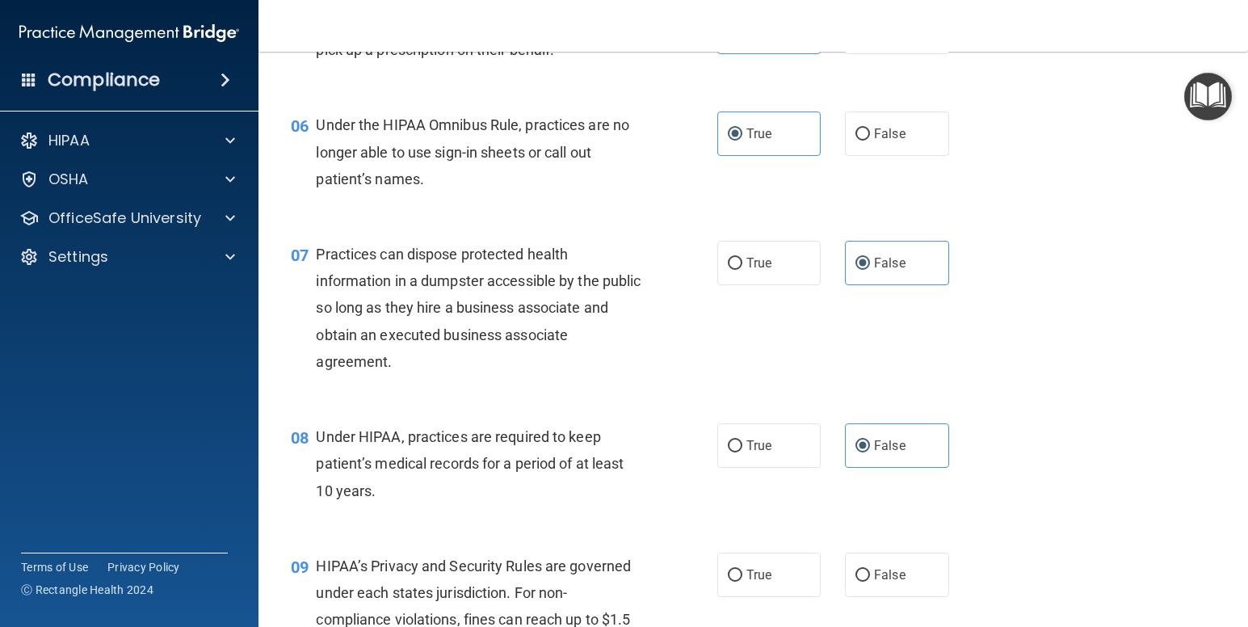
scroll to position [853, 0]
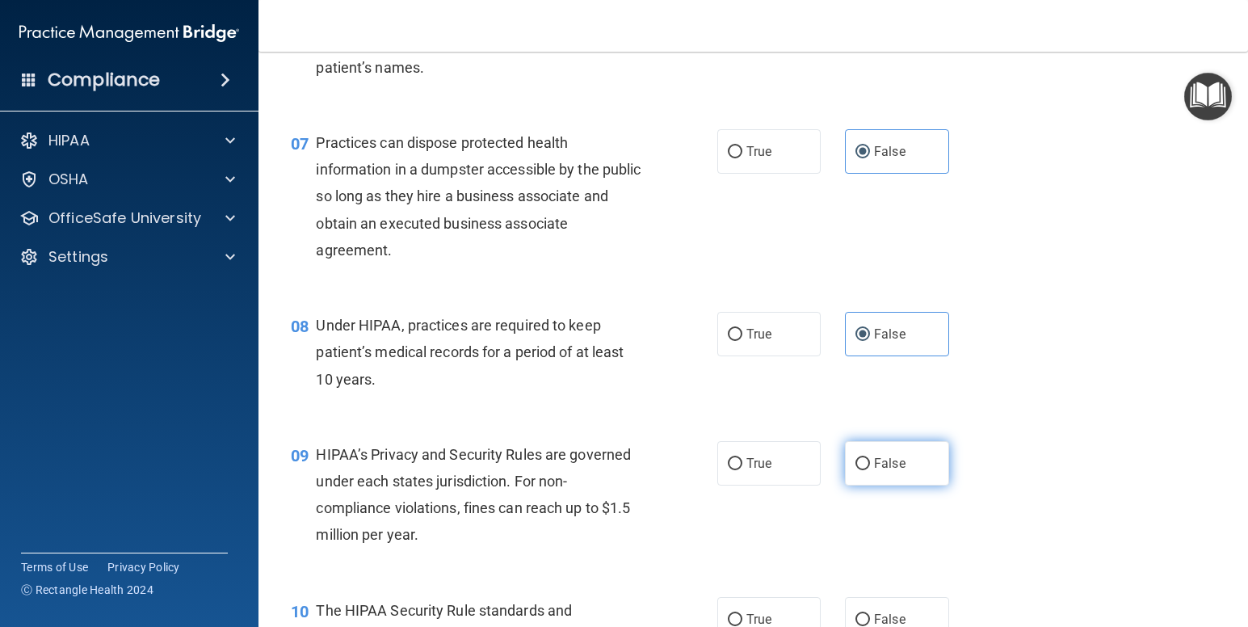
click at [905, 474] on label "False" at bounding box center [897, 463] width 104 height 44
click at [870, 470] on input "False" at bounding box center [863, 464] width 15 height 12
radio input "true"
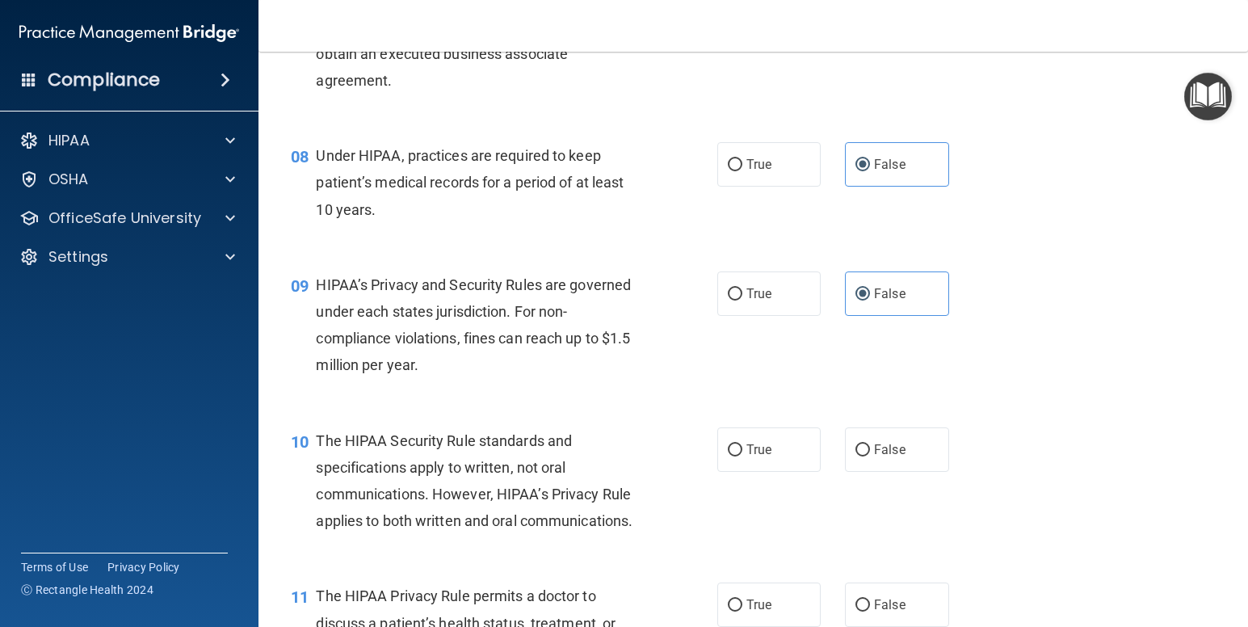
scroll to position [1029, 0]
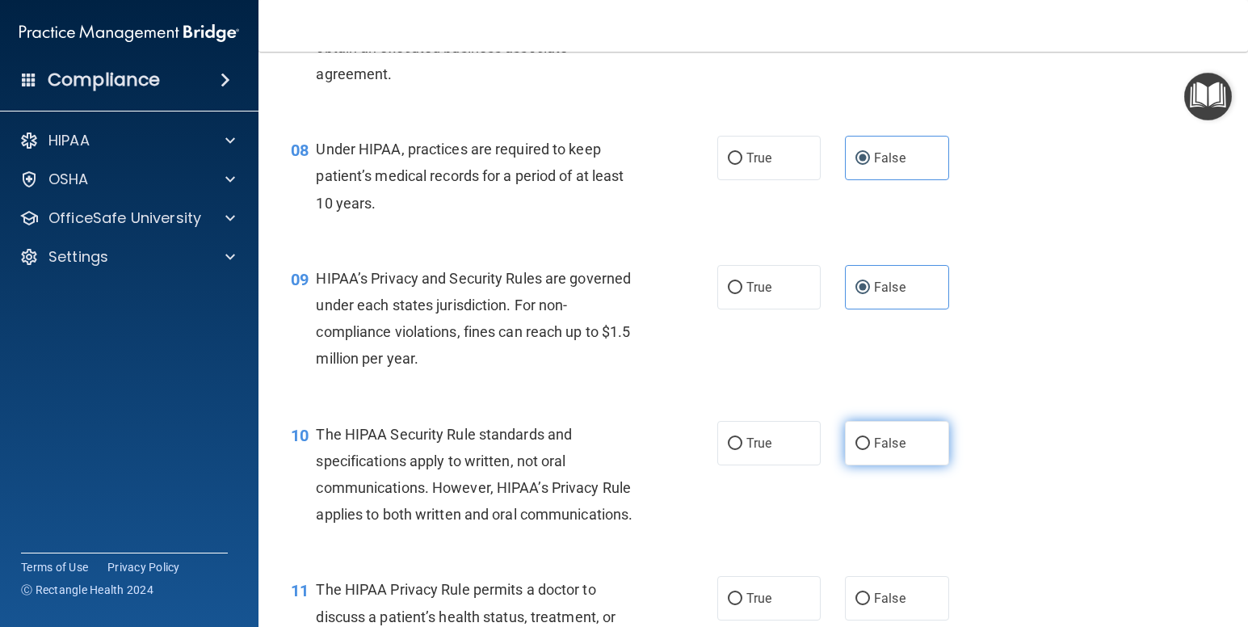
click at [894, 449] on span "False" at bounding box center [890, 443] width 32 height 15
click at [870, 449] on input "False" at bounding box center [863, 444] width 15 height 12
radio input "true"
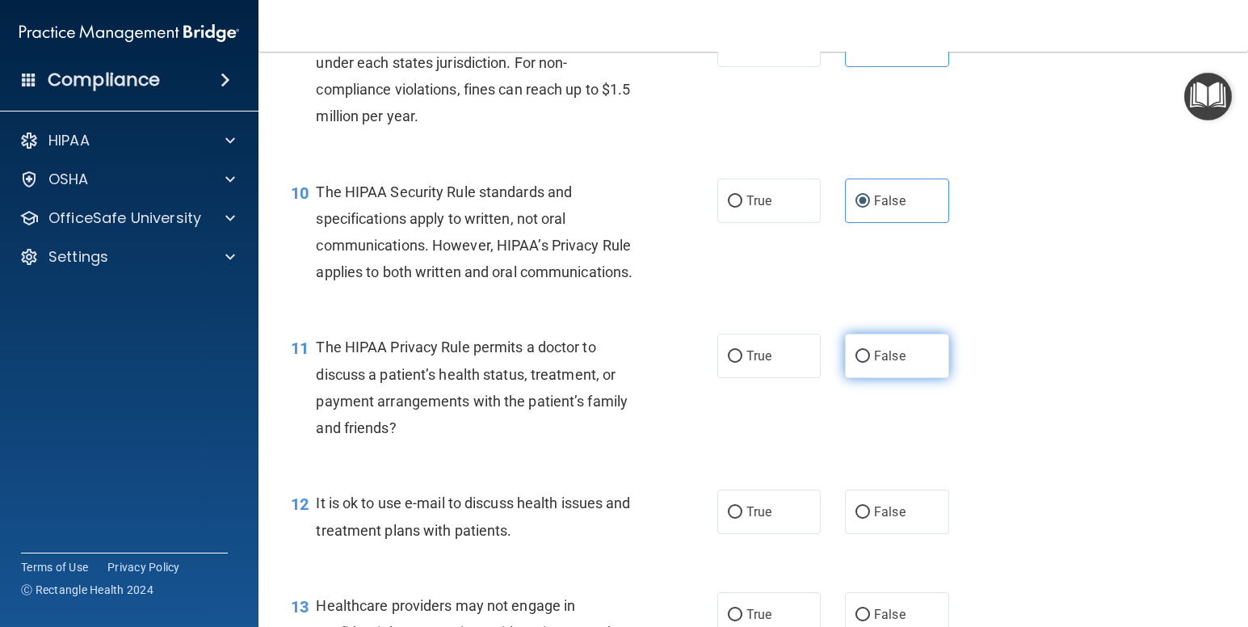
click at [886, 359] on span "False" at bounding box center [890, 355] width 32 height 15
click at [870, 359] on input "False" at bounding box center [863, 357] width 15 height 12
radio input "true"
click at [916, 510] on label "False" at bounding box center [897, 512] width 104 height 44
click at [870, 510] on input "False" at bounding box center [863, 513] width 15 height 12
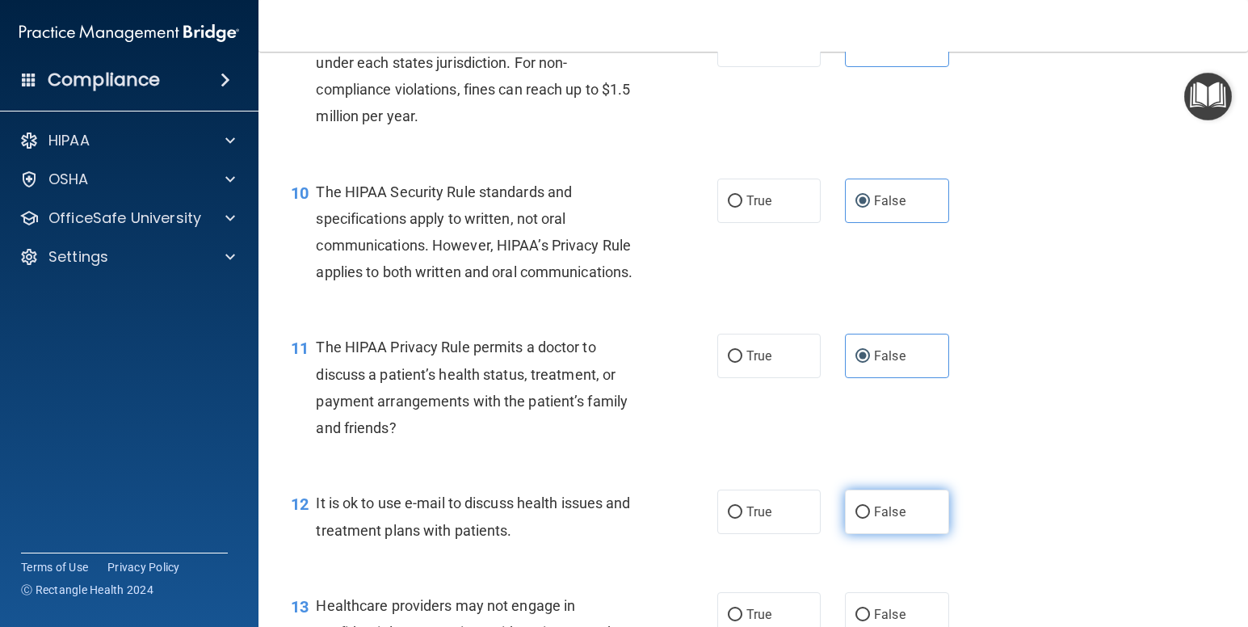
radio input "true"
click at [764, 507] on span "True" at bounding box center [759, 511] width 25 height 15
click at [743, 507] on input "True" at bounding box center [735, 513] width 15 height 12
radio input "true"
radio input "false"
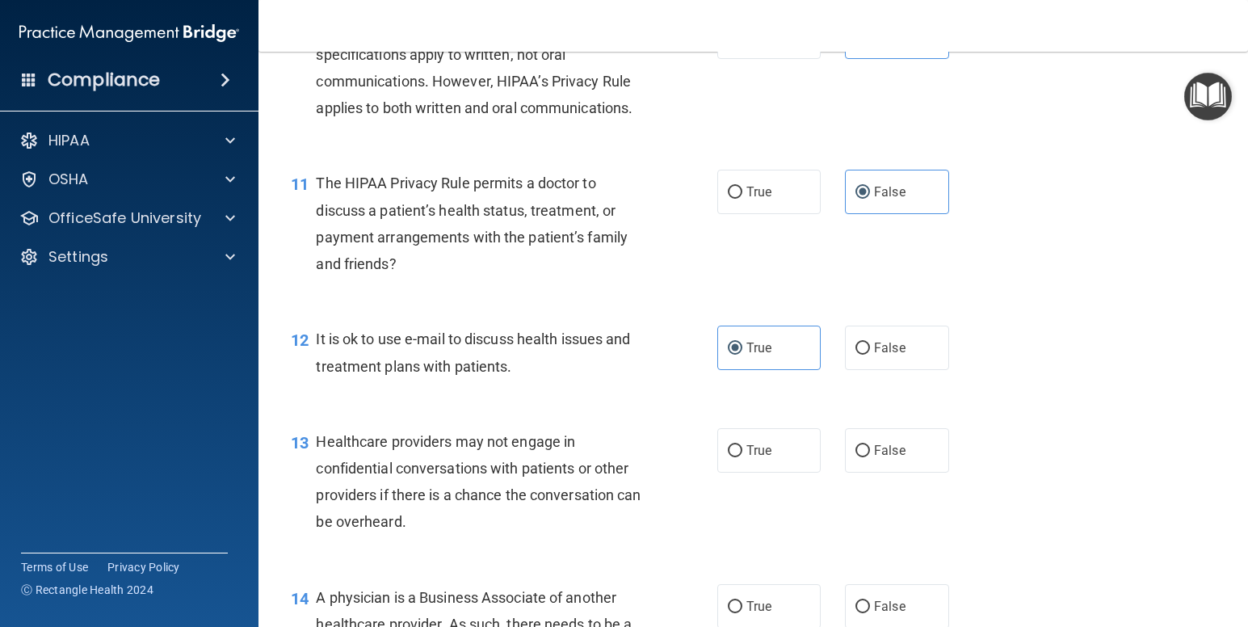
scroll to position [1481, 0]
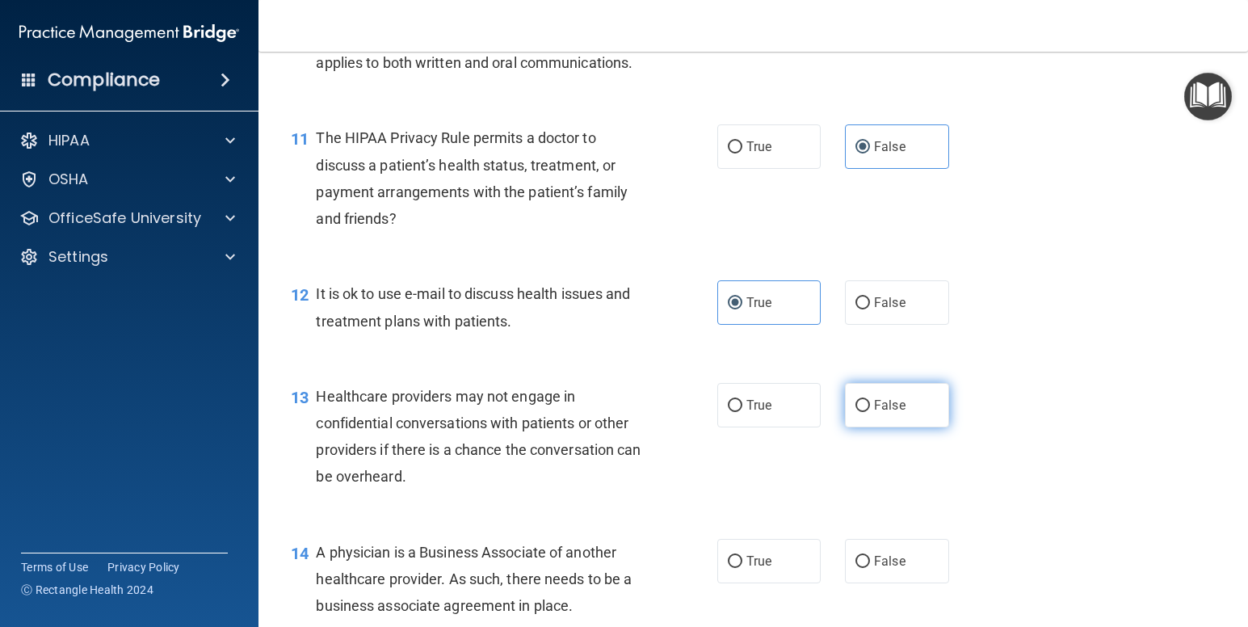
click at [911, 412] on label "False" at bounding box center [897, 405] width 104 height 44
click at [870, 412] on input "False" at bounding box center [863, 406] width 15 height 12
radio input "true"
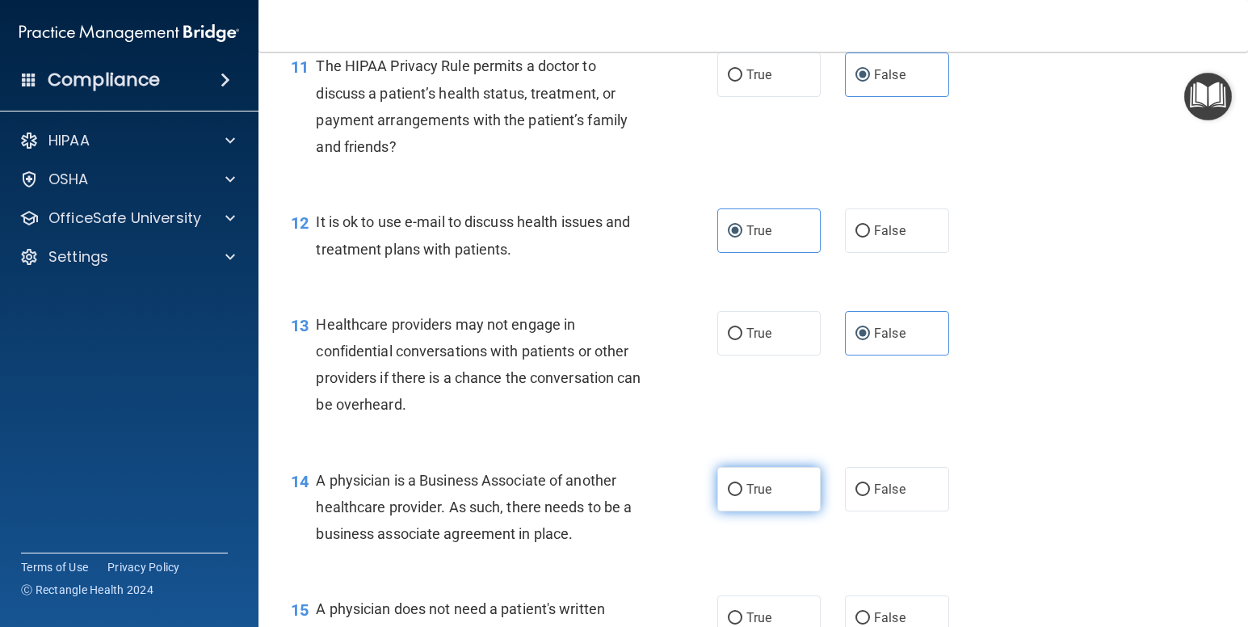
click at [773, 481] on label "True" at bounding box center [769, 489] width 104 height 44
click at [743, 484] on input "True" at bounding box center [735, 490] width 15 height 12
radio input "true"
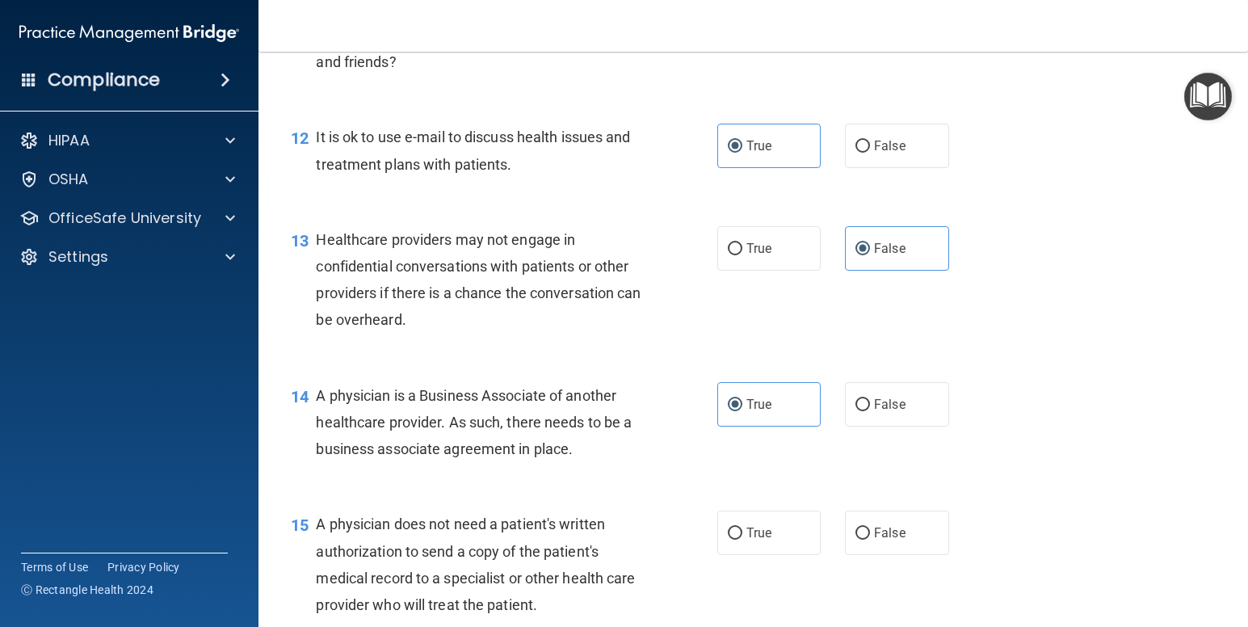
scroll to position [1703, 0]
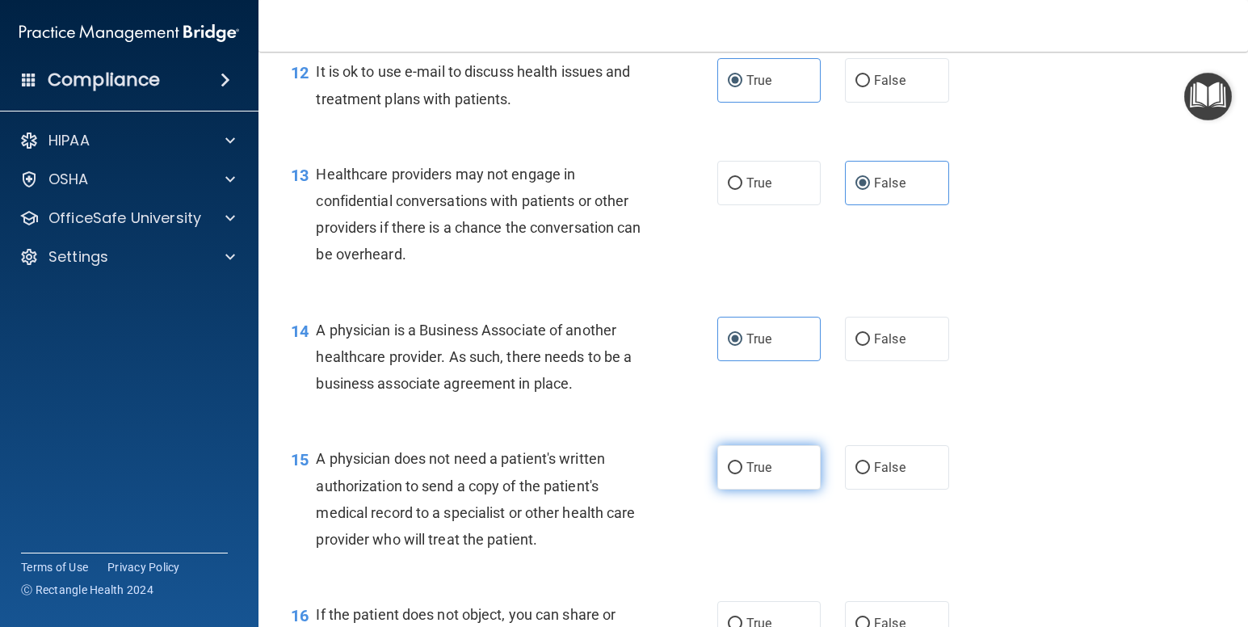
click at [781, 468] on label "True" at bounding box center [769, 467] width 104 height 44
click at [743, 468] on input "True" at bounding box center [735, 468] width 15 height 12
radio input "true"
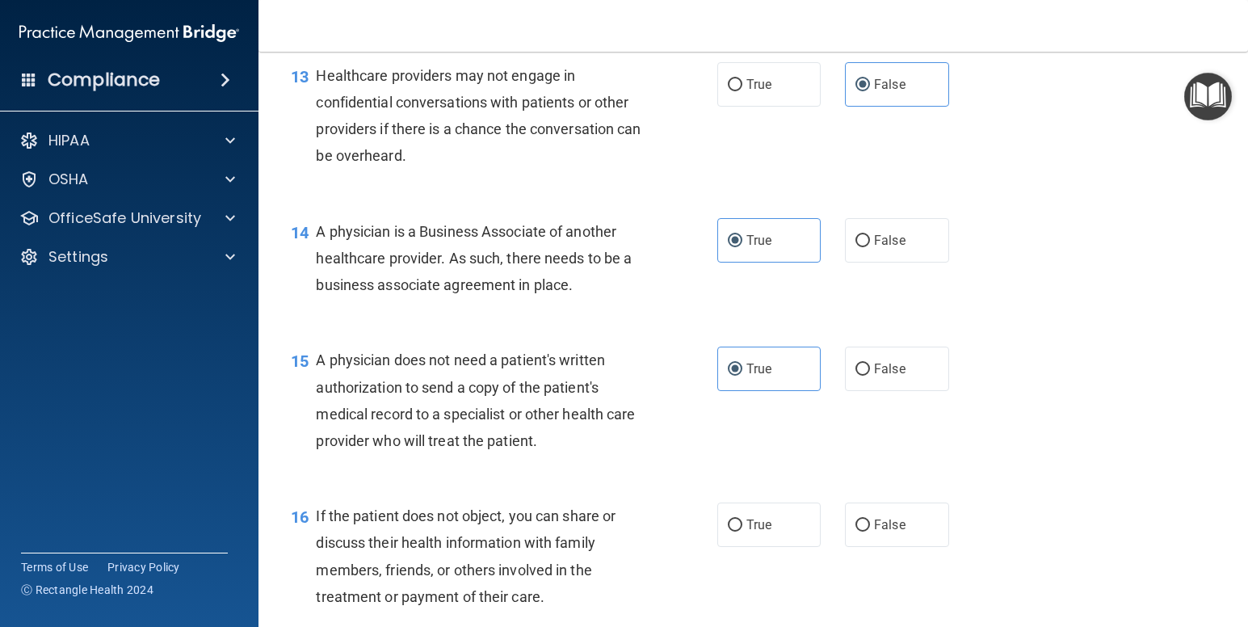
scroll to position [1887, 0]
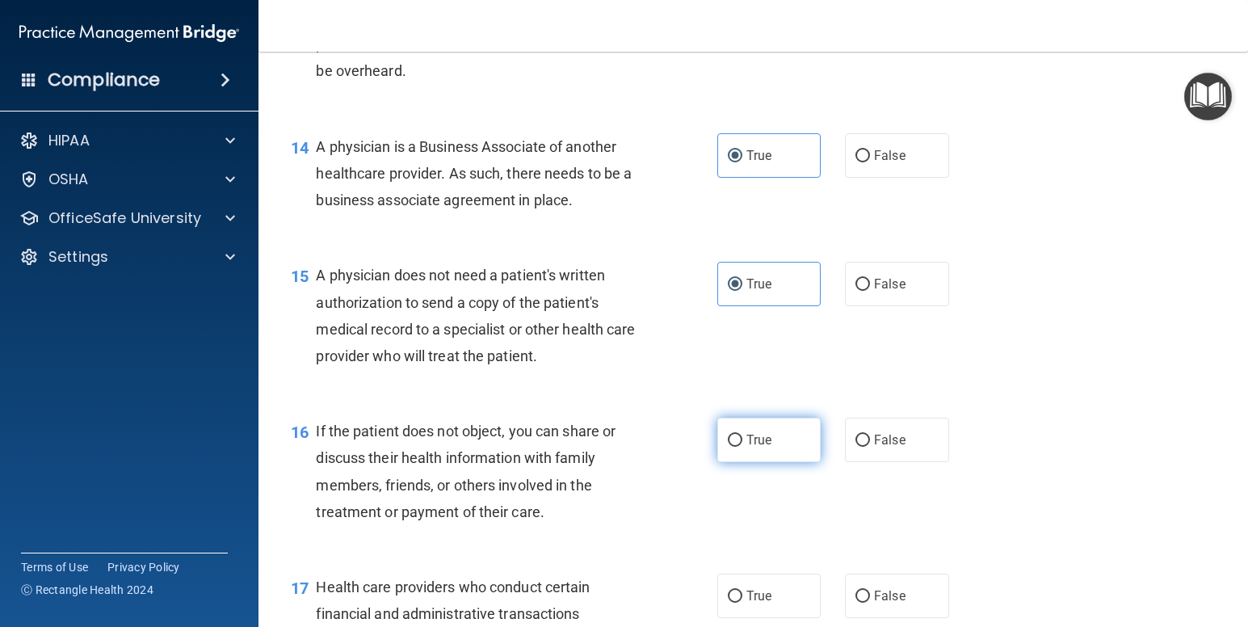
click at [761, 440] on span "True" at bounding box center [759, 439] width 25 height 15
click at [743, 440] on input "True" at bounding box center [735, 441] width 15 height 12
radio input "true"
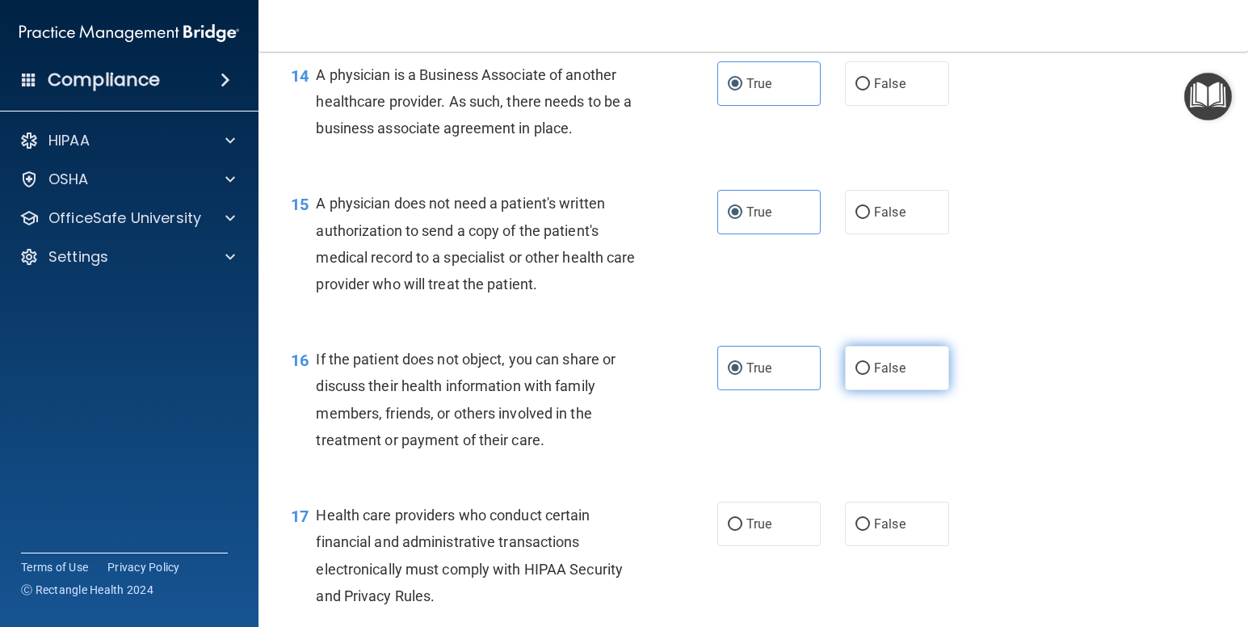
click at [901, 370] on label "False" at bounding box center [897, 368] width 104 height 44
click at [870, 370] on input "False" at bounding box center [863, 369] width 15 height 12
radio input "true"
click at [750, 378] on label "True" at bounding box center [769, 368] width 104 height 44
click at [743, 375] on input "True" at bounding box center [735, 369] width 15 height 12
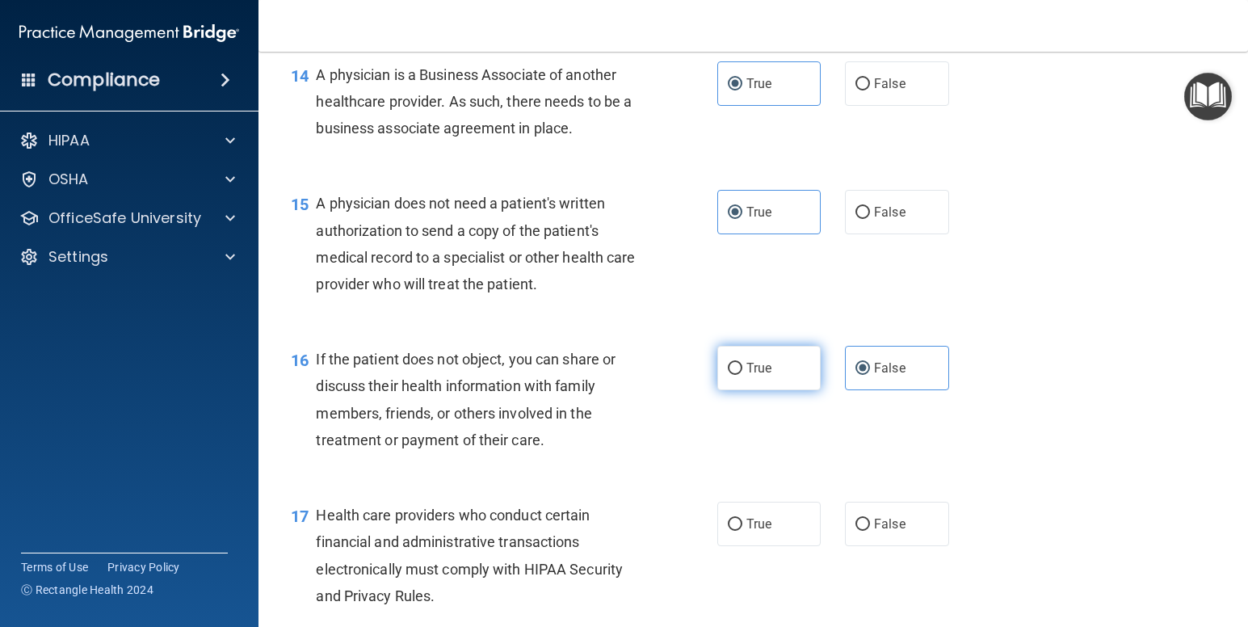
radio input "true"
radio input "false"
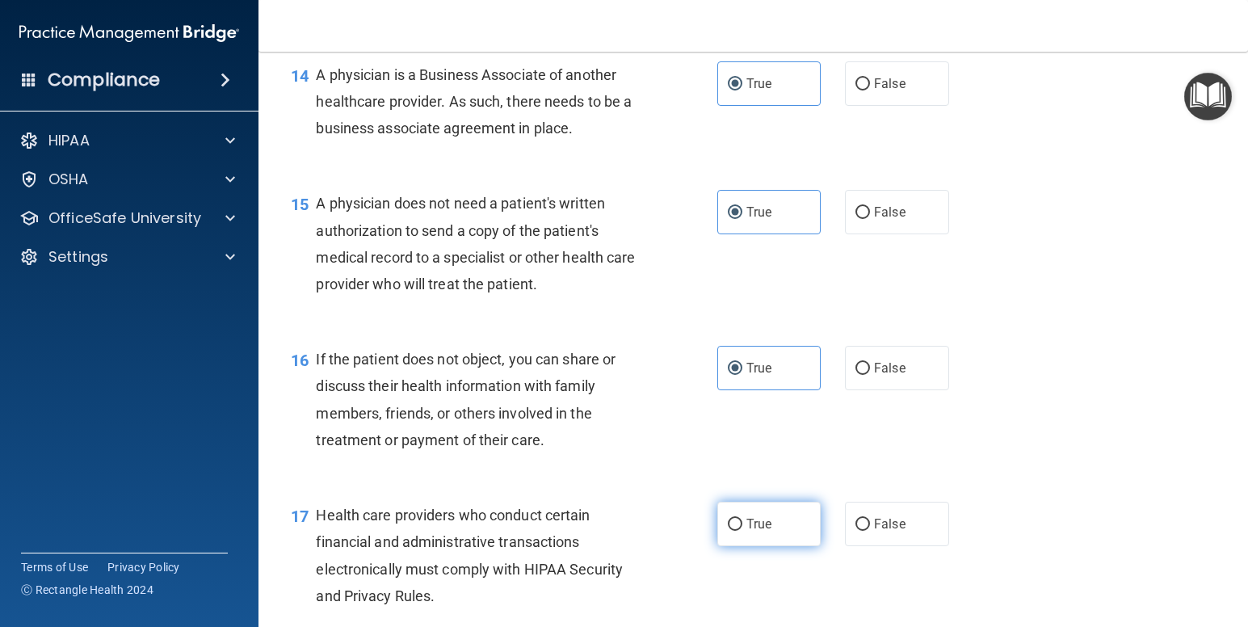
click at [720, 532] on label "True" at bounding box center [769, 524] width 104 height 44
click at [728, 531] on input "True" at bounding box center [735, 525] width 15 height 12
radio input "true"
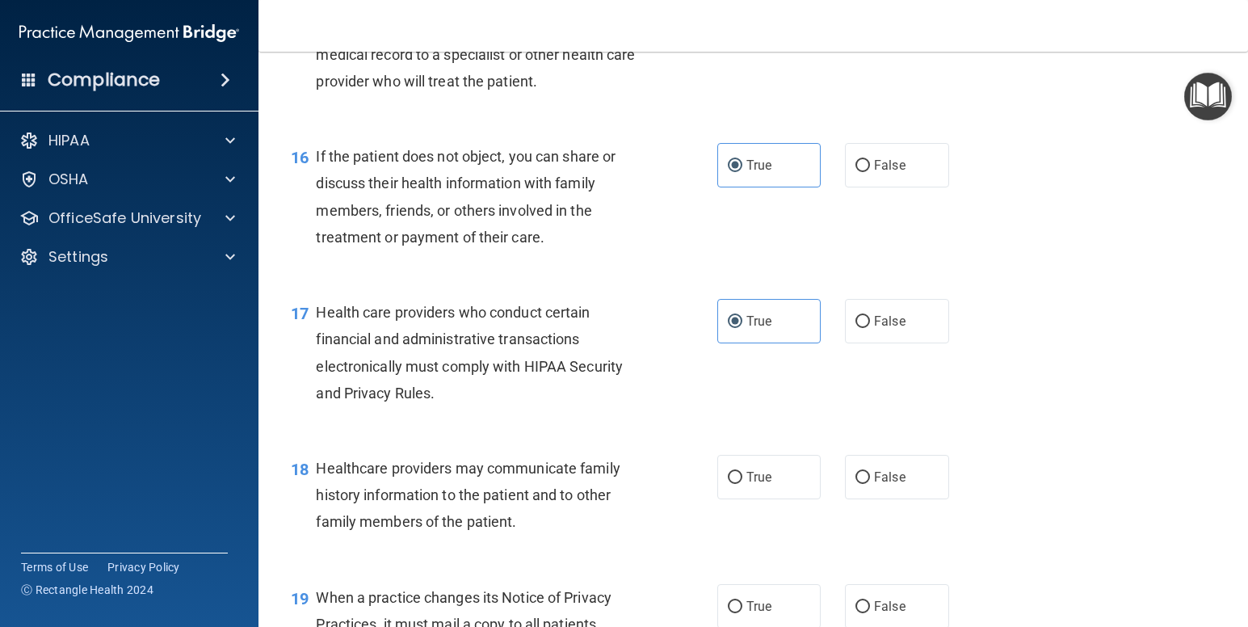
scroll to position [2174, 0]
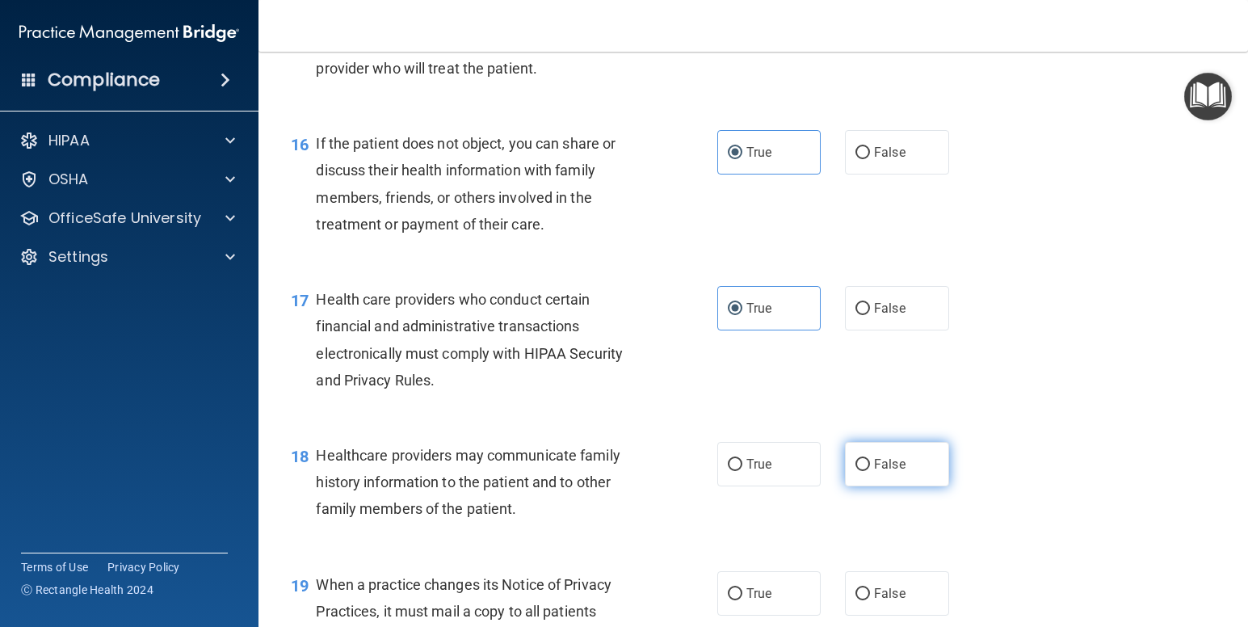
click at [898, 478] on label "False" at bounding box center [897, 464] width 104 height 44
click at [870, 471] on input "False" at bounding box center [863, 465] width 15 height 12
radio input "true"
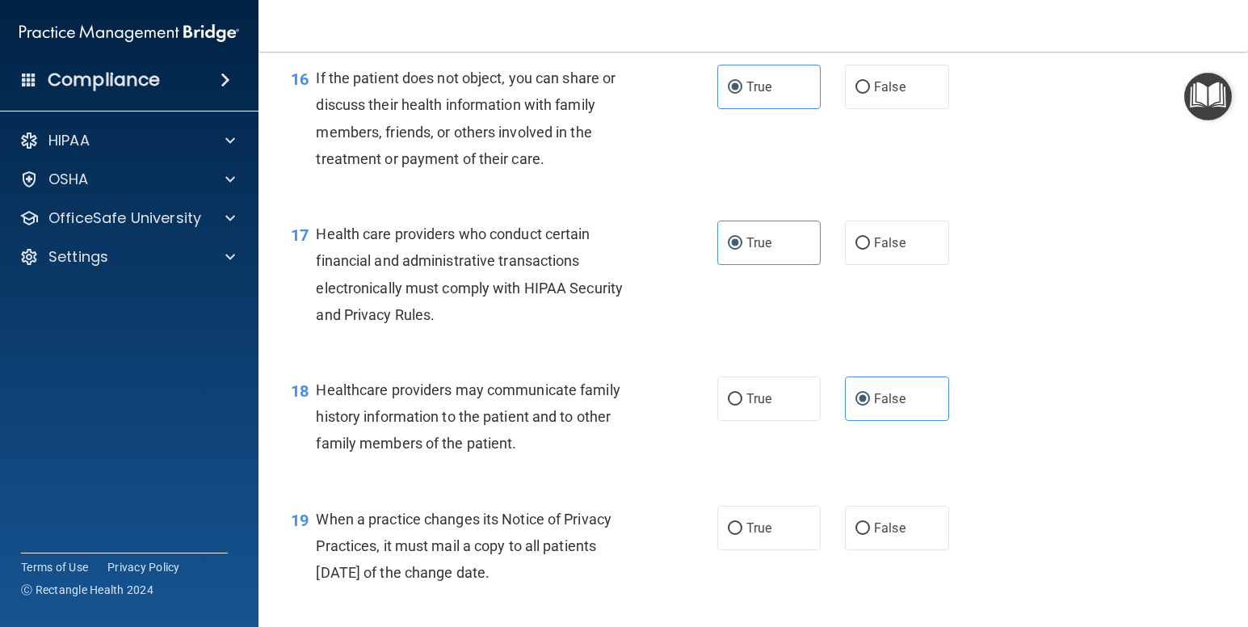
scroll to position [2279, 0]
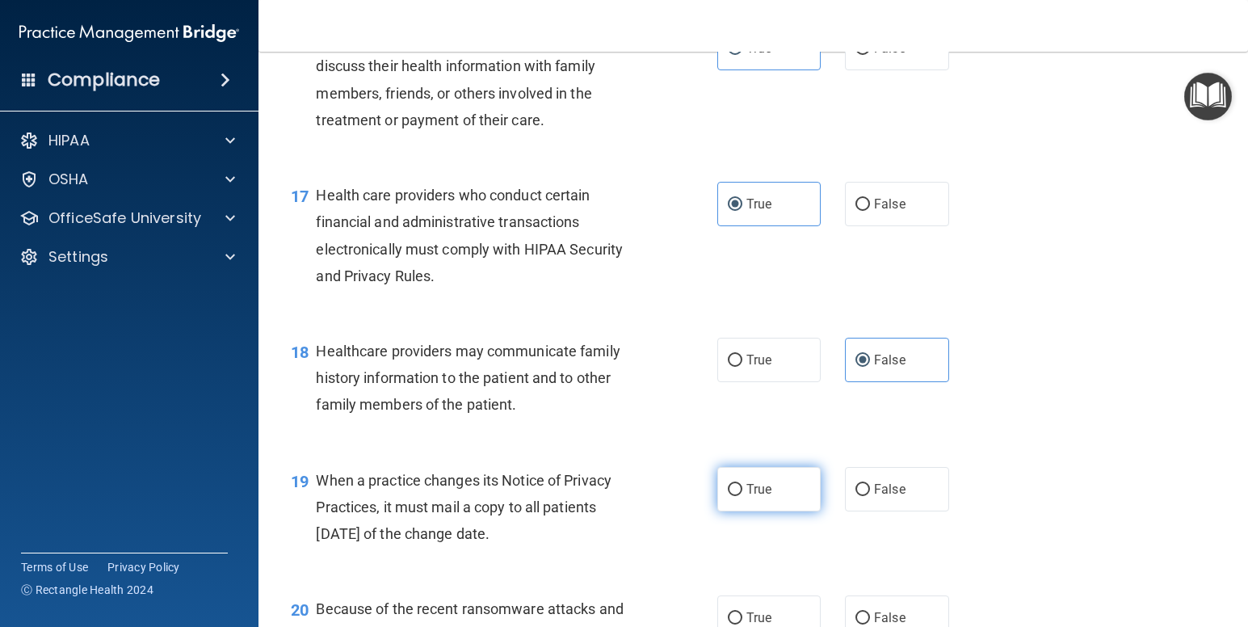
click at [767, 496] on label "True" at bounding box center [769, 489] width 104 height 44
click at [743, 496] on input "True" at bounding box center [735, 490] width 15 height 12
radio input "true"
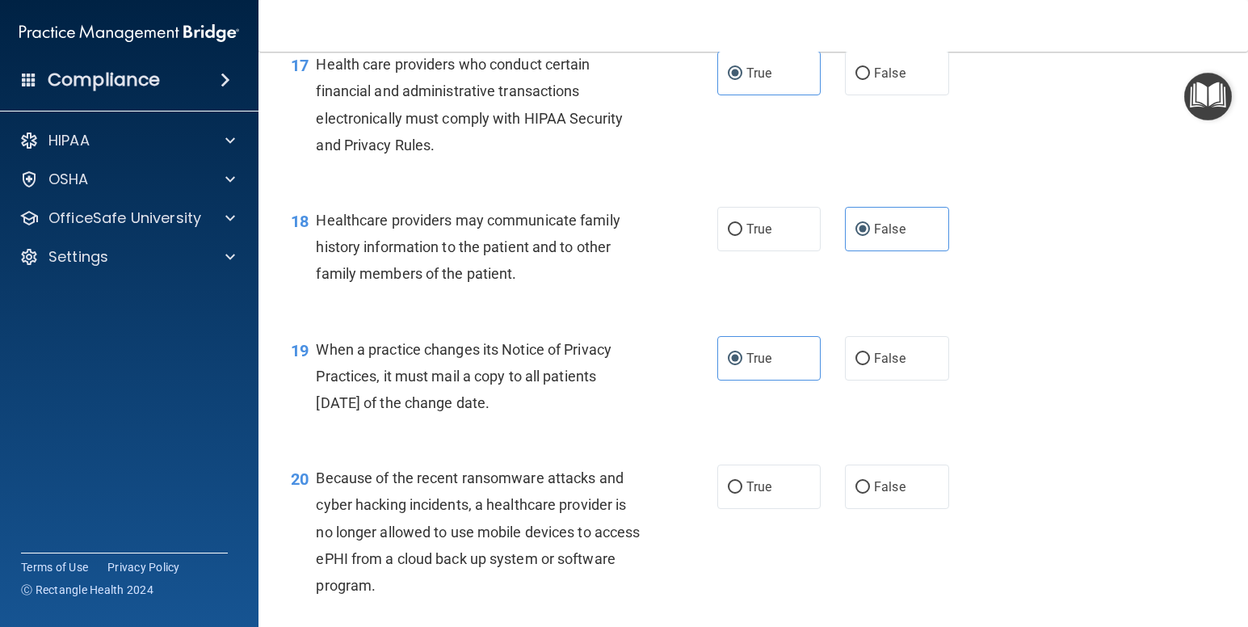
scroll to position [2416, 0]
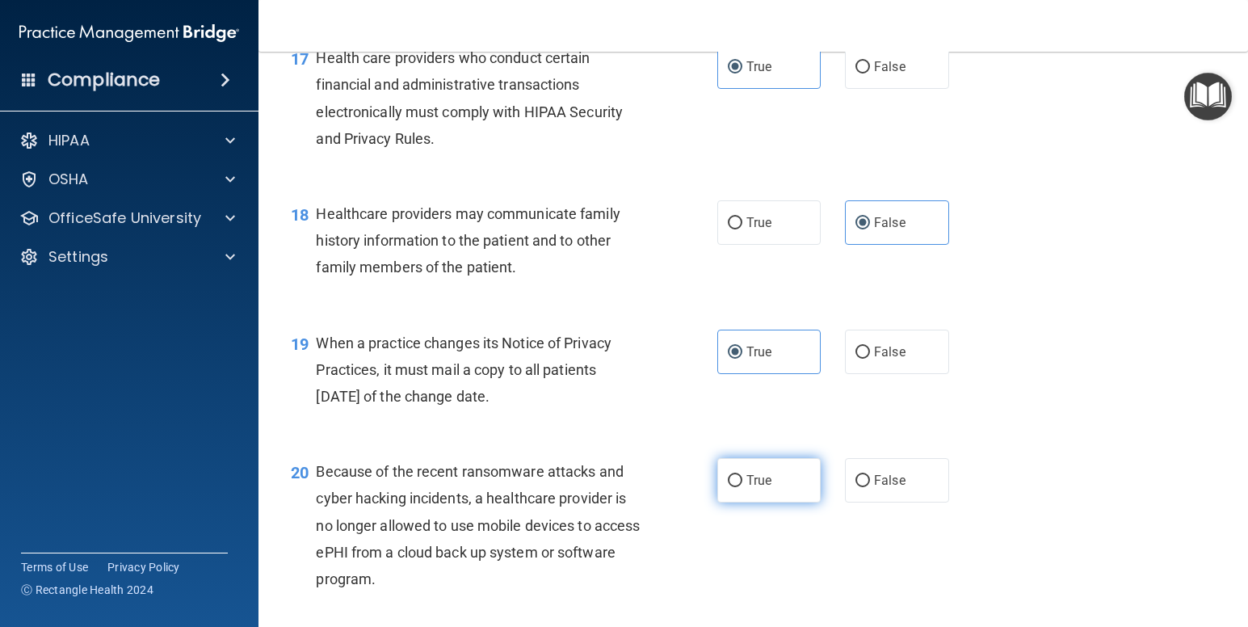
click at [772, 486] on label "True" at bounding box center [769, 480] width 104 height 44
click at [743, 486] on input "True" at bounding box center [735, 481] width 15 height 12
radio input "true"
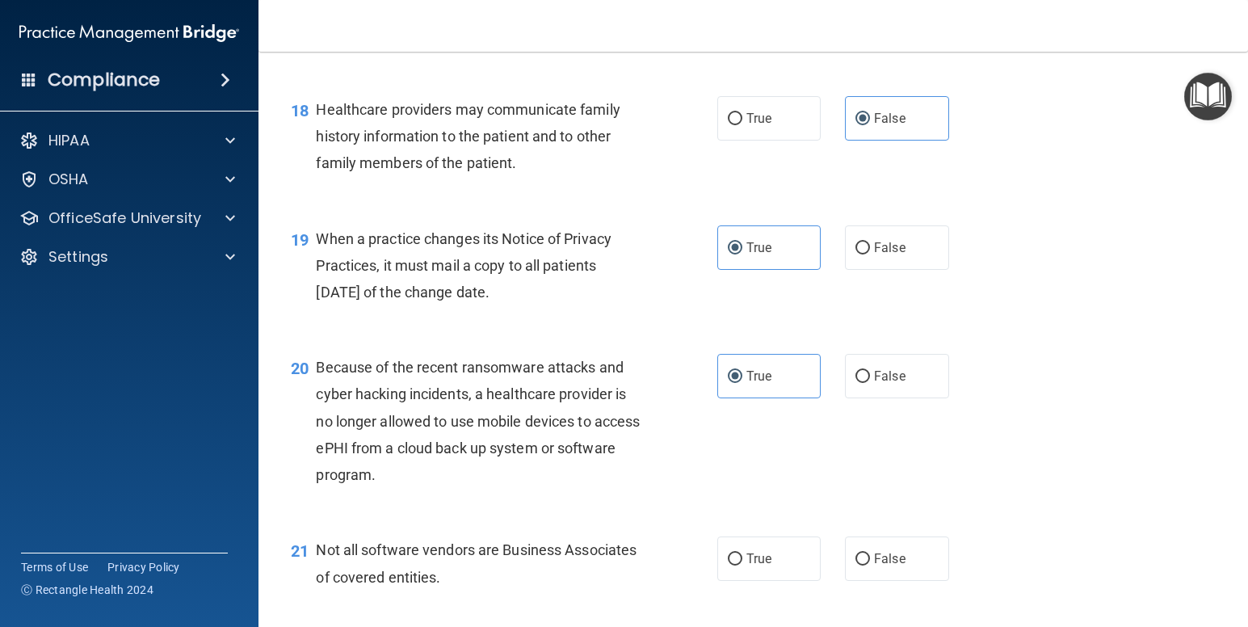
scroll to position [2560, 0]
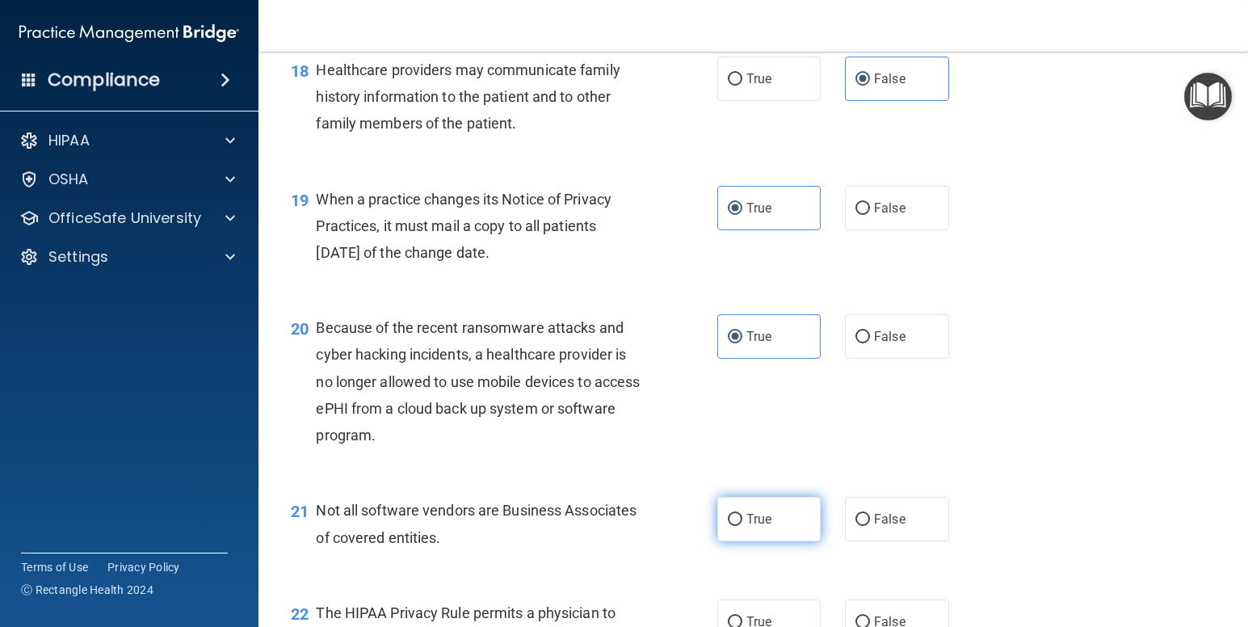
click at [759, 520] on span "True" at bounding box center [759, 518] width 25 height 15
click at [743, 520] on input "True" at bounding box center [735, 520] width 15 height 12
radio input "true"
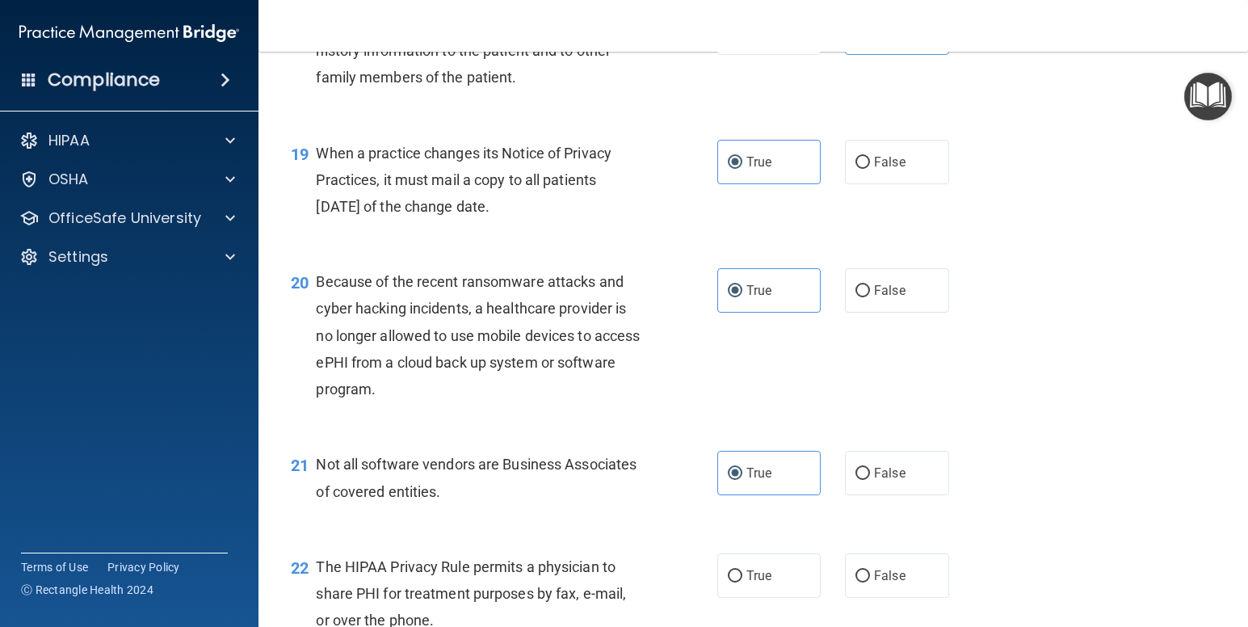
scroll to position [2651, 0]
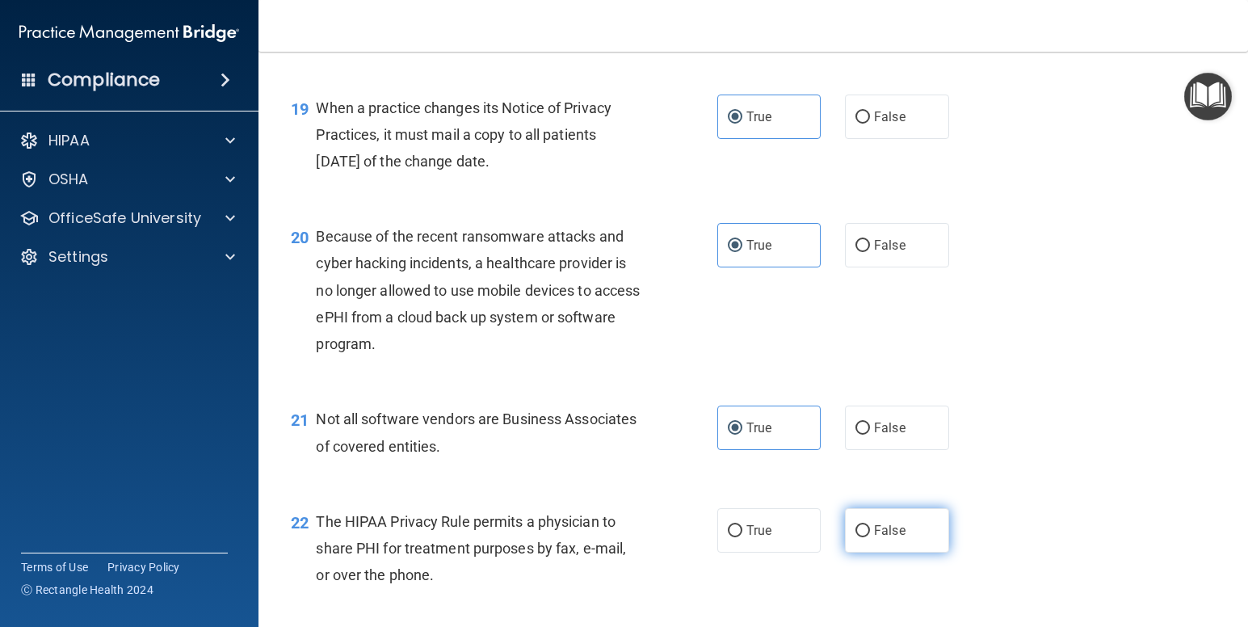
click at [890, 546] on label "False" at bounding box center [897, 530] width 104 height 44
click at [870, 537] on input "False" at bounding box center [863, 531] width 15 height 12
radio input "true"
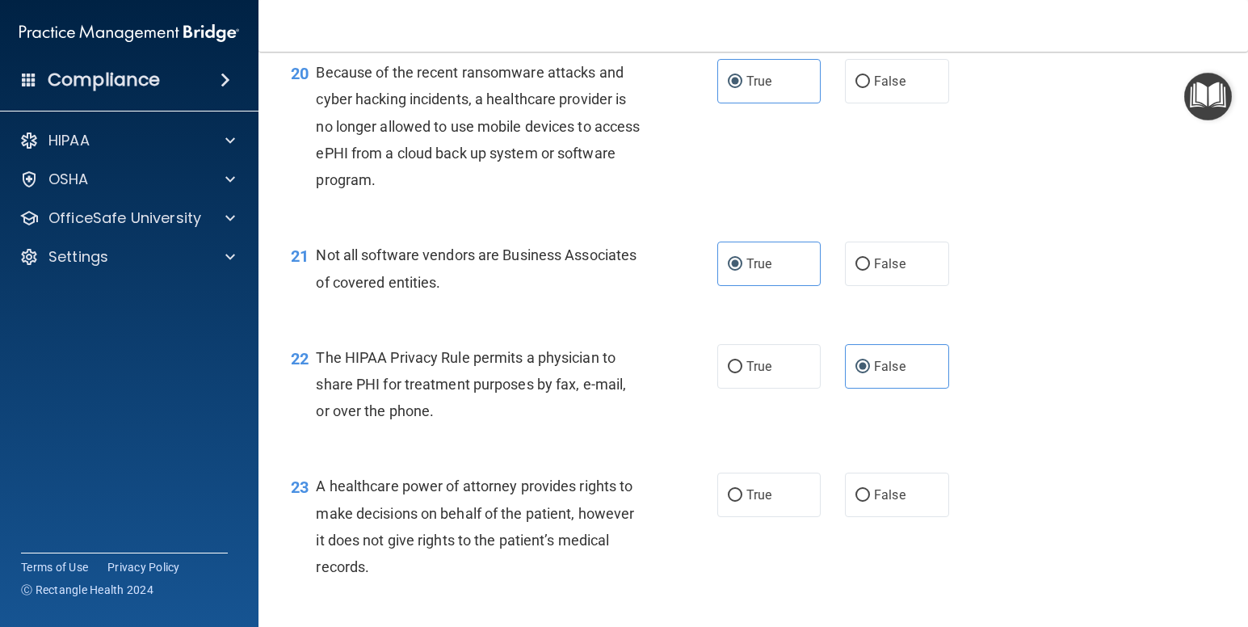
scroll to position [2841, 0]
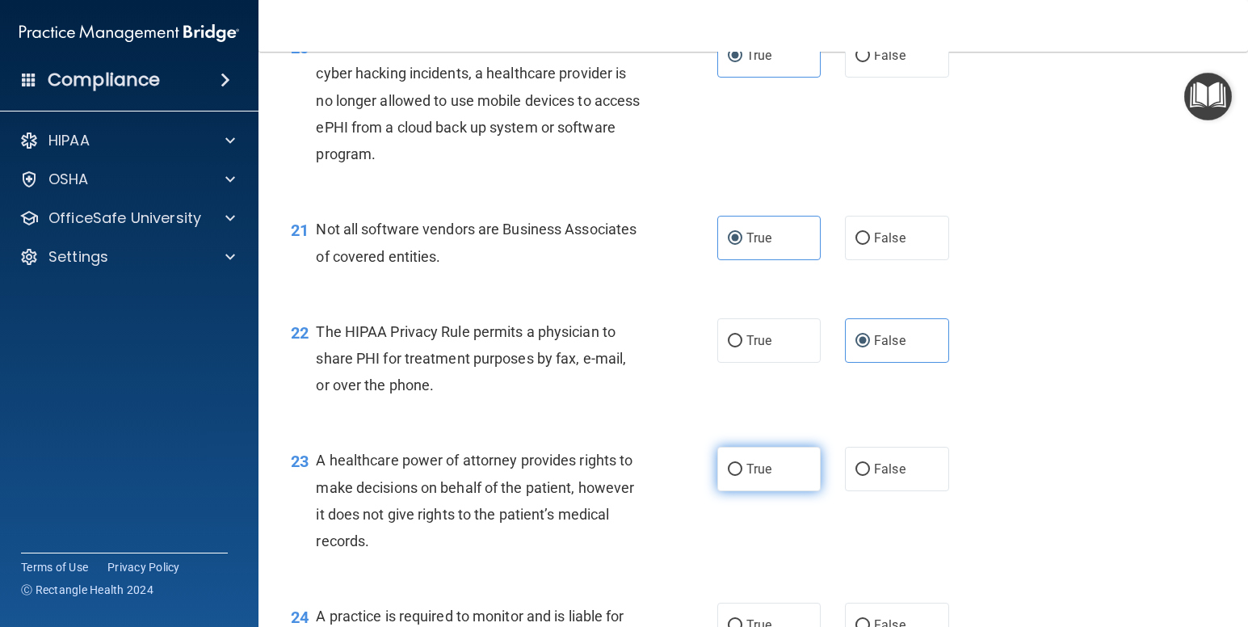
click at [747, 471] on span "True" at bounding box center [759, 468] width 25 height 15
click at [743, 471] on input "True" at bounding box center [735, 470] width 15 height 12
radio input "true"
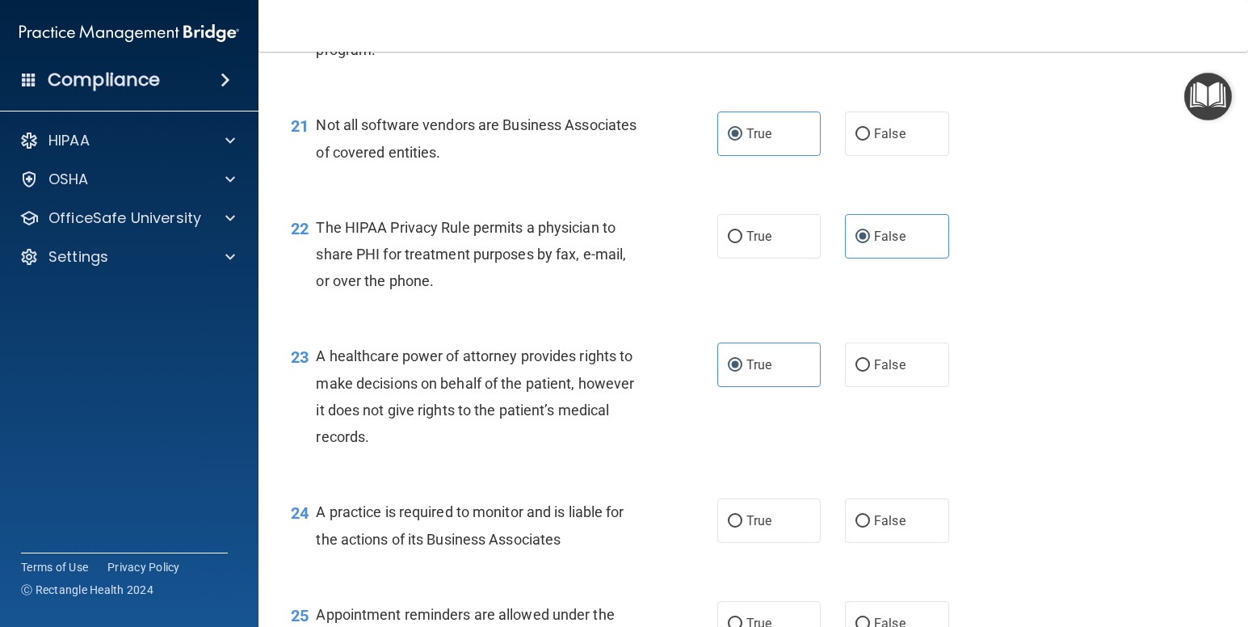
scroll to position [3004, 0]
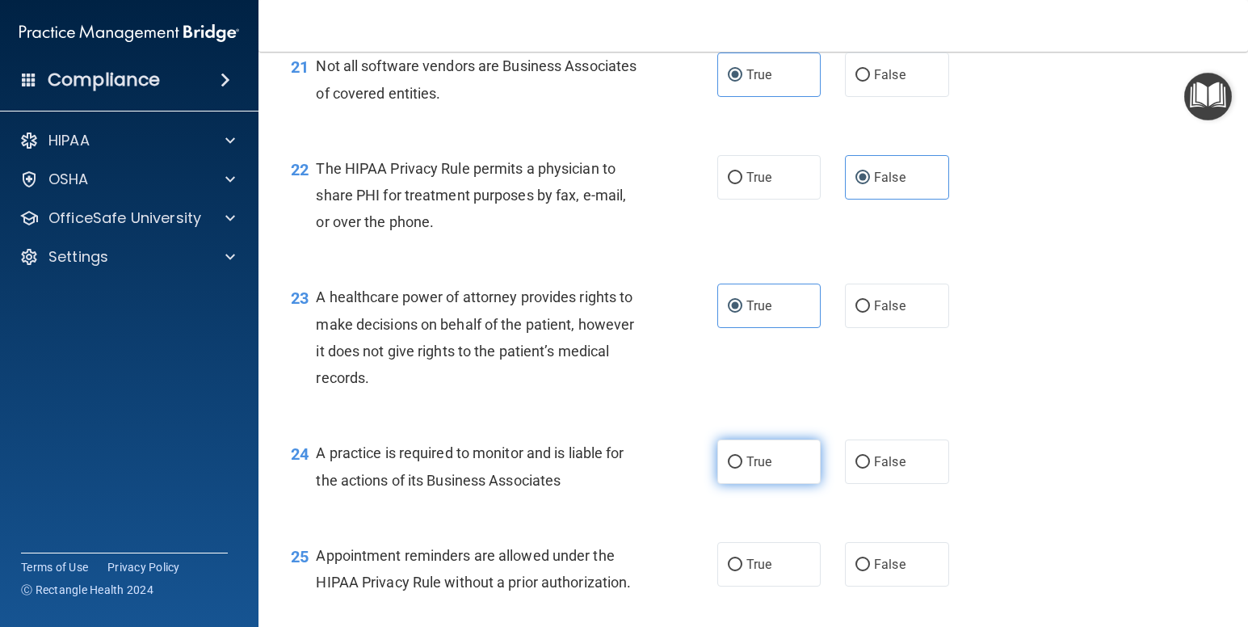
click at [756, 461] on span "True" at bounding box center [759, 461] width 25 height 15
click at [743, 461] on input "True" at bounding box center [735, 463] width 15 height 12
radio input "true"
click at [778, 566] on label "True" at bounding box center [769, 564] width 104 height 44
click at [743, 566] on input "True" at bounding box center [735, 565] width 15 height 12
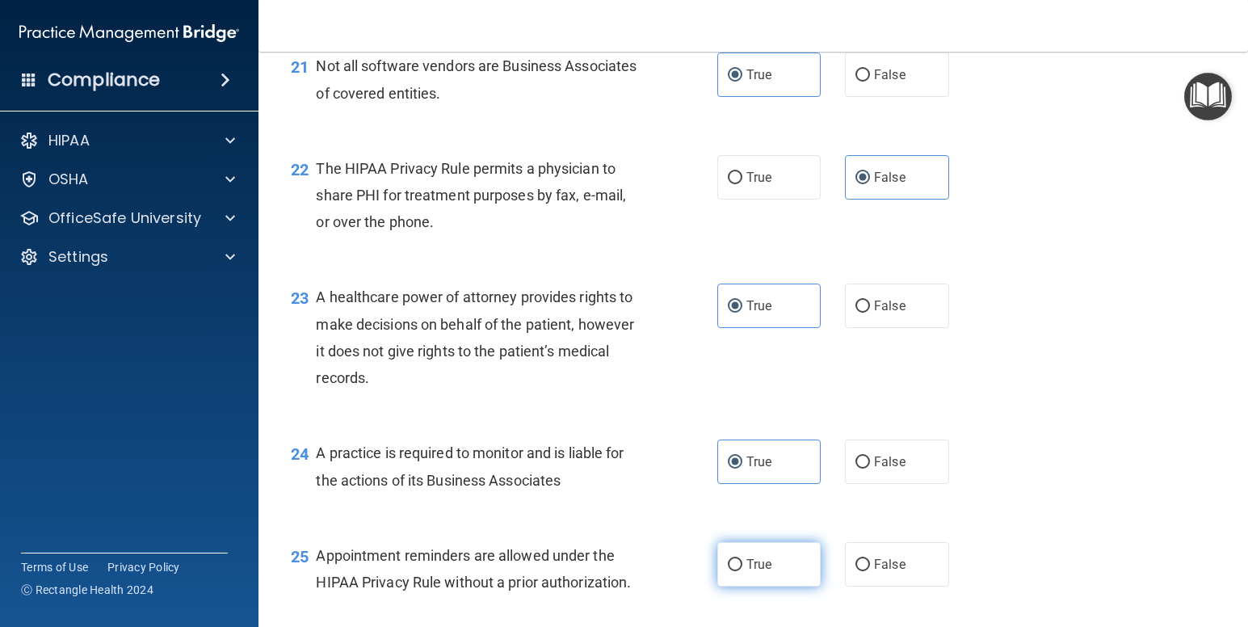
radio input "true"
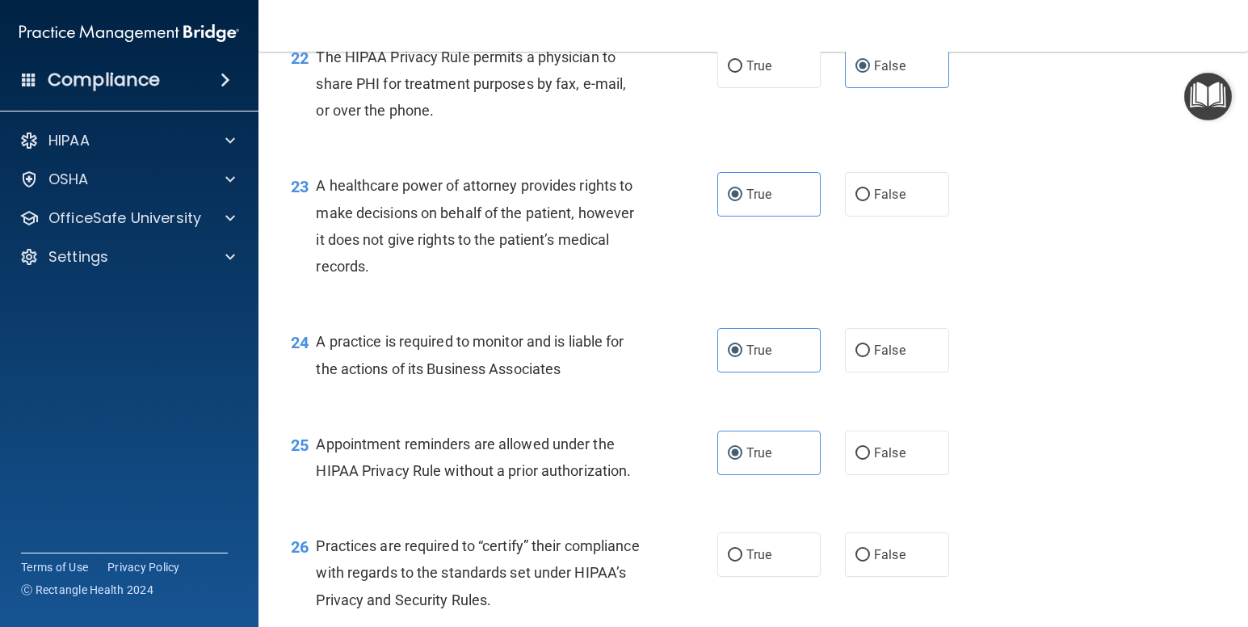
scroll to position [3148, 0]
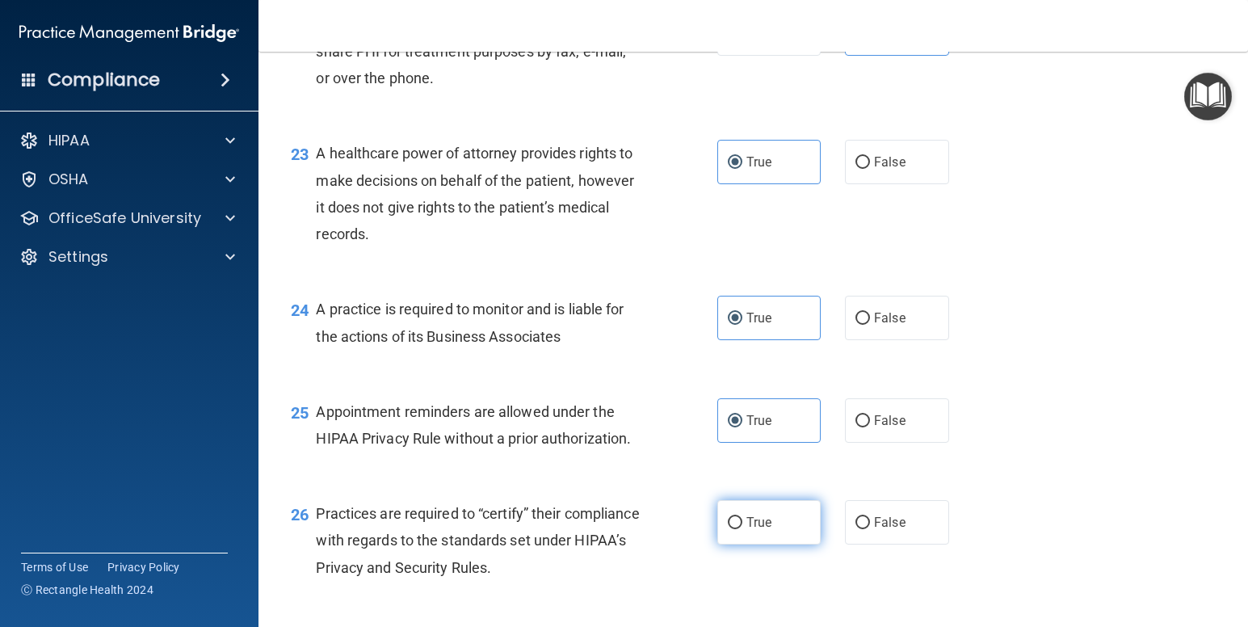
click at [784, 541] on label "True" at bounding box center [769, 522] width 104 height 44
click at [743, 529] on input "True" at bounding box center [735, 523] width 15 height 12
radio input "true"
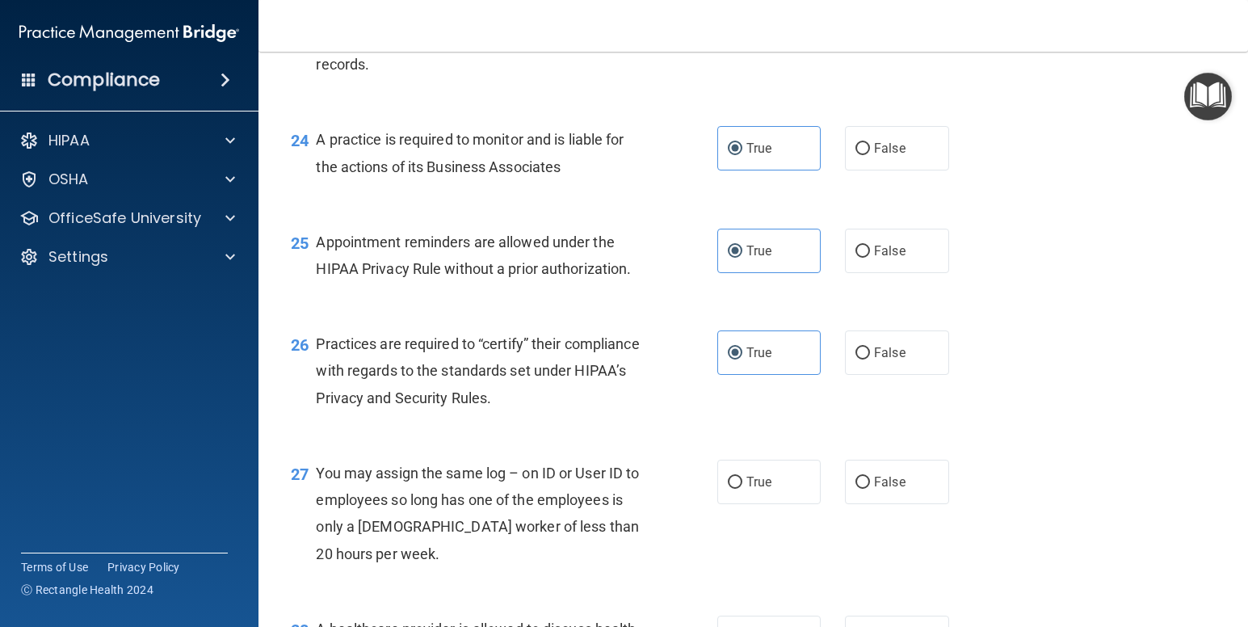
scroll to position [3325, 0]
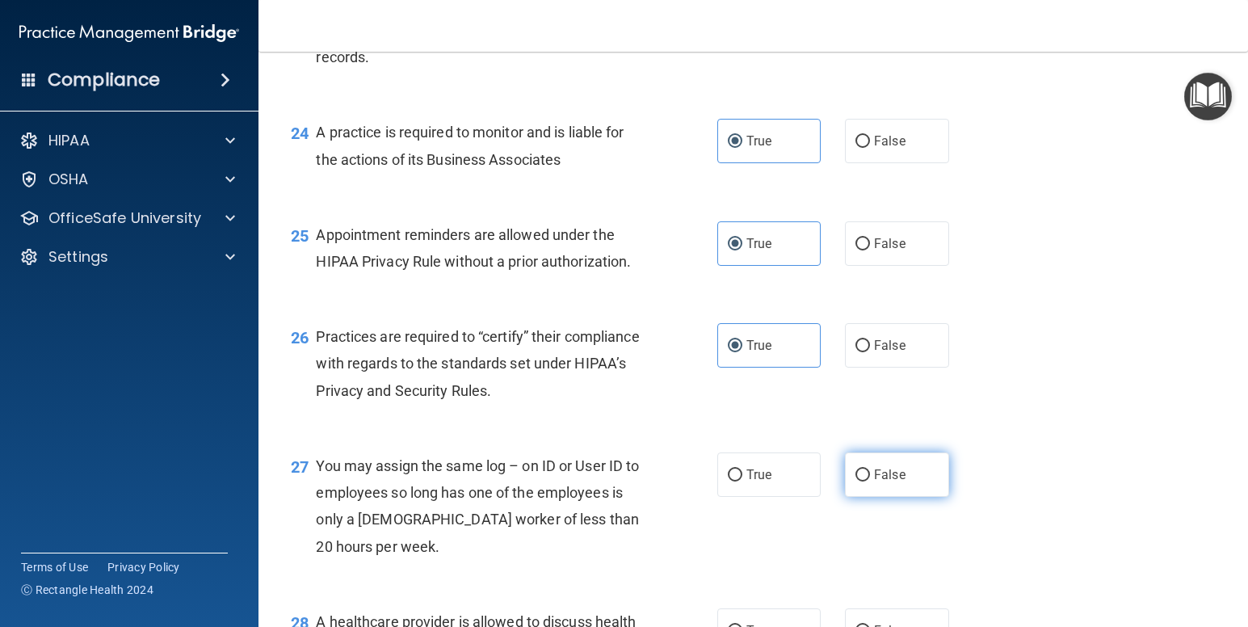
click at [901, 493] on label "False" at bounding box center [897, 474] width 104 height 44
click at [870, 482] on input "False" at bounding box center [863, 475] width 15 height 12
radio input "true"
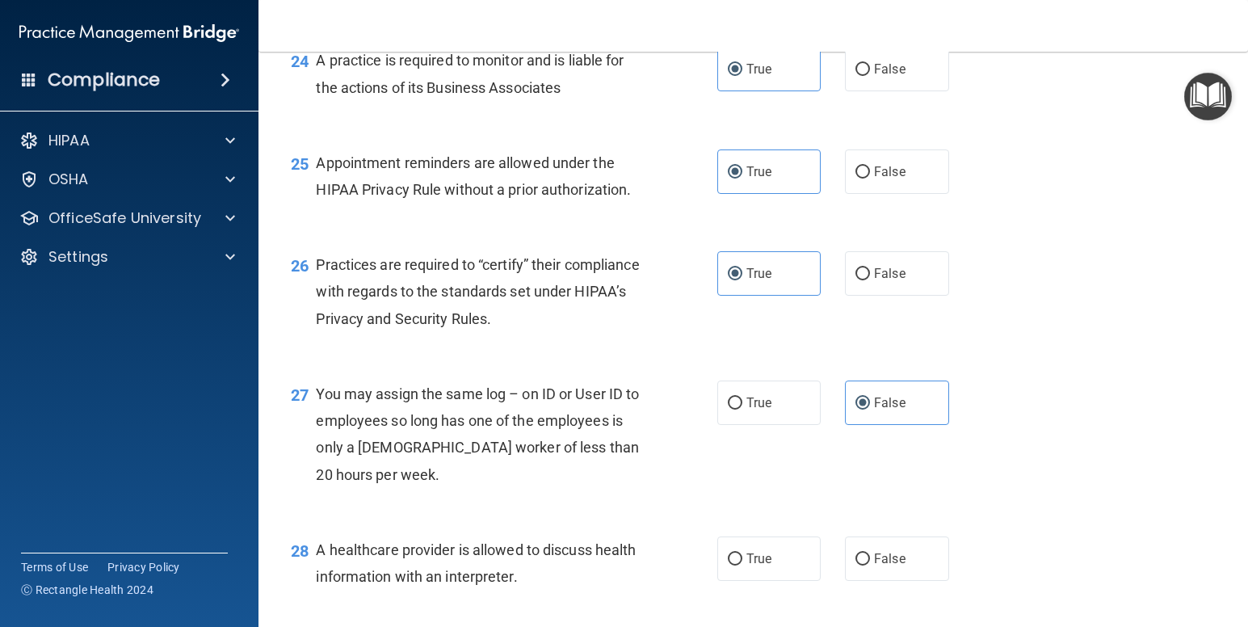
scroll to position [3449, 0]
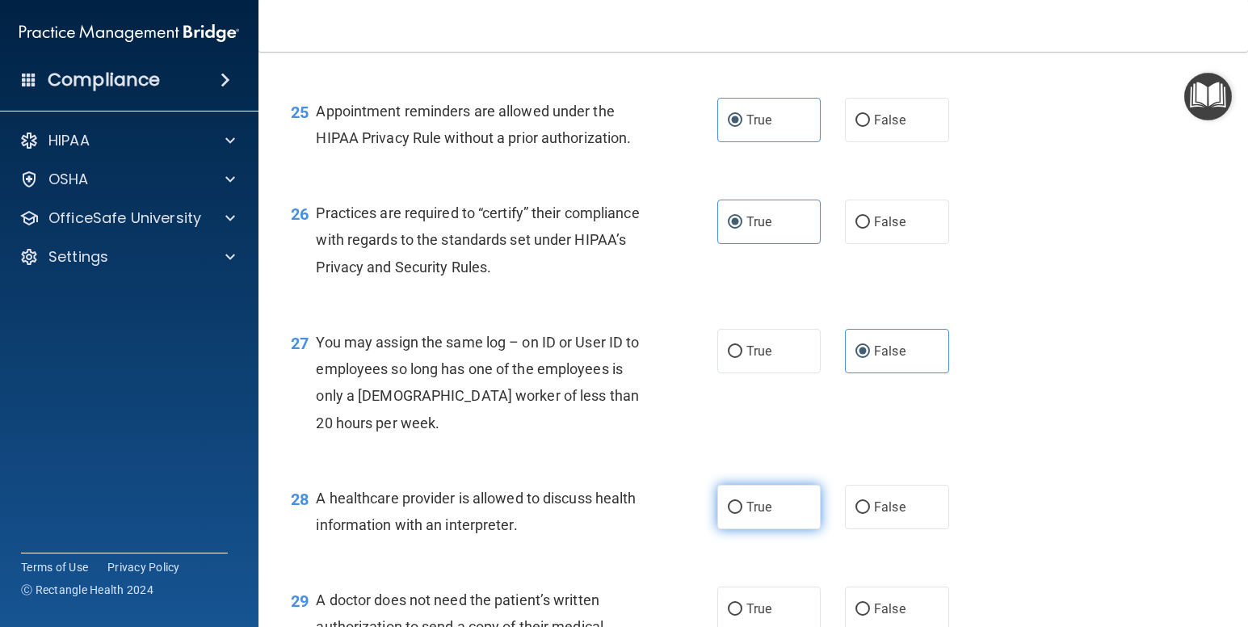
click at [773, 507] on label "True" at bounding box center [769, 507] width 104 height 44
click at [743, 507] on input "True" at bounding box center [735, 508] width 15 height 12
radio input "true"
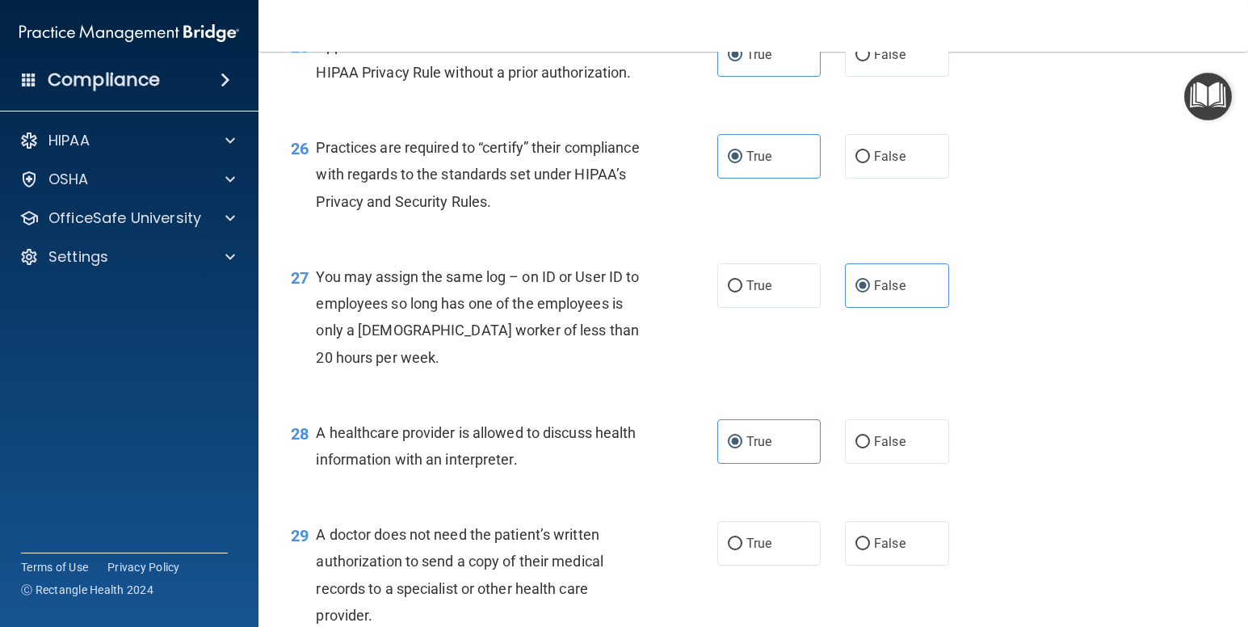
scroll to position [3554, 0]
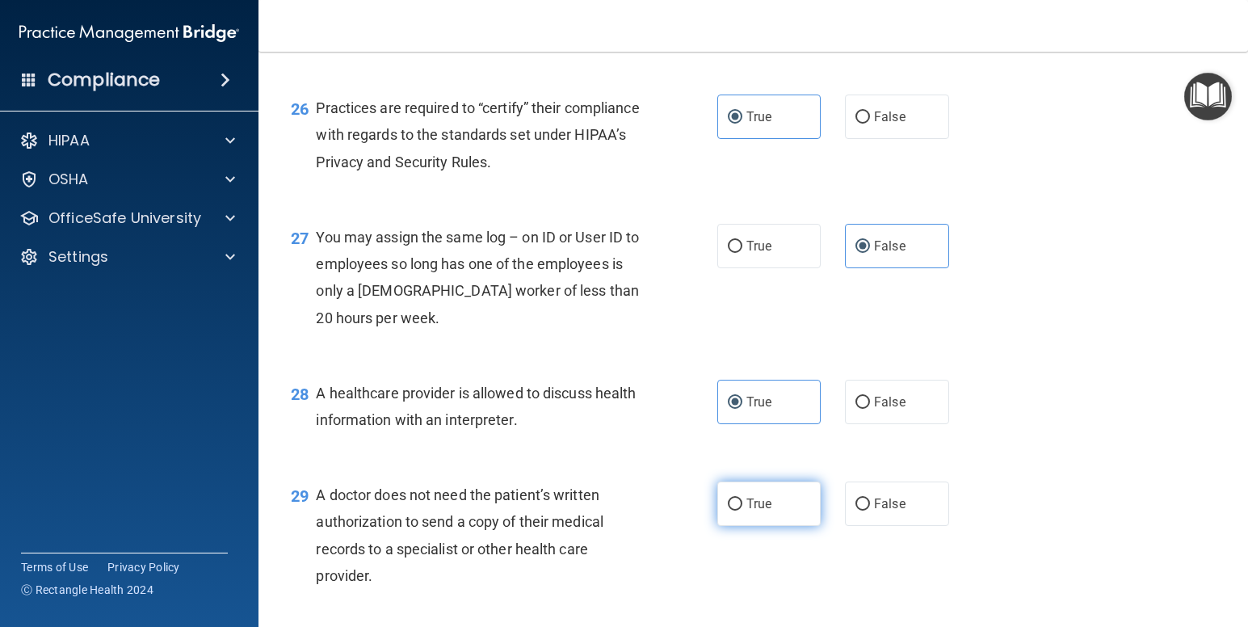
click at [764, 515] on label "True" at bounding box center [769, 504] width 104 height 44
click at [743, 511] on input "True" at bounding box center [735, 505] width 15 height 12
radio input "true"
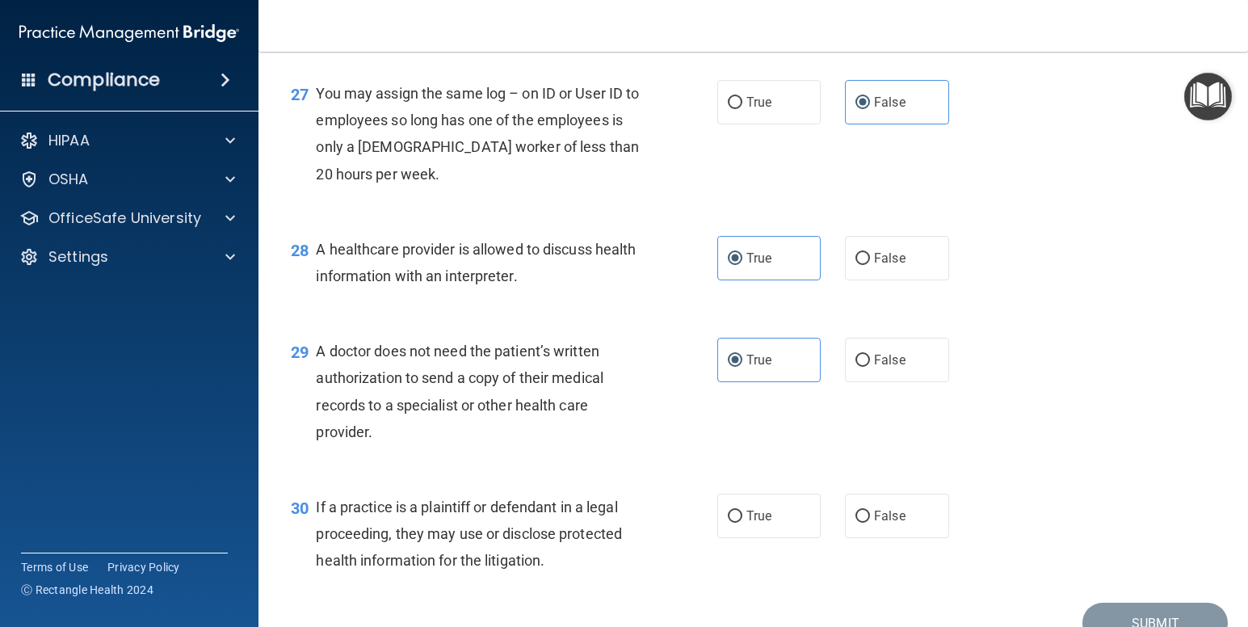
scroll to position [3704, 0]
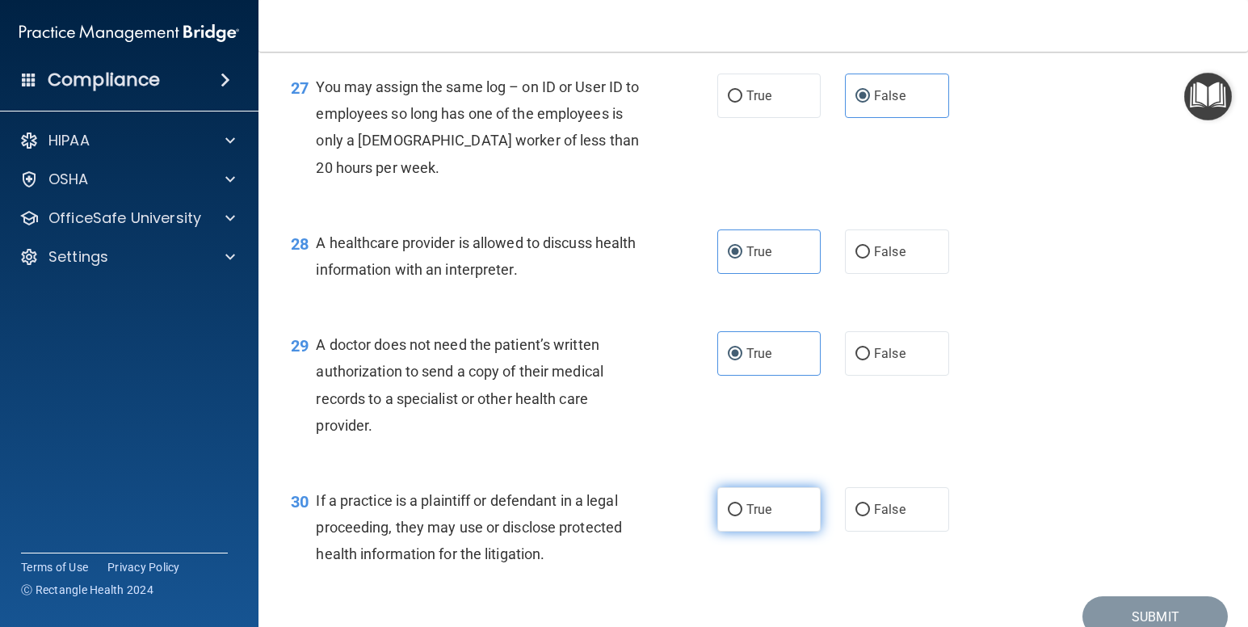
click at [782, 505] on label "True" at bounding box center [769, 509] width 104 height 44
click at [743, 505] on input "True" at bounding box center [735, 510] width 15 height 12
radio input "true"
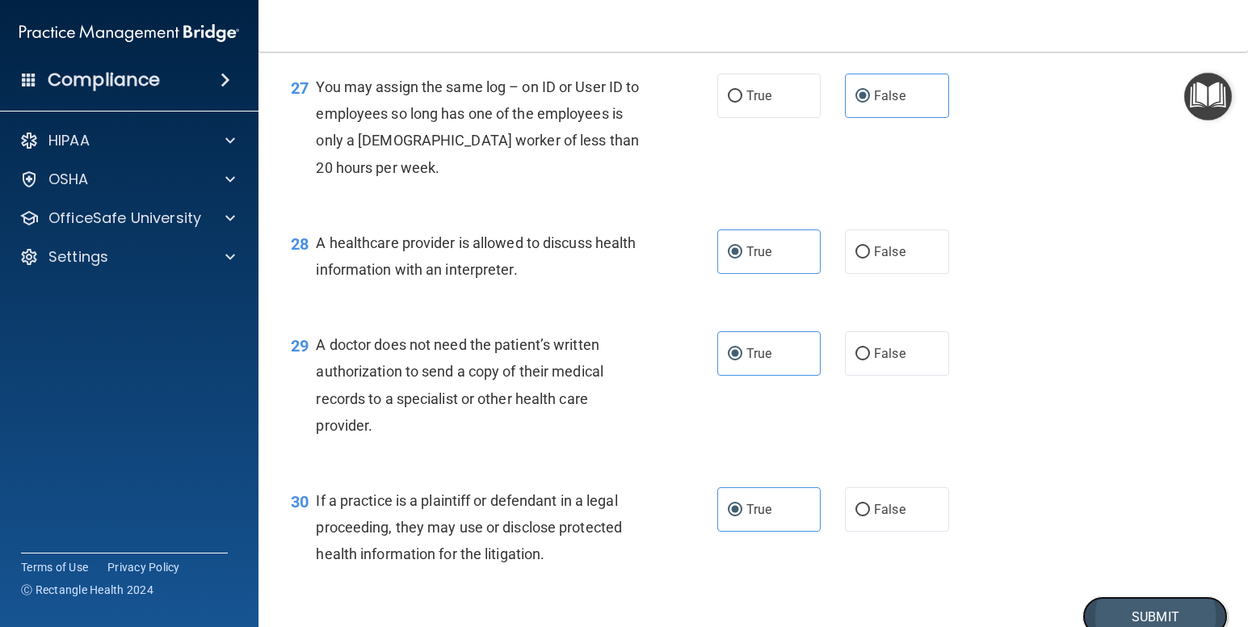
click at [1165, 599] on button "Submit" at bounding box center [1155, 616] width 145 height 41
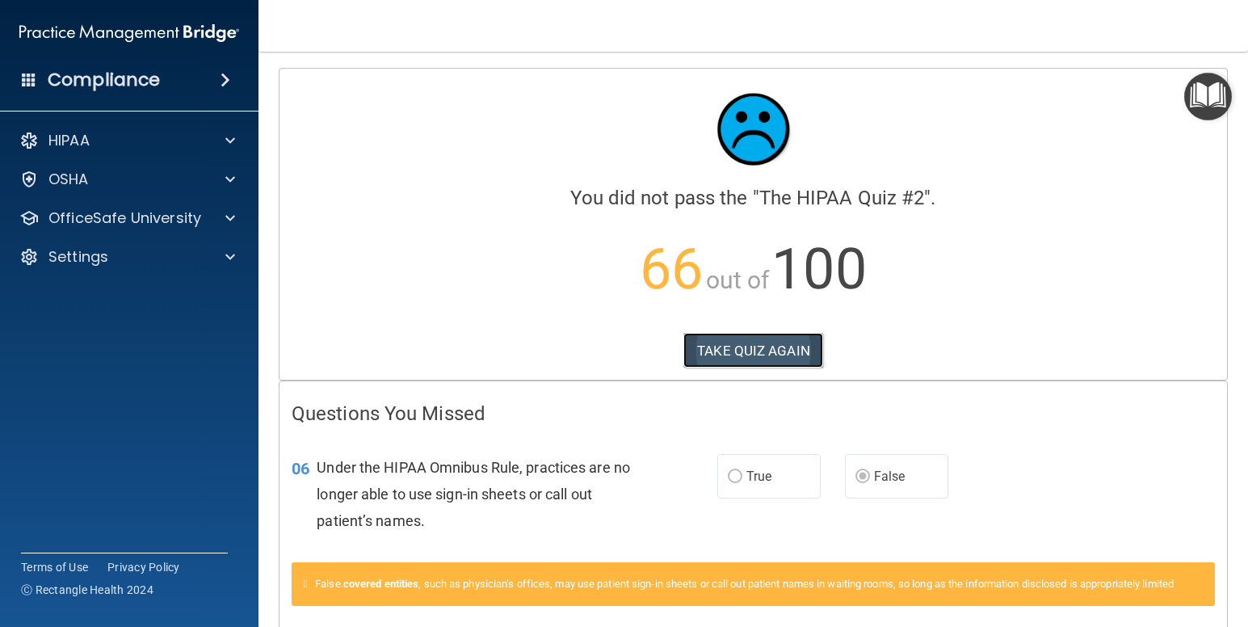
click at [723, 342] on button "TAKE QUIZ AGAIN" at bounding box center [754, 351] width 140 height 36
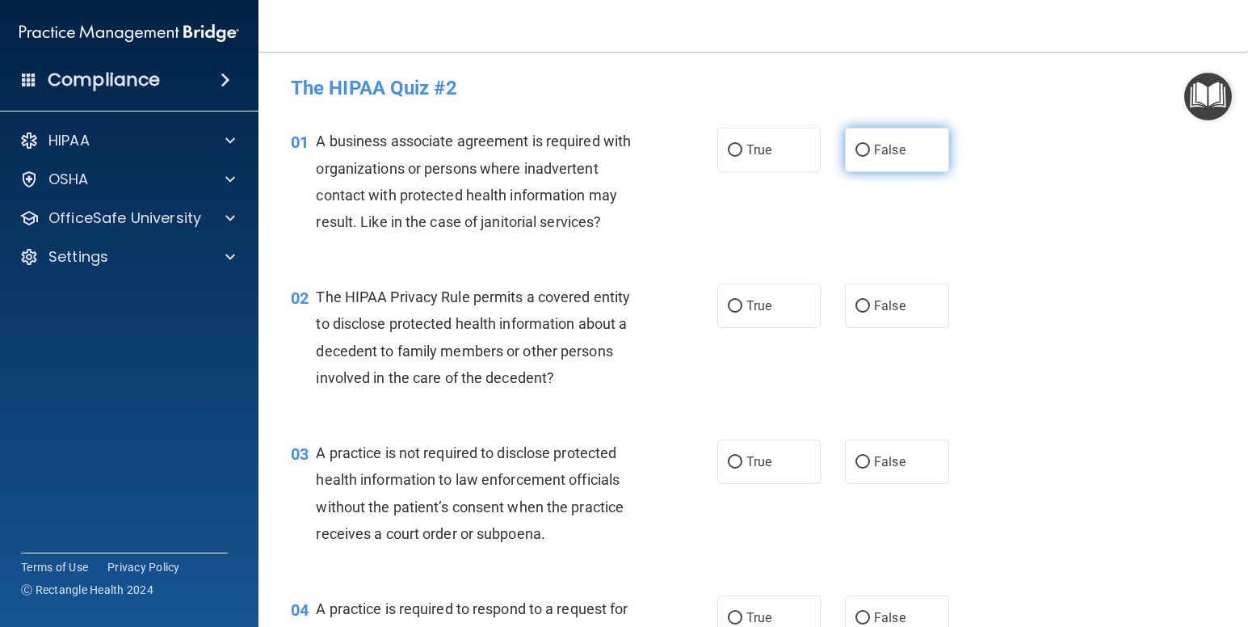
click at [892, 152] on span "False" at bounding box center [890, 149] width 32 height 15
click at [870, 152] on input "False" at bounding box center [863, 151] width 15 height 12
radio input "true"
click at [758, 297] on label "True" at bounding box center [769, 306] width 104 height 44
click at [743, 301] on input "True" at bounding box center [735, 307] width 15 height 12
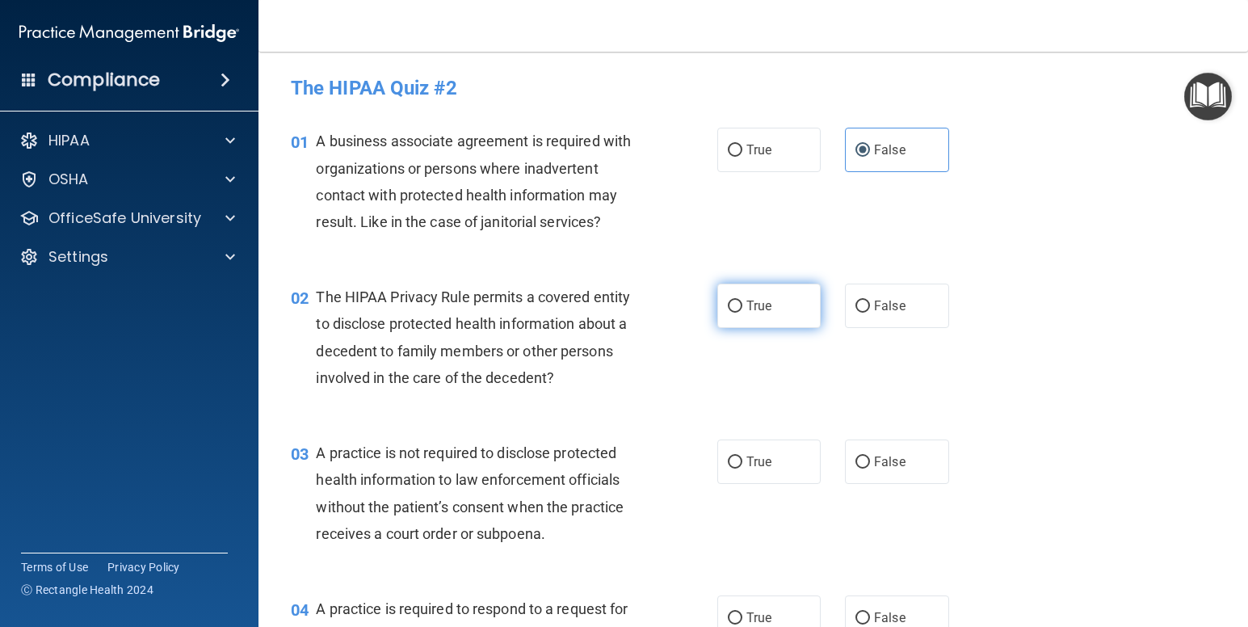
radio input "true"
click at [915, 466] on label "False" at bounding box center [897, 462] width 104 height 44
click at [870, 466] on input "False" at bounding box center [863, 463] width 15 height 12
radio input "true"
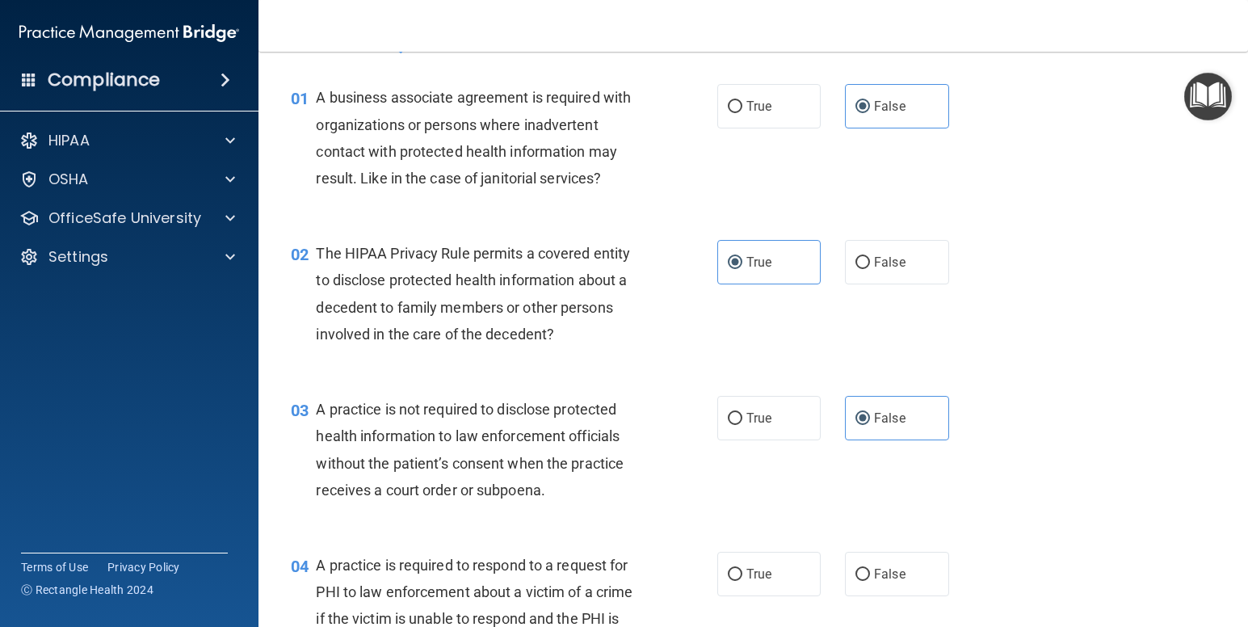
scroll to position [81, 0]
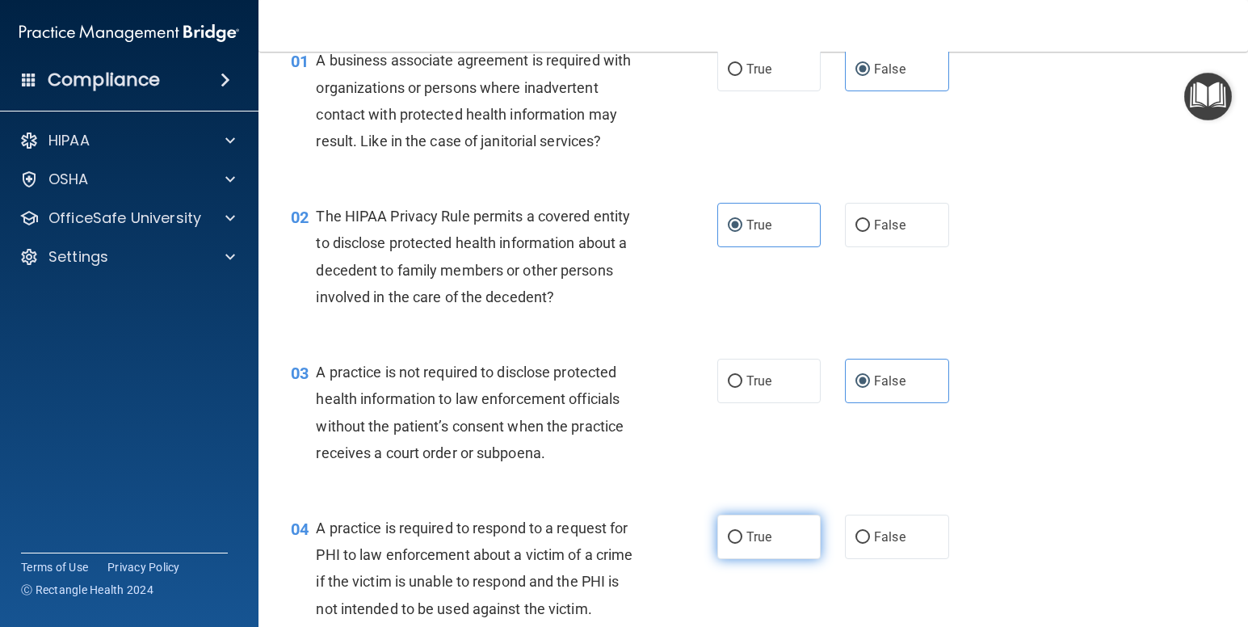
click at [783, 526] on label "True" at bounding box center [769, 537] width 104 height 44
click at [743, 532] on input "True" at bounding box center [735, 538] width 15 height 12
radio input "true"
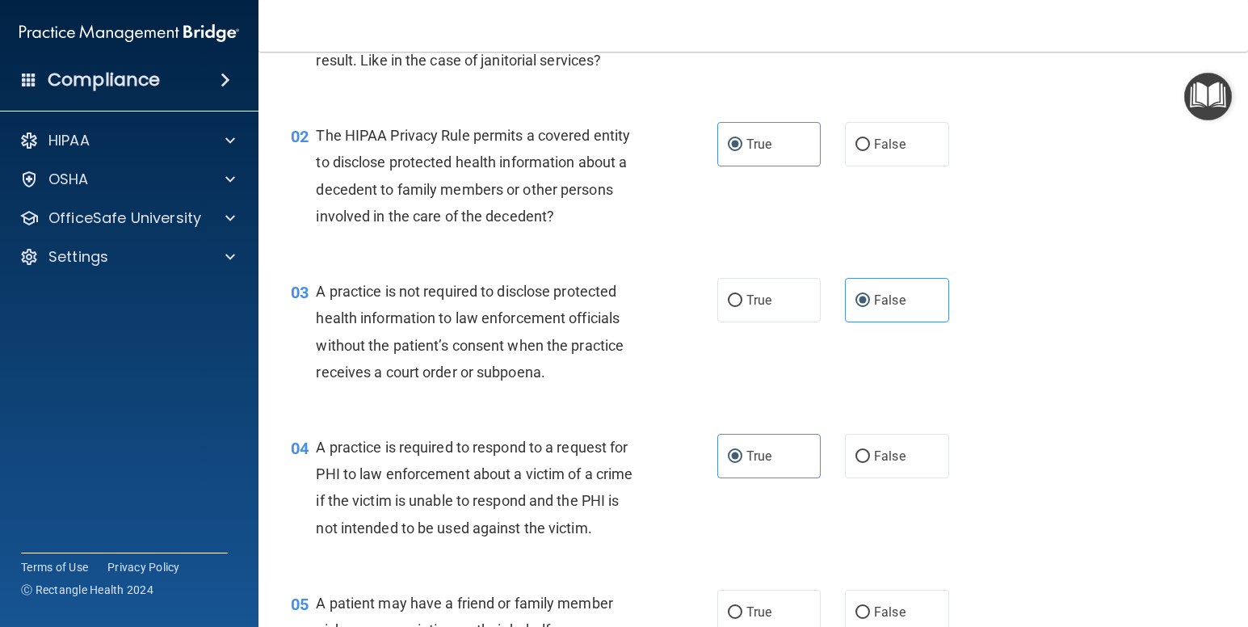
scroll to position [323, 0]
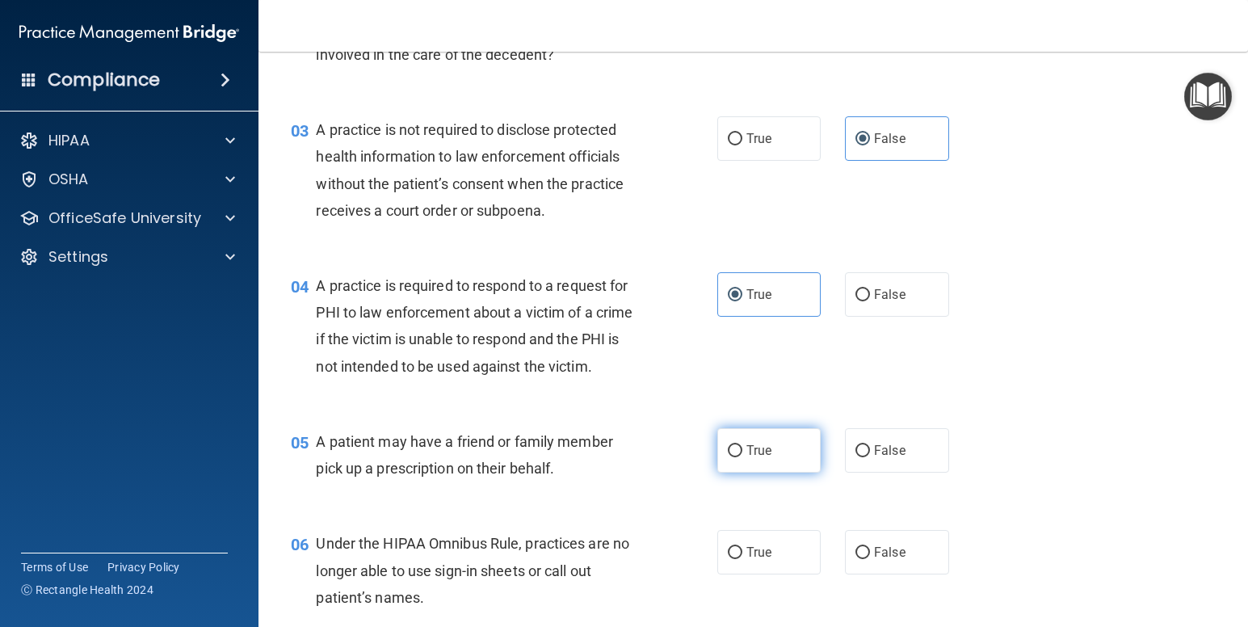
click at [797, 444] on label "True" at bounding box center [769, 450] width 104 height 44
click at [743, 445] on input "True" at bounding box center [735, 451] width 15 height 12
radio input "true"
click at [902, 562] on label "False" at bounding box center [897, 552] width 104 height 44
click at [870, 559] on input "False" at bounding box center [863, 553] width 15 height 12
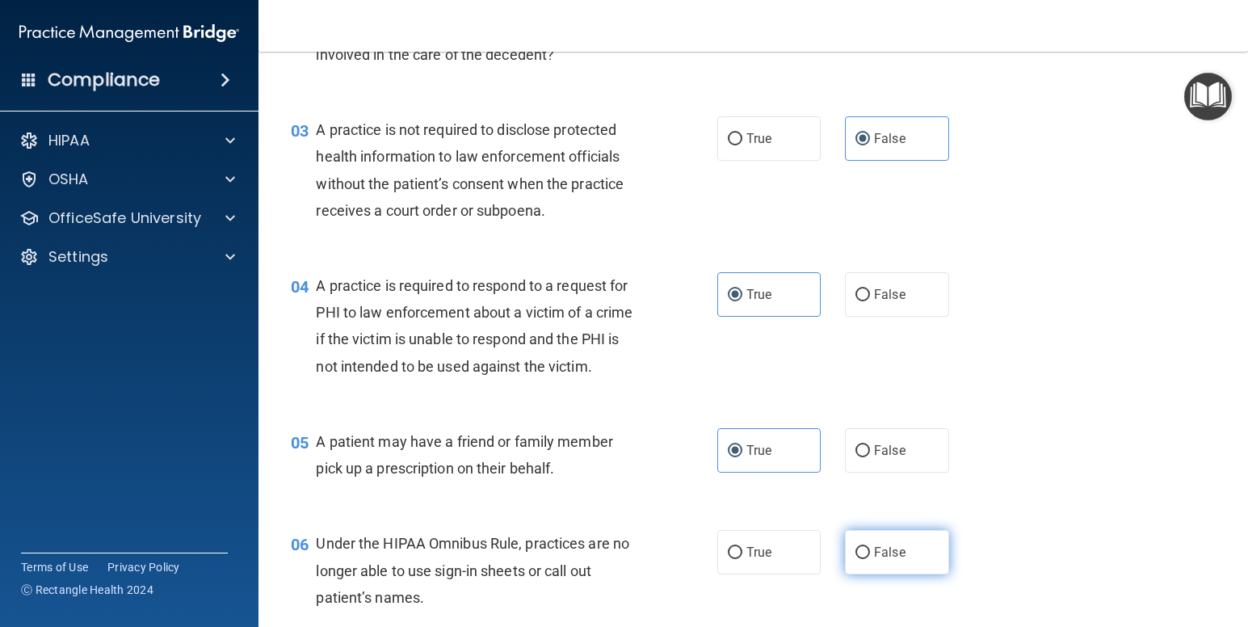
radio input "true"
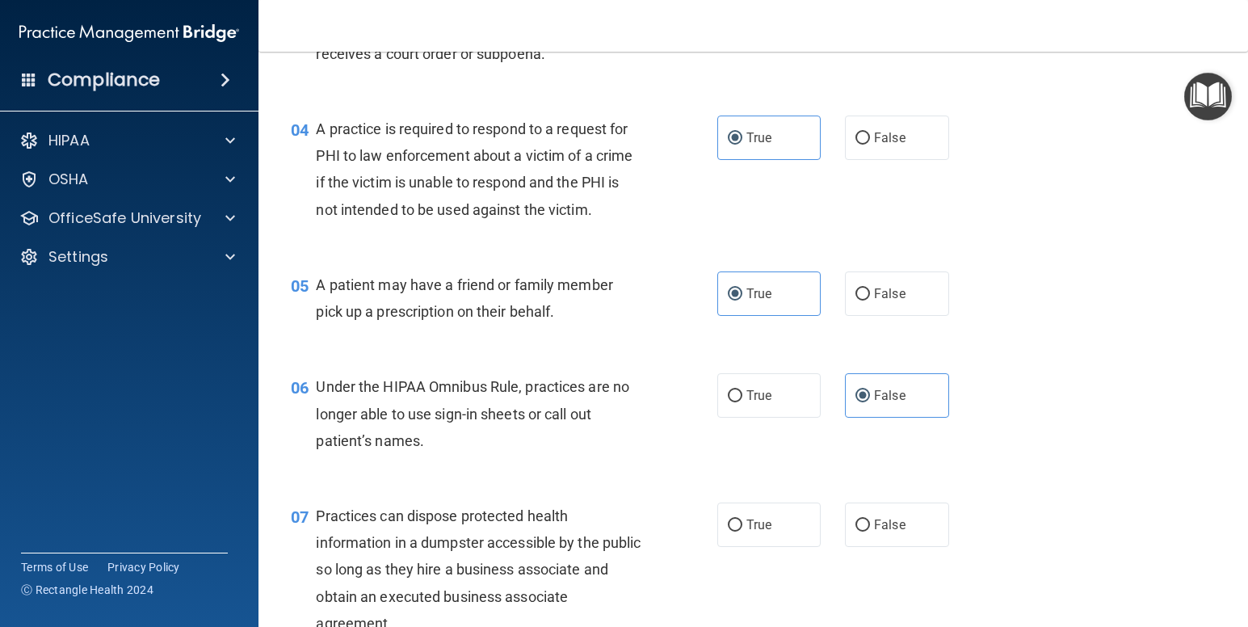
scroll to position [493, 0]
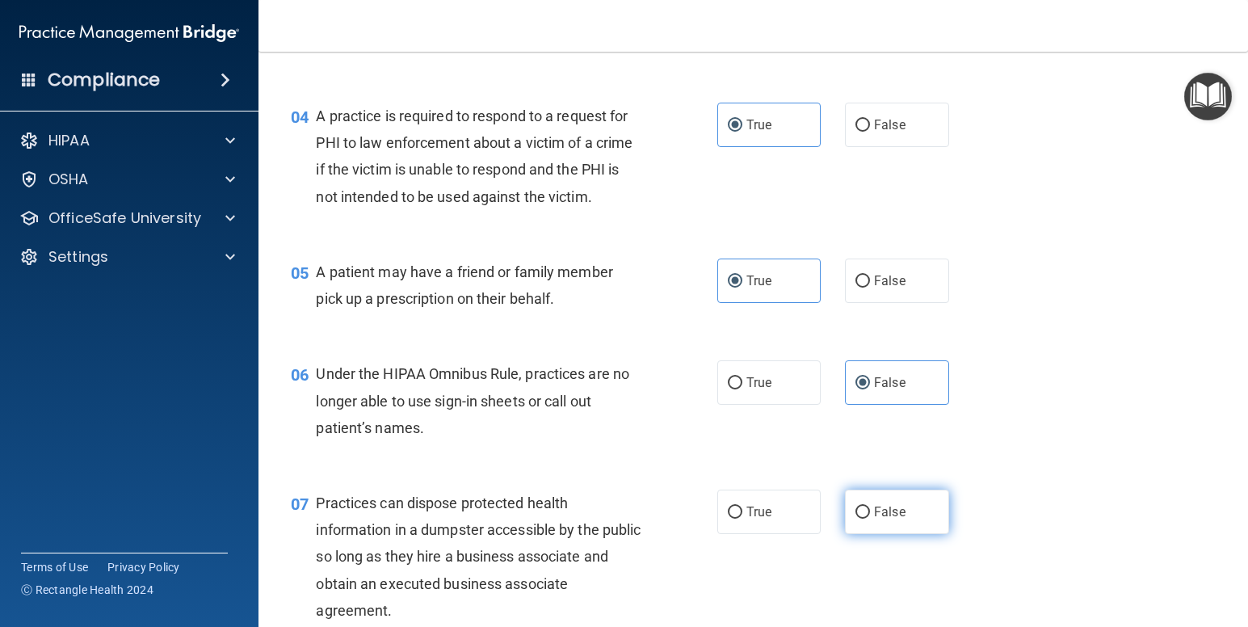
click at [919, 512] on label "False" at bounding box center [897, 512] width 104 height 44
click at [870, 512] on input "False" at bounding box center [863, 513] width 15 height 12
radio input "true"
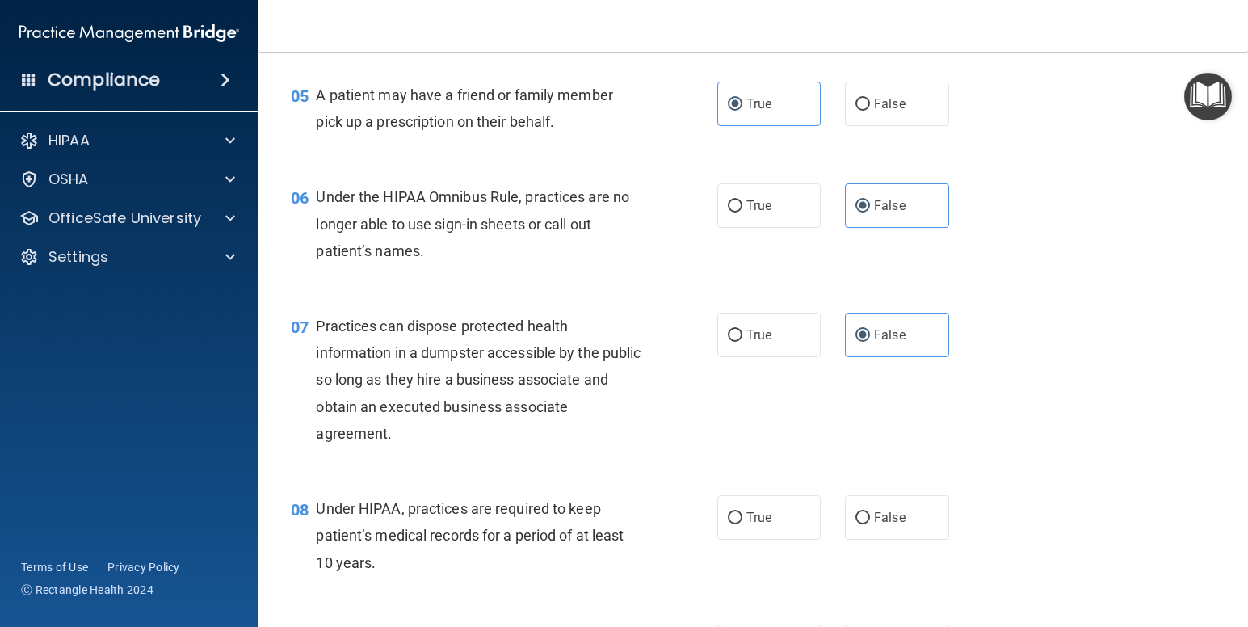
scroll to position [702, 0]
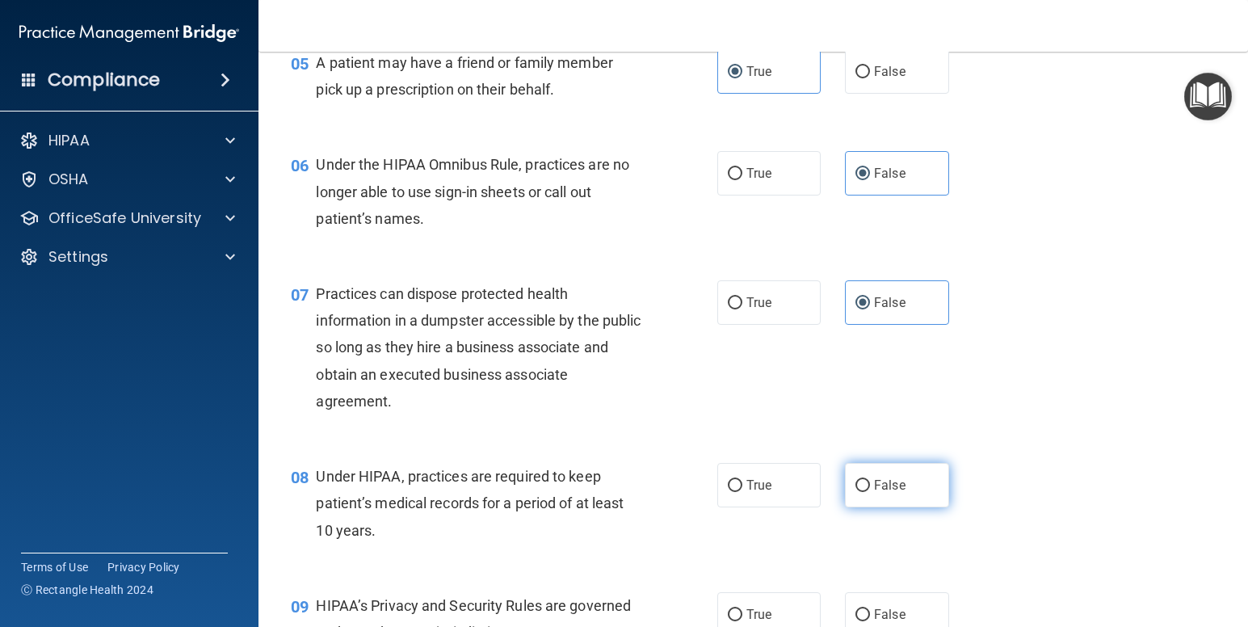
click at [929, 466] on label "False" at bounding box center [897, 485] width 104 height 44
click at [870, 480] on input "False" at bounding box center [863, 486] width 15 height 12
radio input "true"
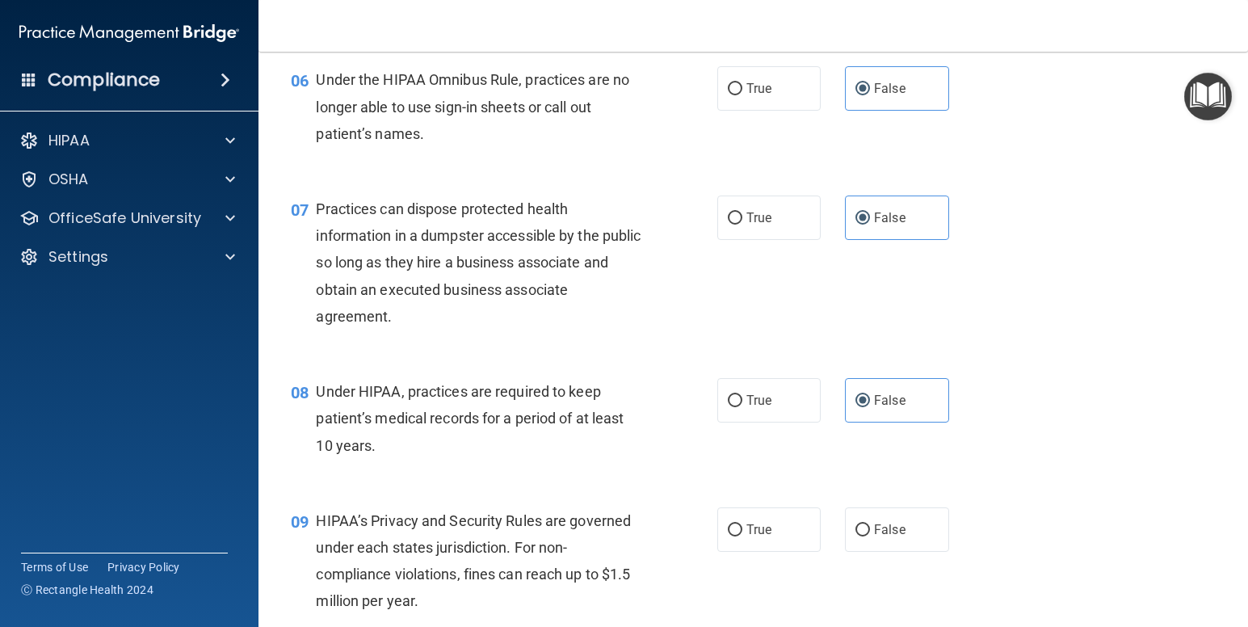
scroll to position [801, 0]
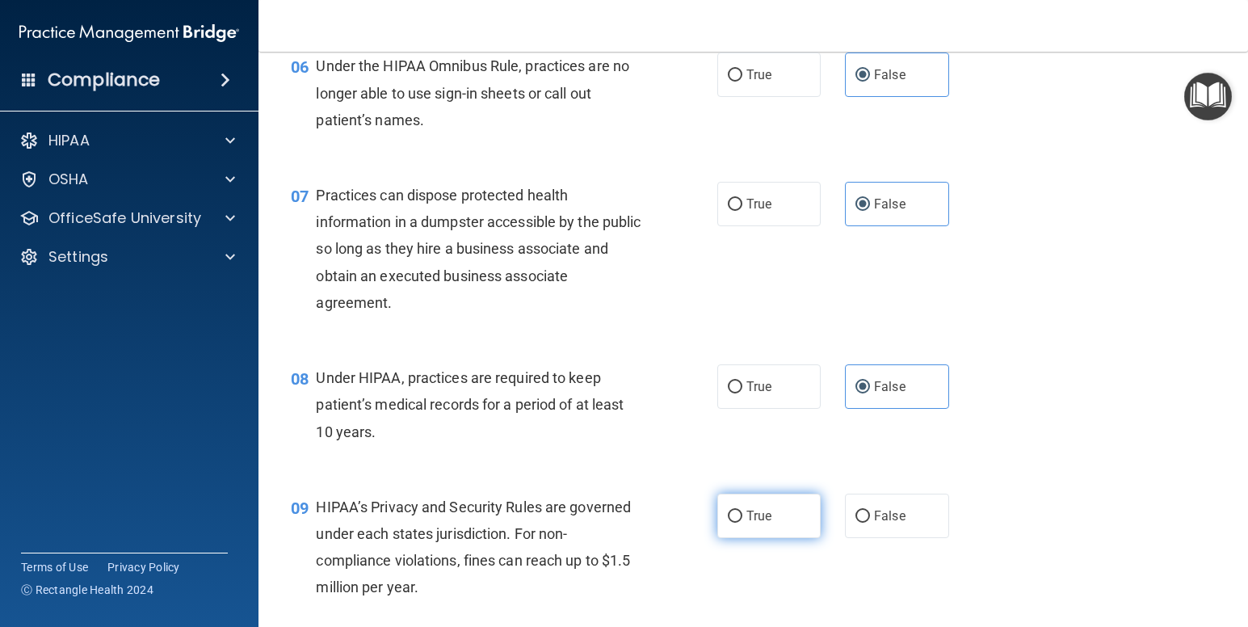
click at [787, 525] on label "True" at bounding box center [769, 516] width 104 height 44
click at [743, 523] on input "True" at bounding box center [735, 517] width 15 height 12
radio input "true"
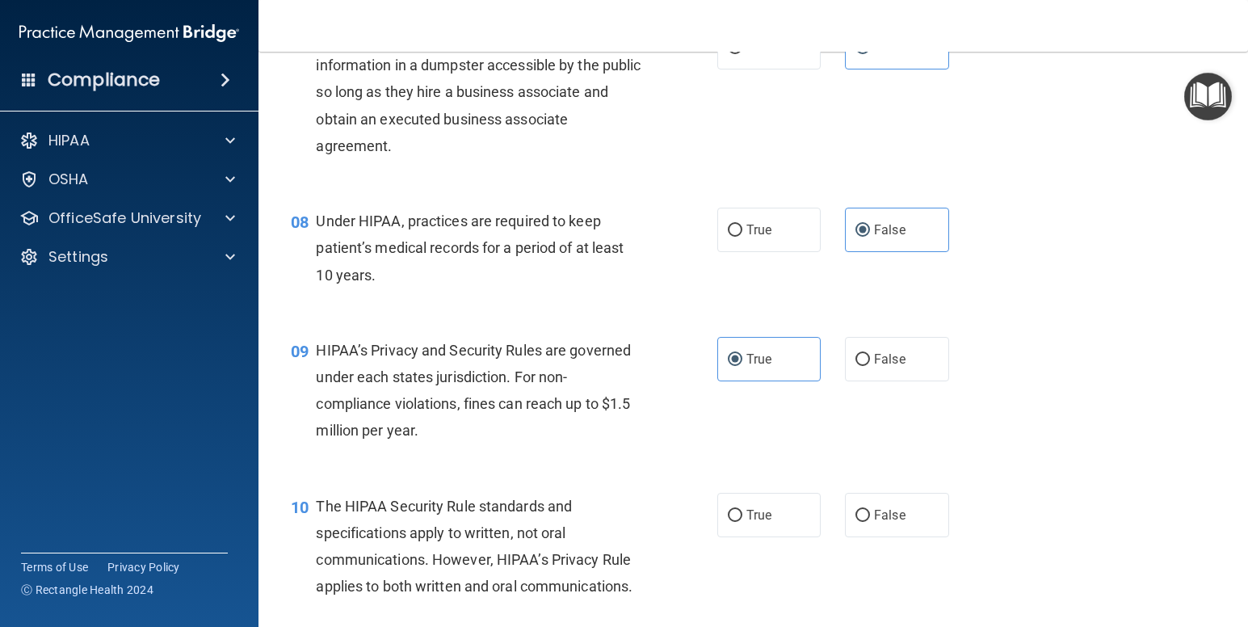
scroll to position [983, 0]
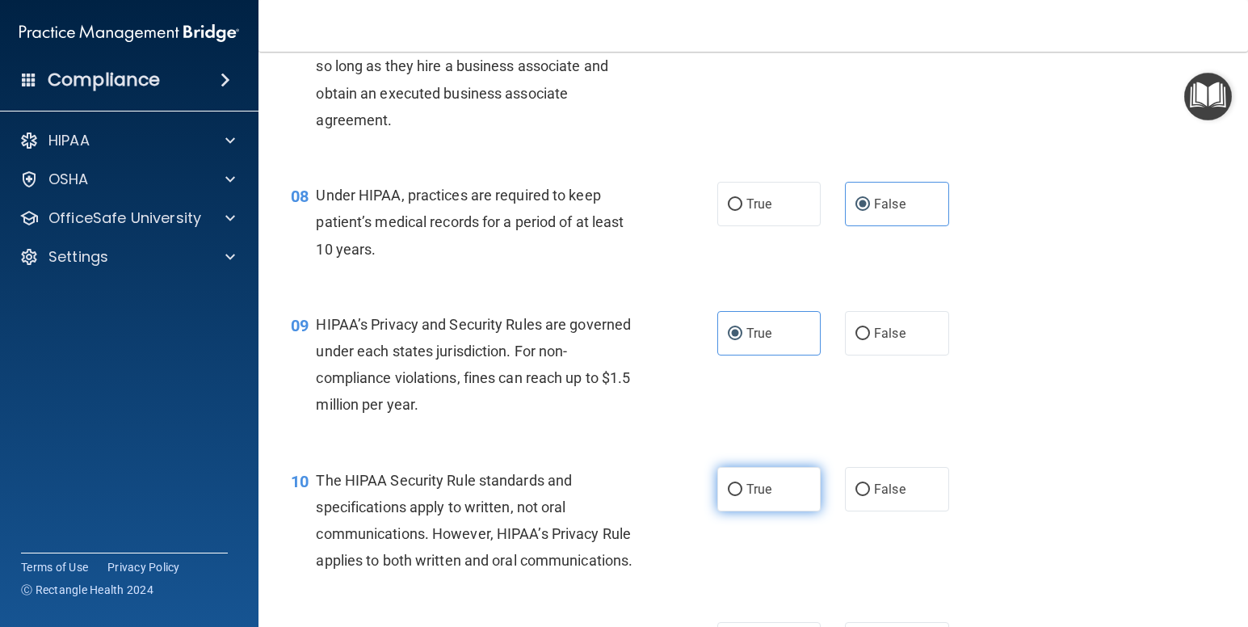
click at [783, 486] on label "True" at bounding box center [769, 489] width 104 height 44
click at [743, 486] on input "True" at bounding box center [735, 490] width 15 height 12
radio input "true"
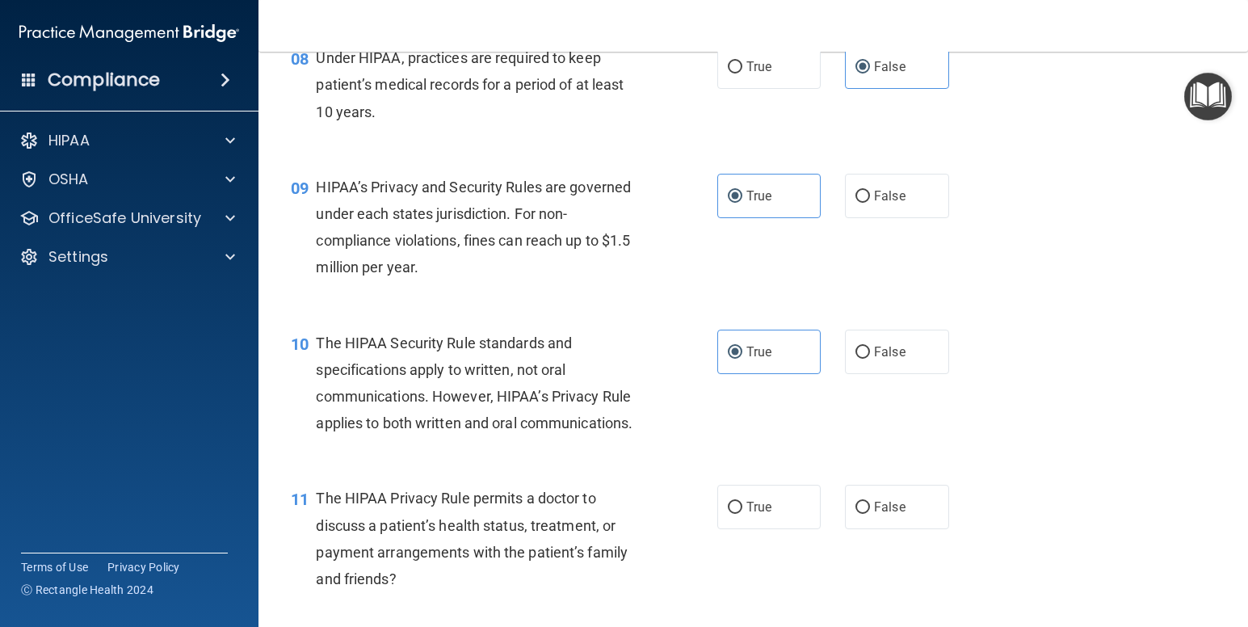
scroll to position [1147, 0]
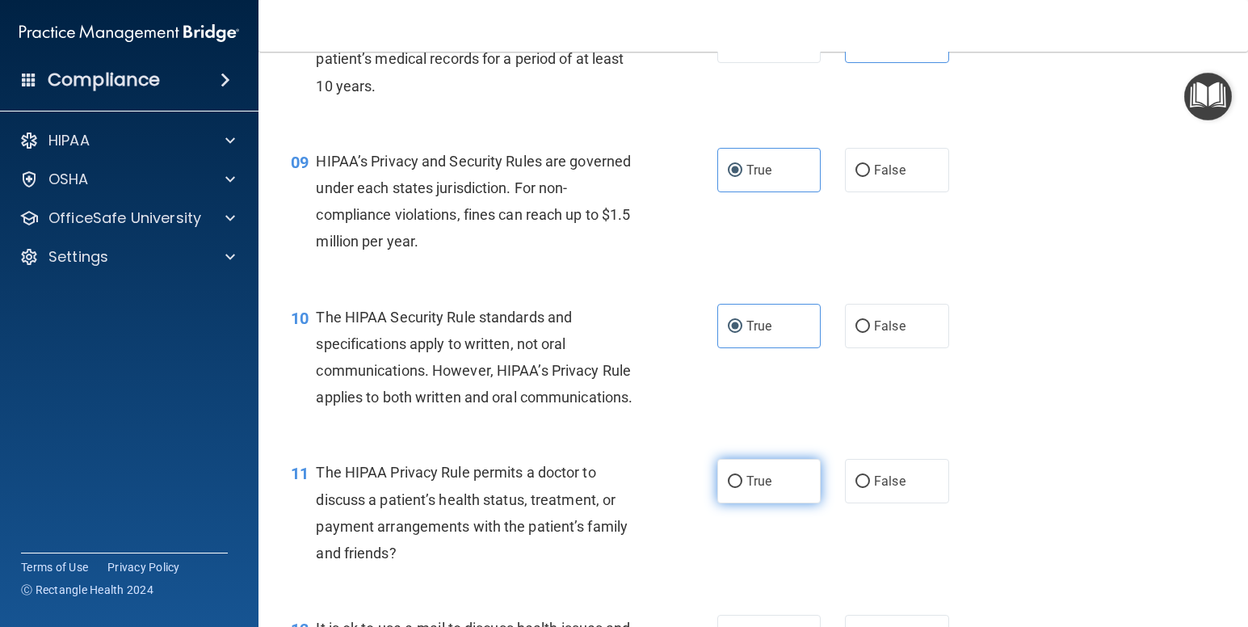
click at [737, 481] on label "True" at bounding box center [769, 481] width 104 height 44
click at [737, 481] on input "True" at bounding box center [735, 482] width 15 height 12
radio input "true"
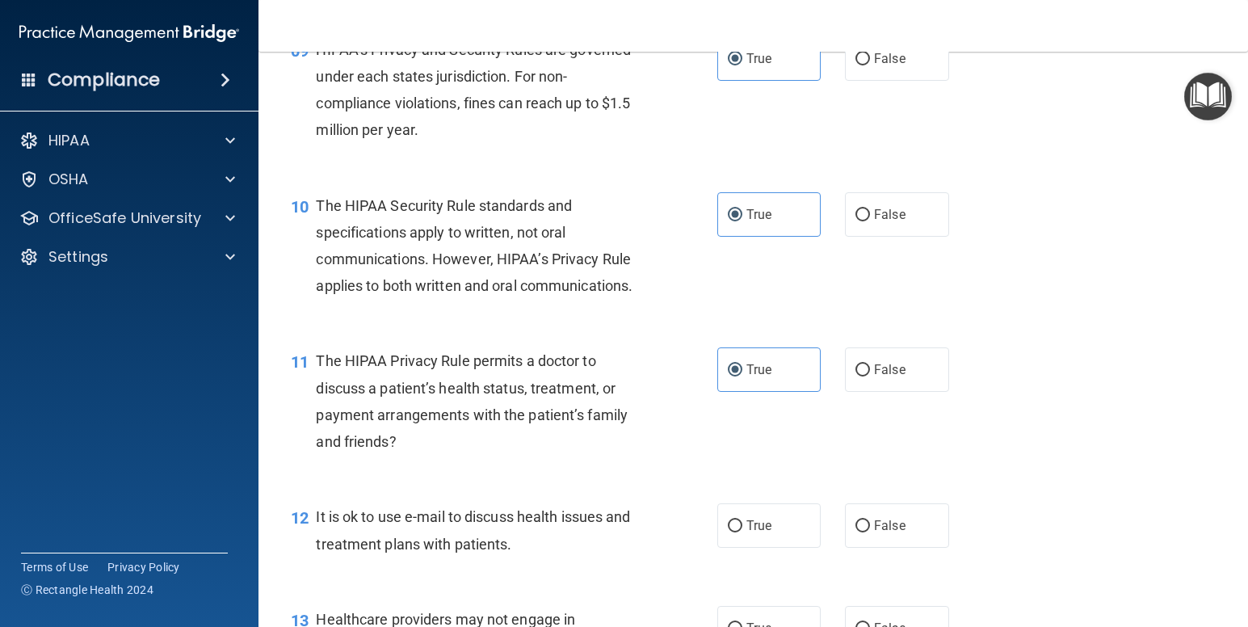
scroll to position [1265, 0]
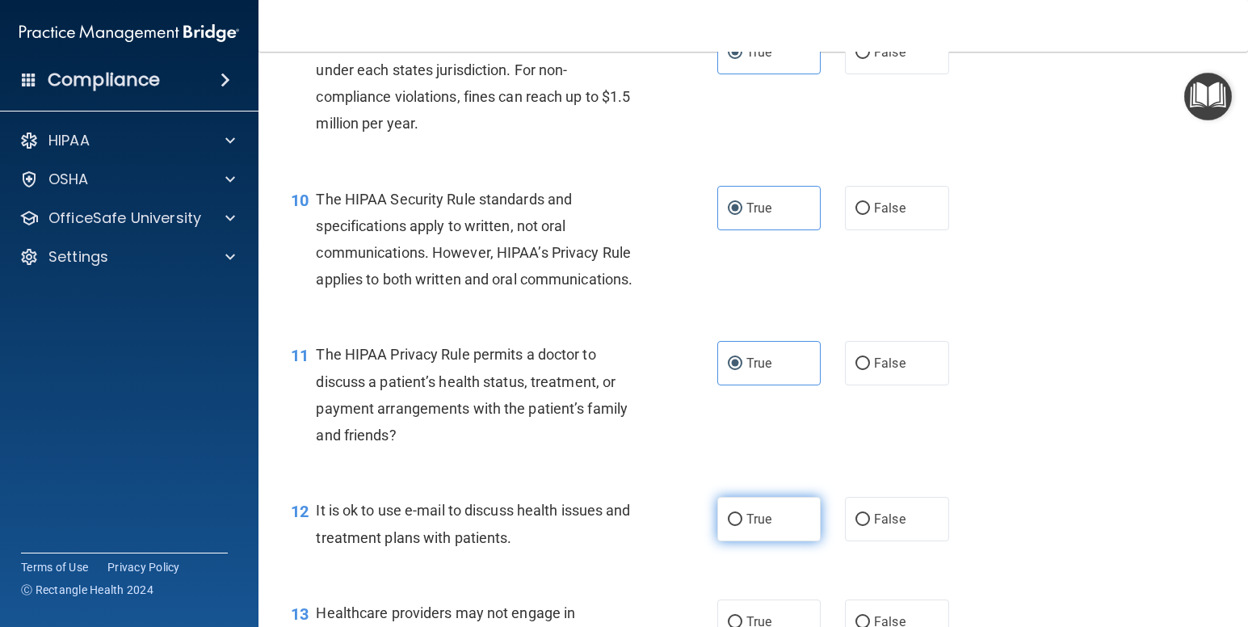
click at [784, 516] on label "True" at bounding box center [769, 519] width 104 height 44
click at [743, 516] on input "True" at bounding box center [735, 520] width 15 height 12
radio input "true"
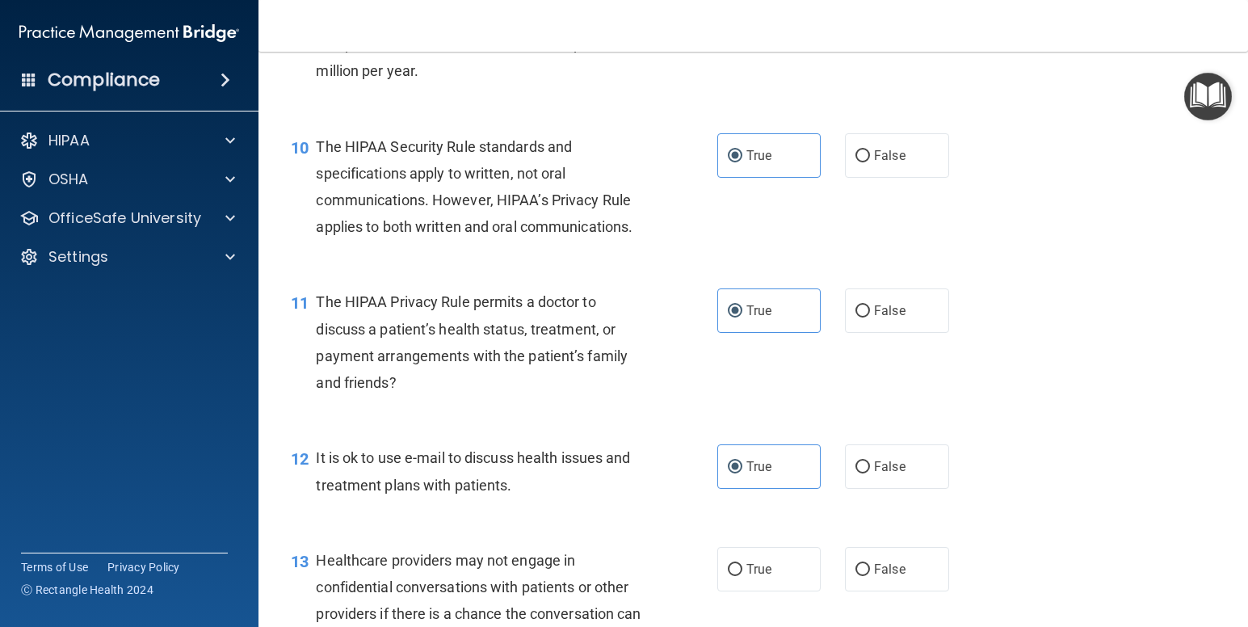
scroll to position [1345, 0]
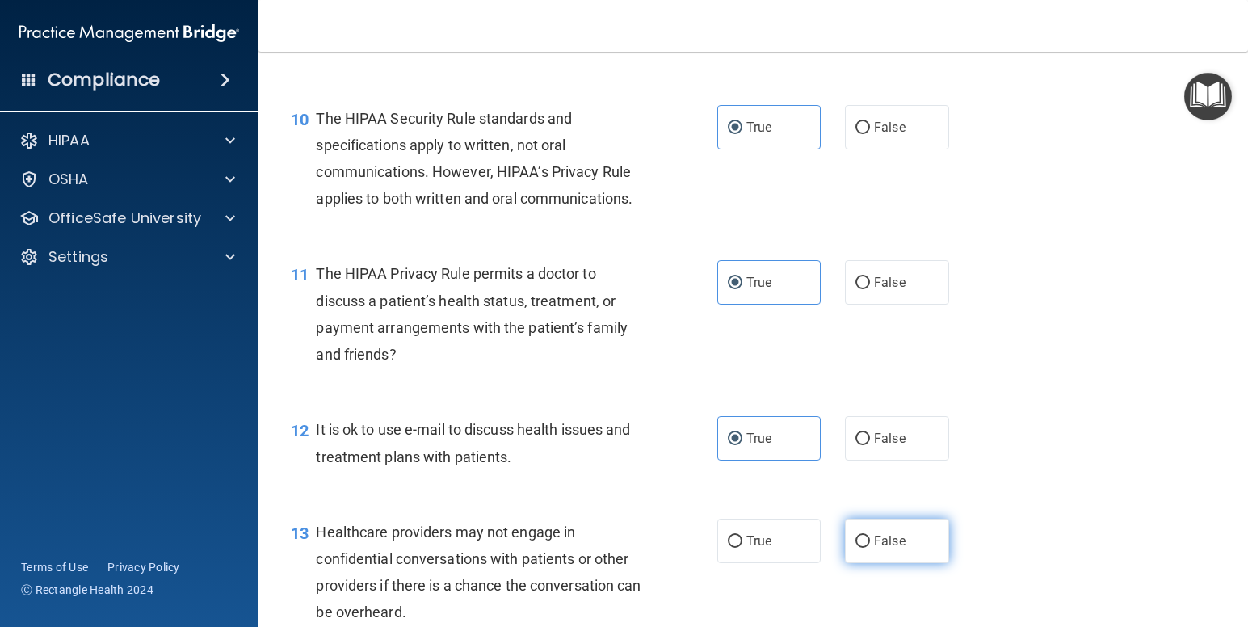
click at [888, 545] on span "False" at bounding box center [890, 540] width 32 height 15
click at [870, 545] on input "False" at bounding box center [863, 542] width 15 height 12
radio input "true"
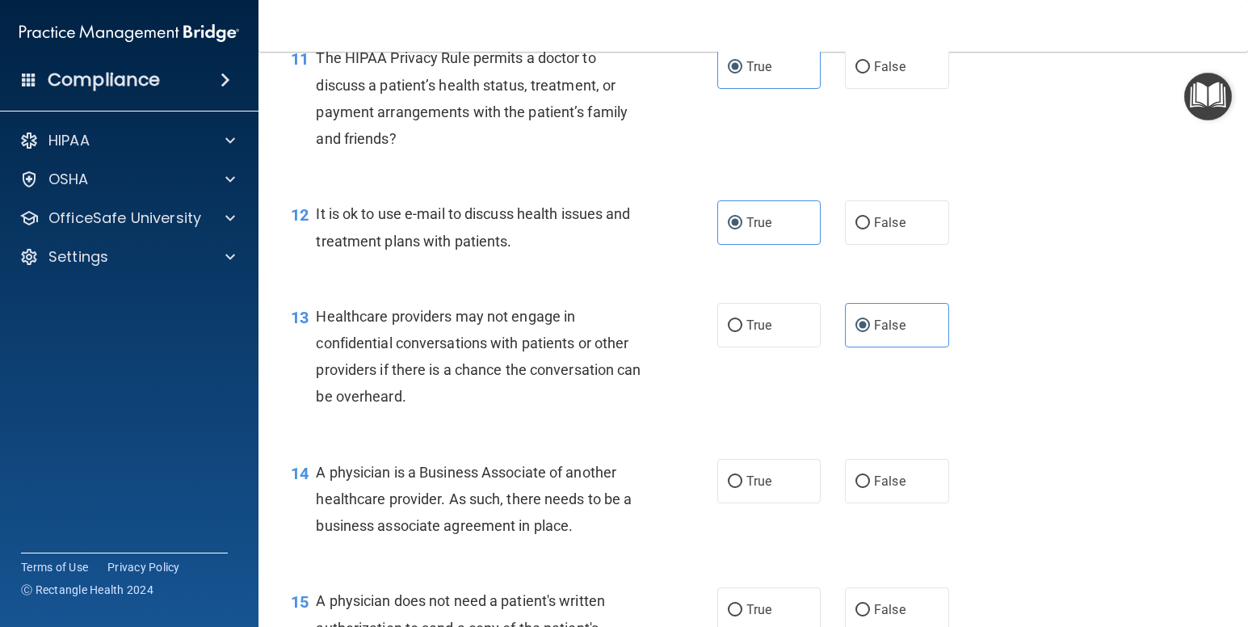
scroll to position [1574, 0]
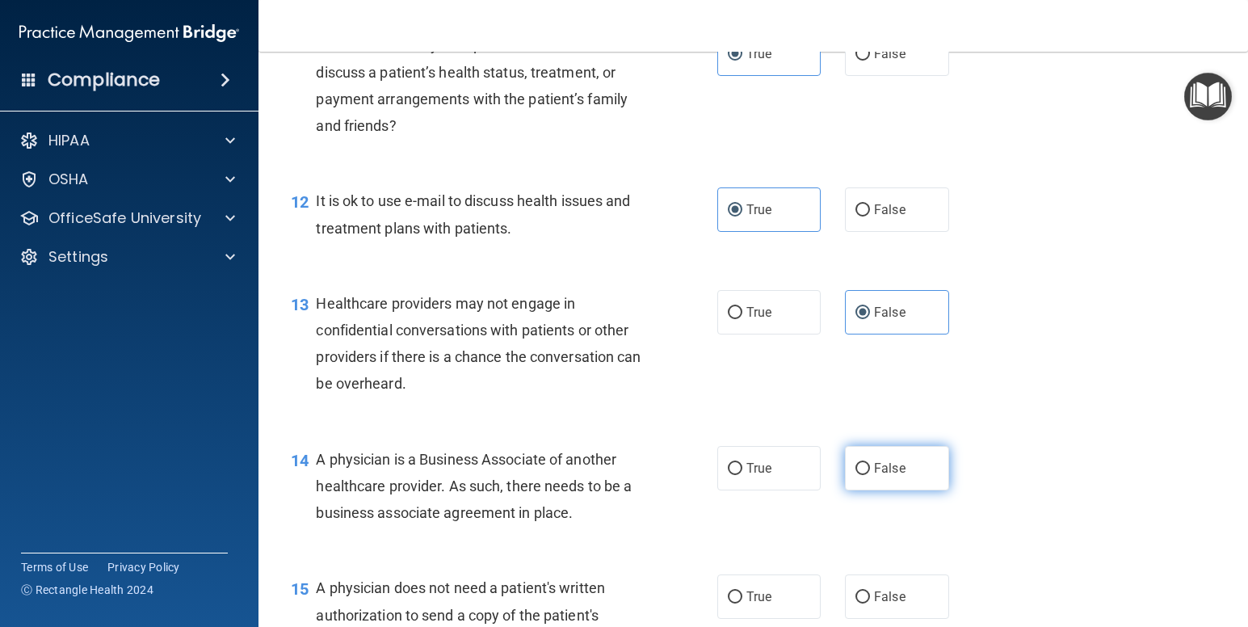
click at [925, 471] on label "False" at bounding box center [897, 468] width 104 height 44
click at [870, 471] on input "False" at bounding box center [863, 469] width 15 height 12
radio input "true"
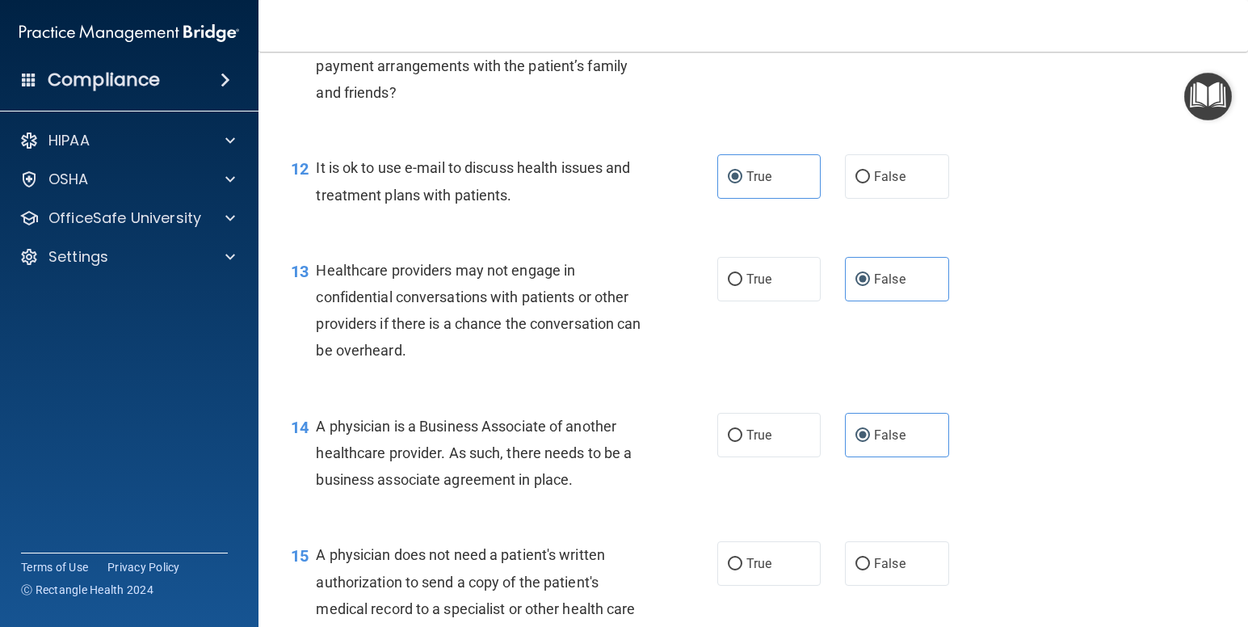
scroll to position [1652, 0]
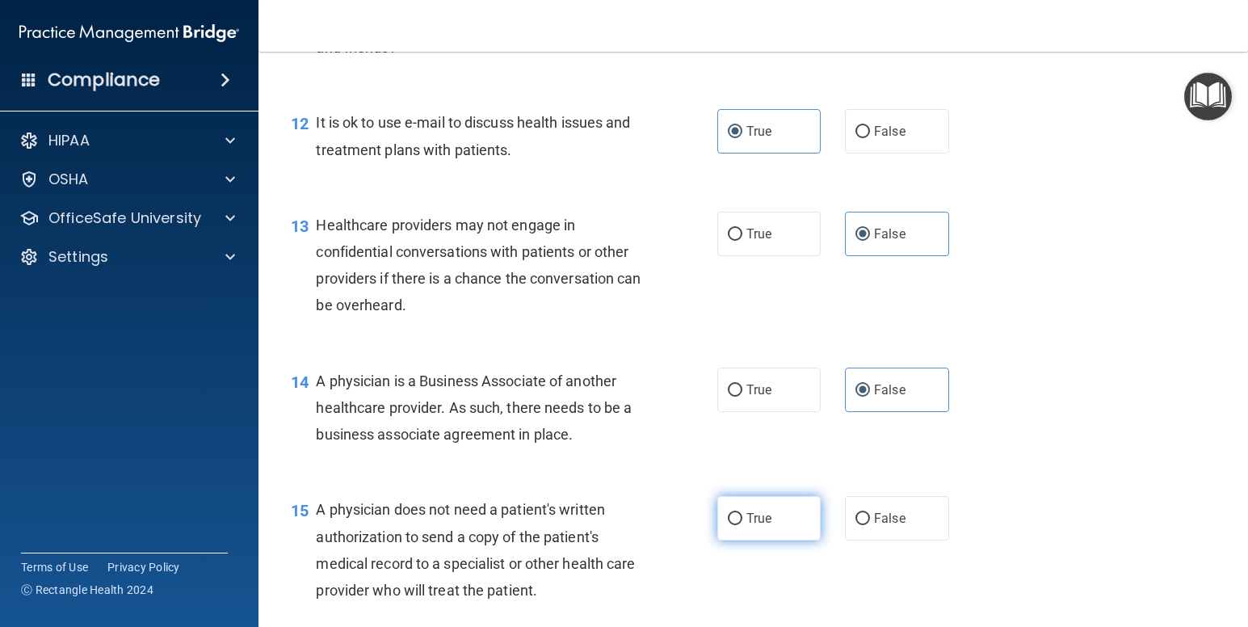
click at [770, 527] on label "True" at bounding box center [769, 518] width 104 height 44
click at [743, 525] on input "True" at bounding box center [735, 519] width 15 height 12
radio input "true"
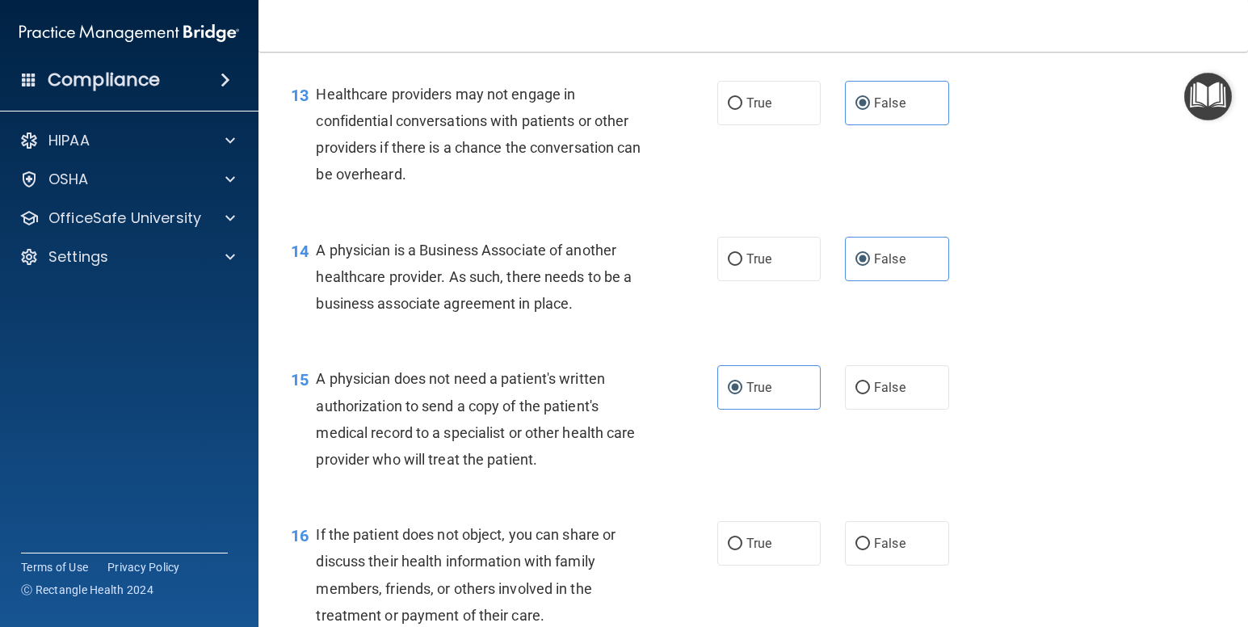
scroll to position [1816, 0]
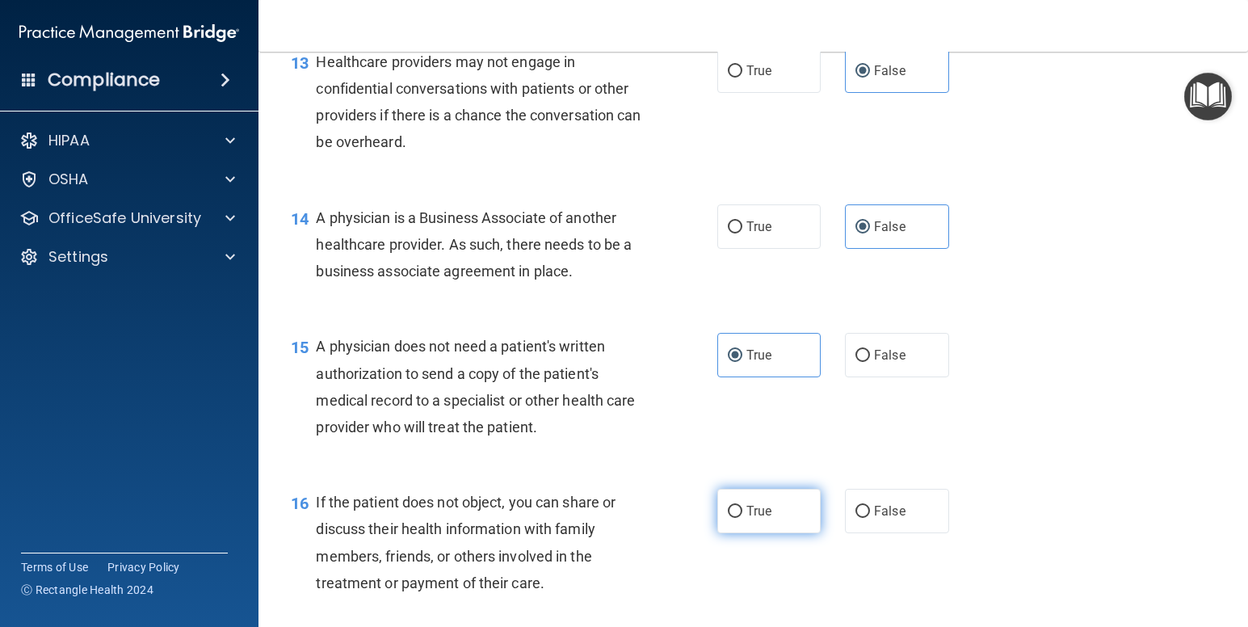
click at [759, 520] on label "True" at bounding box center [769, 511] width 104 height 44
click at [743, 518] on input "True" at bounding box center [735, 512] width 15 height 12
radio input "true"
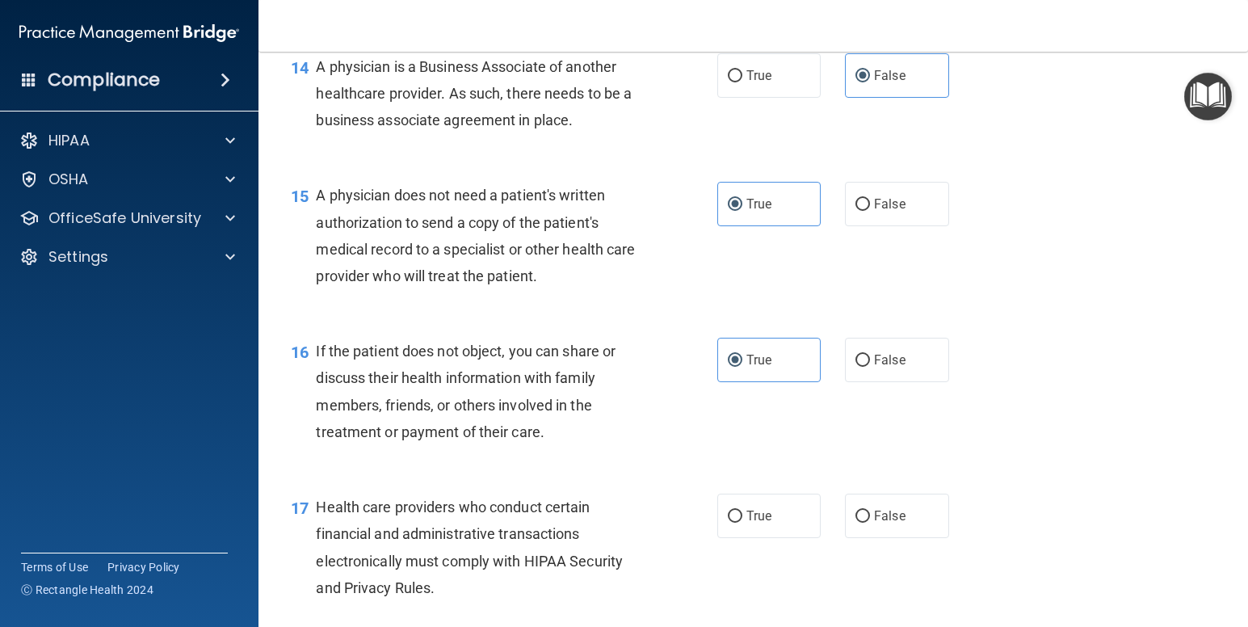
scroll to position [1999, 0]
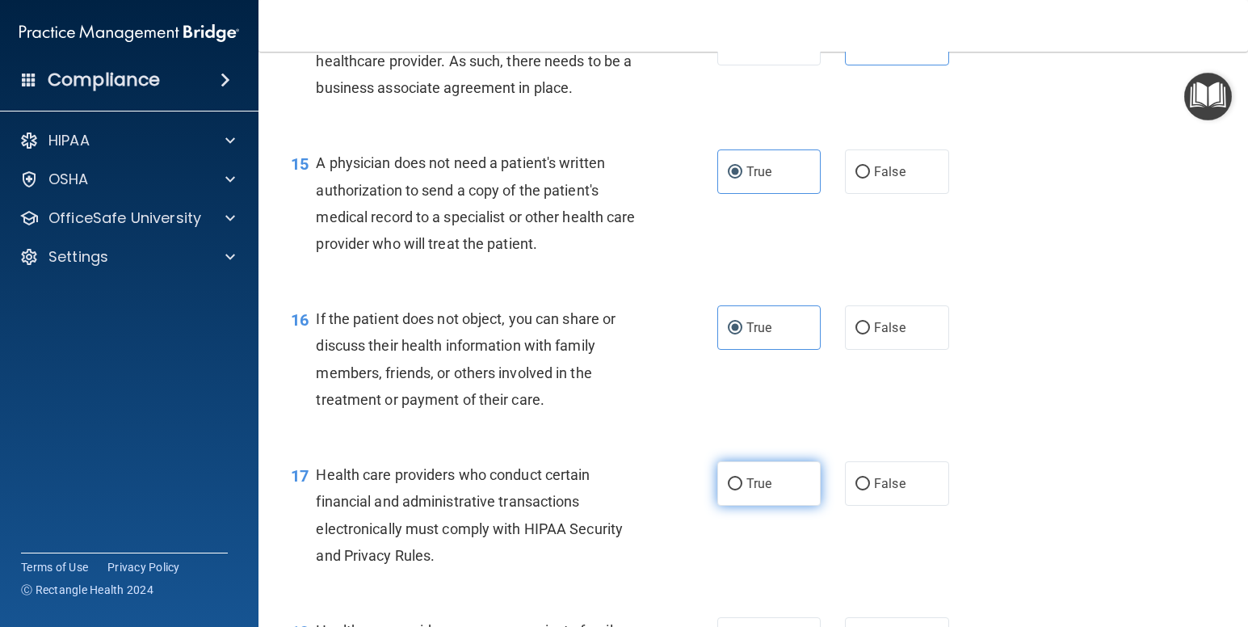
click at [771, 489] on label "True" at bounding box center [769, 483] width 104 height 44
click at [743, 489] on input "True" at bounding box center [735, 484] width 15 height 12
radio input "true"
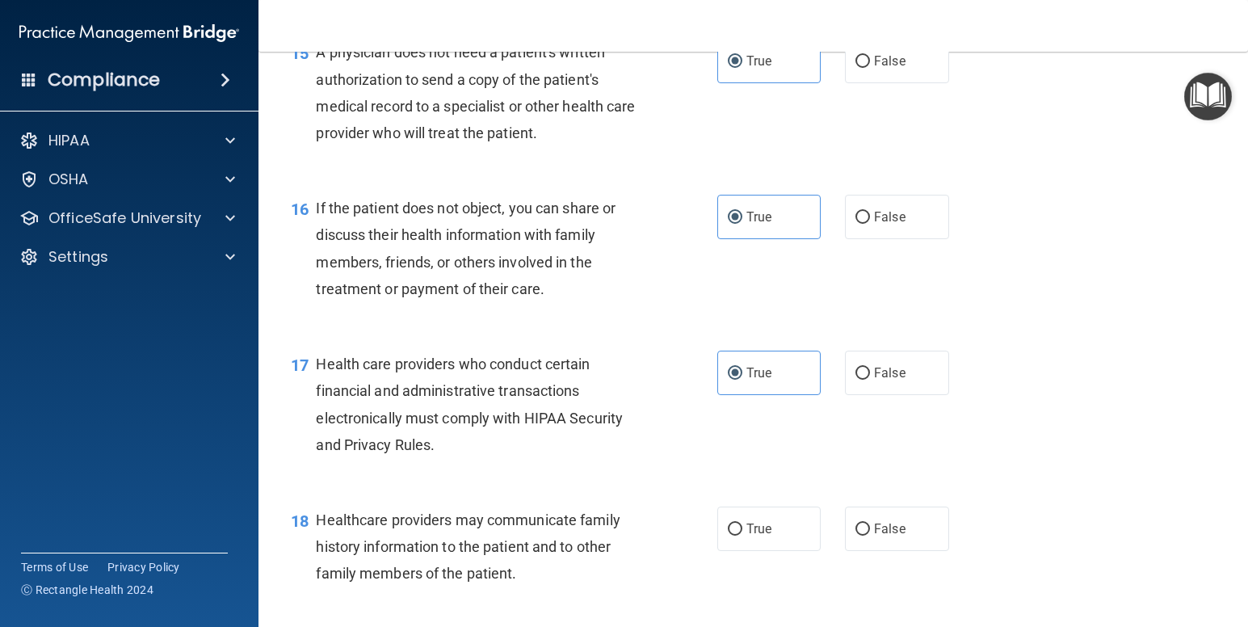
scroll to position [2130, 0]
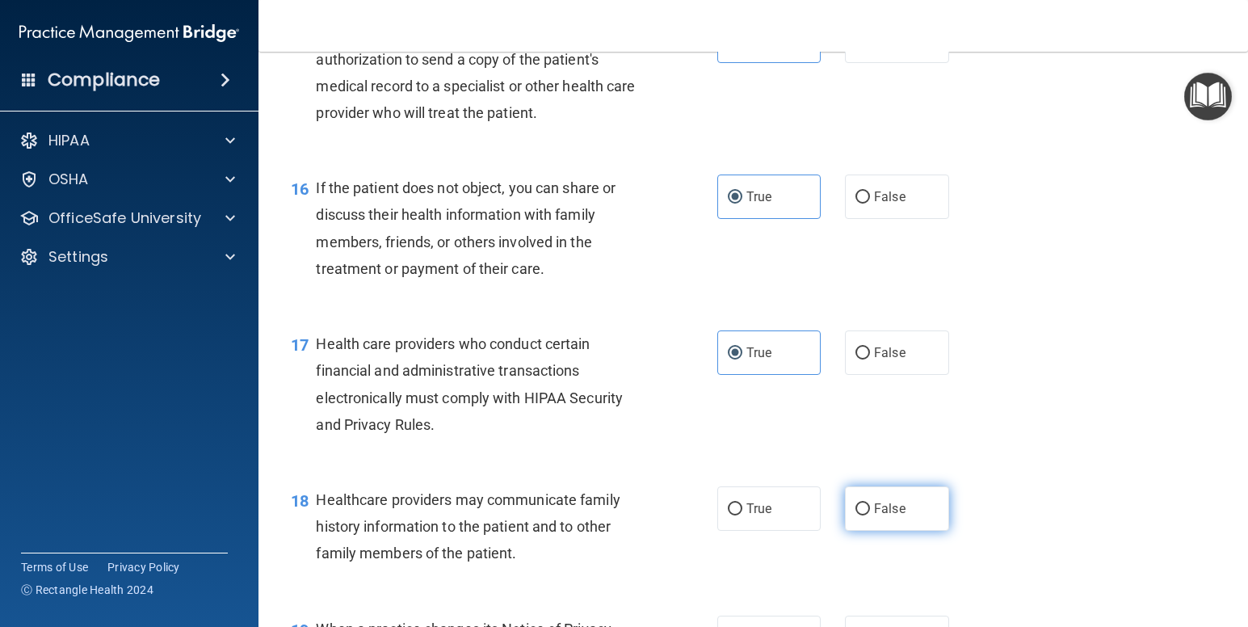
click at [878, 519] on label "False" at bounding box center [897, 508] width 104 height 44
click at [870, 515] on input "False" at bounding box center [863, 509] width 15 height 12
radio input "true"
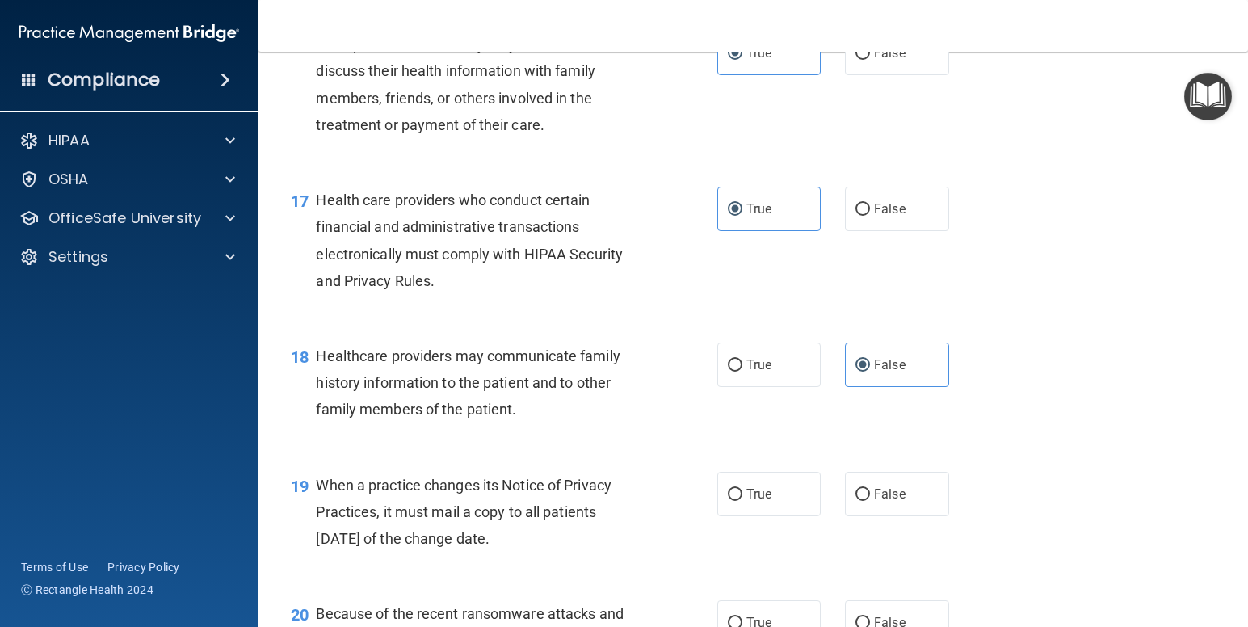
scroll to position [2280, 0]
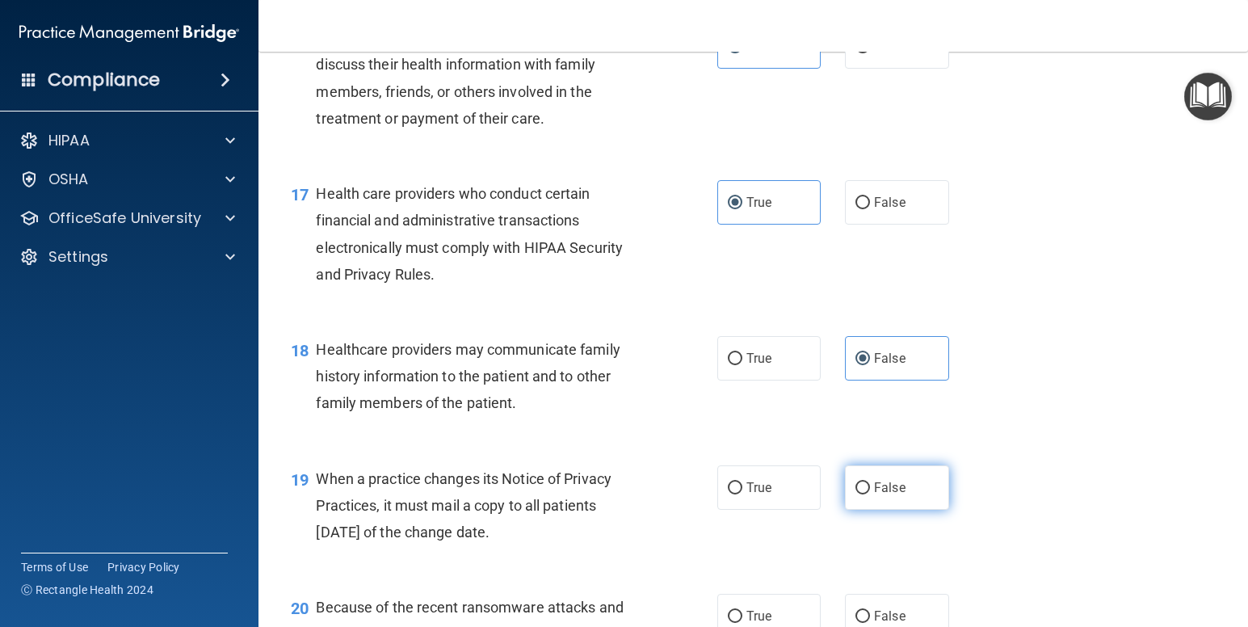
click at [915, 490] on label "False" at bounding box center [897, 487] width 104 height 44
click at [870, 490] on input "False" at bounding box center [863, 488] width 15 height 12
radio input "true"
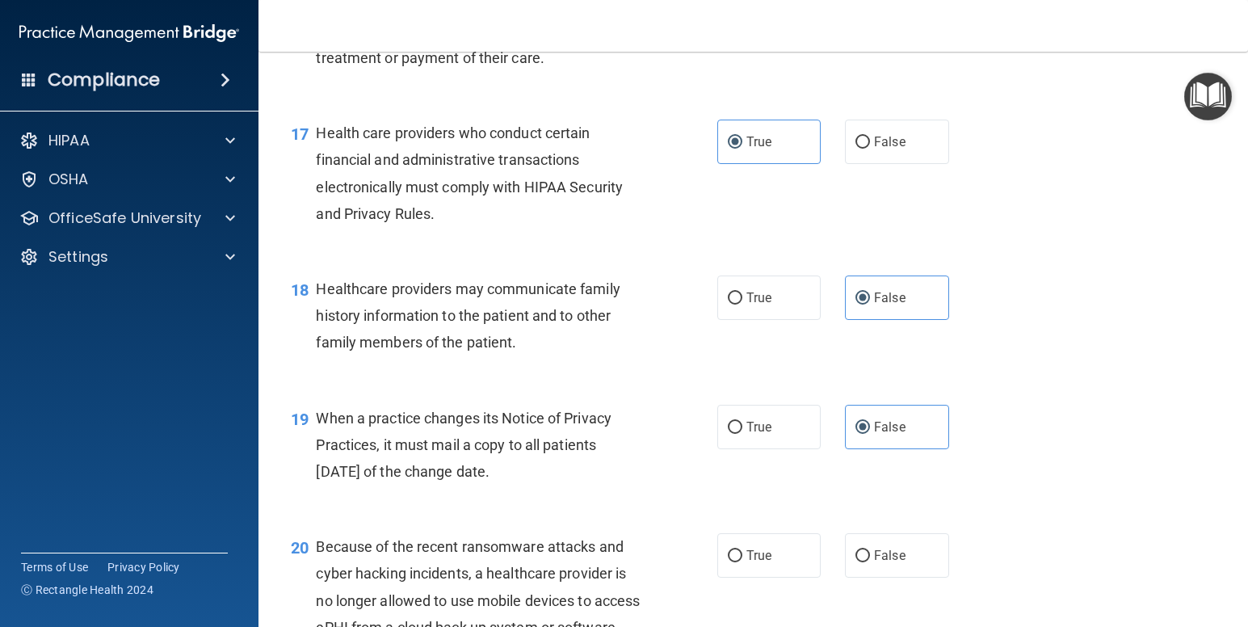
scroll to position [2442, 0]
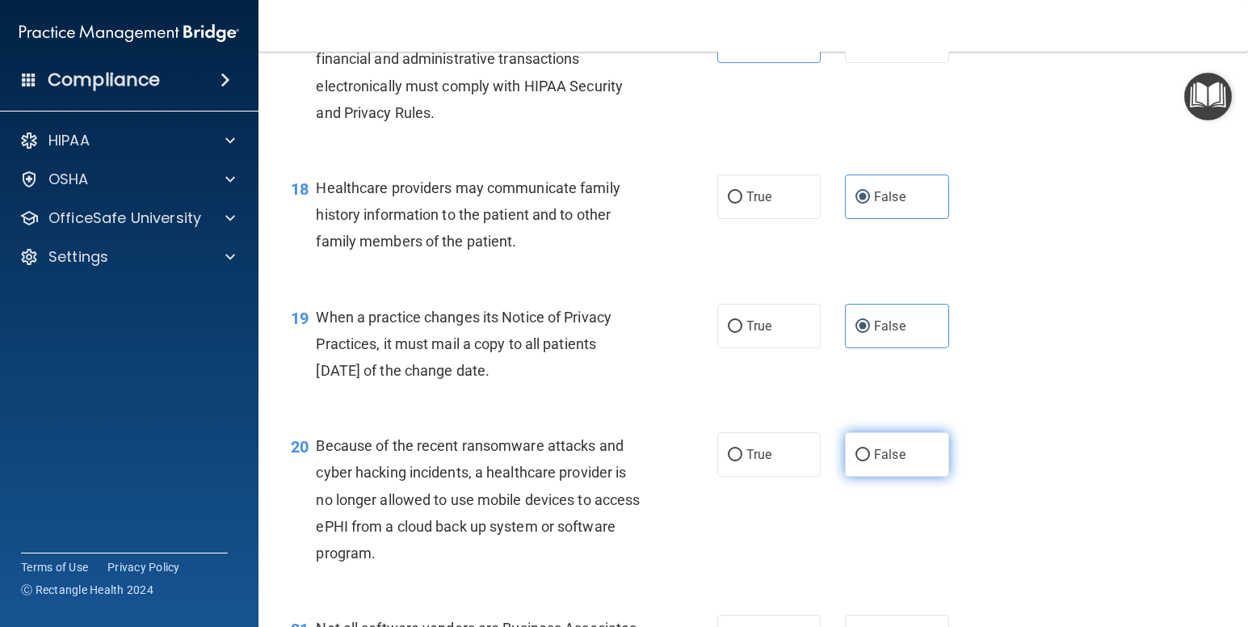
click at [901, 465] on label "False" at bounding box center [897, 454] width 104 height 44
click at [870, 461] on input "False" at bounding box center [863, 455] width 15 height 12
radio input "true"
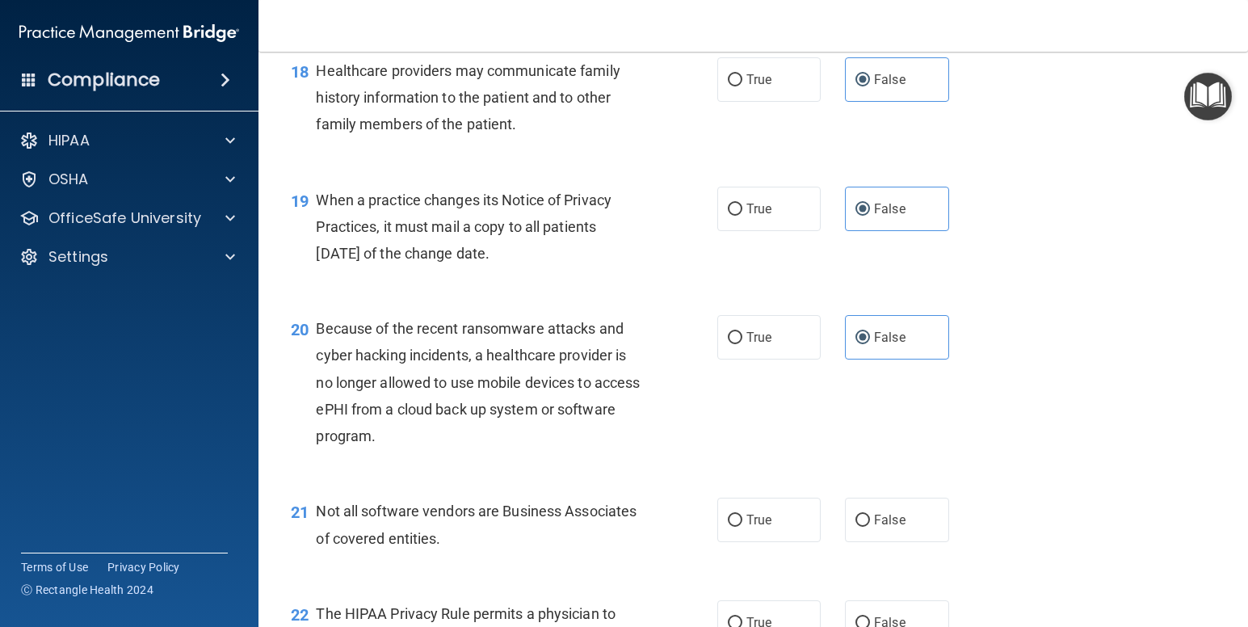
scroll to position [2579, 0]
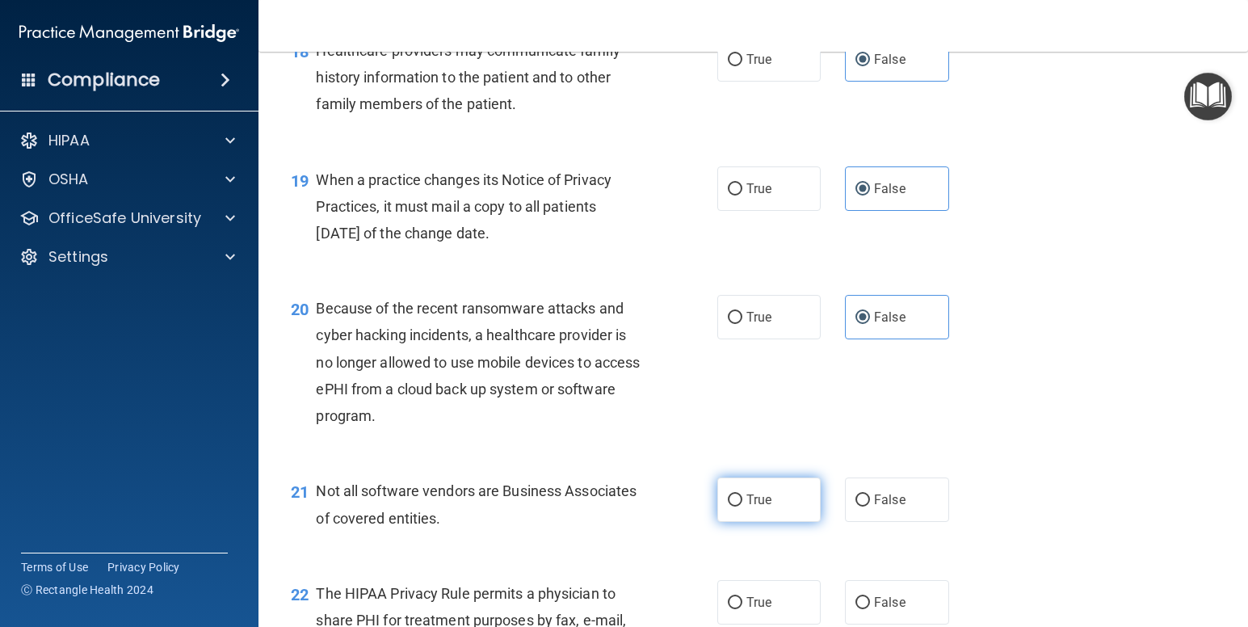
click at [747, 501] on span "True" at bounding box center [759, 499] width 25 height 15
click at [743, 501] on input "True" at bounding box center [735, 500] width 15 height 12
radio input "true"
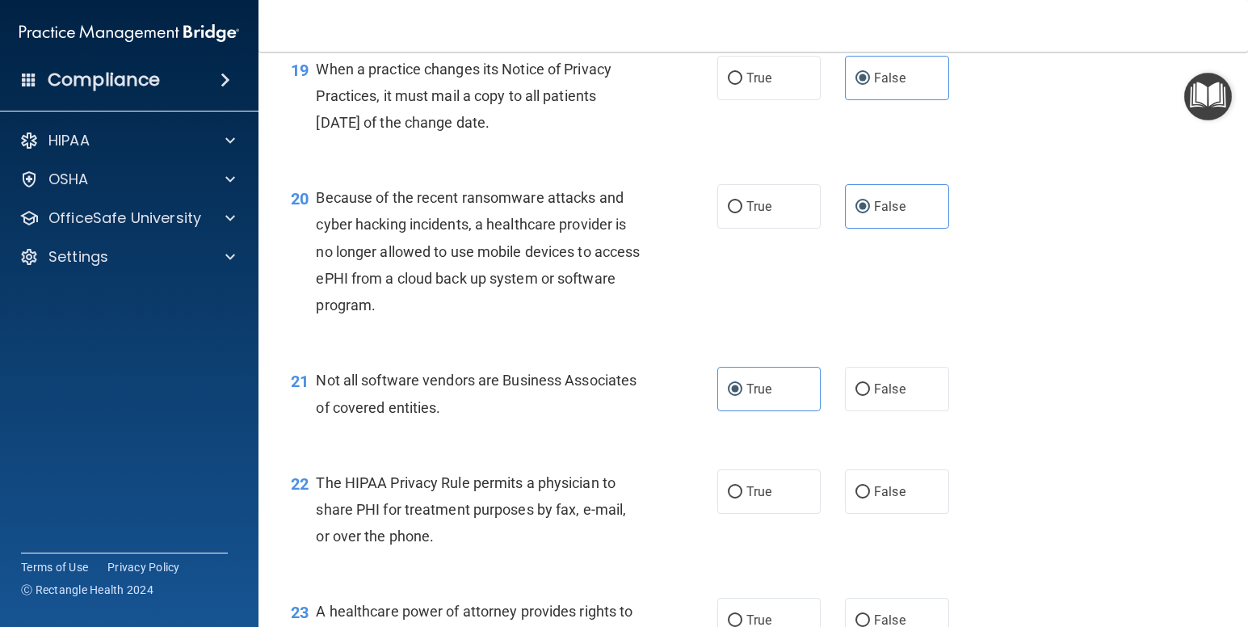
scroll to position [2729, 0]
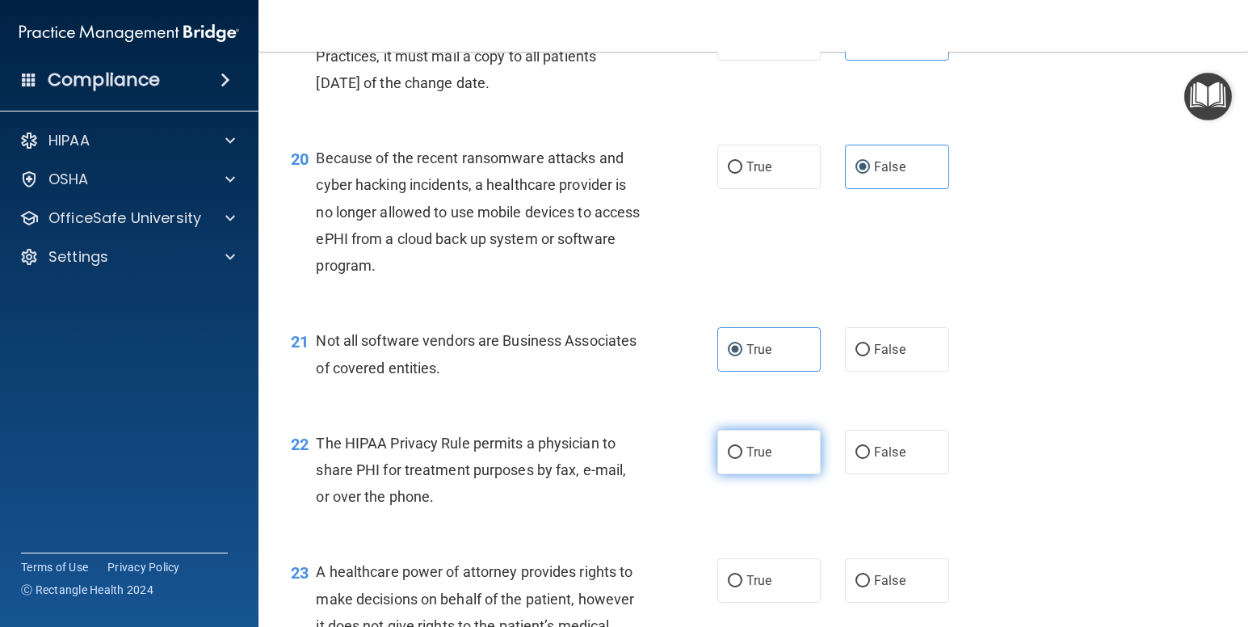
click at [764, 461] on label "True" at bounding box center [769, 452] width 104 height 44
click at [743, 459] on input "True" at bounding box center [735, 453] width 15 height 12
radio input "true"
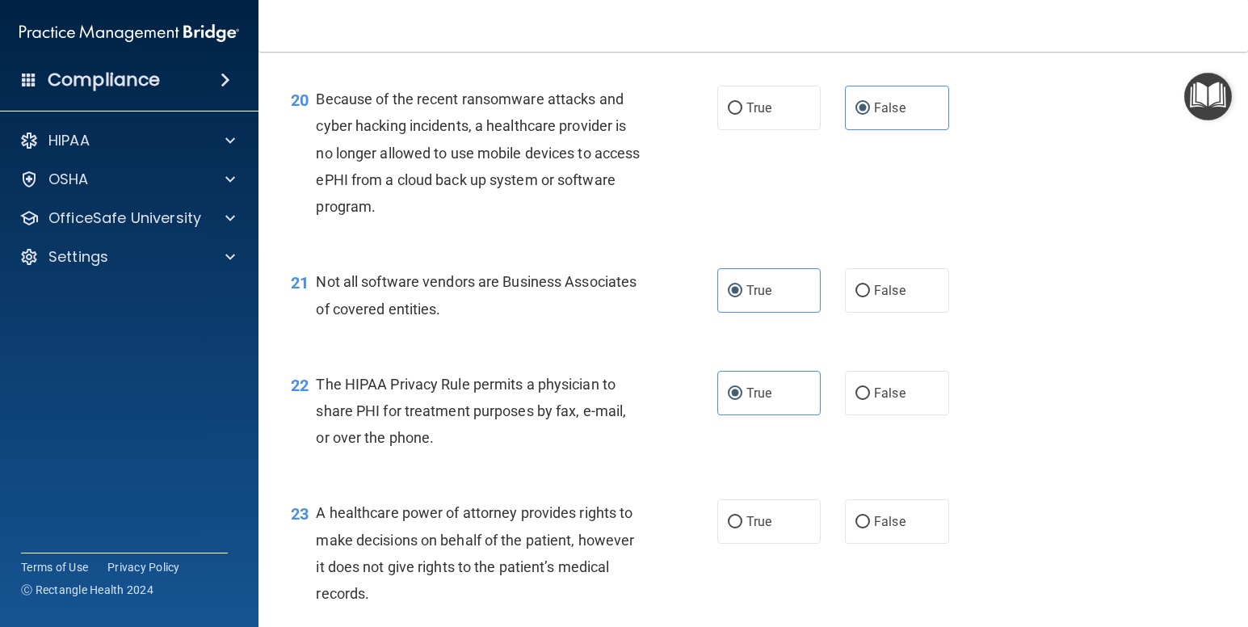
scroll to position [2814, 0]
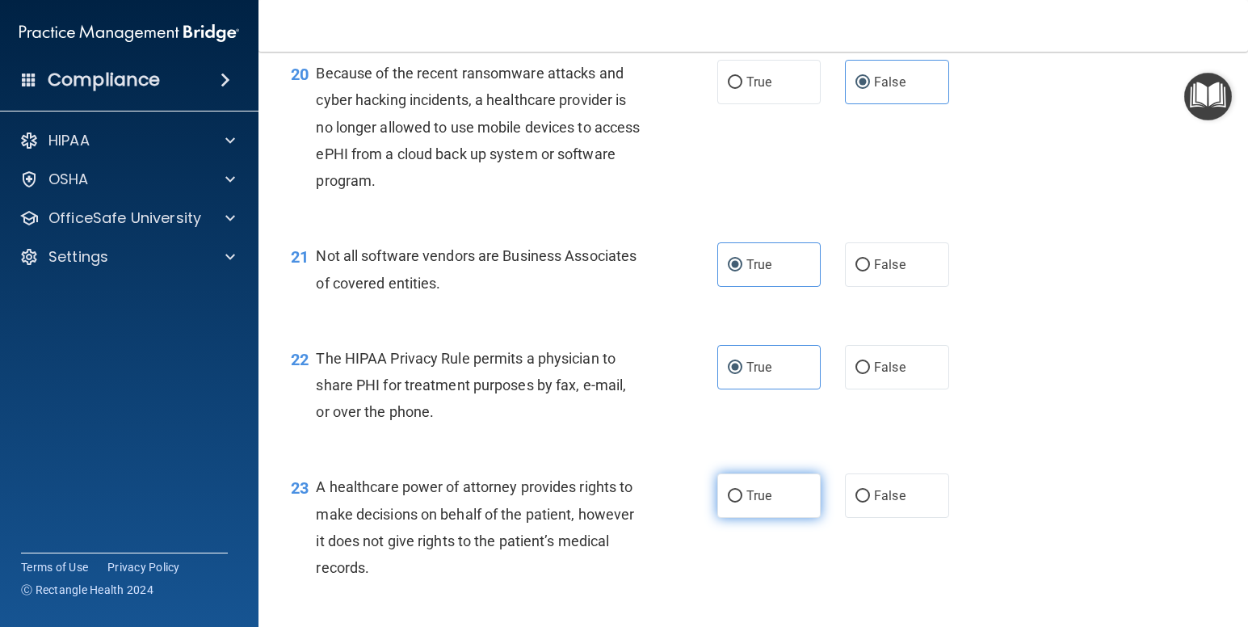
click at [784, 505] on label "True" at bounding box center [769, 495] width 104 height 44
click at [743, 503] on input "True" at bounding box center [735, 496] width 15 height 12
radio input "true"
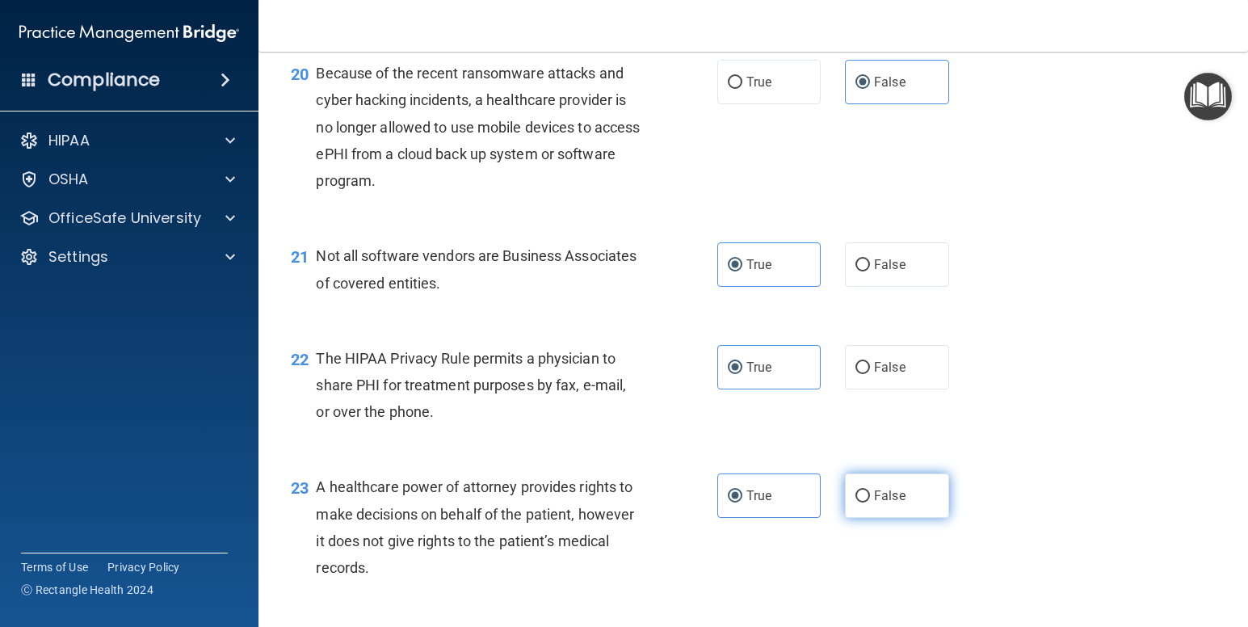
click at [932, 500] on label "False" at bounding box center [897, 495] width 104 height 44
click at [870, 500] on input "False" at bounding box center [863, 496] width 15 height 12
radio input "true"
radio input "false"
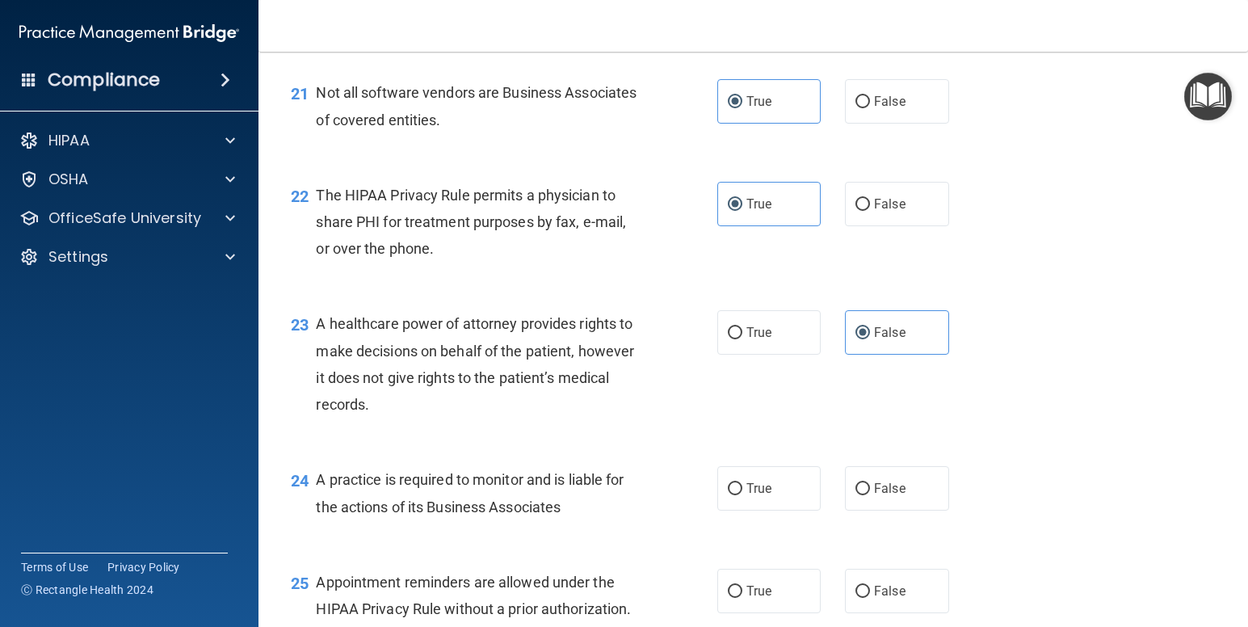
scroll to position [2990, 0]
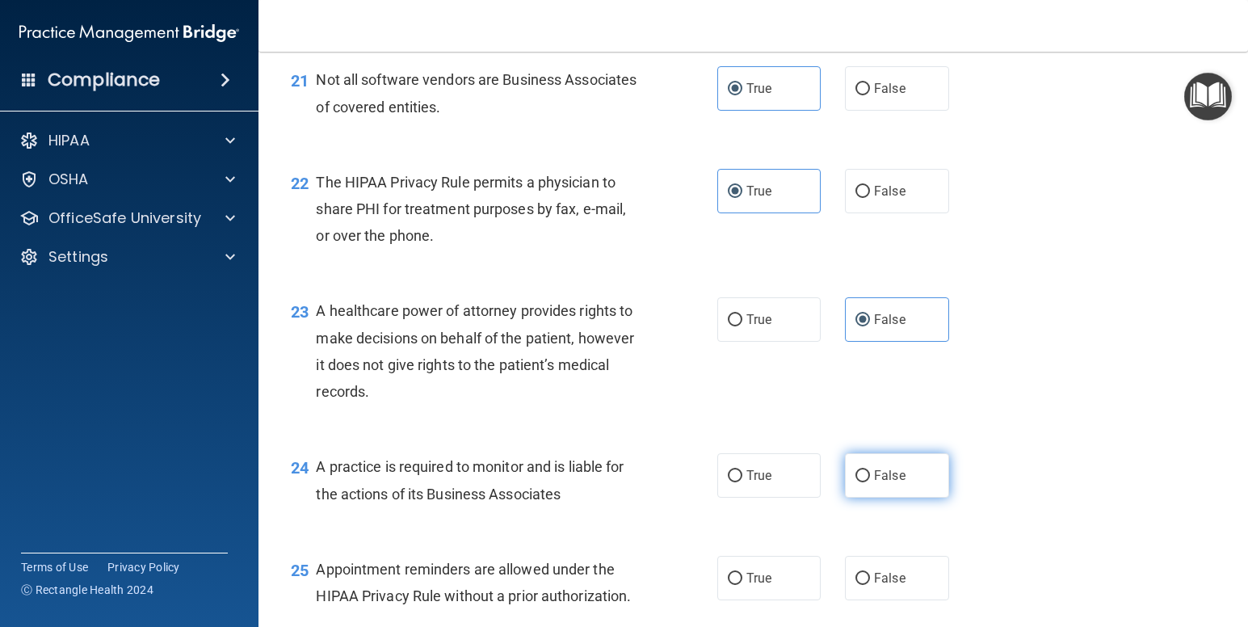
click at [890, 486] on label "False" at bounding box center [897, 475] width 104 height 44
click at [870, 482] on input "False" at bounding box center [863, 476] width 15 height 12
radio input "true"
click at [767, 579] on label "True" at bounding box center [769, 578] width 104 height 44
click at [743, 579] on input "True" at bounding box center [735, 579] width 15 height 12
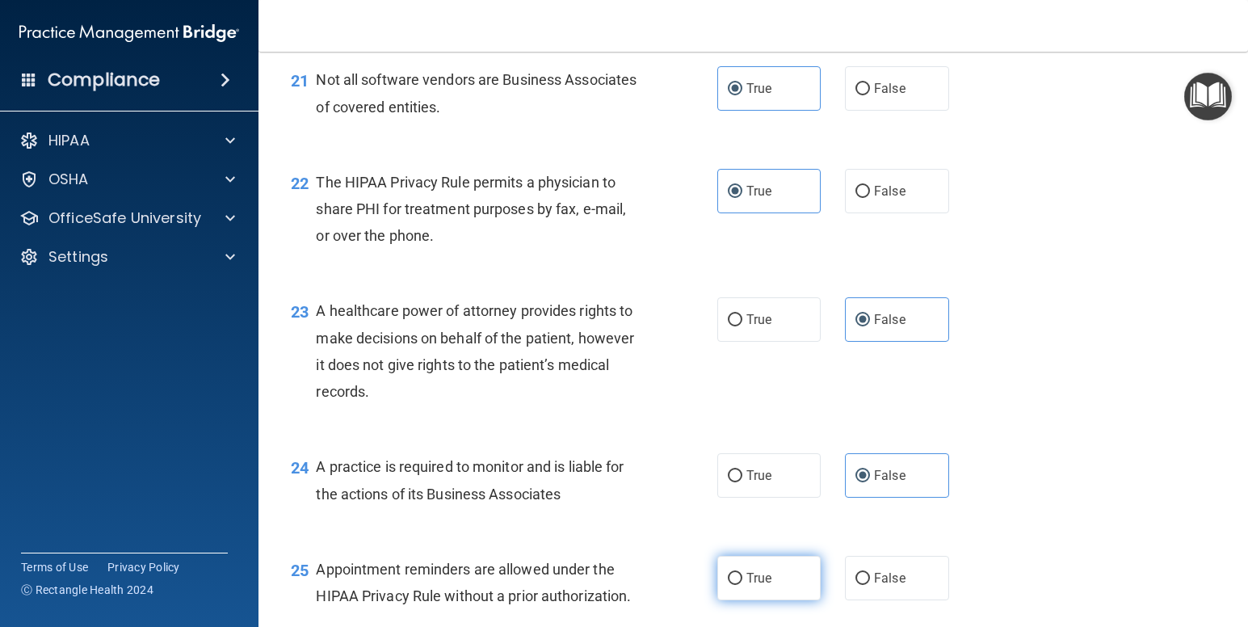
radio input "true"
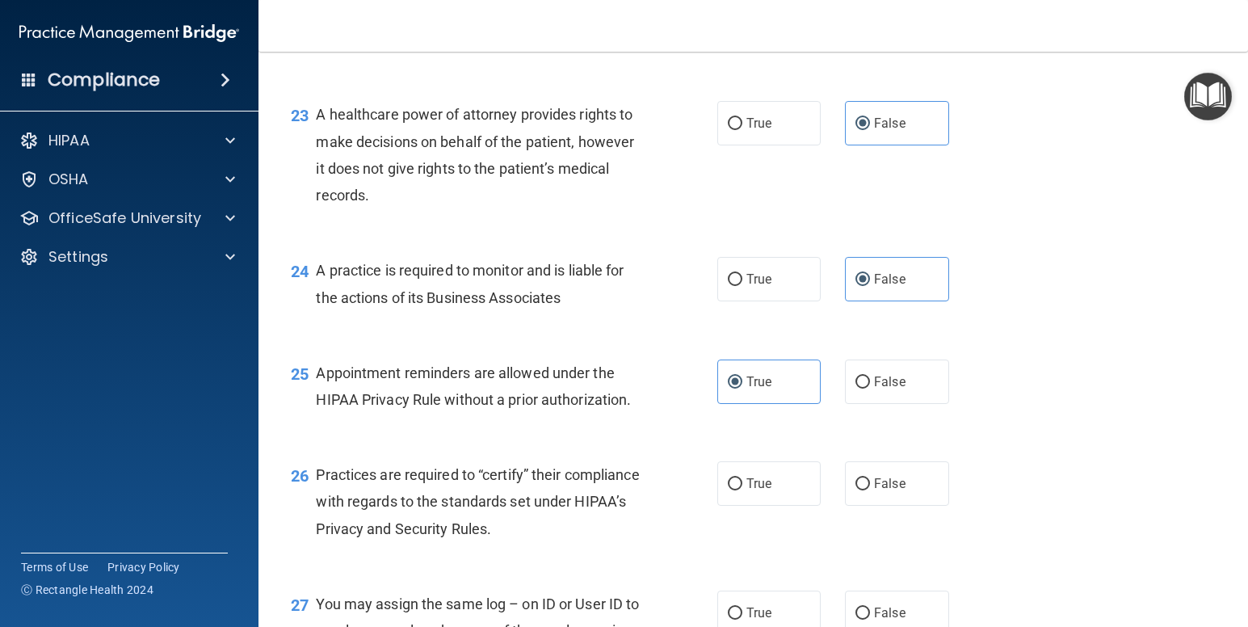
scroll to position [3200, 0]
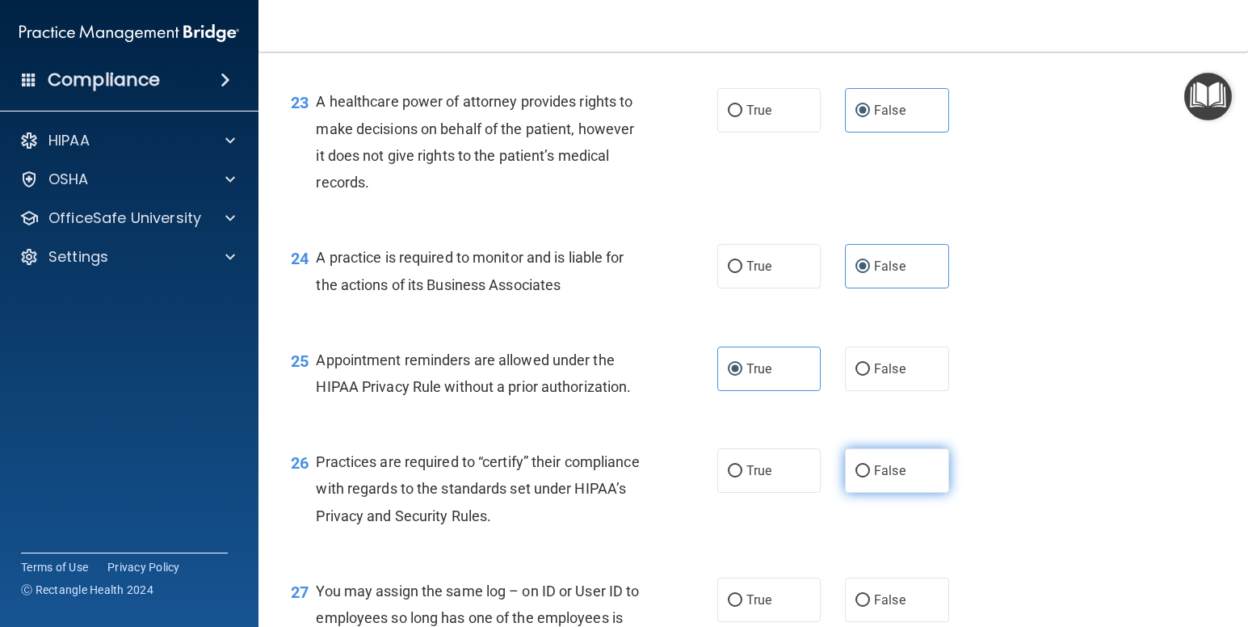
click at [906, 492] on label "False" at bounding box center [897, 470] width 104 height 44
click at [870, 478] on input "False" at bounding box center [863, 471] width 15 height 12
radio input "true"
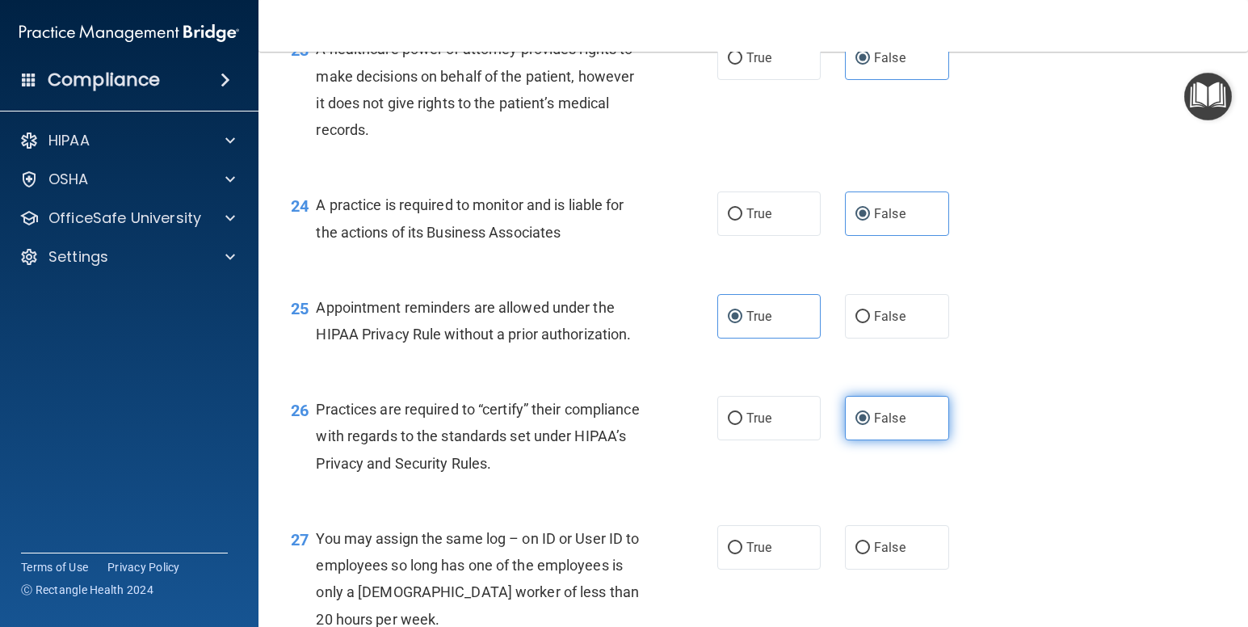
scroll to position [3280, 0]
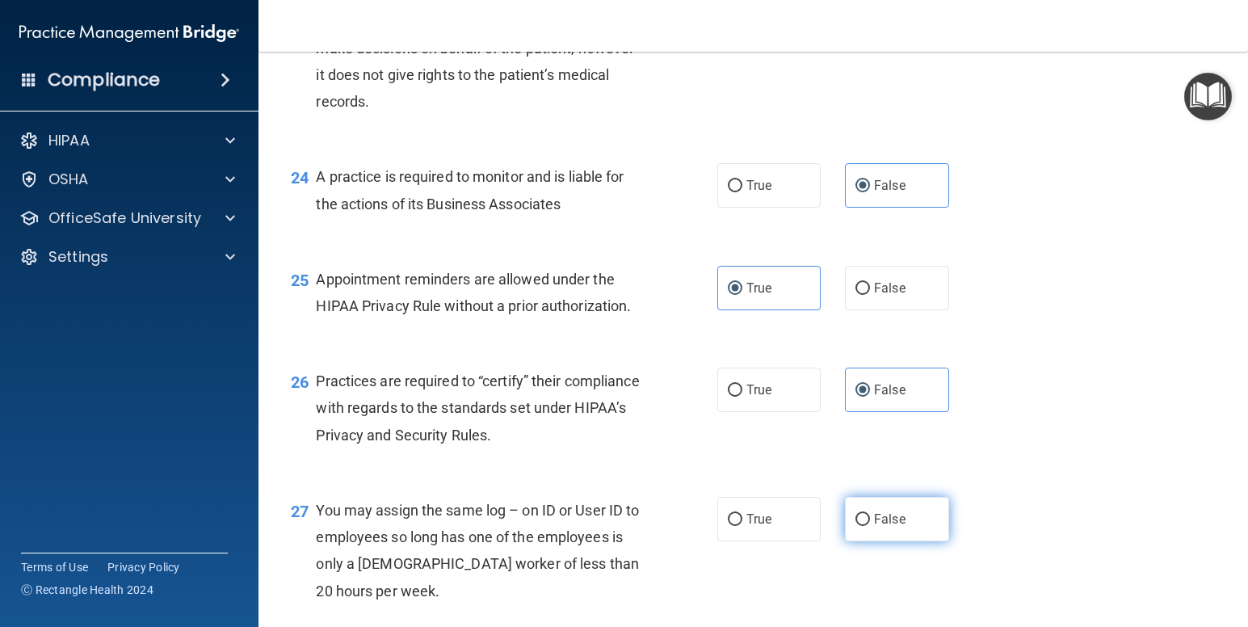
click at [888, 514] on span "False" at bounding box center [890, 518] width 32 height 15
click at [870, 514] on input "False" at bounding box center [863, 520] width 15 height 12
radio input "true"
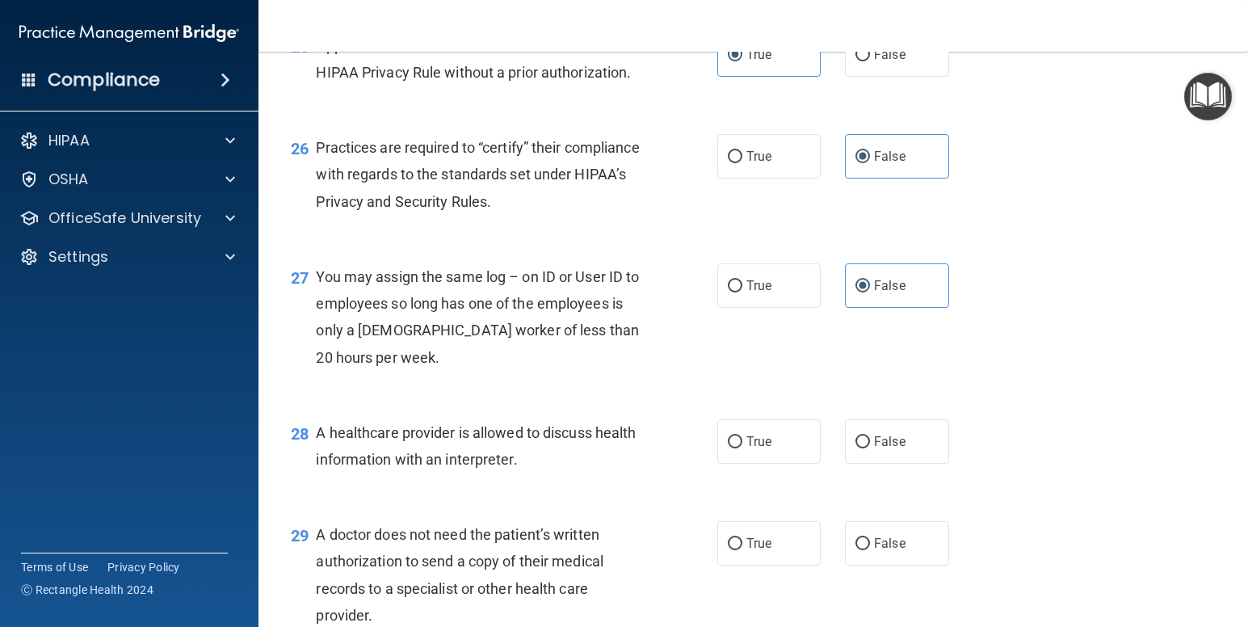
scroll to position [3523, 0]
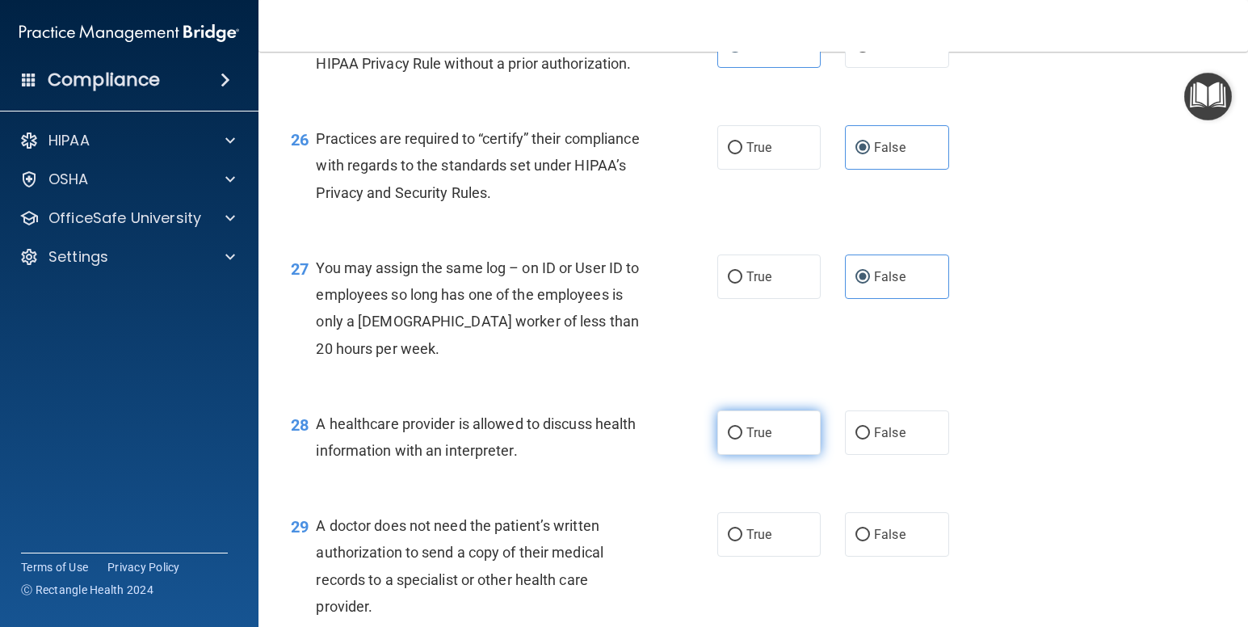
click at [768, 444] on label "True" at bounding box center [769, 432] width 104 height 44
click at [743, 440] on input "True" at bounding box center [735, 433] width 15 height 12
radio input "true"
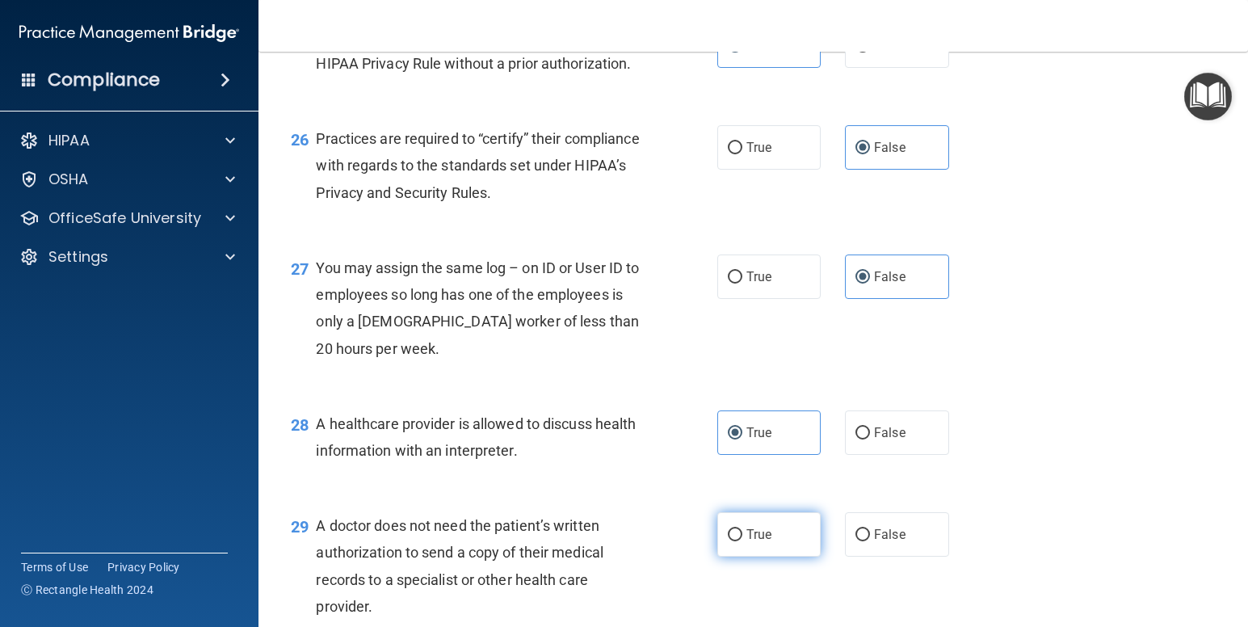
click at [775, 521] on label "True" at bounding box center [769, 534] width 104 height 44
click at [743, 529] on input "True" at bounding box center [735, 535] width 15 height 12
radio input "true"
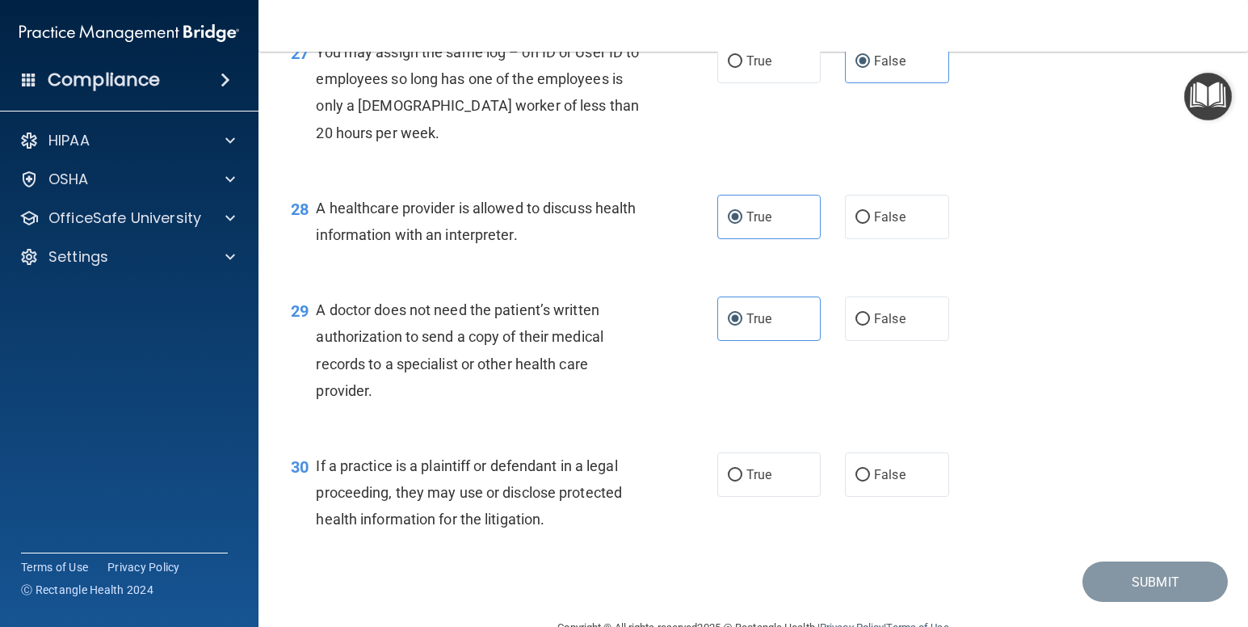
scroll to position [3765, 0]
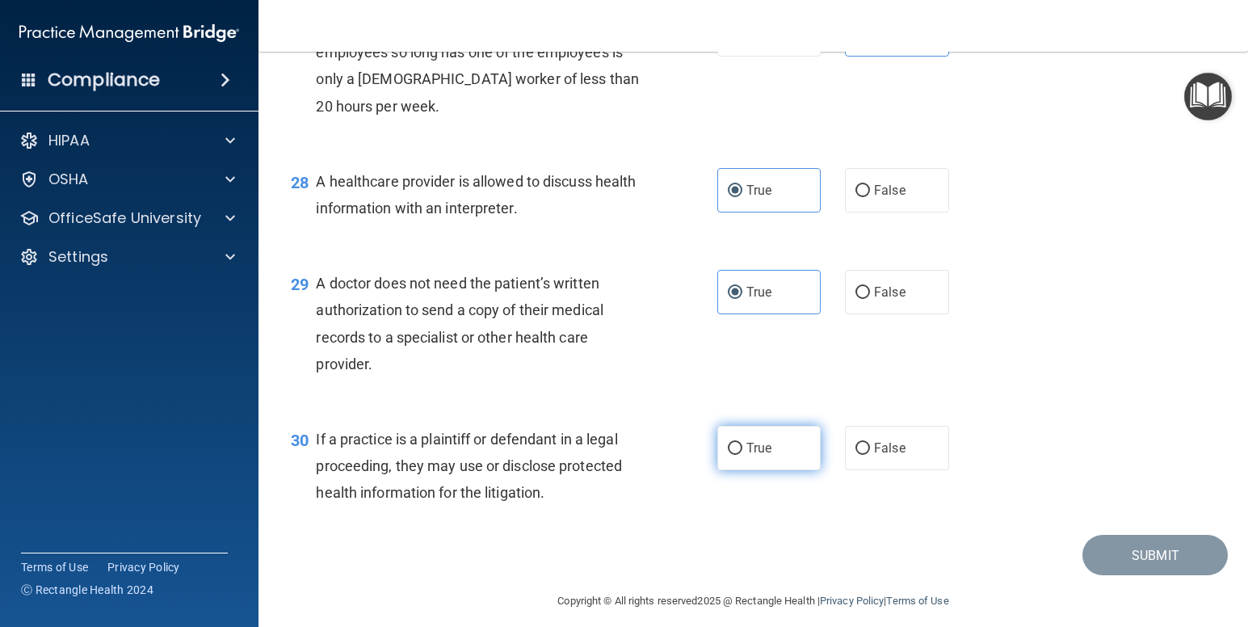
click at [751, 457] on label "True" at bounding box center [769, 448] width 104 height 44
click at [743, 455] on input "True" at bounding box center [735, 449] width 15 height 12
radio input "true"
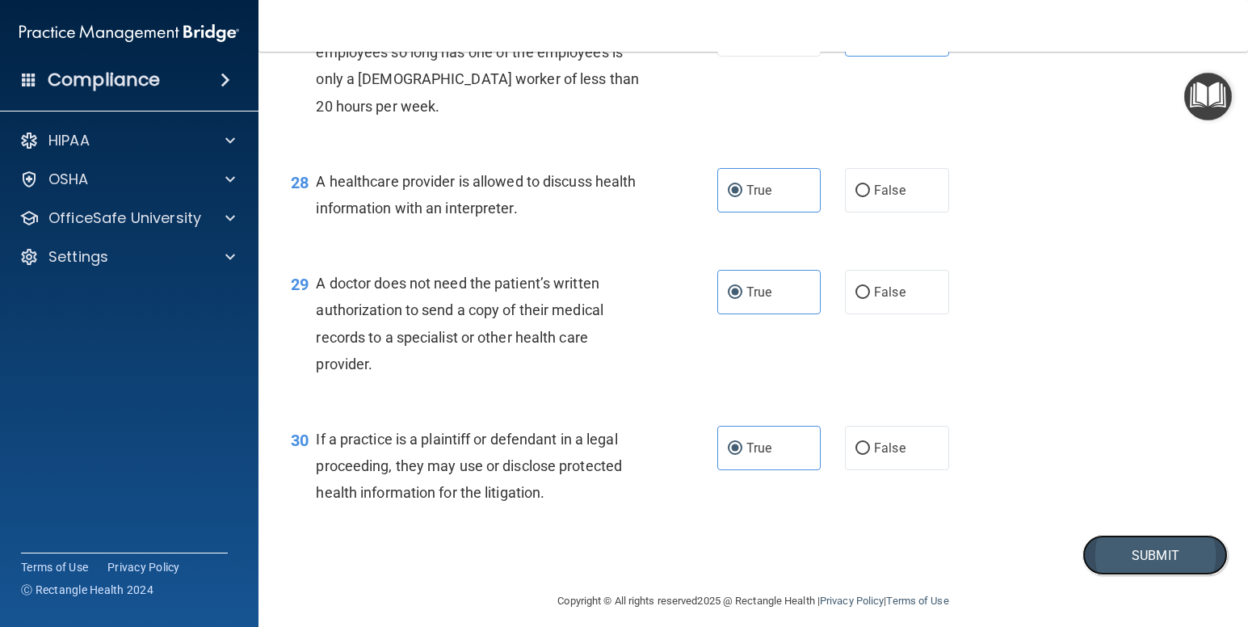
click at [1121, 562] on button "Submit" at bounding box center [1155, 555] width 145 height 41
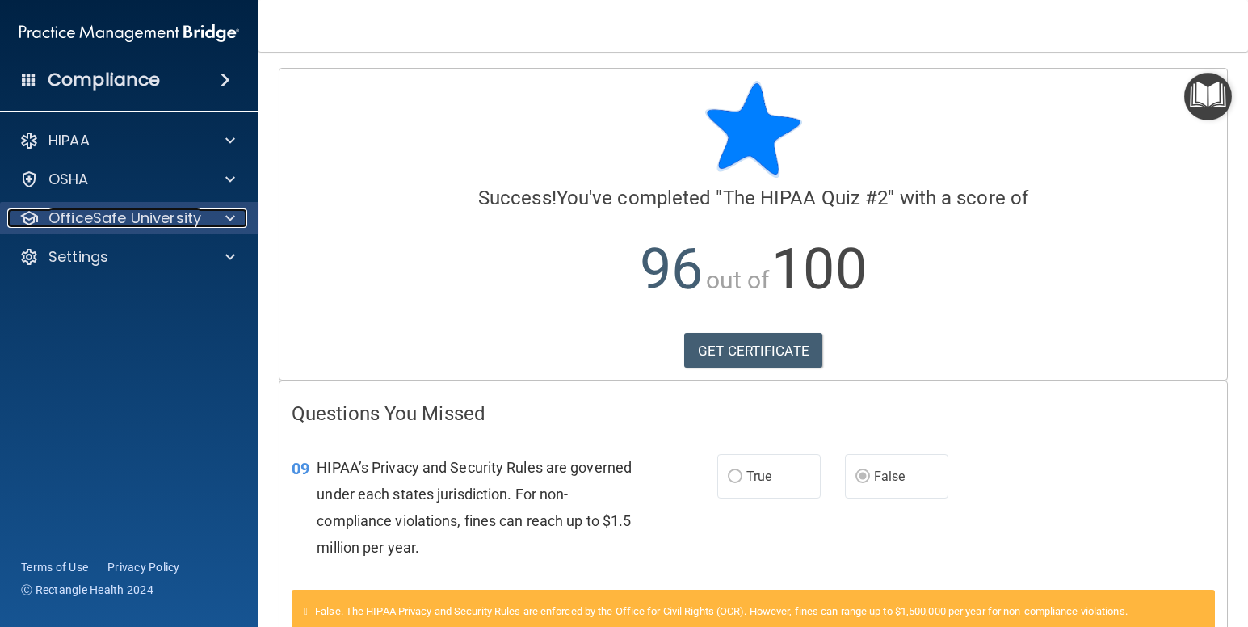
click at [143, 213] on p "OfficeSafe University" at bounding box center [124, 217] width 153 height 19
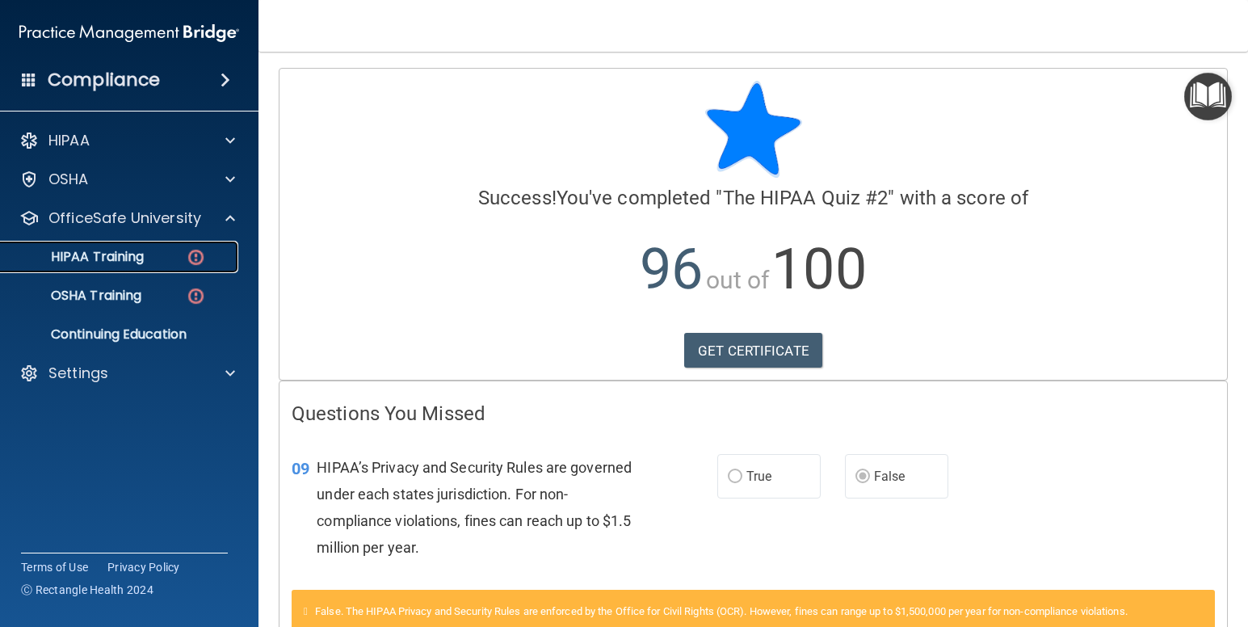
click at [130, 252] on p "HIPAA Training" at bounding box center [77, 257] width 133 height 16
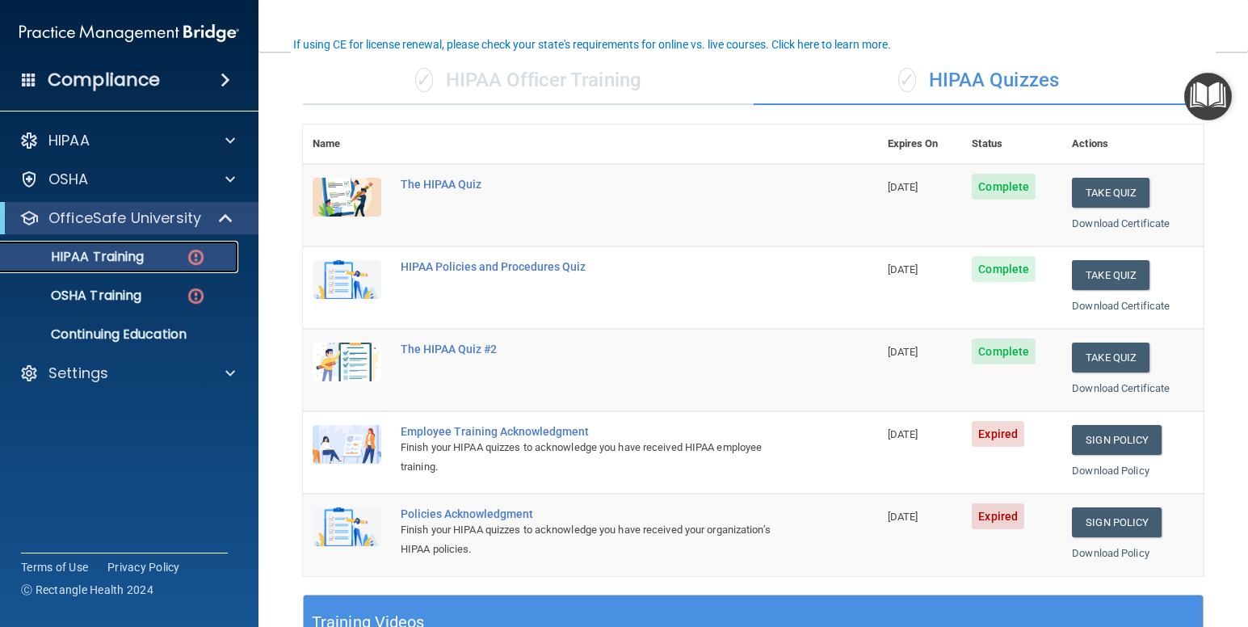
scroll to position [152, 0]
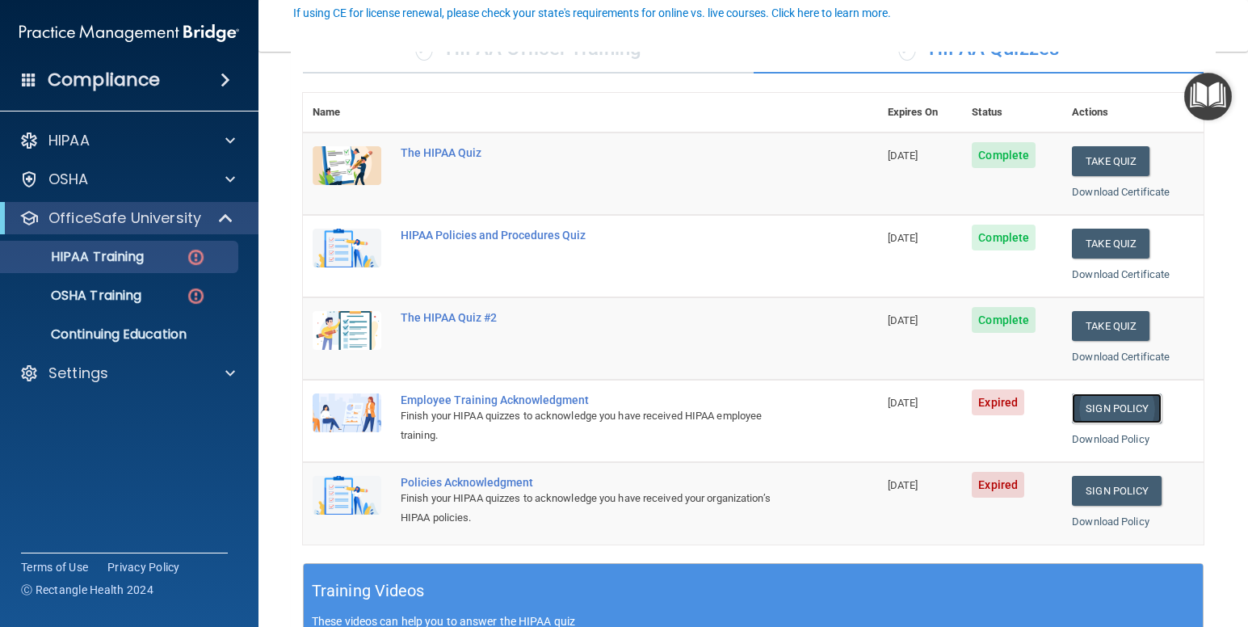
click at [1113, 412] on link "Sign Policy" at bounding box center [1117, 408] width 90 height 30
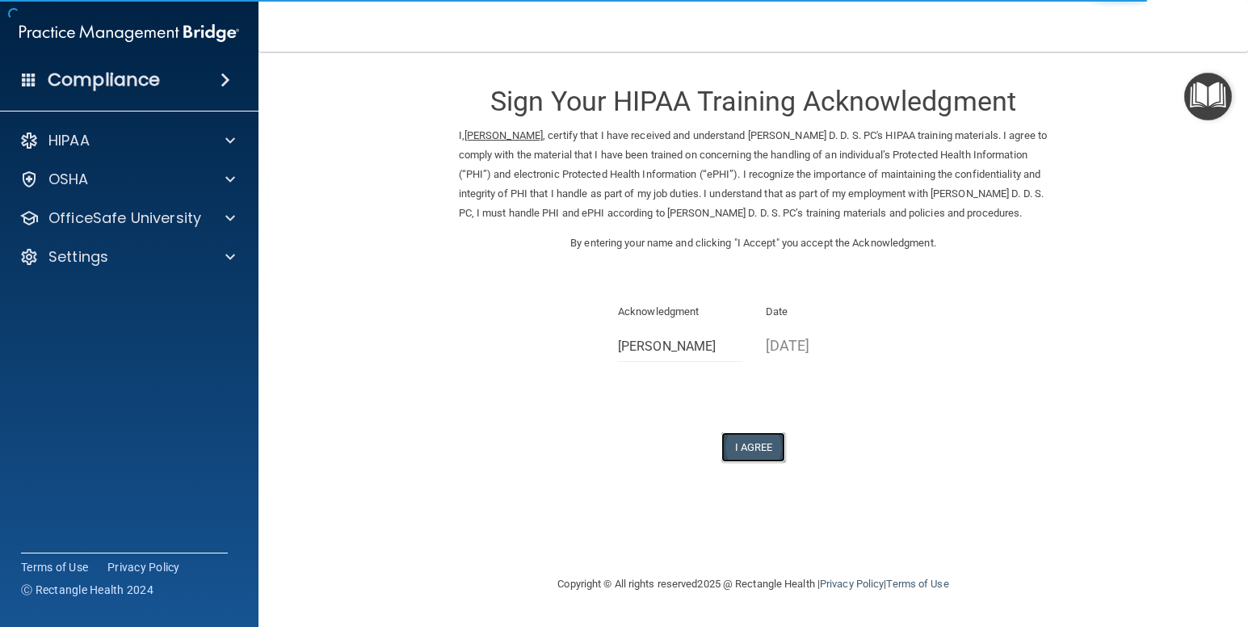
click at [767, 462] on button "I Agree" at bounding box center [754, 447] width 65 height 30
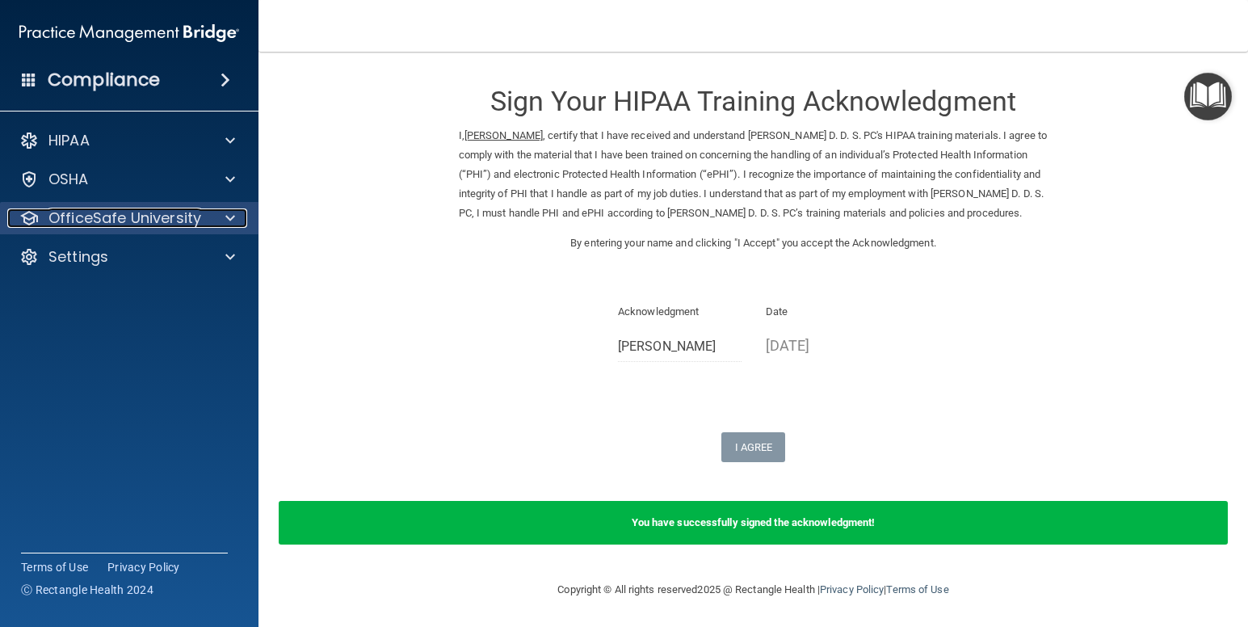
click at [144, 209] on p "OfficeSafe University" at bounding box center [124, 217] width 153 height 19
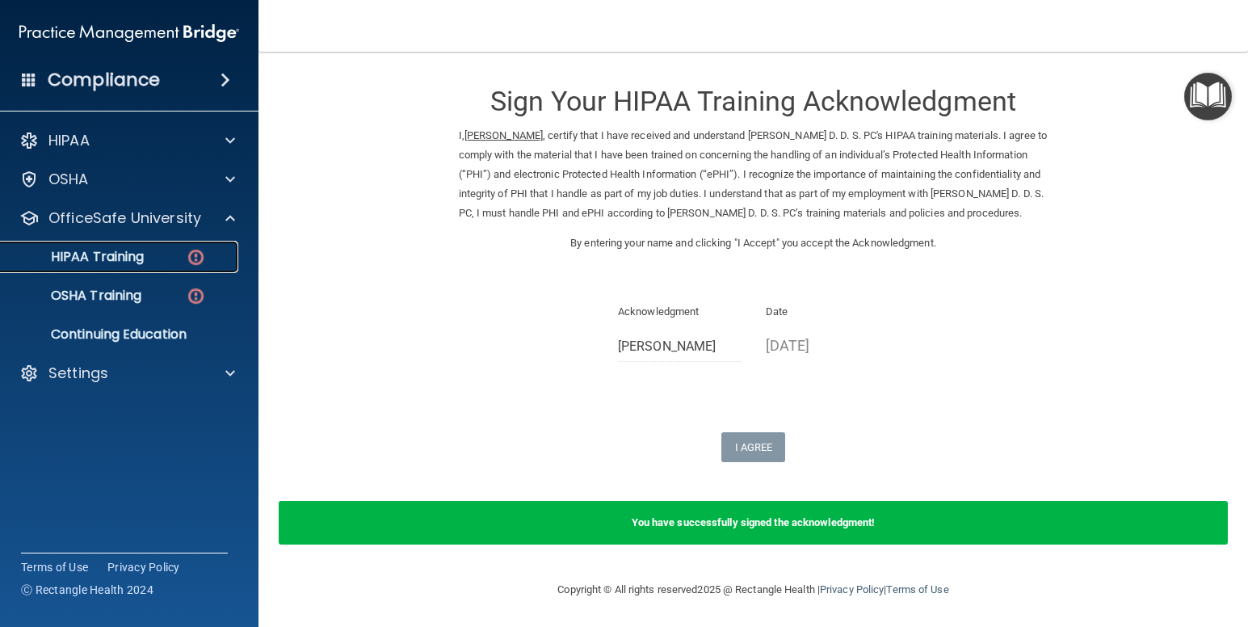
click at [156, 250] on div "HIPAA Training" at bounding box center [121, 257] width 221 height 16
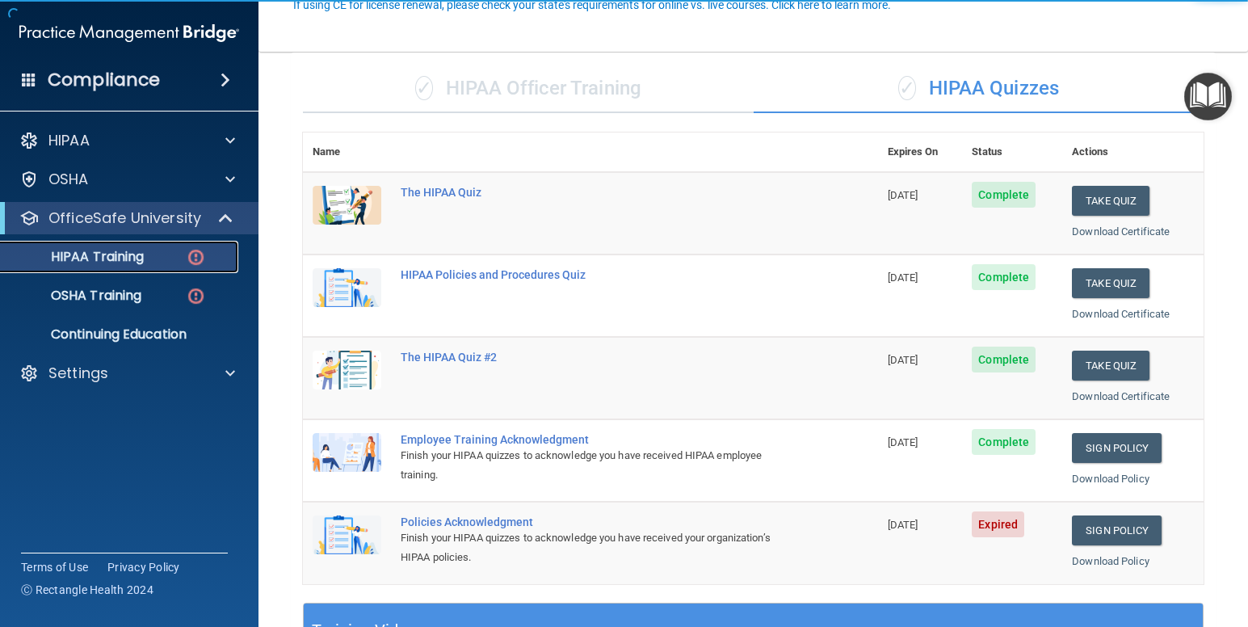
scroll to position [162, 0]
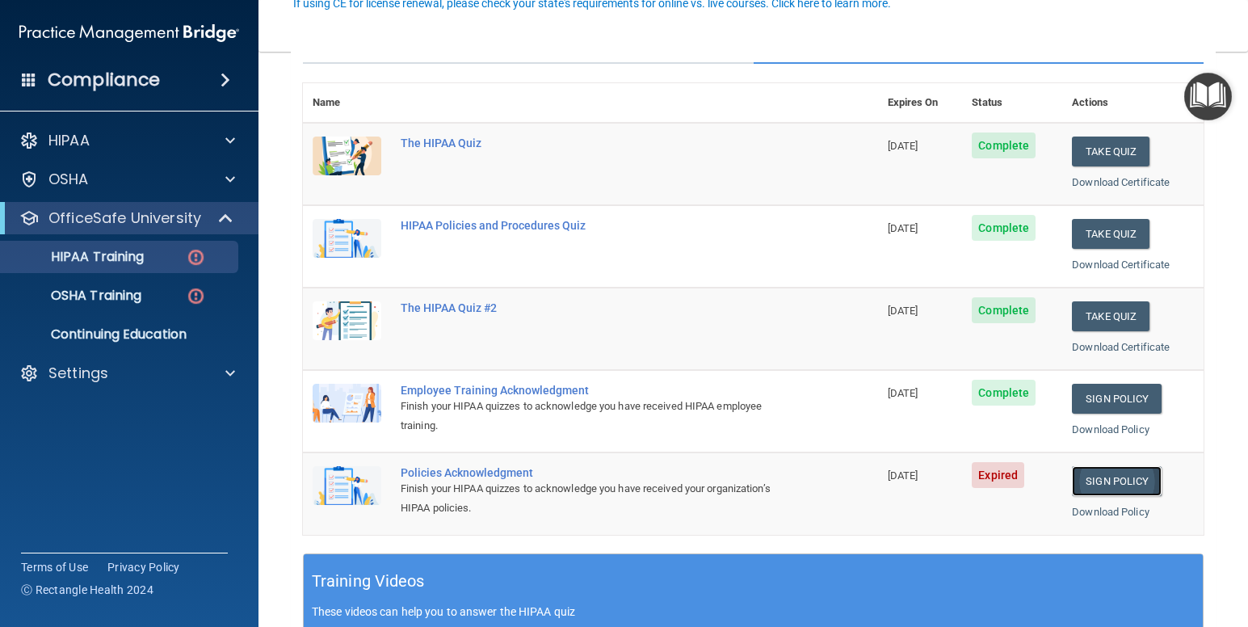
click at [1111, 482] on link "Sign Policy" at bounding box center [1117, 481] width 90 height 30
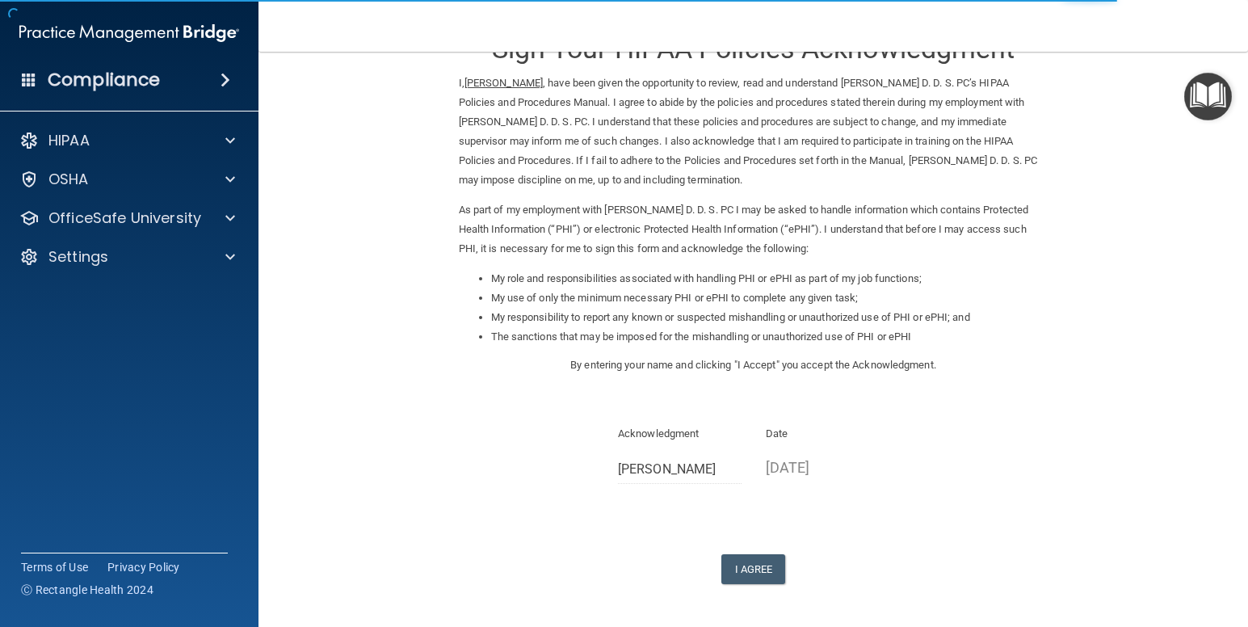
scroll to position [113, 0]
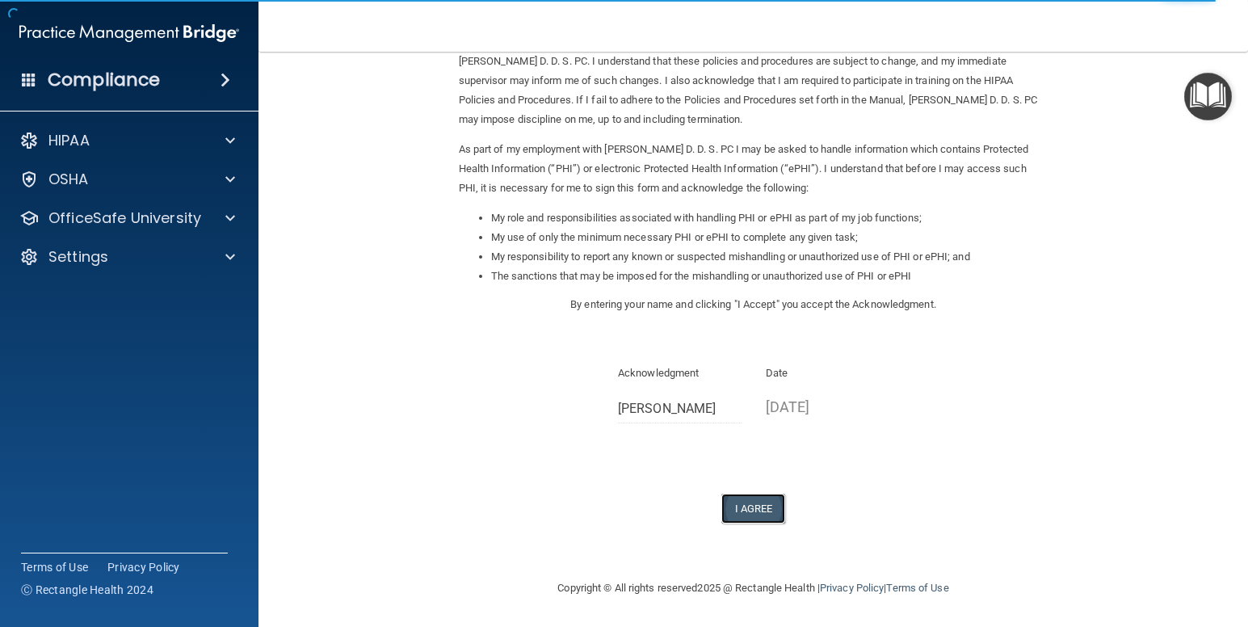
click at [754, 514] on button "I Agree" at bounding box center [754, 509] width 65 height 30
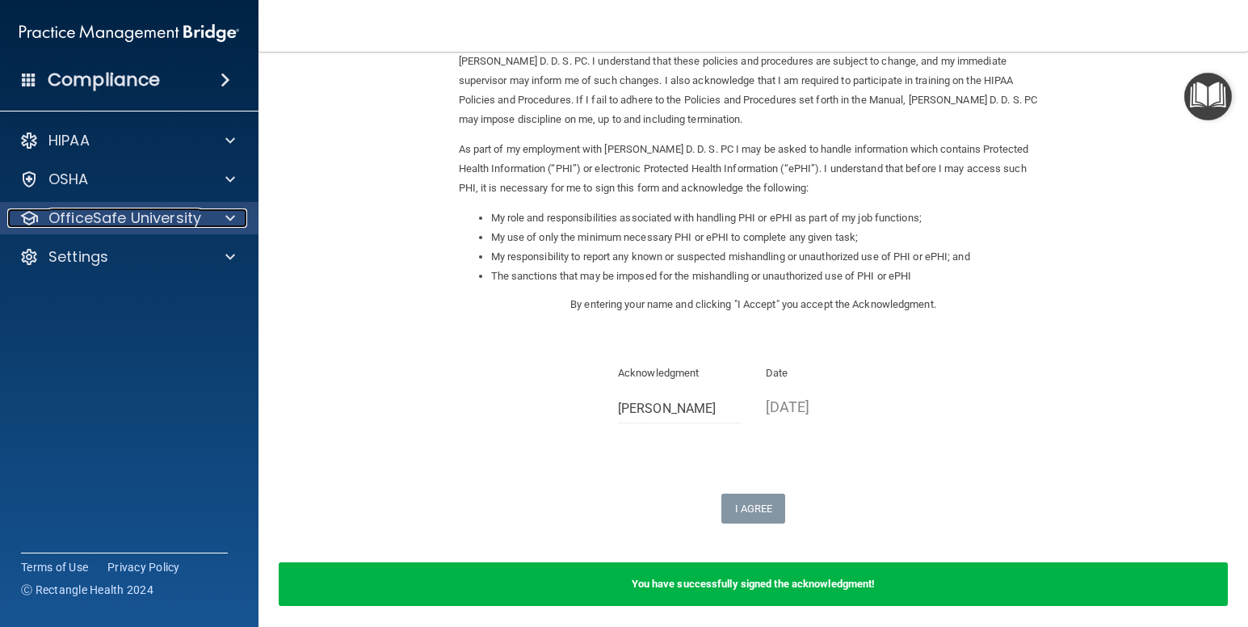
click at [175, 219] on p "OfficeSafe University" at bounding box center [124, 217] width 153 height 19
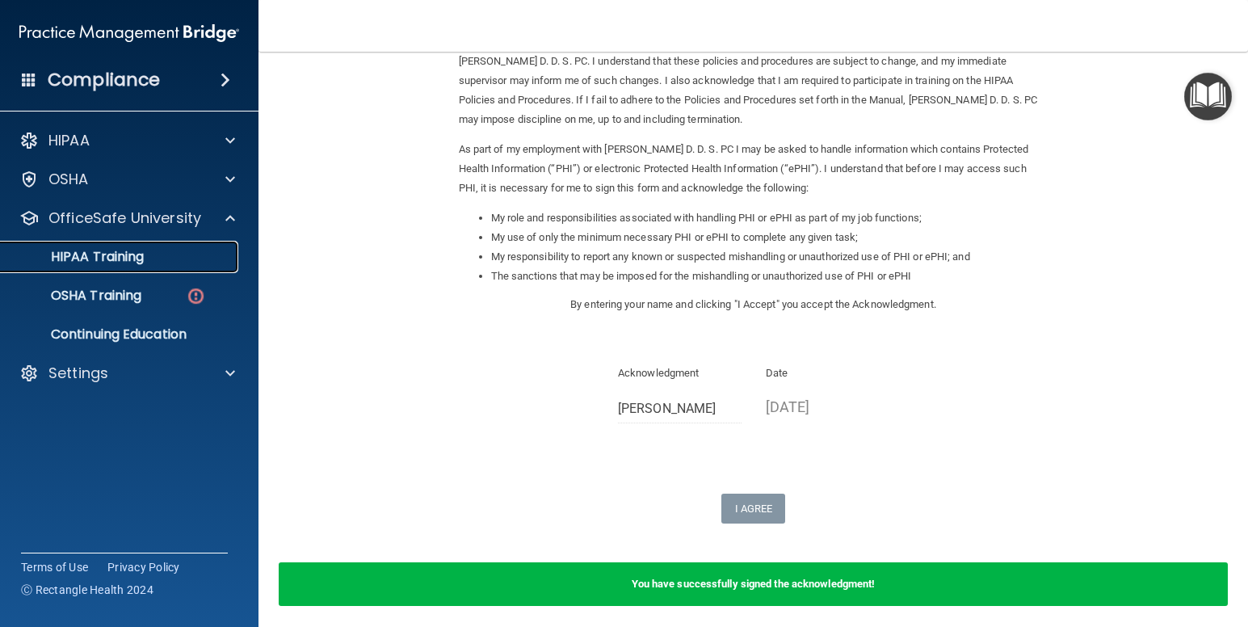
click at [167, 251] on div "HIPAA Training" at bounding box center [121, 257] width 221 height 16
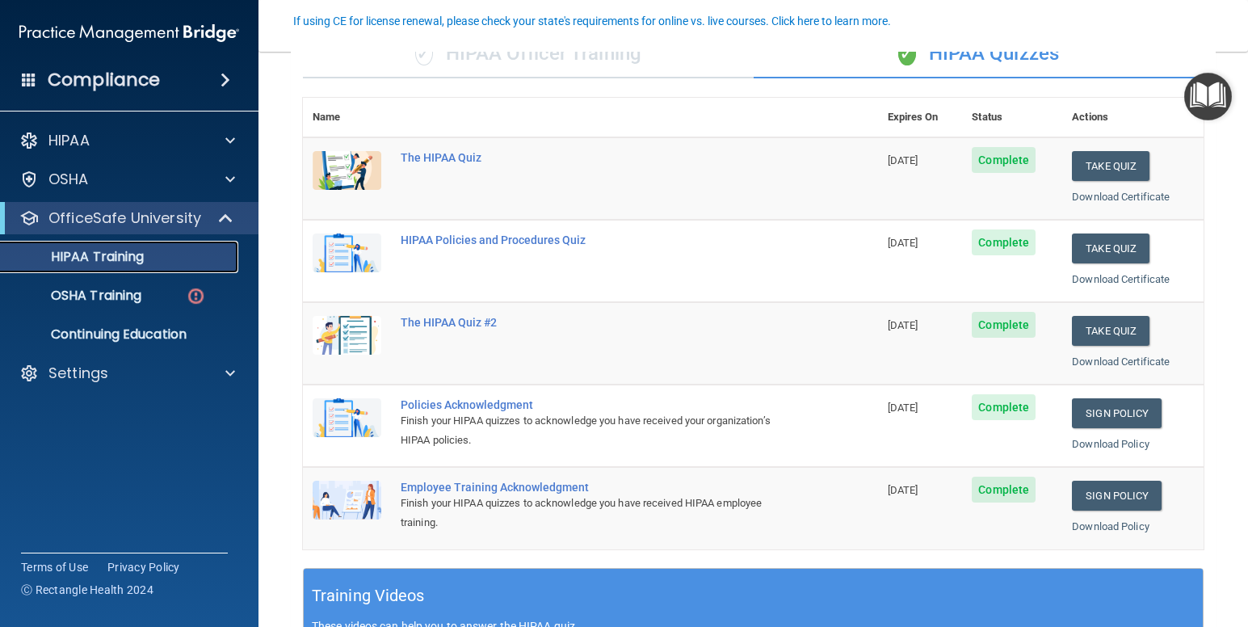
scroll to position [152, 0]
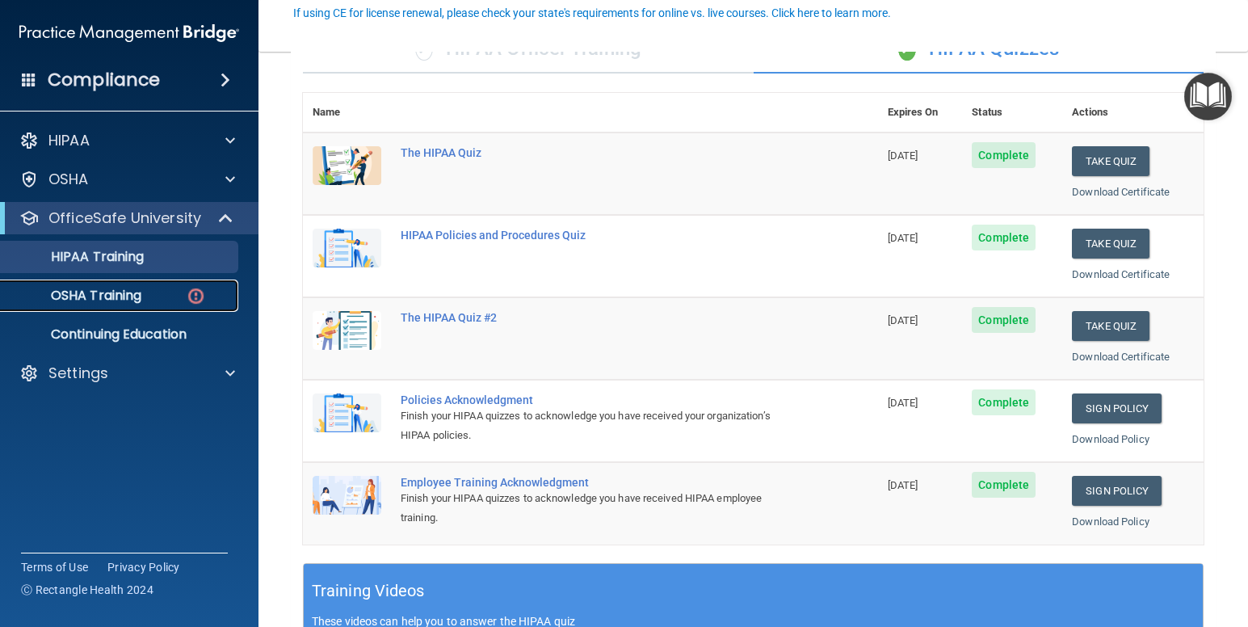
click at [155, 288] on div "OSHA Training" at bounding box center [121, 296] width 221 height 16
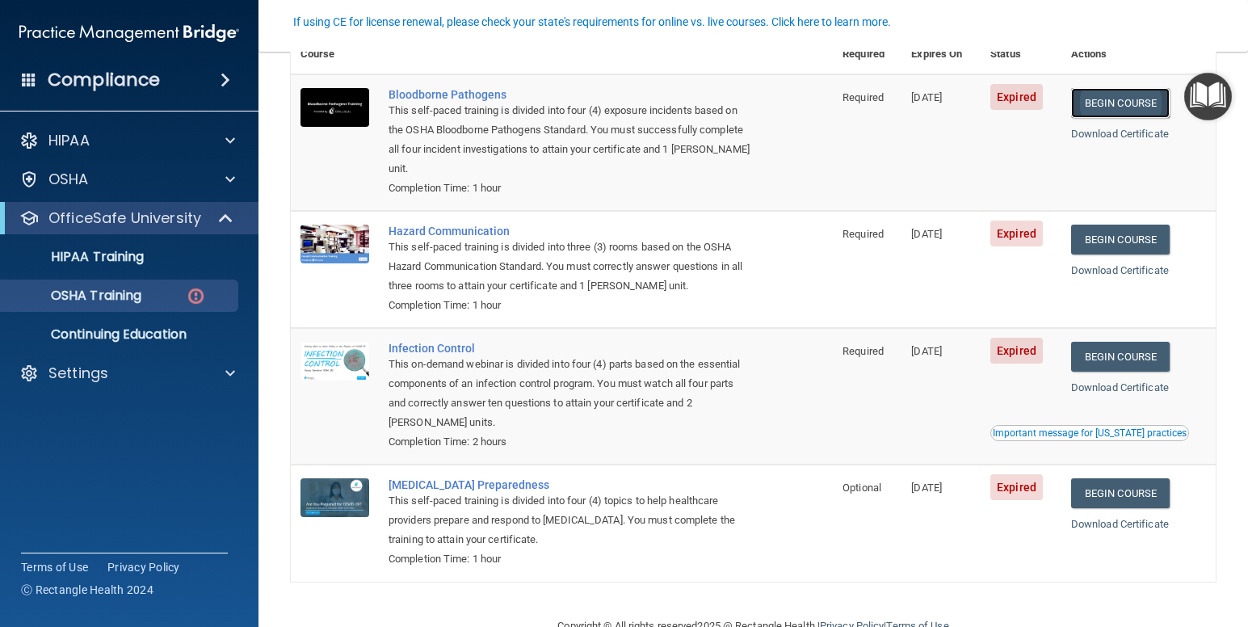
click at [1116, 110] on link "Begin Course" at bounding box center [1120, 103] width 99 height 30
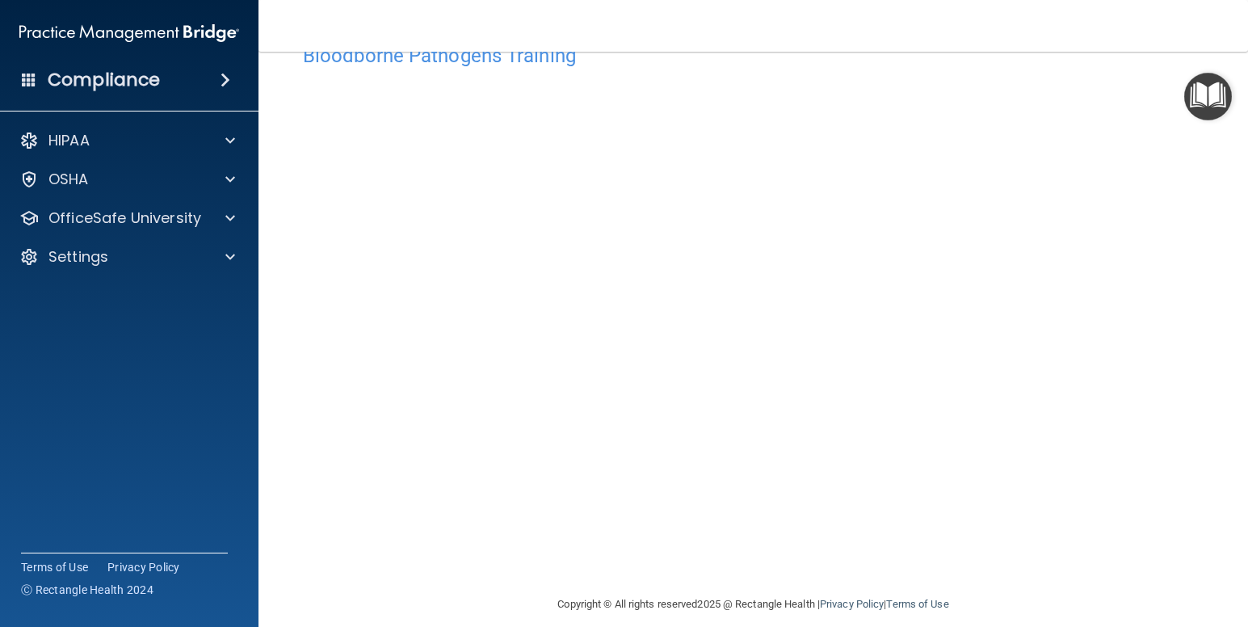
scroll to position [65, 0]
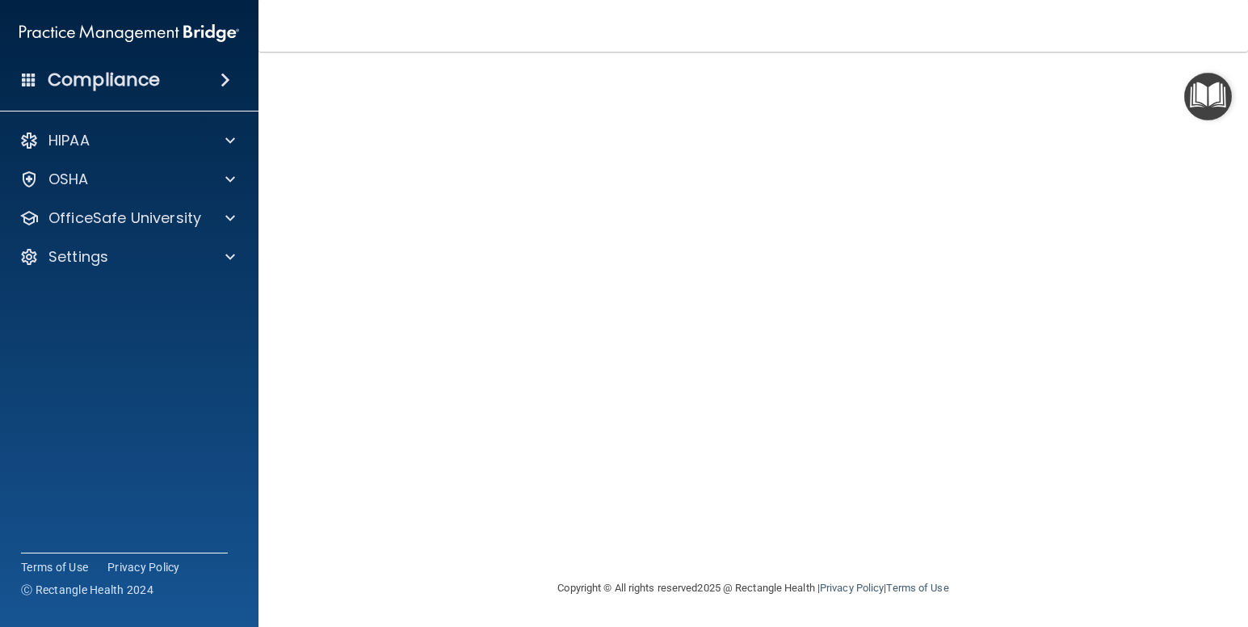
click at [1204, 96] on img "Open Resource Center" at bounding box center [1209, 97] width 48 height 48
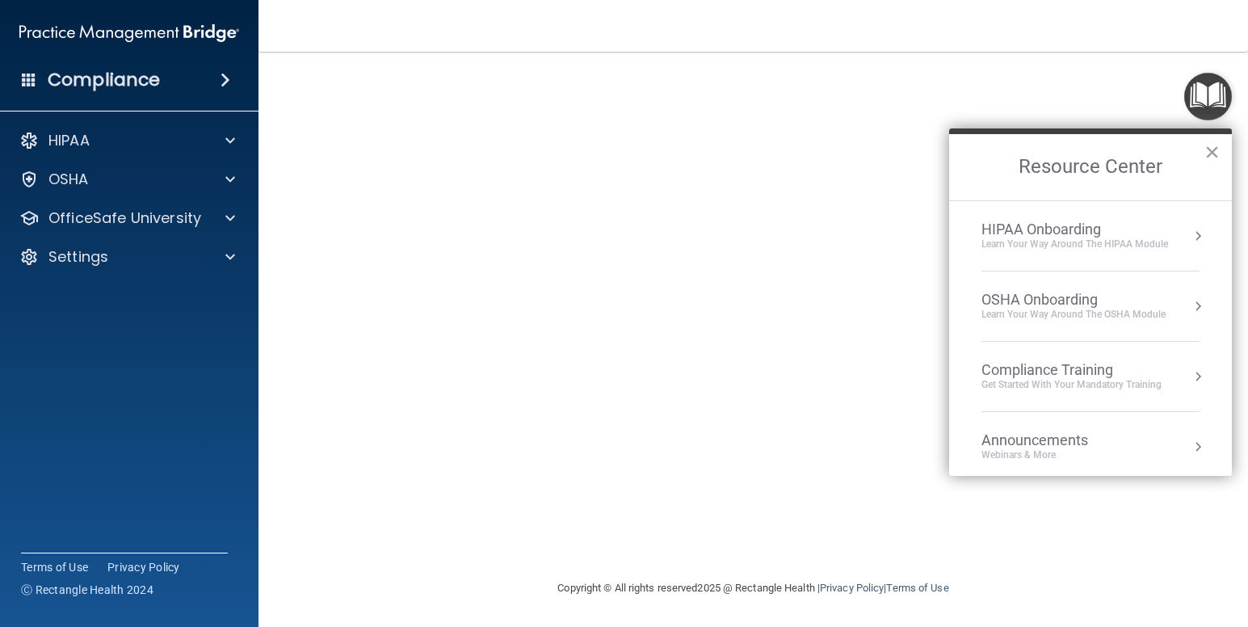
click at [1216, 151] on button "×" at bounding box center [1212, 152] width 15 height 26
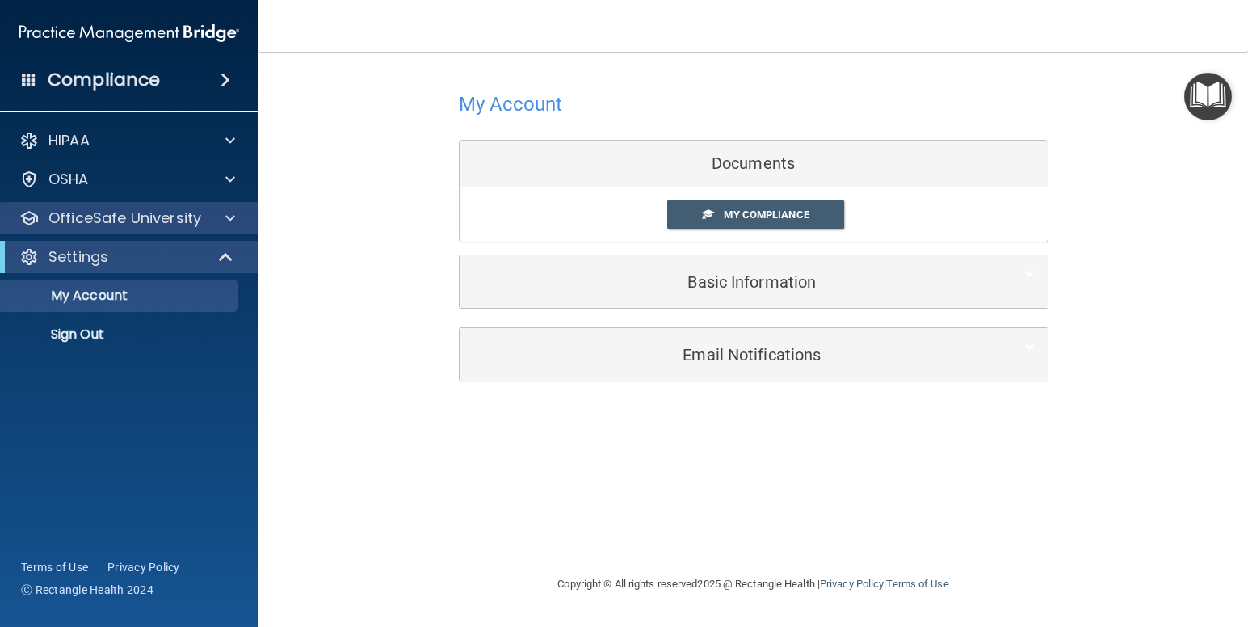
click at [188, 228] on div "OfficeSafe University" at bounding box center [129, 218] width 259 height 32
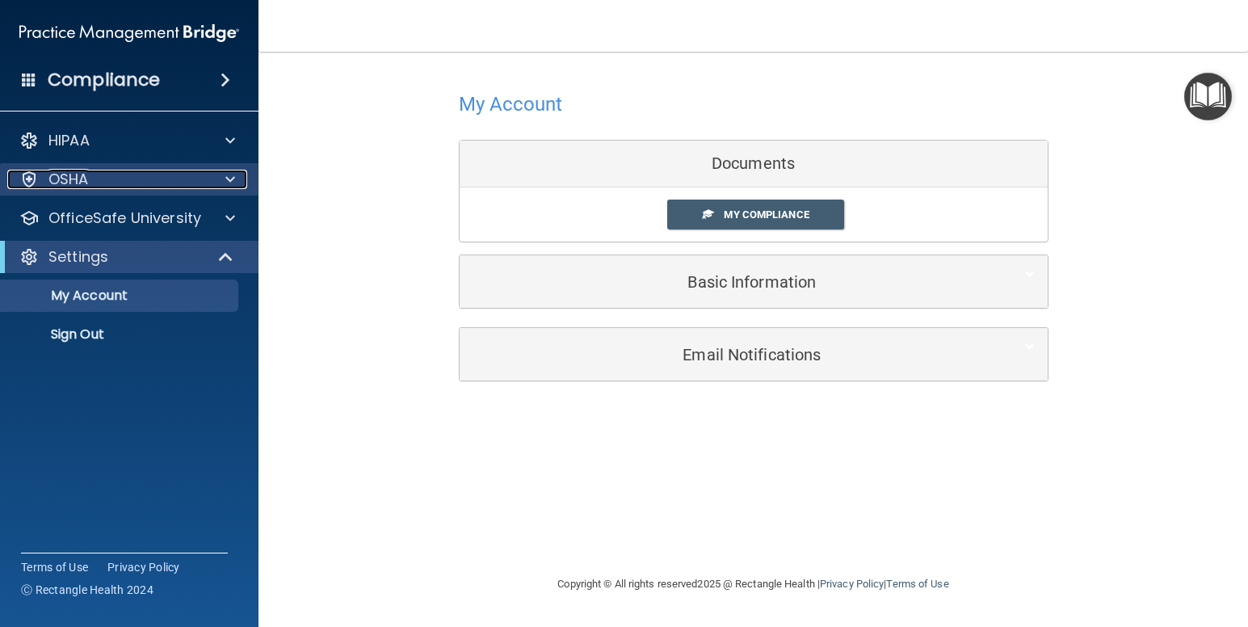
click at [179, 183] on div "OSHA" at bounding box center [107, 179] width 200 height 19
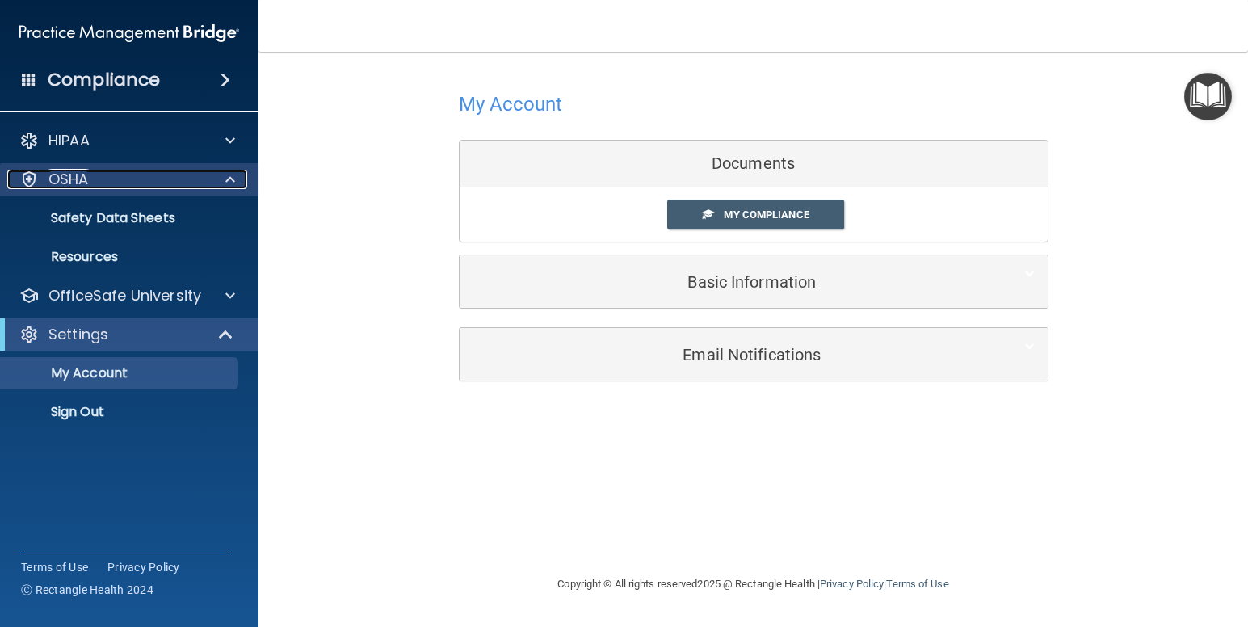
click at [179, 183] on div "OSHA" at bounding box center [107, 179] width 200 height 19
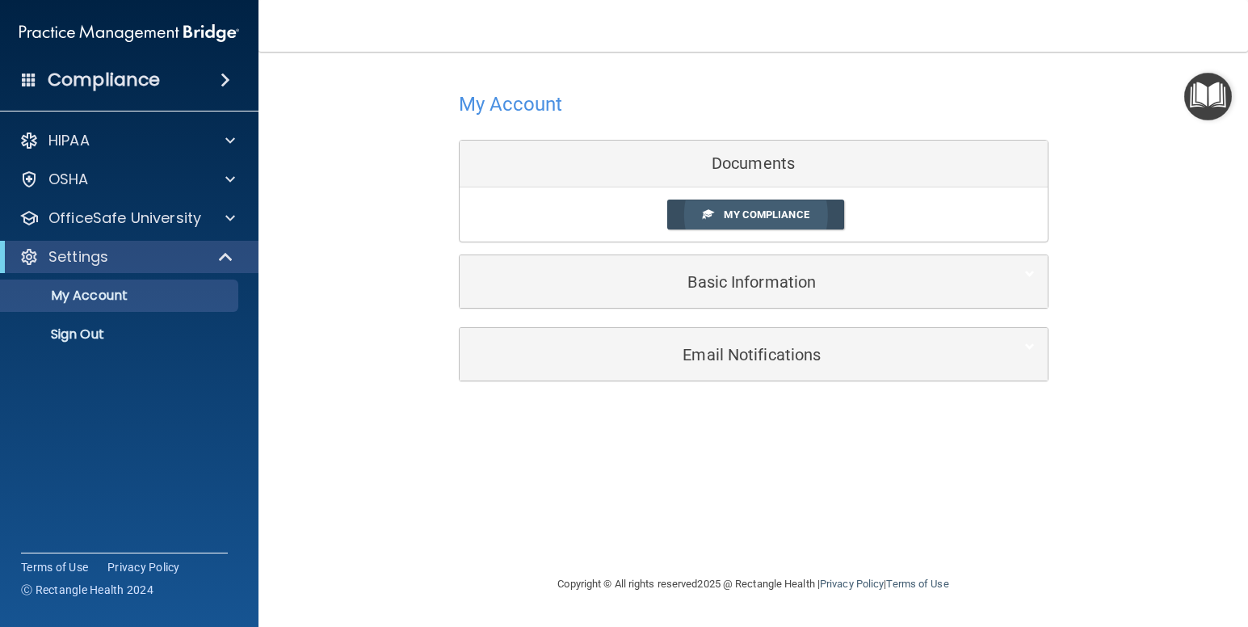
click at [781, 213] on span "My Compliance" at bounding box center [766, 214] width 85 height 12
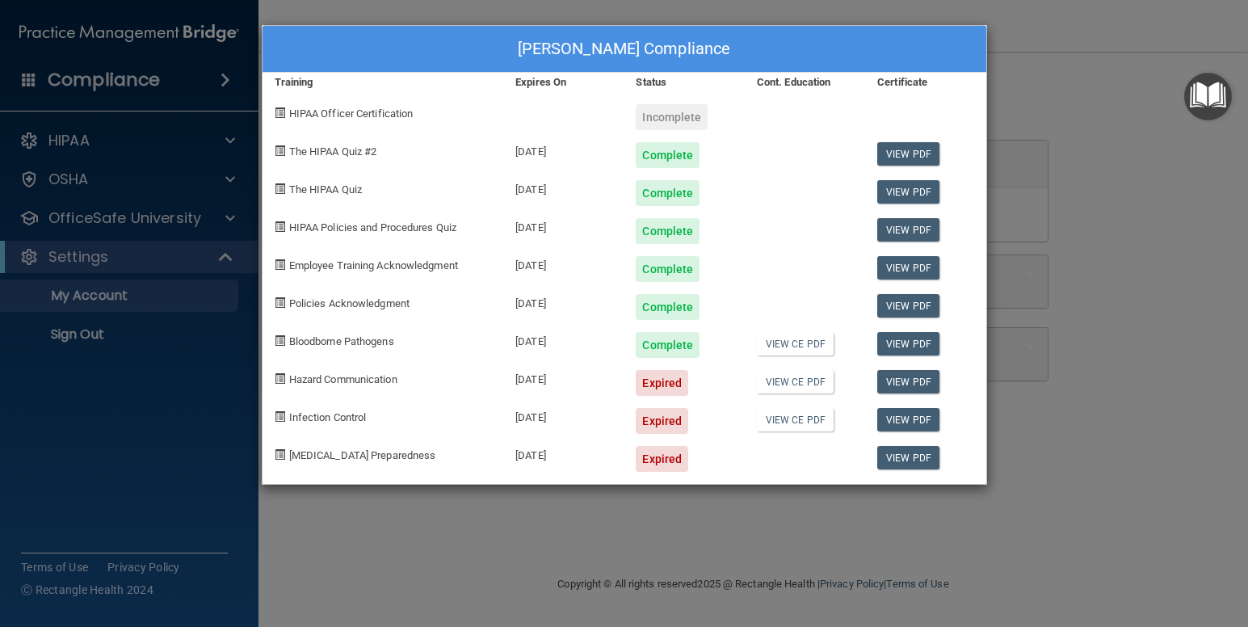
click at [1063, 242] on div "Kim Thompson's Compliance Training Expires On Status Cont. Education Certificat…" at bounding box center [624, 313] width 1248 height 627
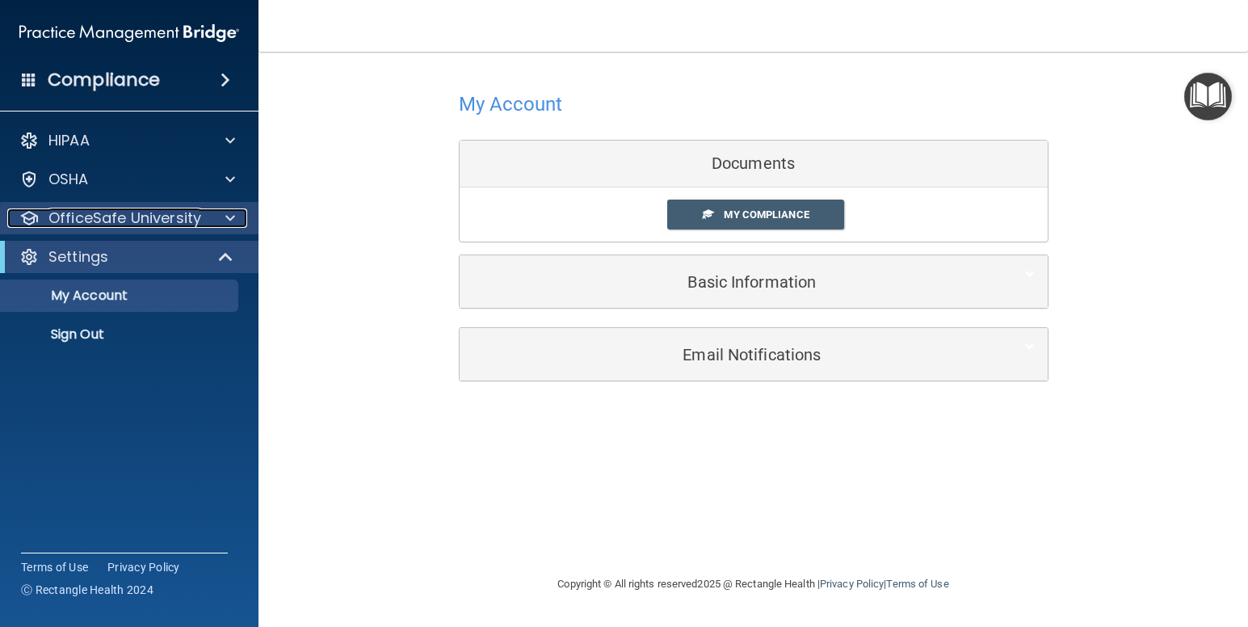
click at [174, 226] on p "OfficeSafe University" at bounding box center [124, 217] width 153 height 19
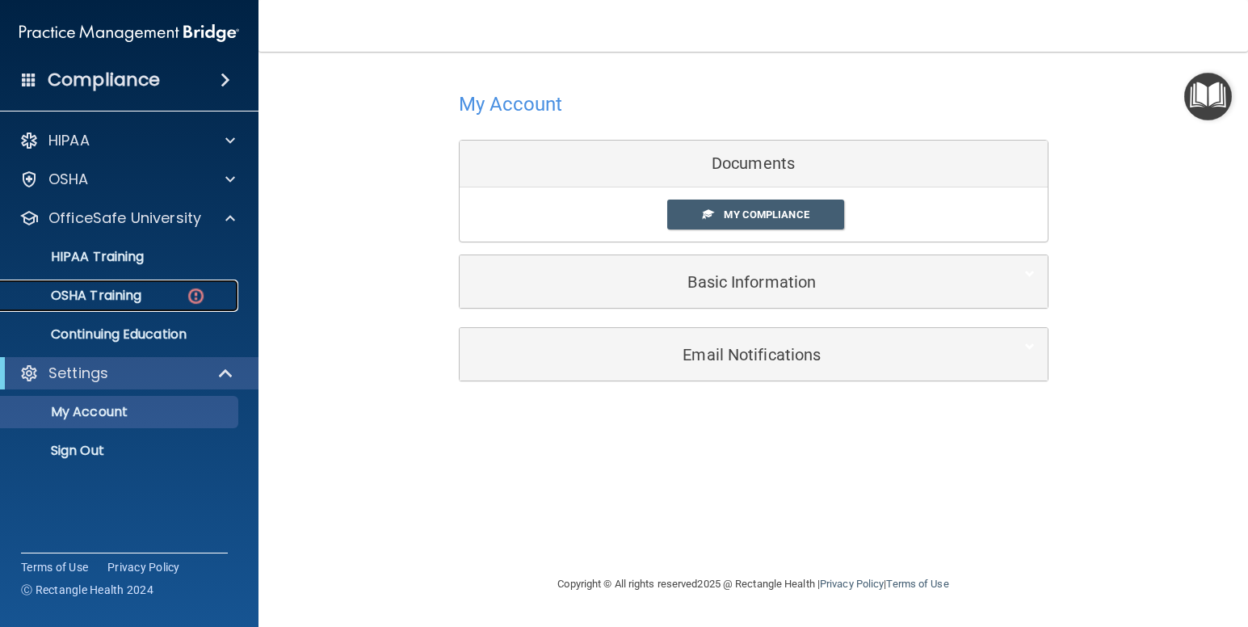
click at [148, 295] on div "OSHA Training" at bounding box center [121, 296] width 221 height 16
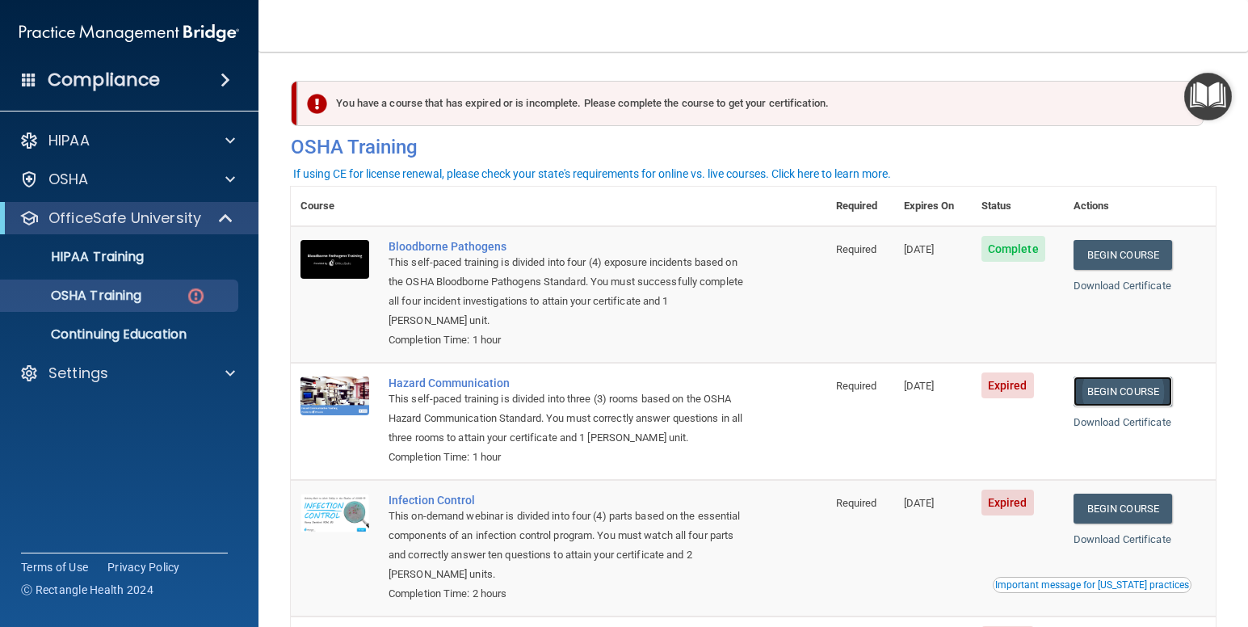
click at [1126, 398] on link "Begin Course" at bounding box center [1123, 392] width 99 height 30
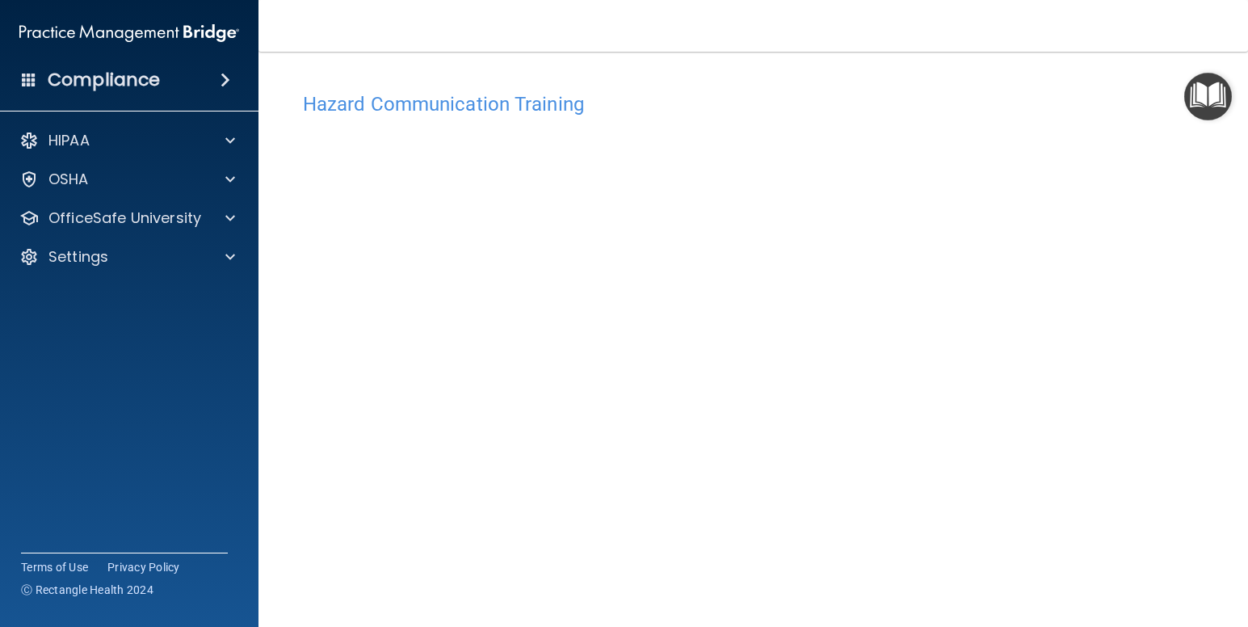
click at [1195, 104] on img "Open Resource Center" at bounding box center [1209, 97] width 48 height 48
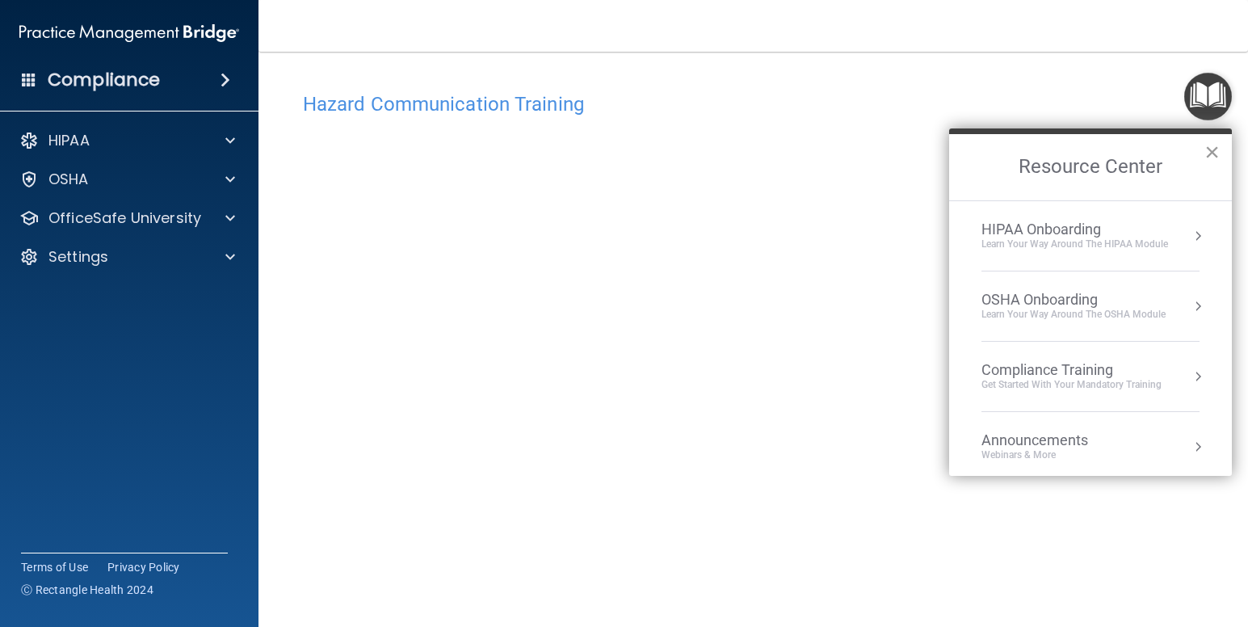
click at [1208, 151] on button "×" at bounding box center [1212, 152] width 15 height 26
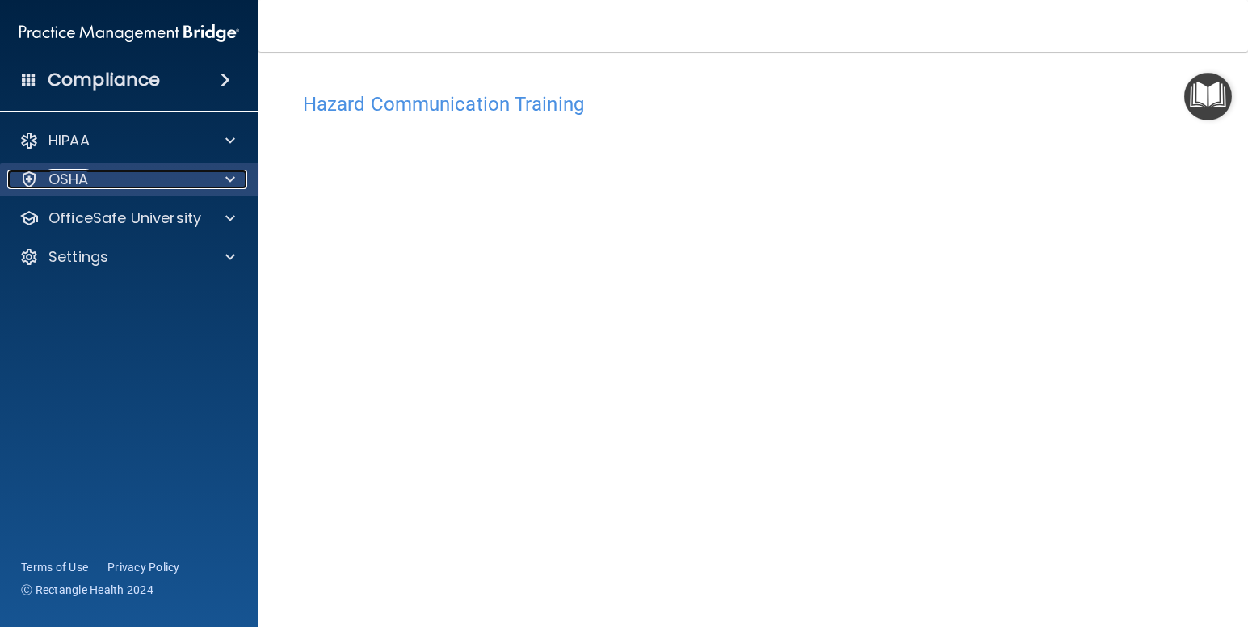
click at [178, 177] on div "OSHA" at bounding box center [107, 179] width 200 height 19
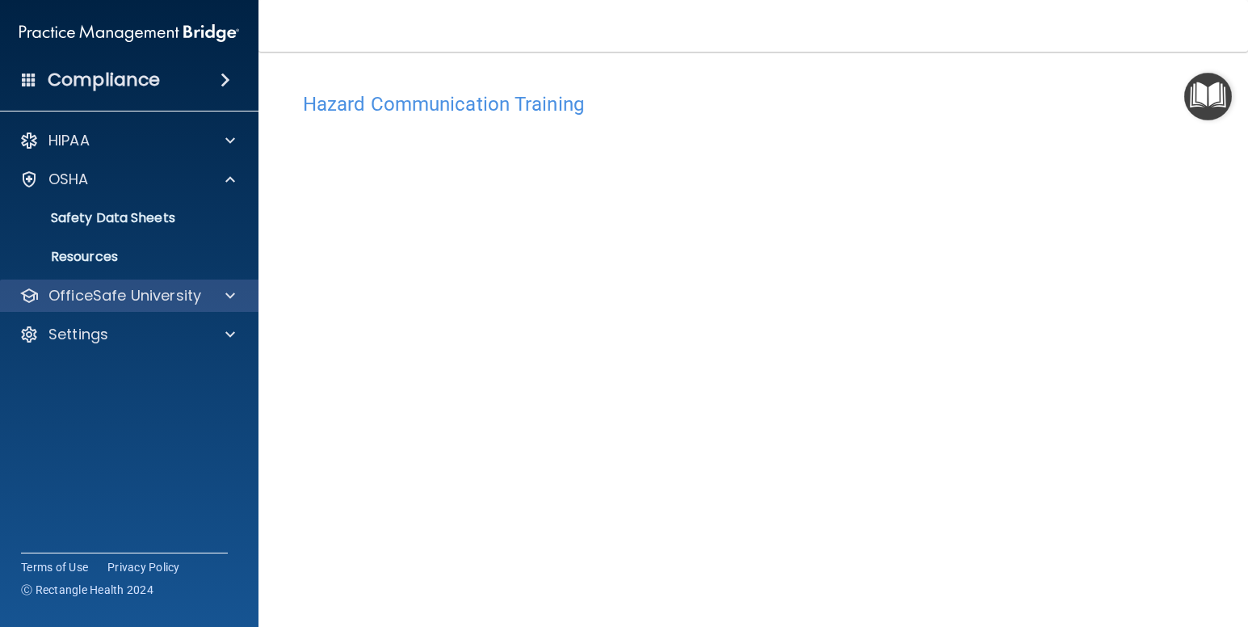
click at [150, 280] on div "OfficeSafe University" at bounding box center [129, 296] width 259 height 32
click at [145, 288] on p "OfficeSafe University" at bounding box center [124, 295] width 153 height 19
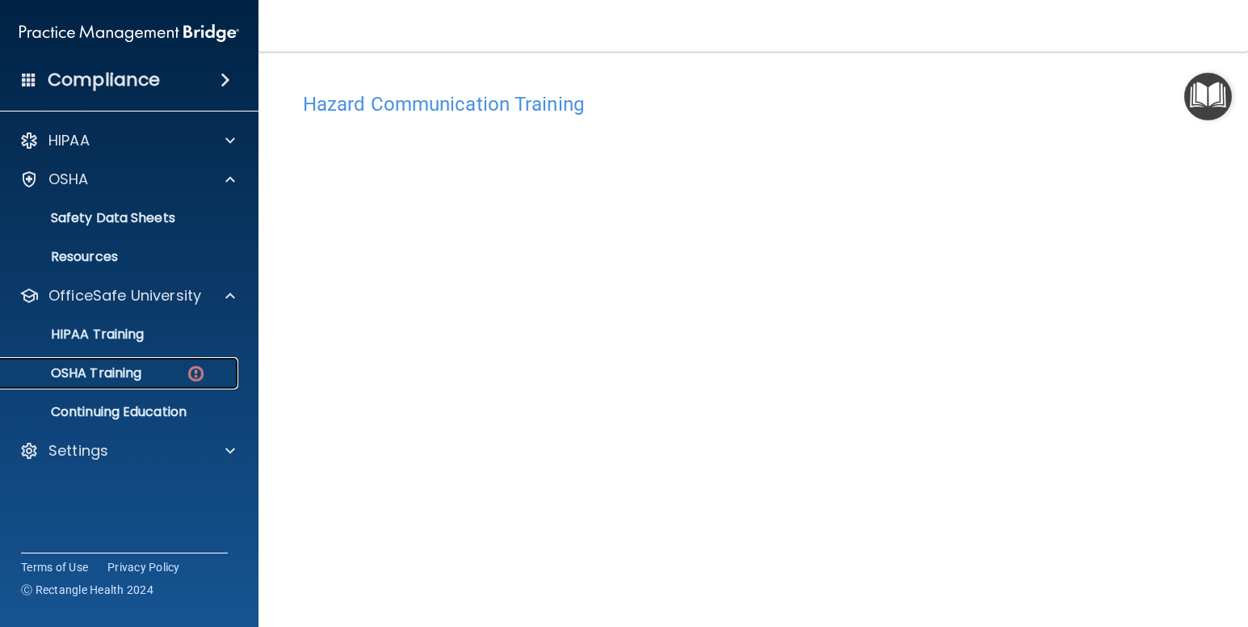
click at [129, 365] on p "OSHA Training" at bounding box center [76, 373] width 131 height 16
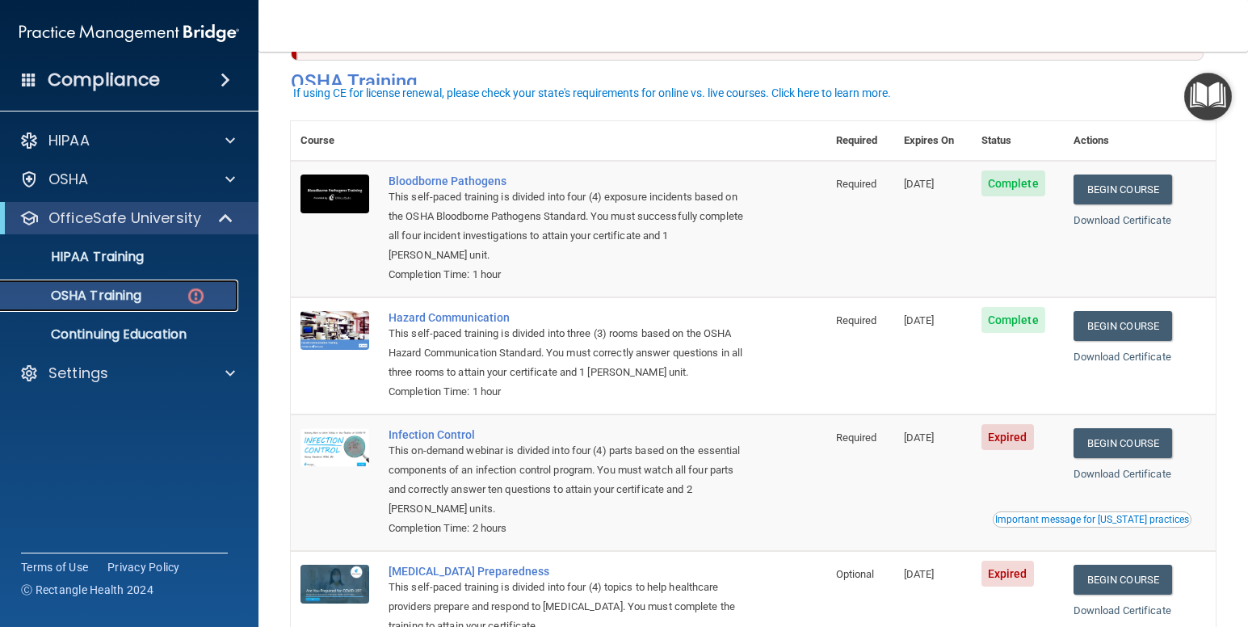
scroll to position [81, 0]
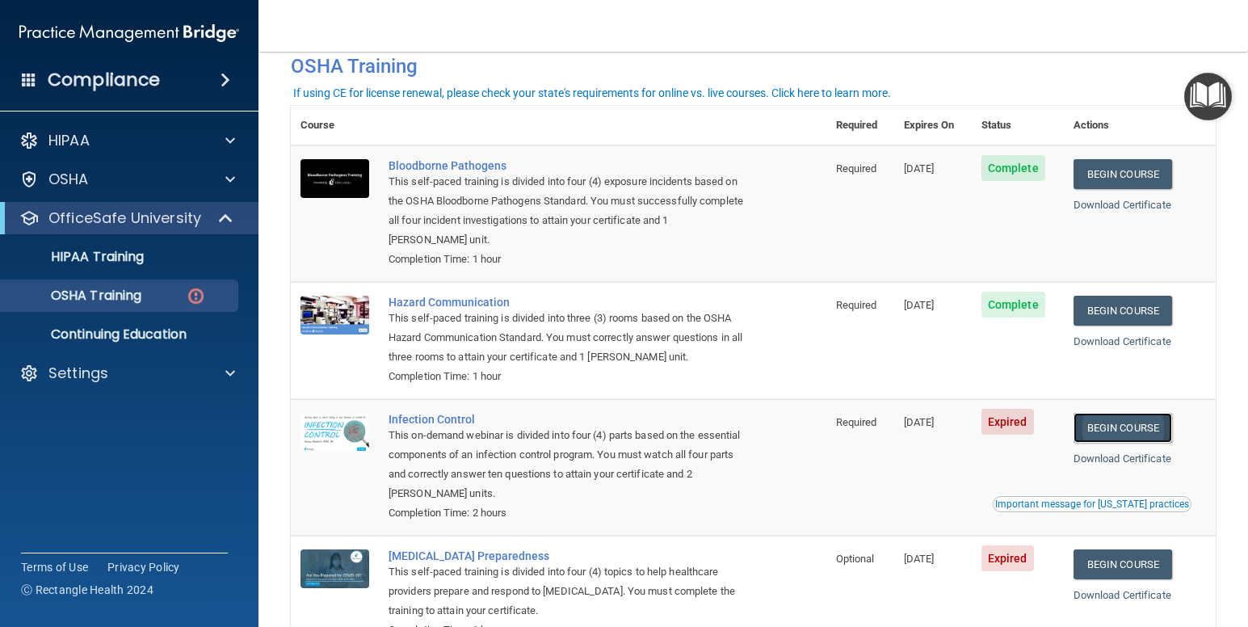
click at [1115, 430] on link "Begin Course" at bounding box center [1123, 428] width 99 height 30
click at [161, 295] on div "OSHA Training" at bounding box center [121, 296] width 221 height 16
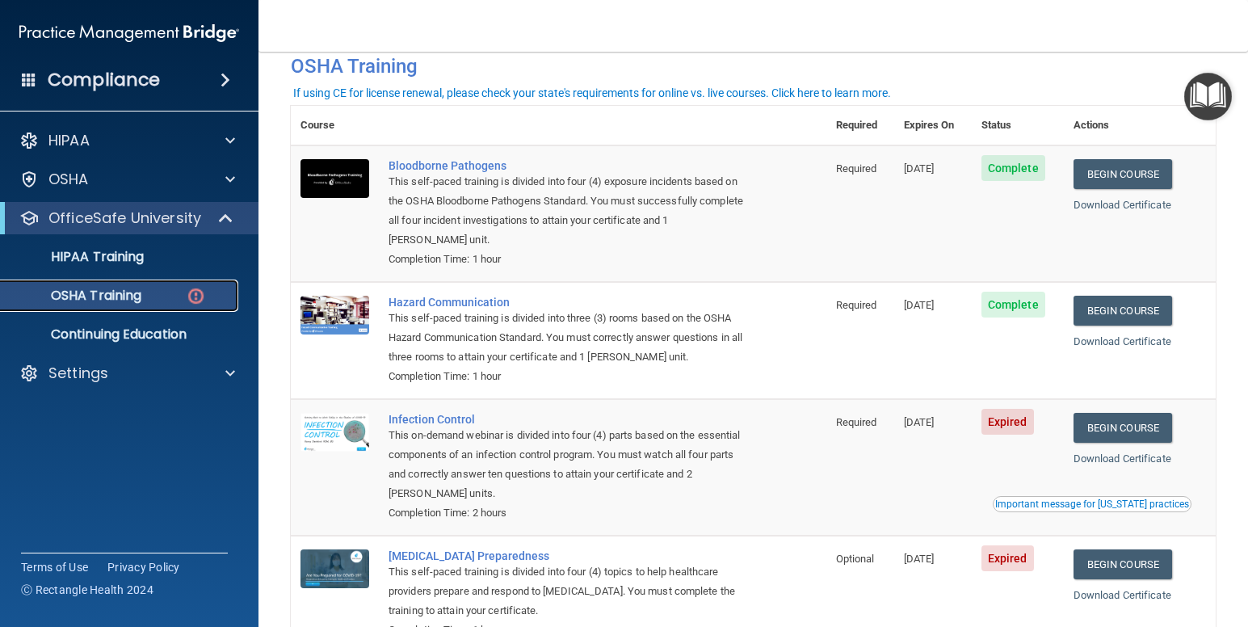
click at [161, 295] on div "OSHA Training" at bounding box center [121, 296] width 221 height 16
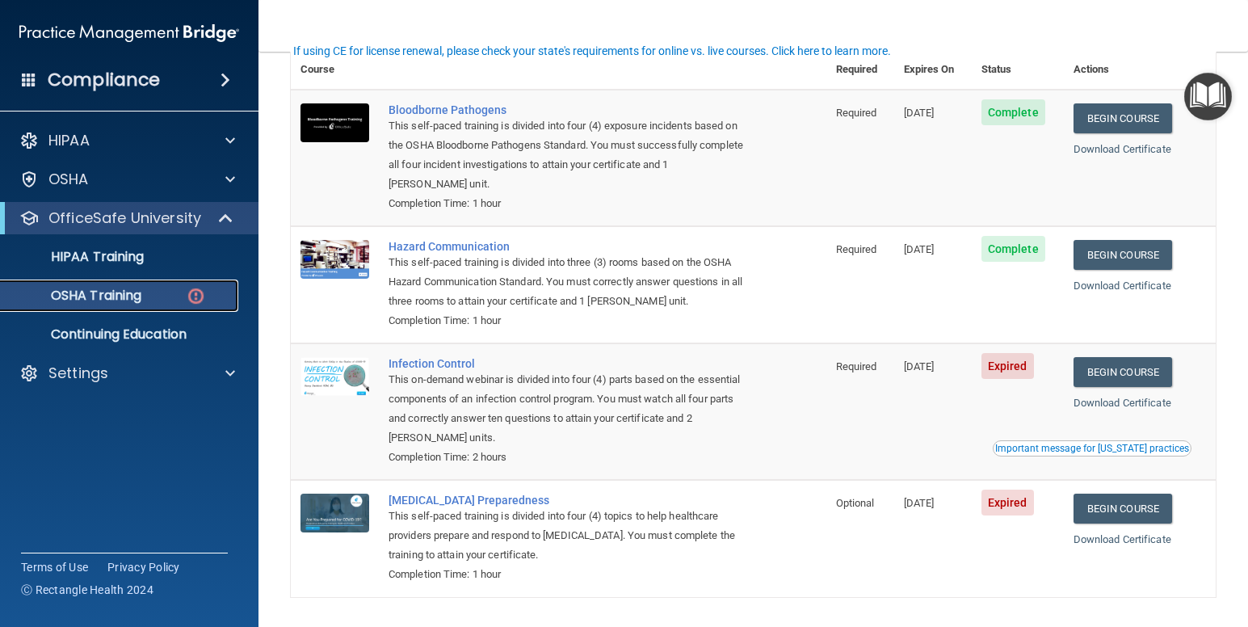
scroll to position [194, 0]
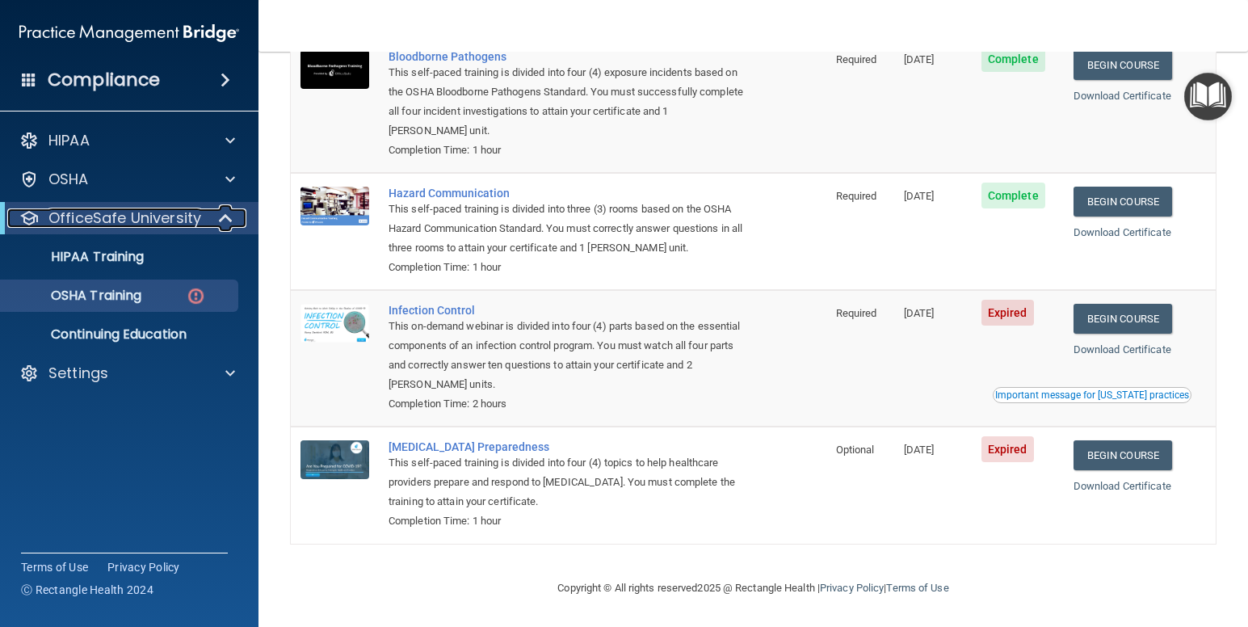
click at [200, 223] on div "OfficeSafe University" at bounding box center [107, 217] width 200 height 19
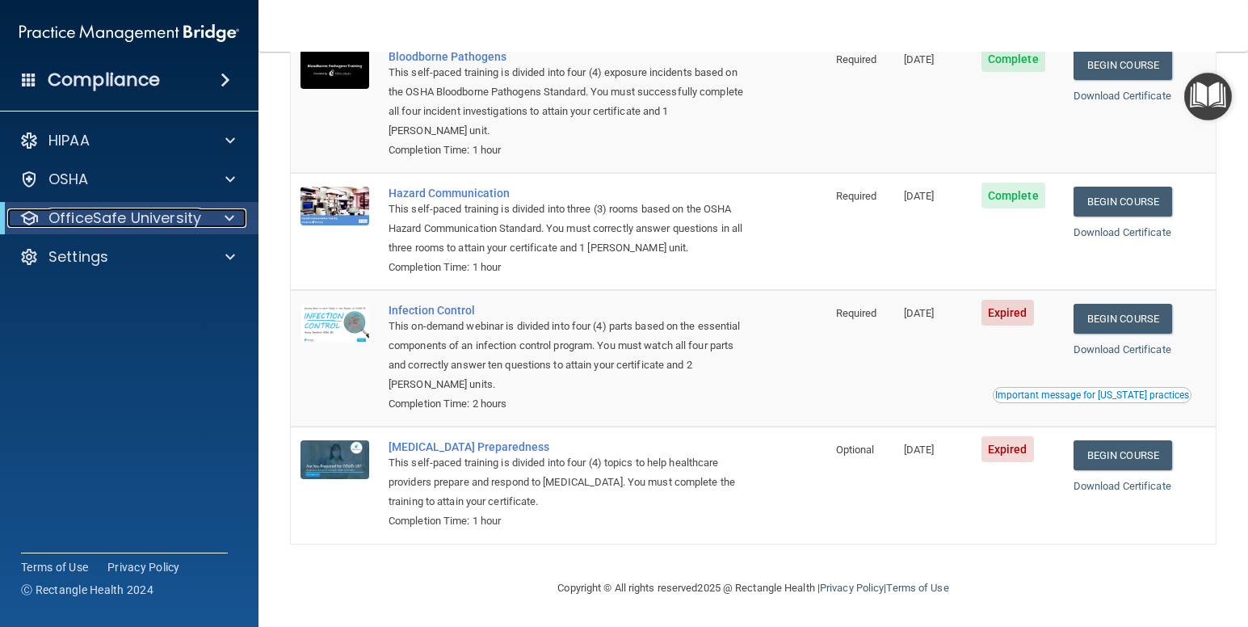
click at [200, 223] on div "OfficeSafe University" at bounding box center [107, 217] width 200 height 19
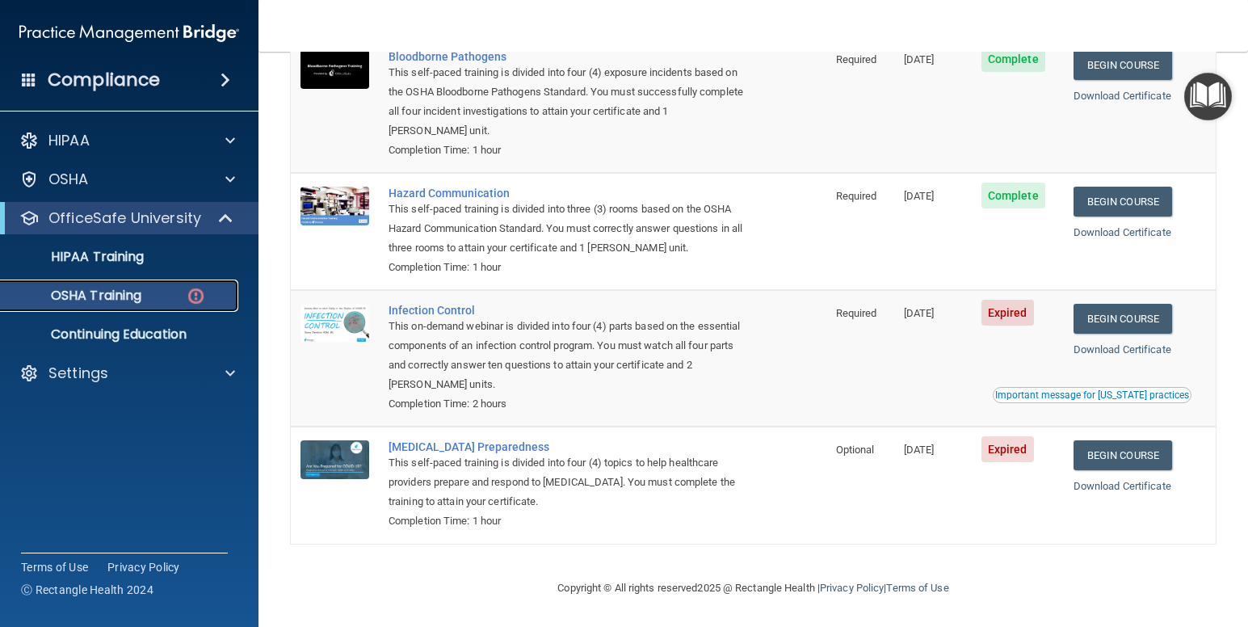
click at [100, 292] on p "OSHA Training" at bounding box center [76, 296] width 131 height 16
click at [1148, 310] on link "Begin Course" at bounding box center [1123, 319] width 99 height 30
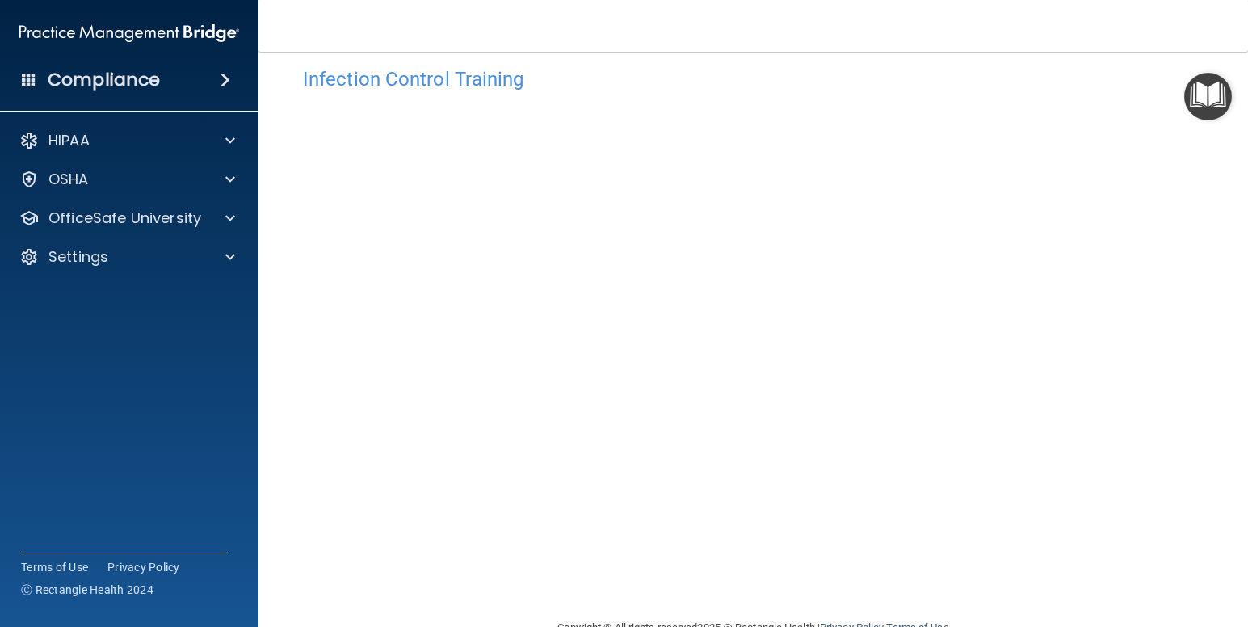
scroll to position [65, 0]
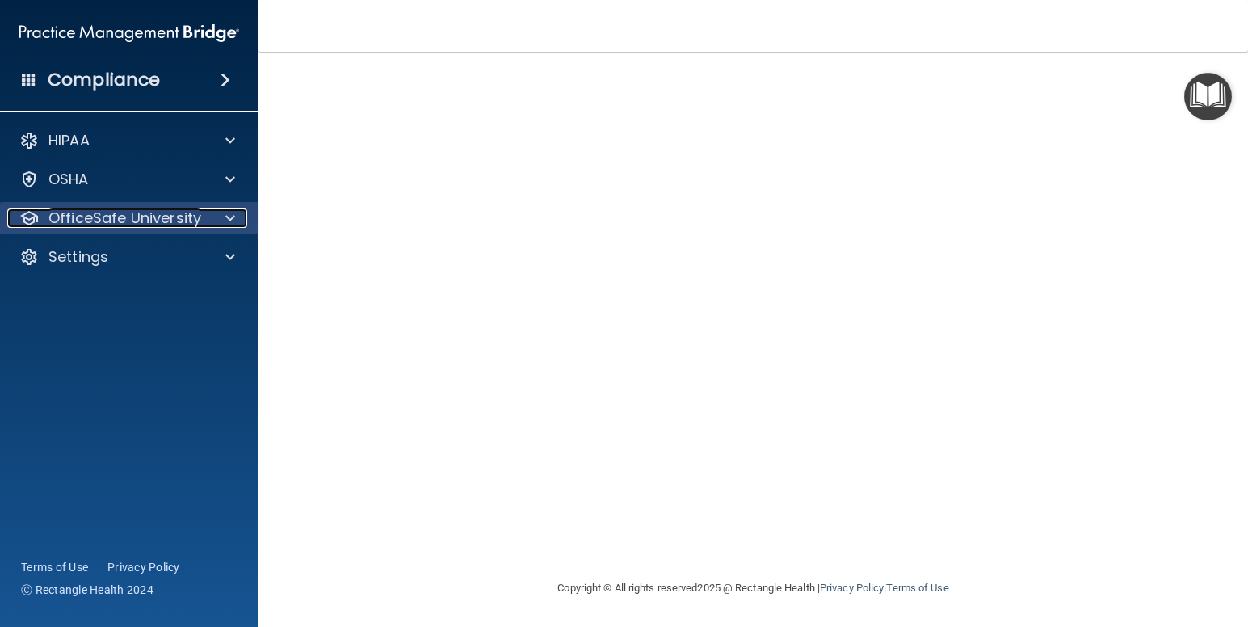
click at [174, 226] on p "OfficeSafe University" at bounding box center [124, 217] width 153 height 19
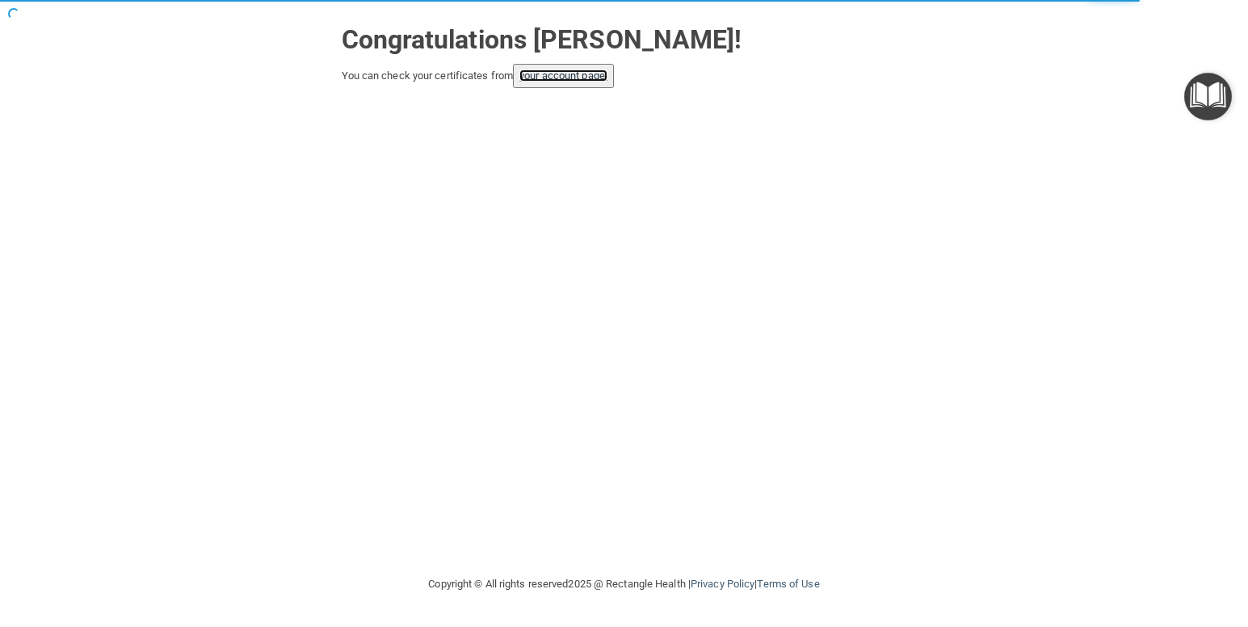
click at [590, 81] on link "your account page!" at bounding box center [564, 75] width 88 height 12
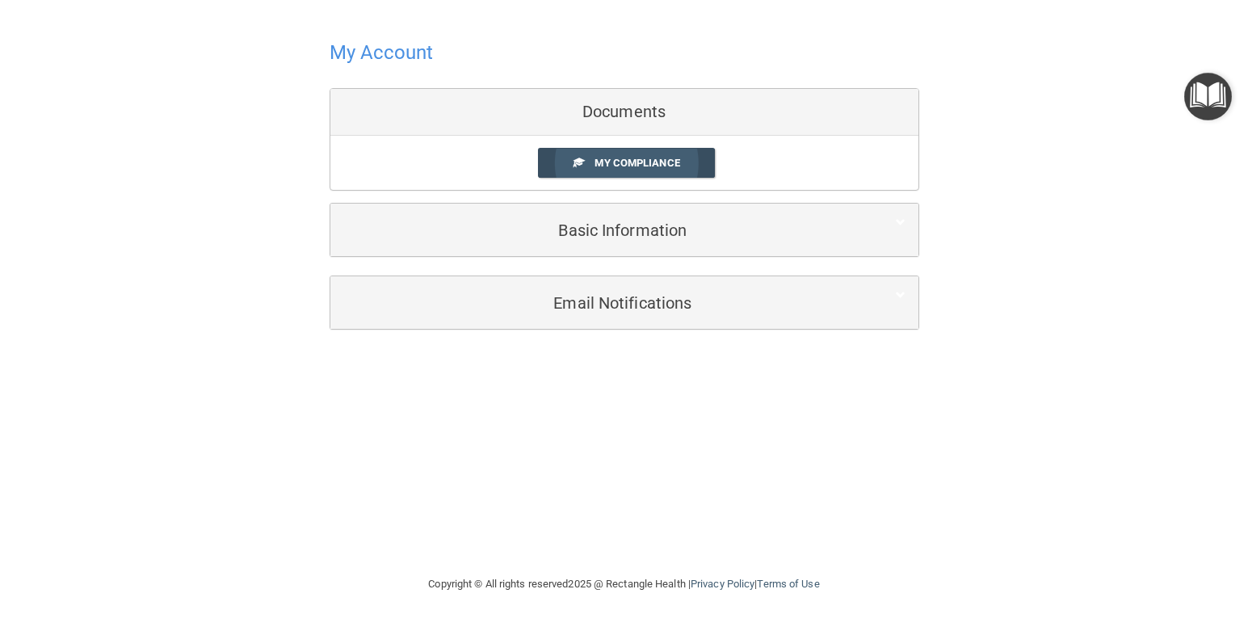
click at [641, 162] on span "My Compliance" at bounding box center [637, 163] width 85 height 12
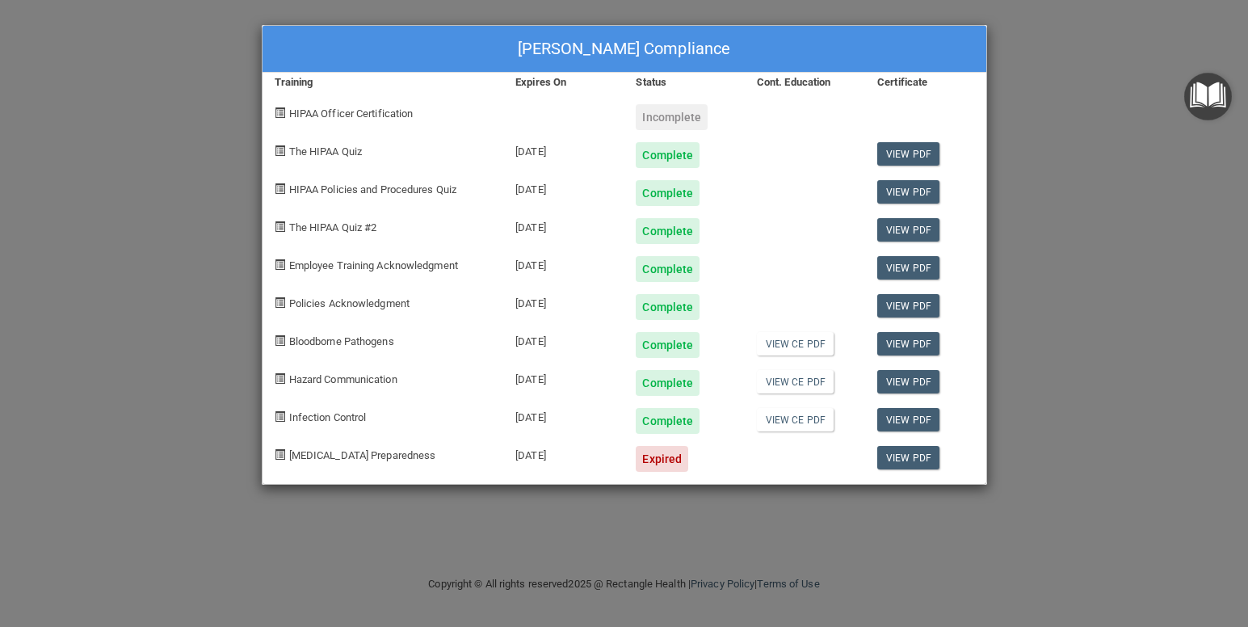
click at [1035, 253] on div "Kim Thompson's Compliance Training Expires On Status Cont. Education Certificat…" at bounding box center [624, 313] width 1248 height 627
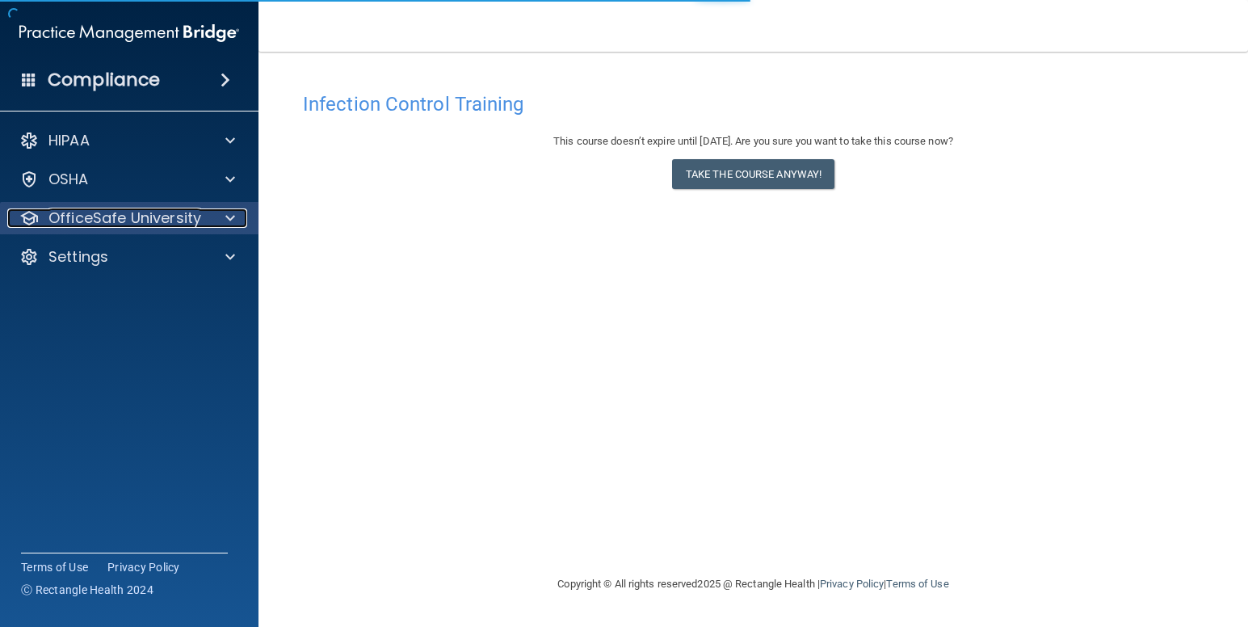
click at [187, 225] on p "OfficeSafe University" at bounding box center [124, 217] width 153 height 19
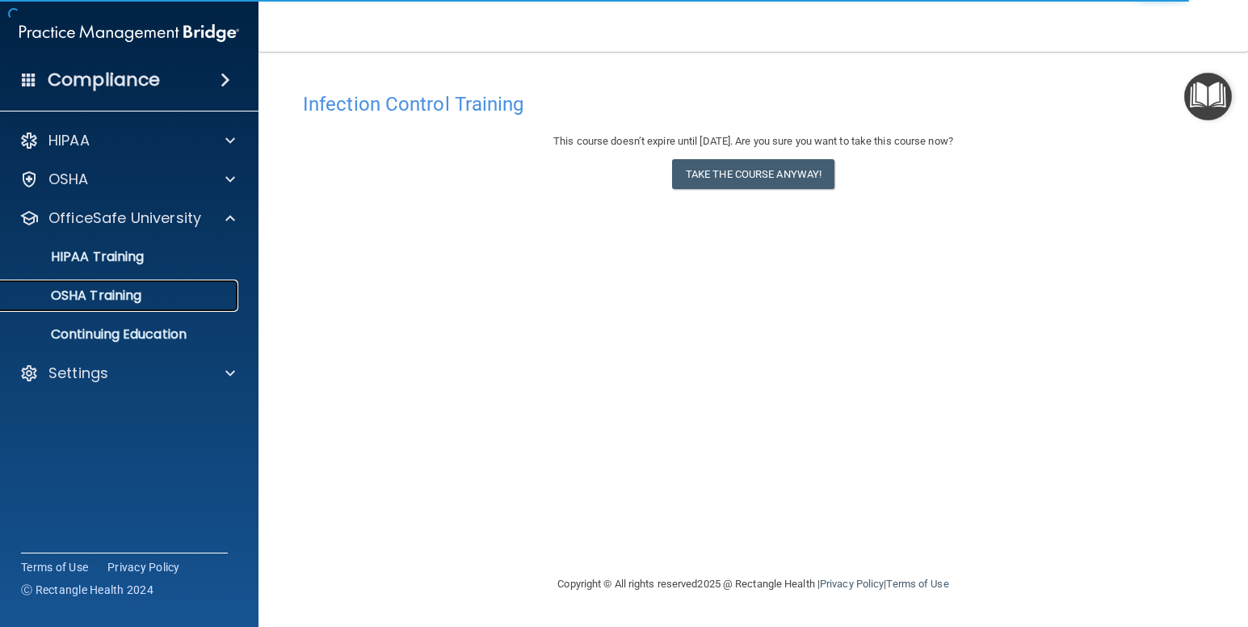
click at [139, 288] on p "OSHA Training" at bounding box center [76, 296] width 131 height 16
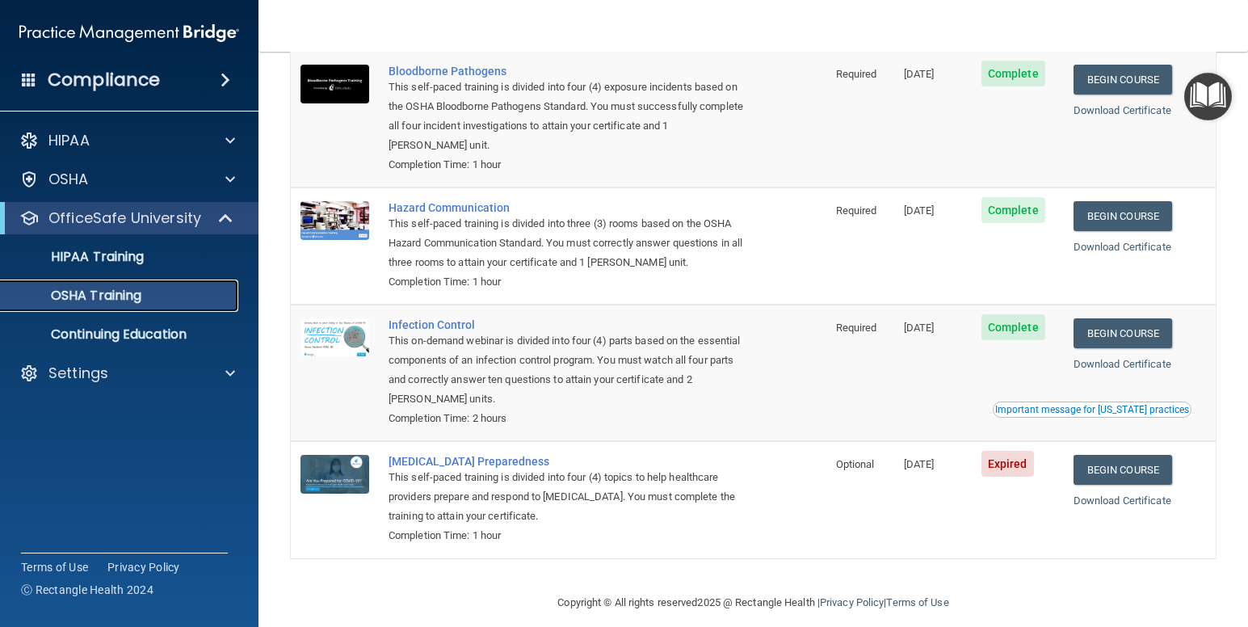
scroll to position [149, 0]
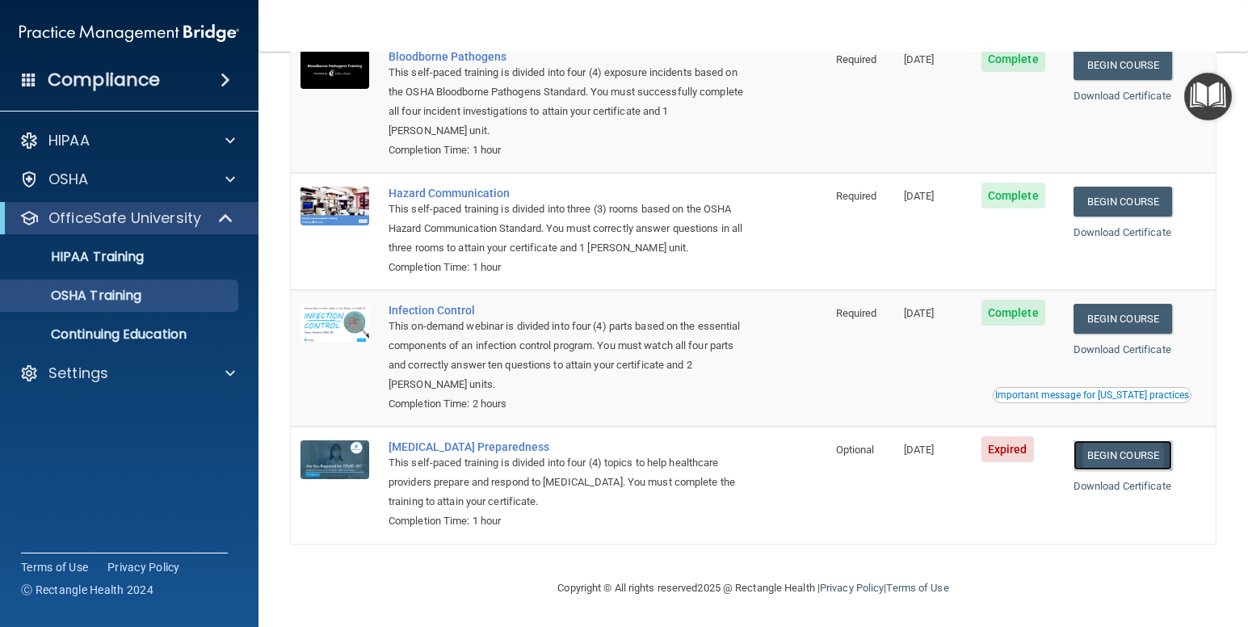
click at [1121, 457] on link "Begin Course" at bounding box center [1123, 455] width 99 height 30
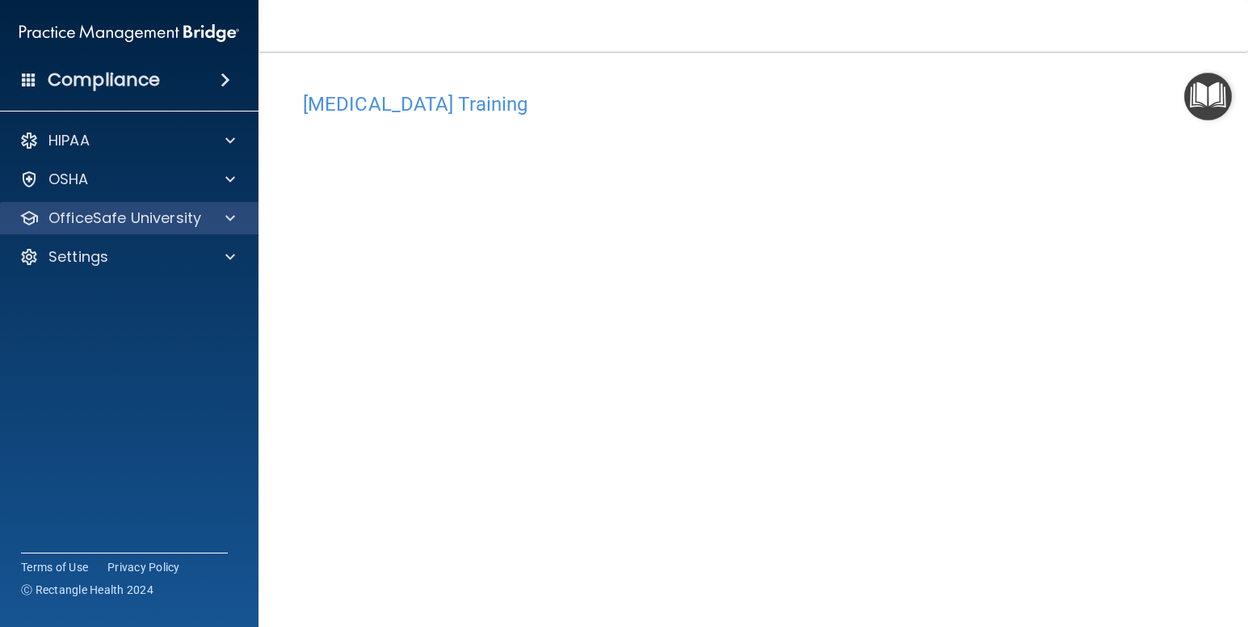
click at [166, 203] on div "OfficeSafe University" at bounding box center [129, 218] width 259 height 32
click at [170, 213] on p "OfficeSafe University" at bounding box center [124, 217] width 153 height 19
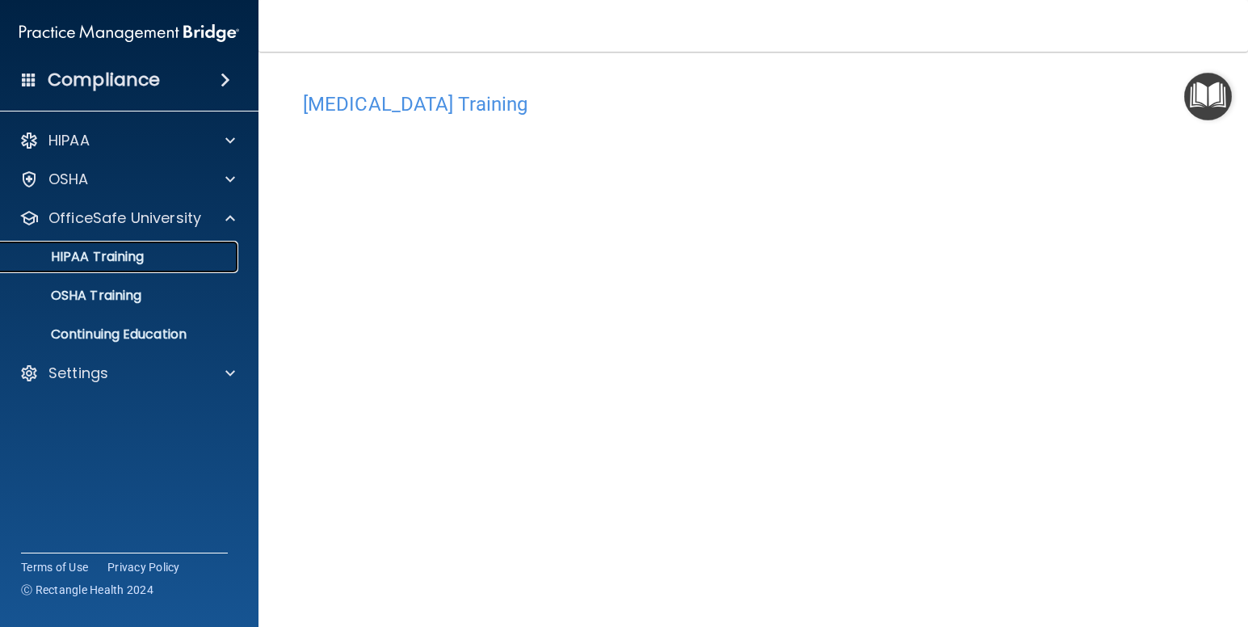
click at [151, 263] on div "HIPAA Training" at bounding box center [121, 257] width 221 height 16
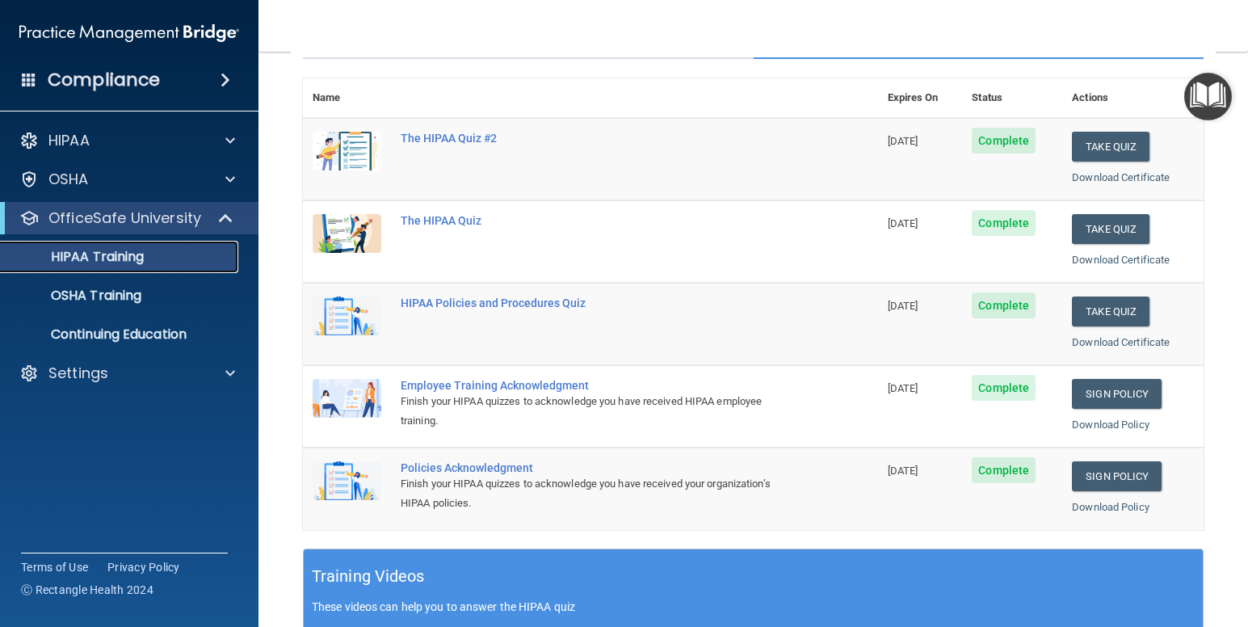
scroll to position [89, 0]
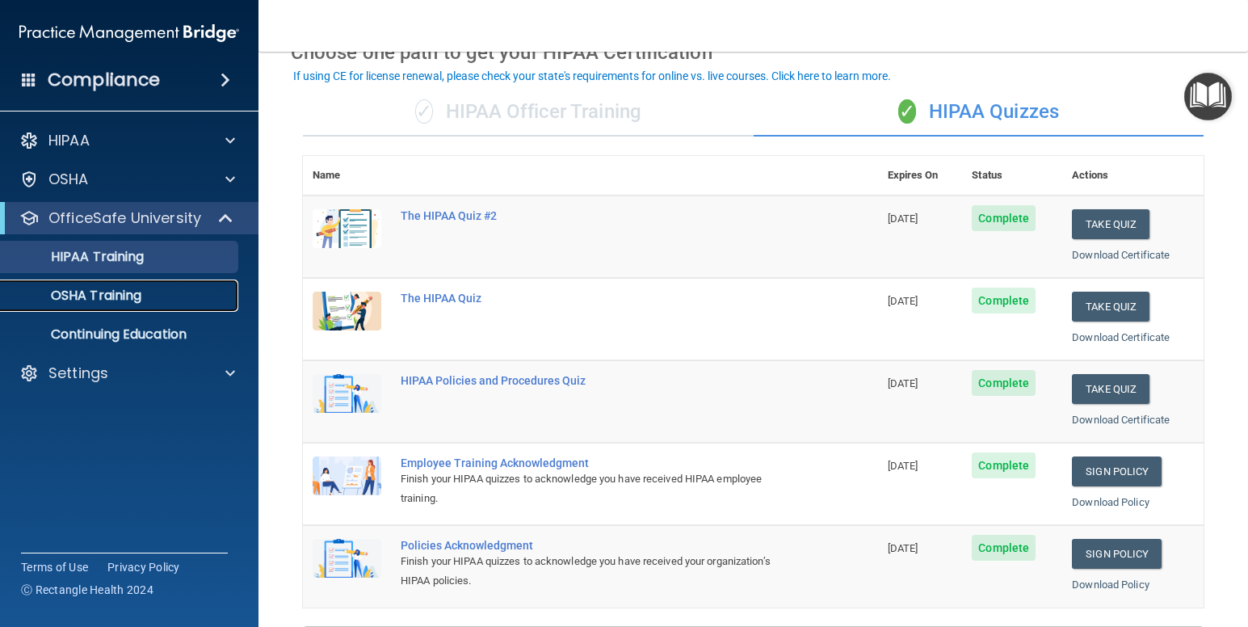
click at [131, 289] on p "OSHA Training" at bounding box center [76, 296] width 131 height 16
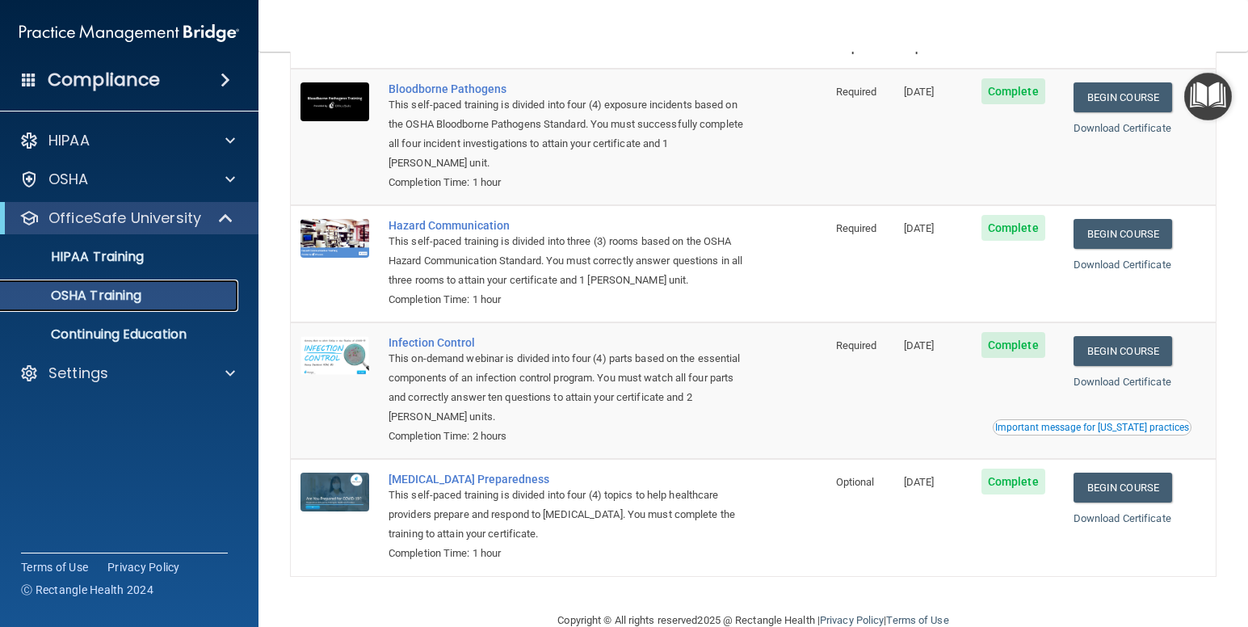
scroll to position [95, 0]
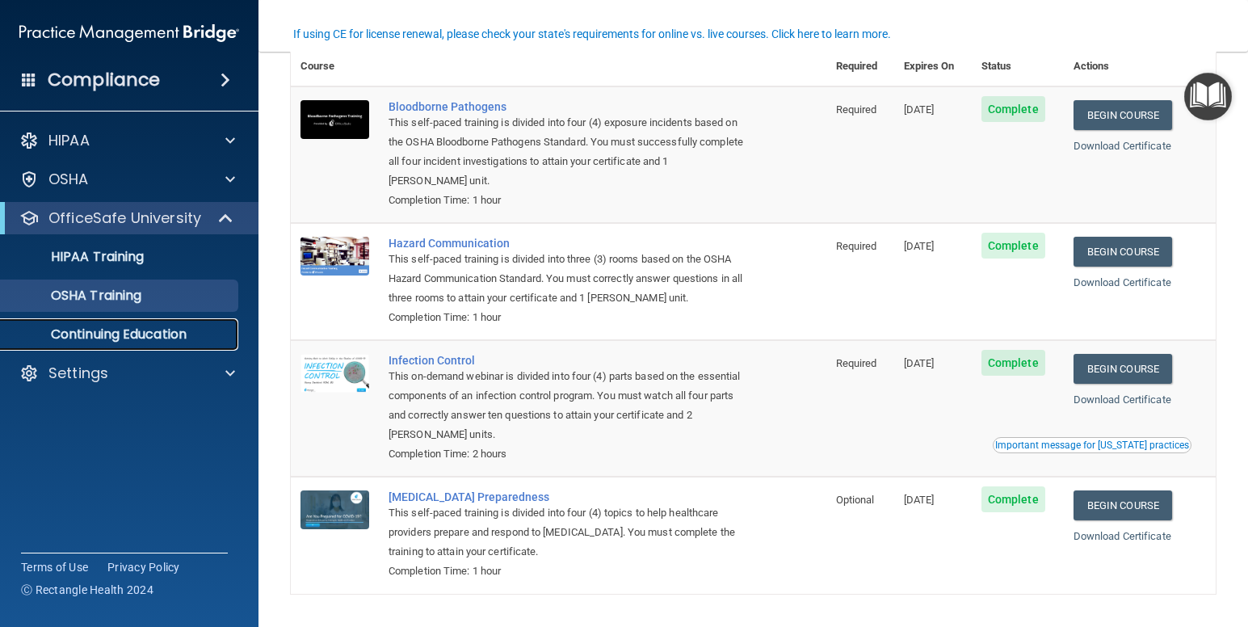
click at [199, 335] on p "Continuing Education" at bounding box center [121, 334] width 221 height 16
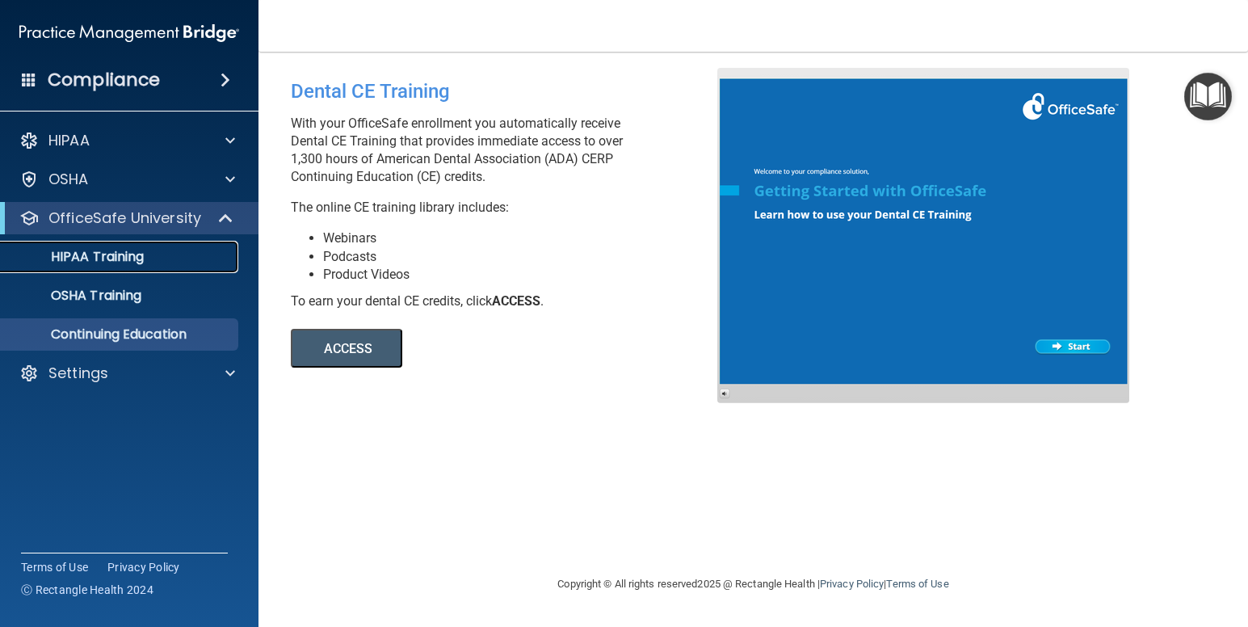
click at [194, 265] on link "HIPAA Training" at bounding box center [111, 257] width 255 height 32
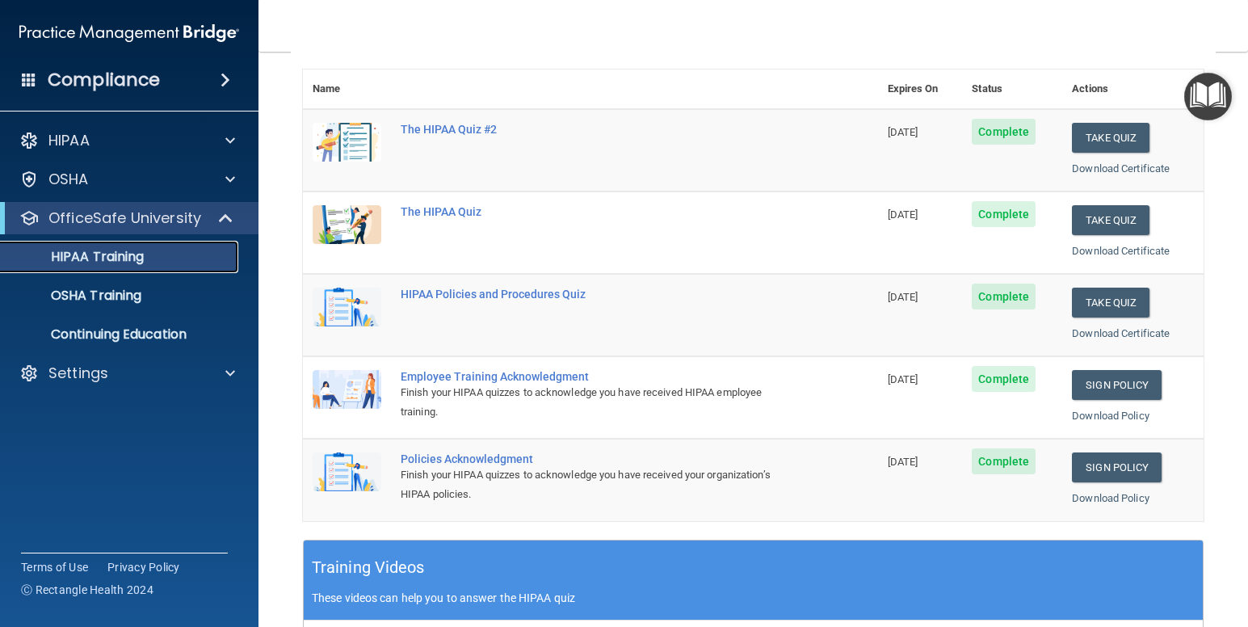
scroll to position [182, 0]
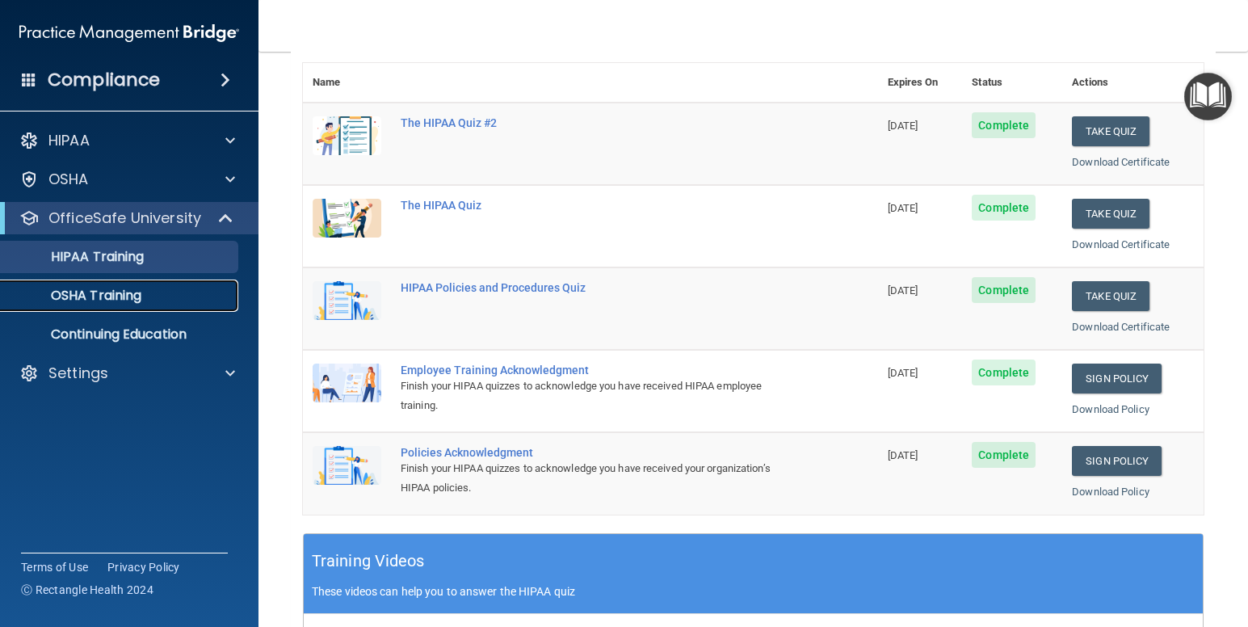
click at [141, 288] on p "OSHA Training" at bounding box center [76, 296] width 131 height 16
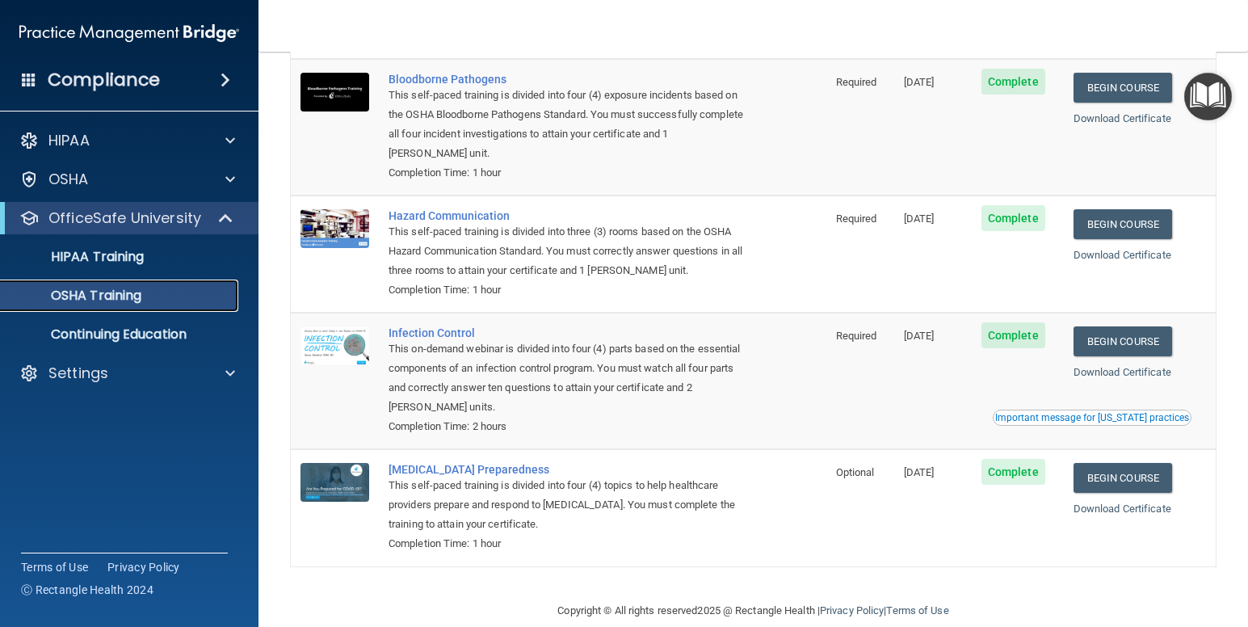
scroll to position [149, 0]
